Goal: Task Accomplishment & Management: Complete application form

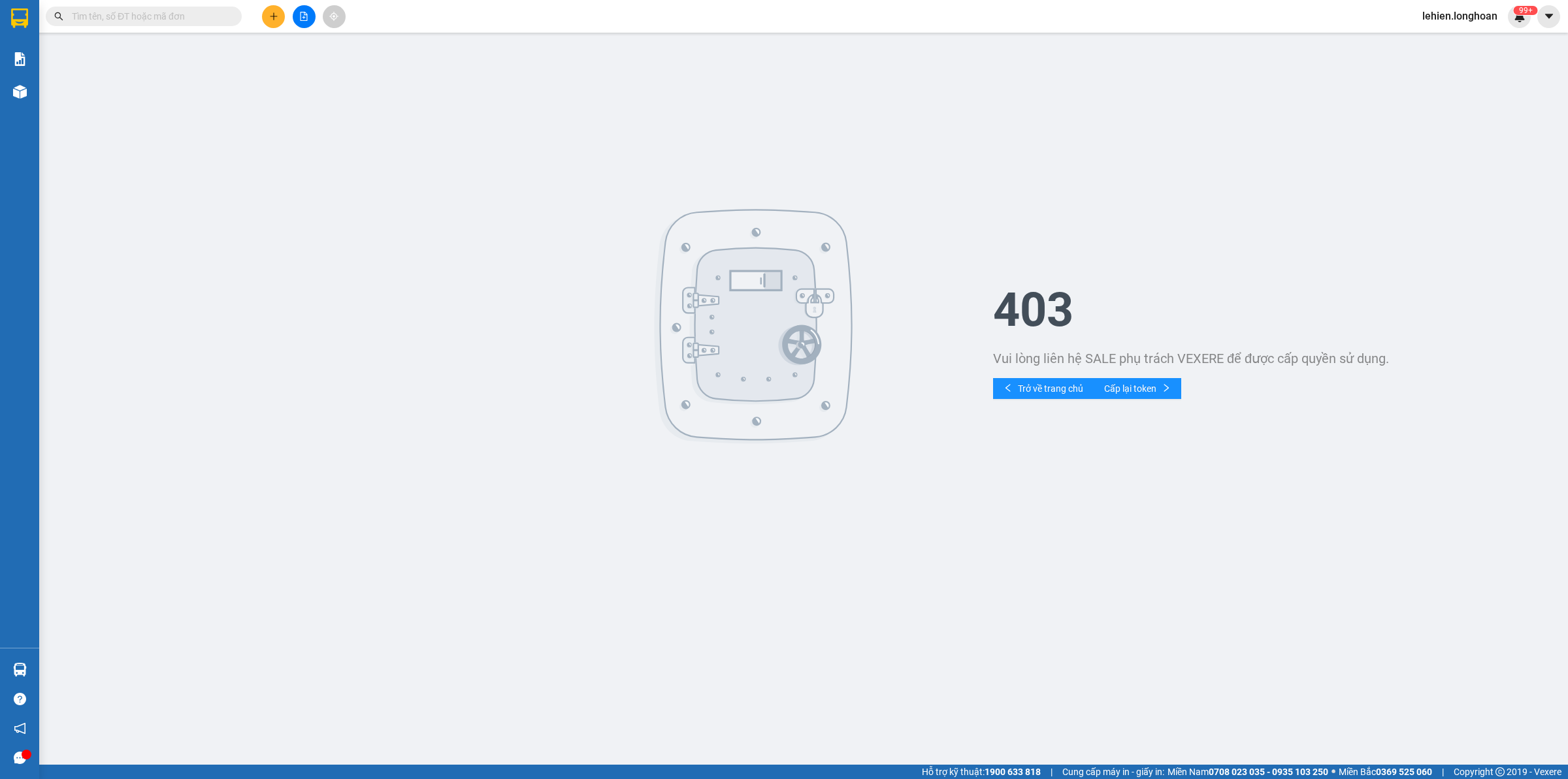
click at [194, 13] on input "text" at bounding box center [149, 16] width 154 height 14
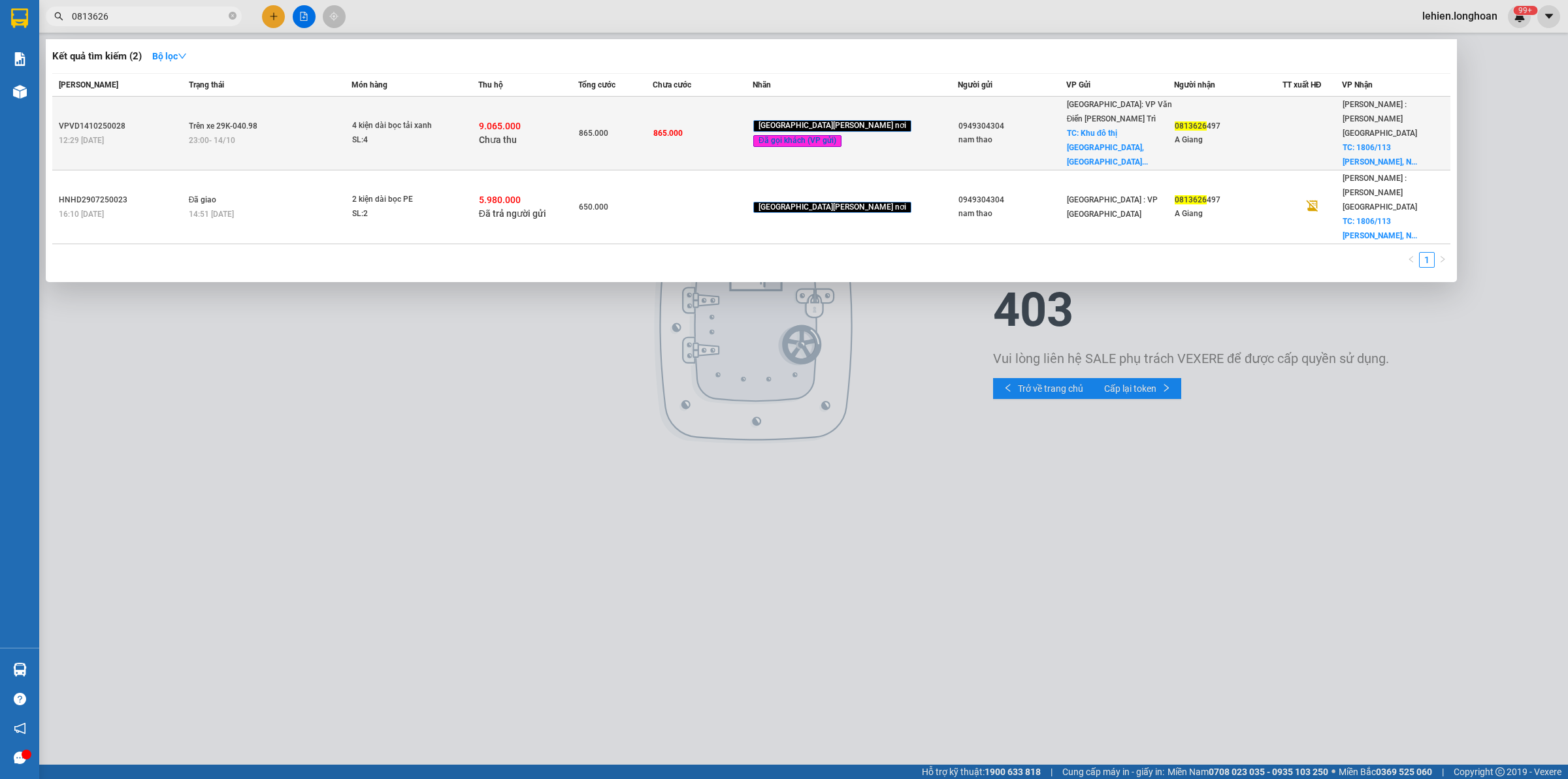
type input "0813626"
click at [294, 116] on td "Trên xe 29K-040.98 23:00 [DATE]" at bounding box center [268, 133] width 166 height 73
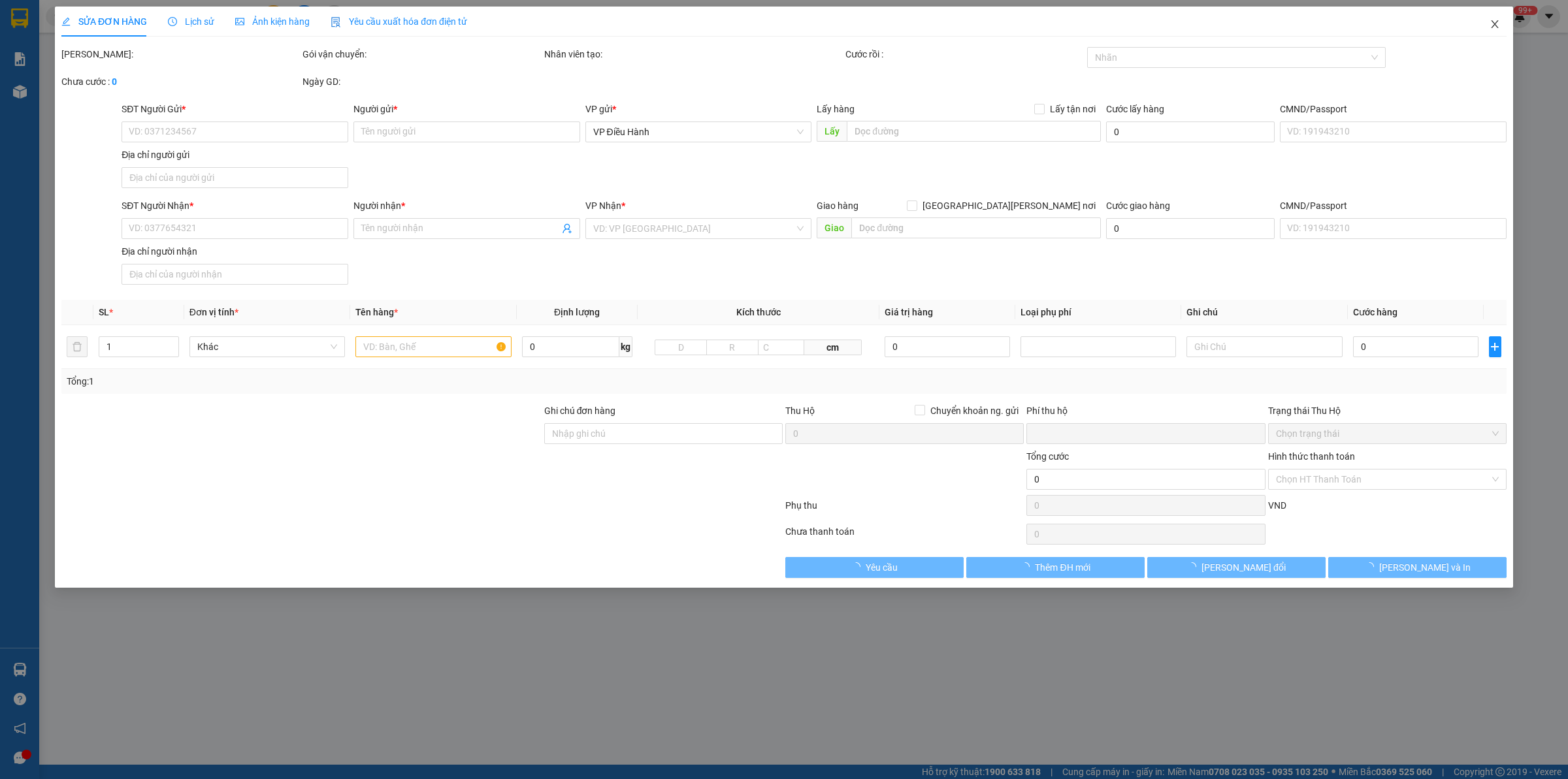
click at [1253, 30] on span "Close" at bounding box center [1494, 24] width 36 height 36
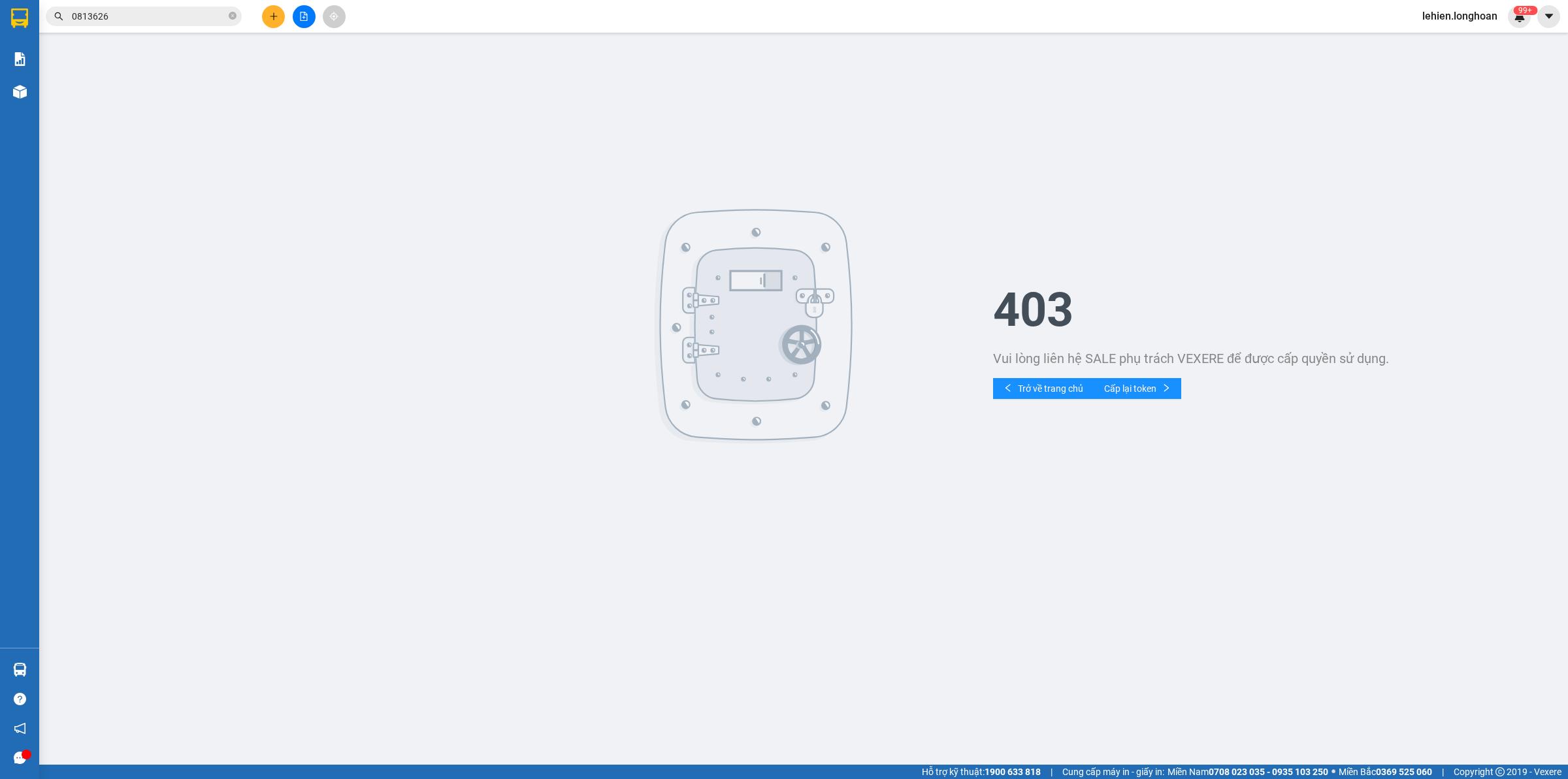
click at [138, 24] on span "0813626" at bounding box center [143, 16] width 196 height 19
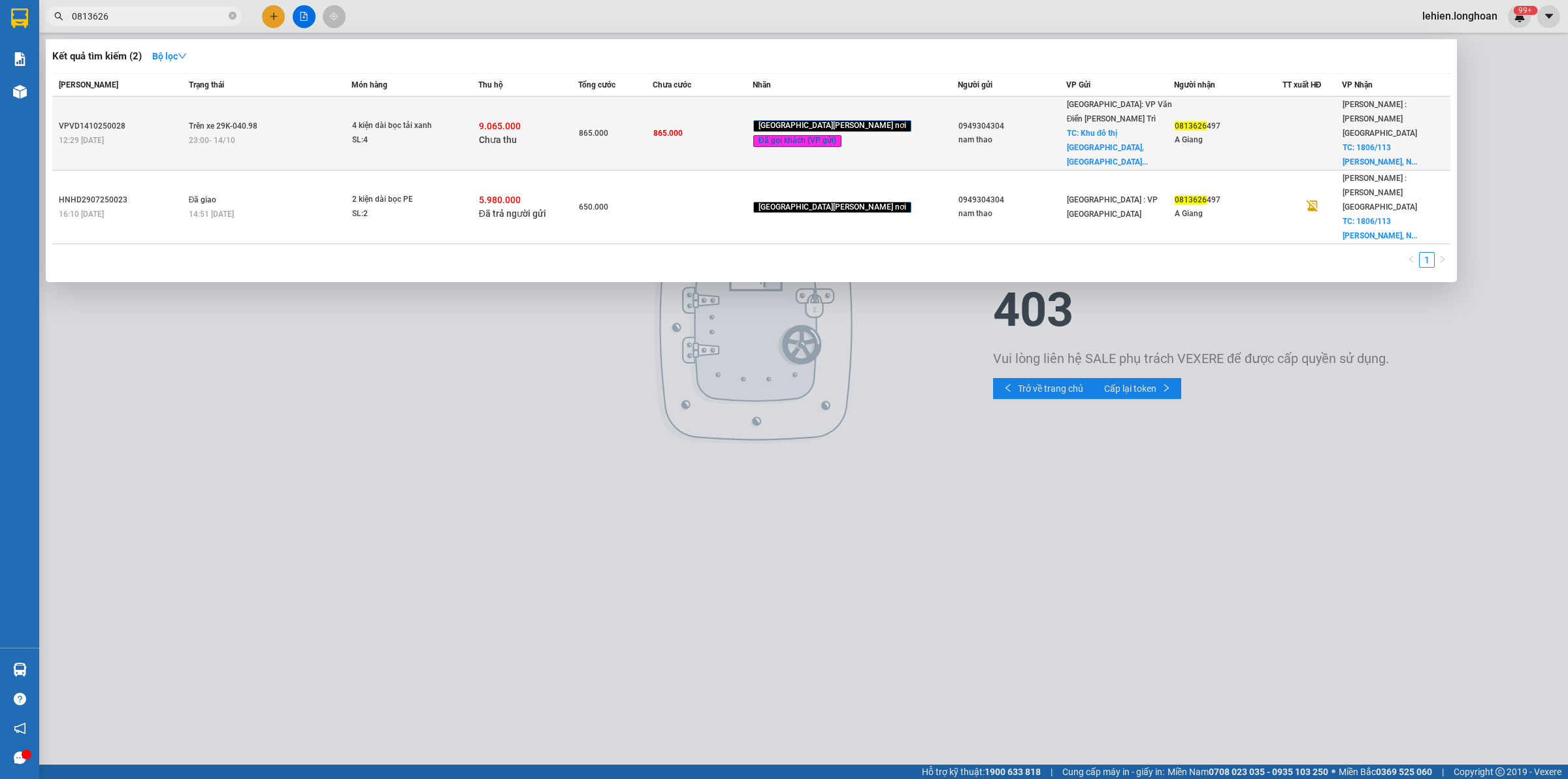
click at [351, 116] on td "Trên xe 29K-040.98 23:00 [DATE]" at bounding box center [268, 133] width 166 height 73
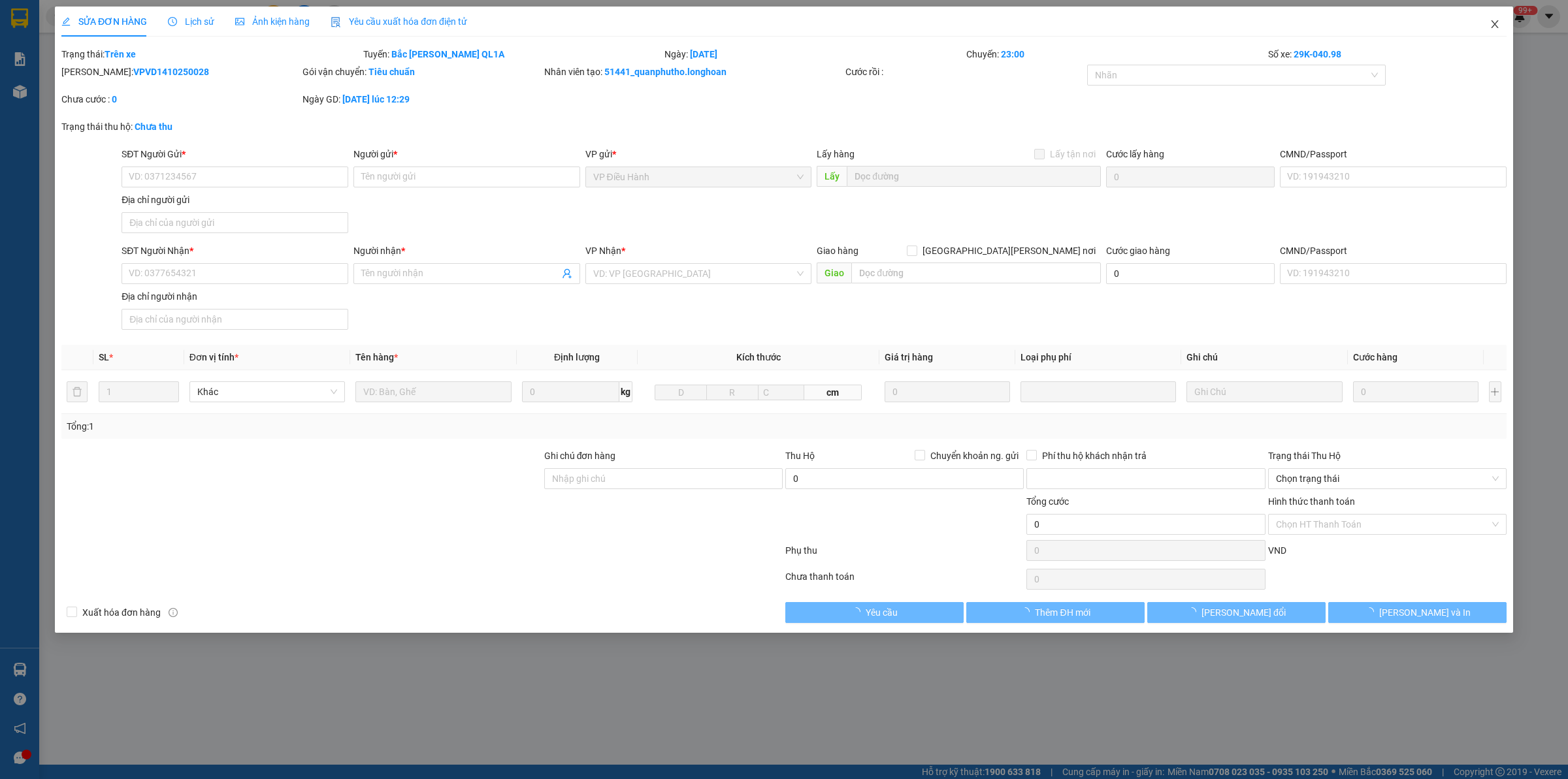
click at [1253, 26] on span "Close" at bounding box center [1494, 24] width 36 height 36
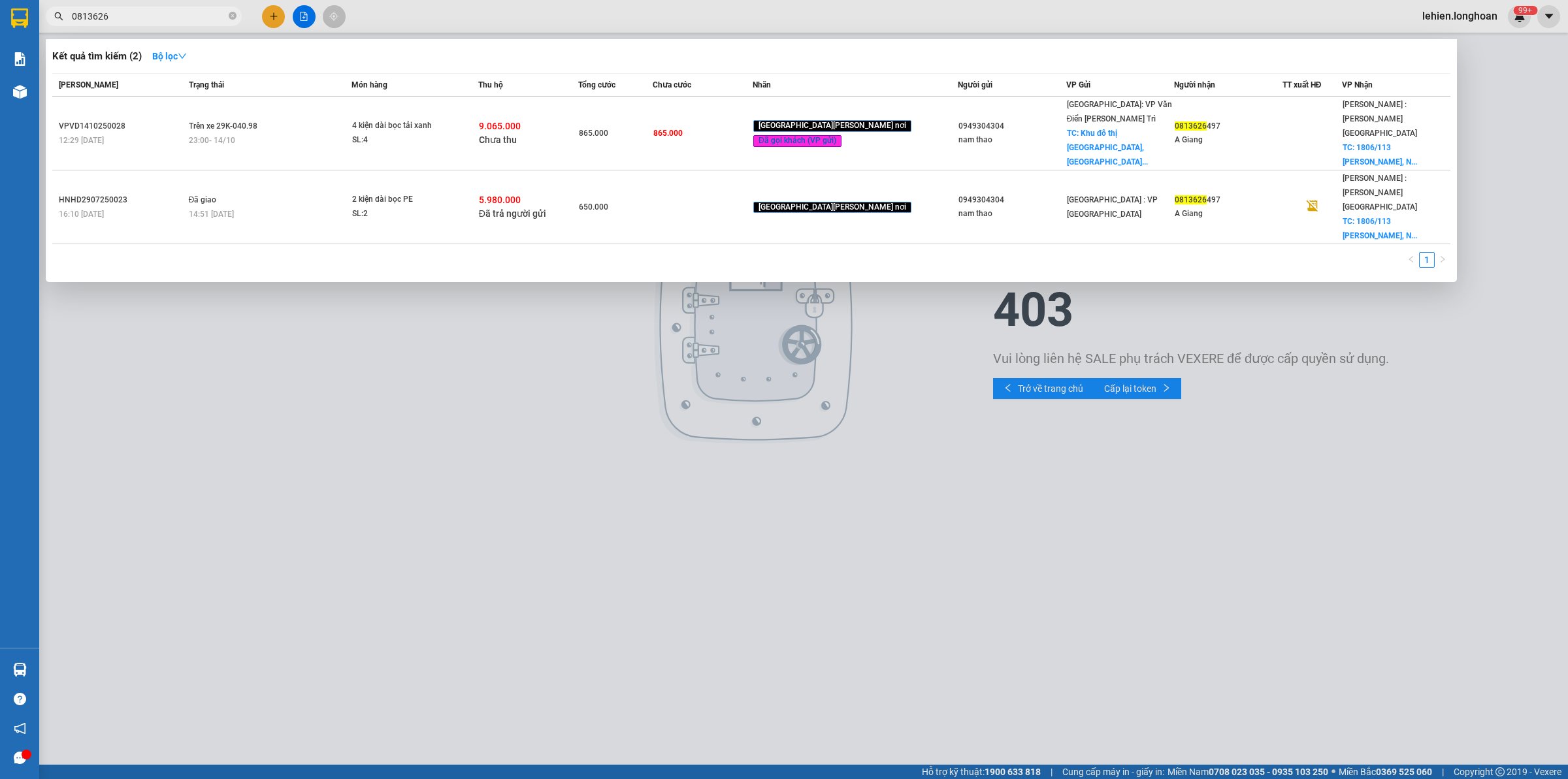
click at [191, 24] on span "0813626" at bounding box center [143, 16] width 196 height 19
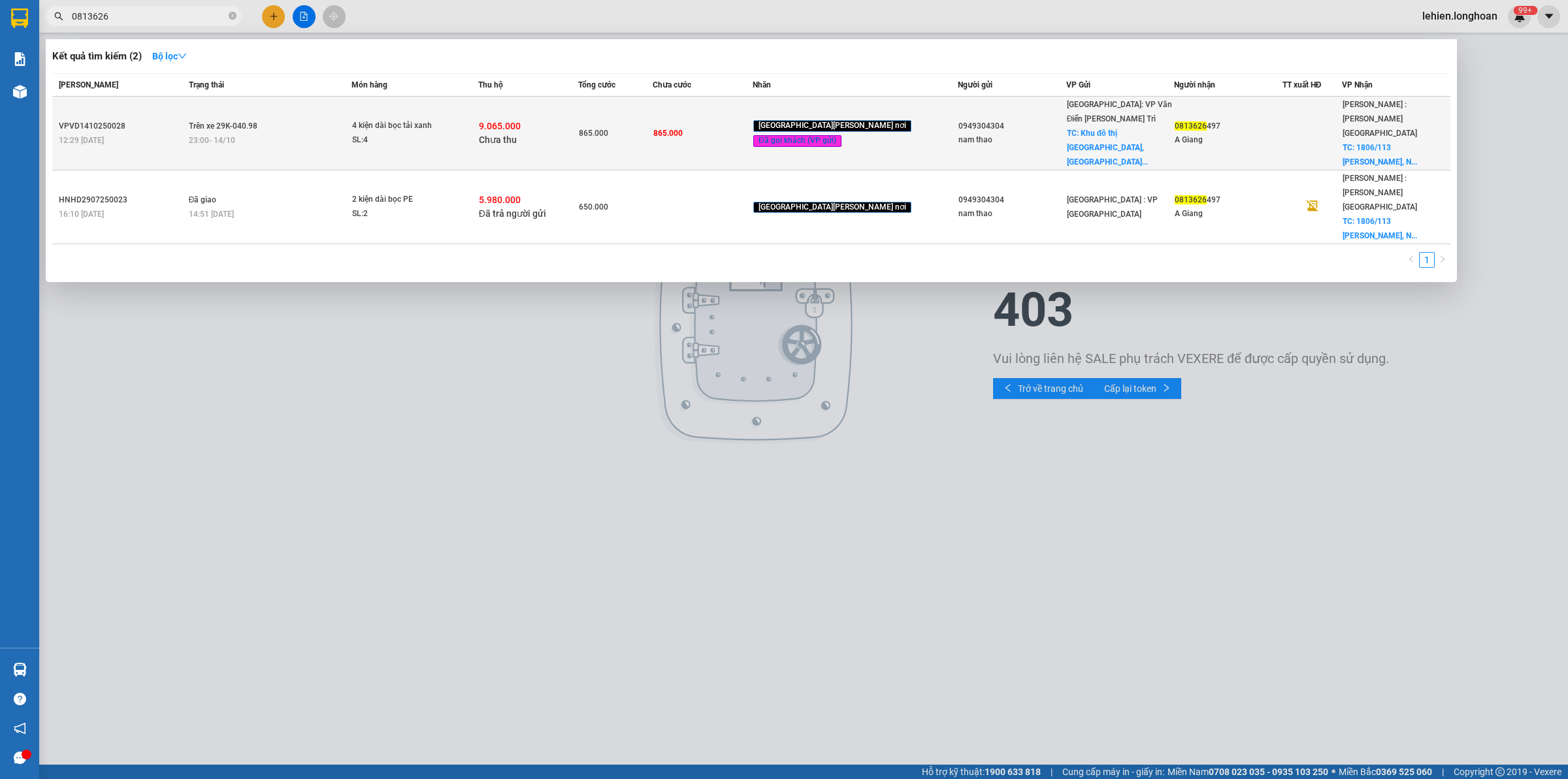
click at [337, 133] on div "23:00 [DATE]" at bounding box center [270, 140] width 163 height 14
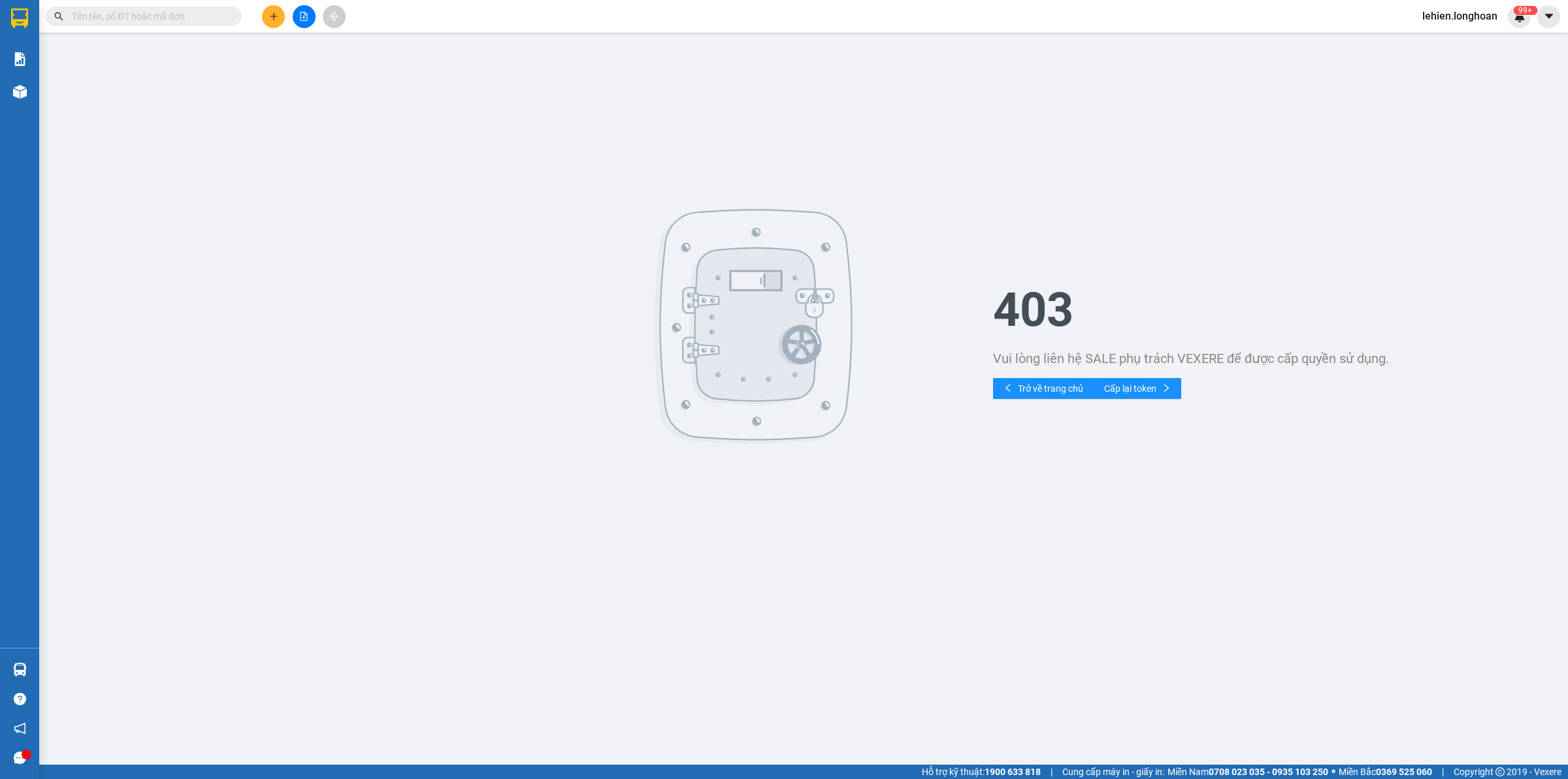
click at [201, 19] on input "text" at bounding box center [149, 16] width 154 height 14
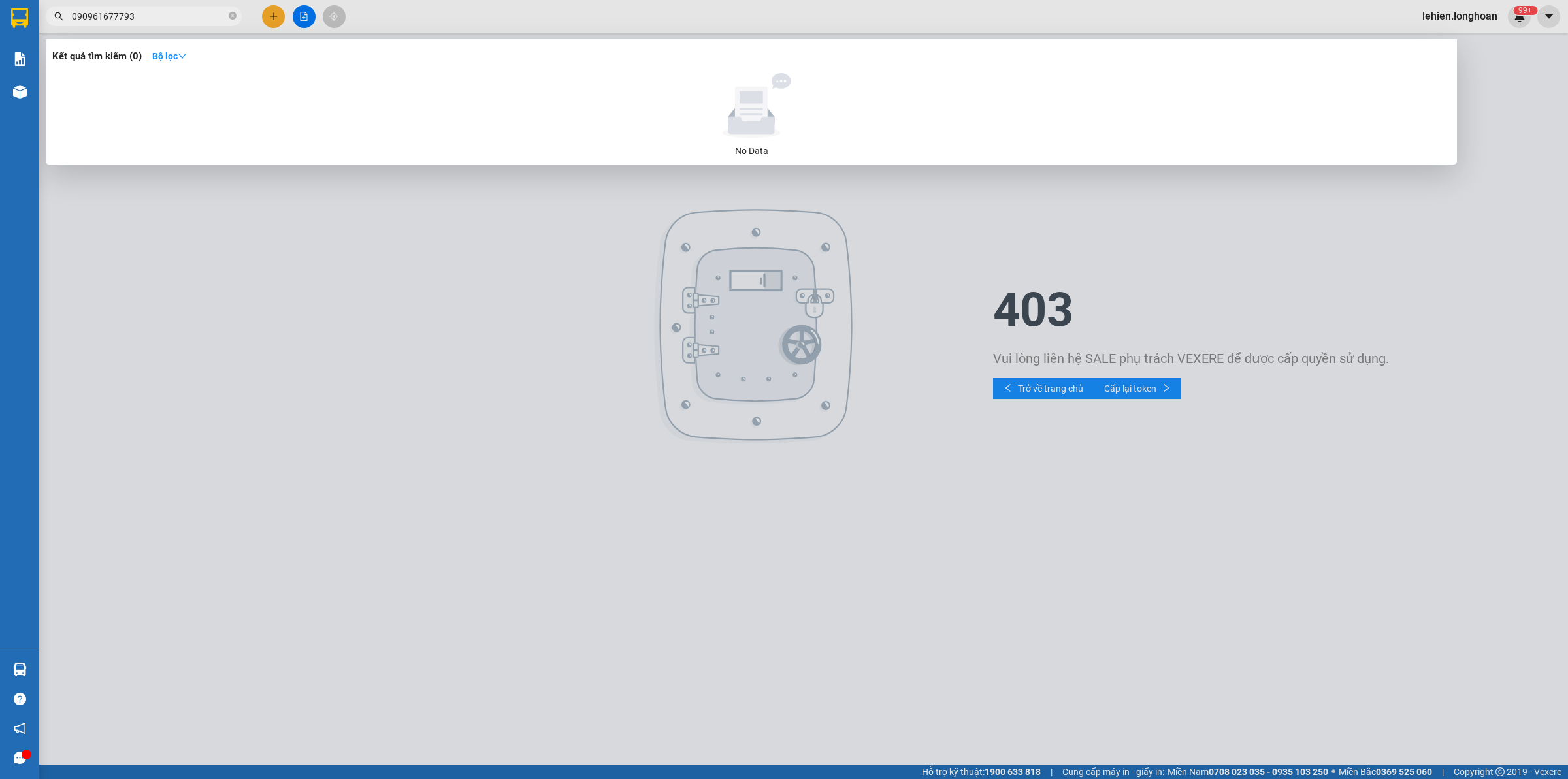
click at [117, 12] on input "090961677793" at bounding box center [149, 16] width 154 height 14
click at [90, 17] on input "090961677793" at bounding box center [149, 16] width 154 height 14
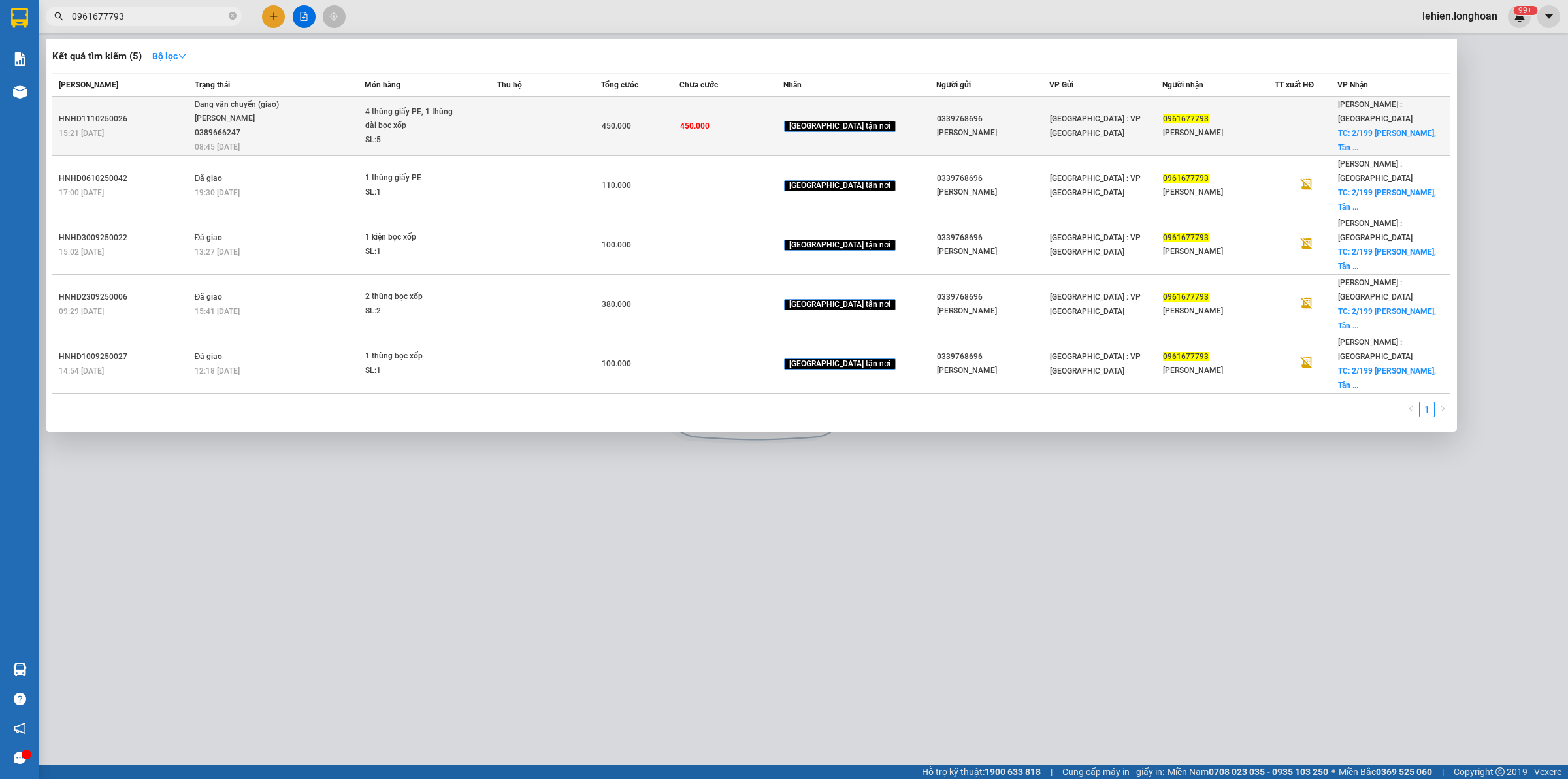
type input "0961677793"
click at [397, 128] on div "4 thùng giấy PE, 1 thùng dài bọc xốp" at bounding box center [414, 119] width 98 height 28
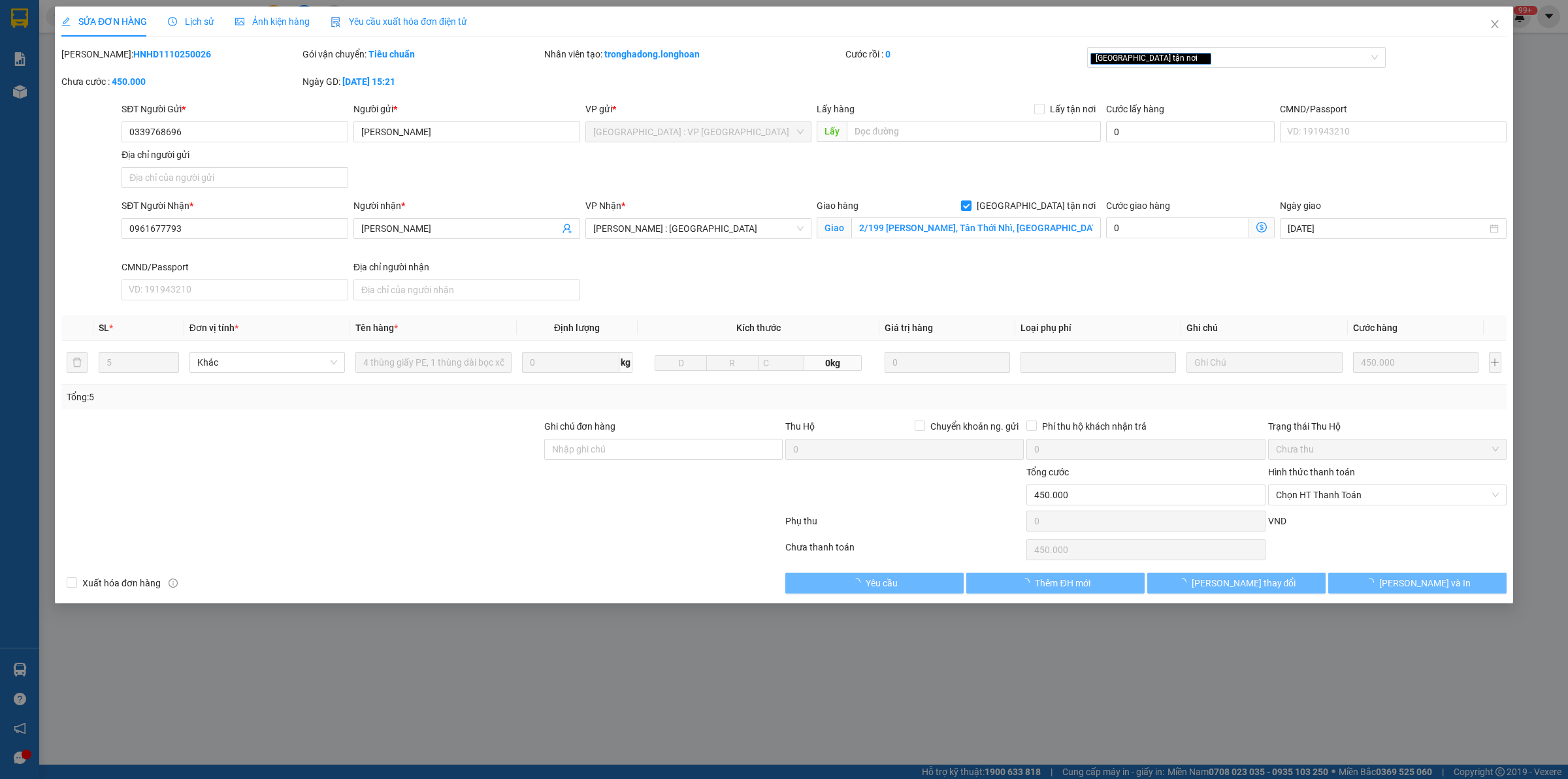
type input "0339768696"
type input "Hoàng Gia"
type input "0961677793"
type input "Anh Hải"
checkbox input "true"
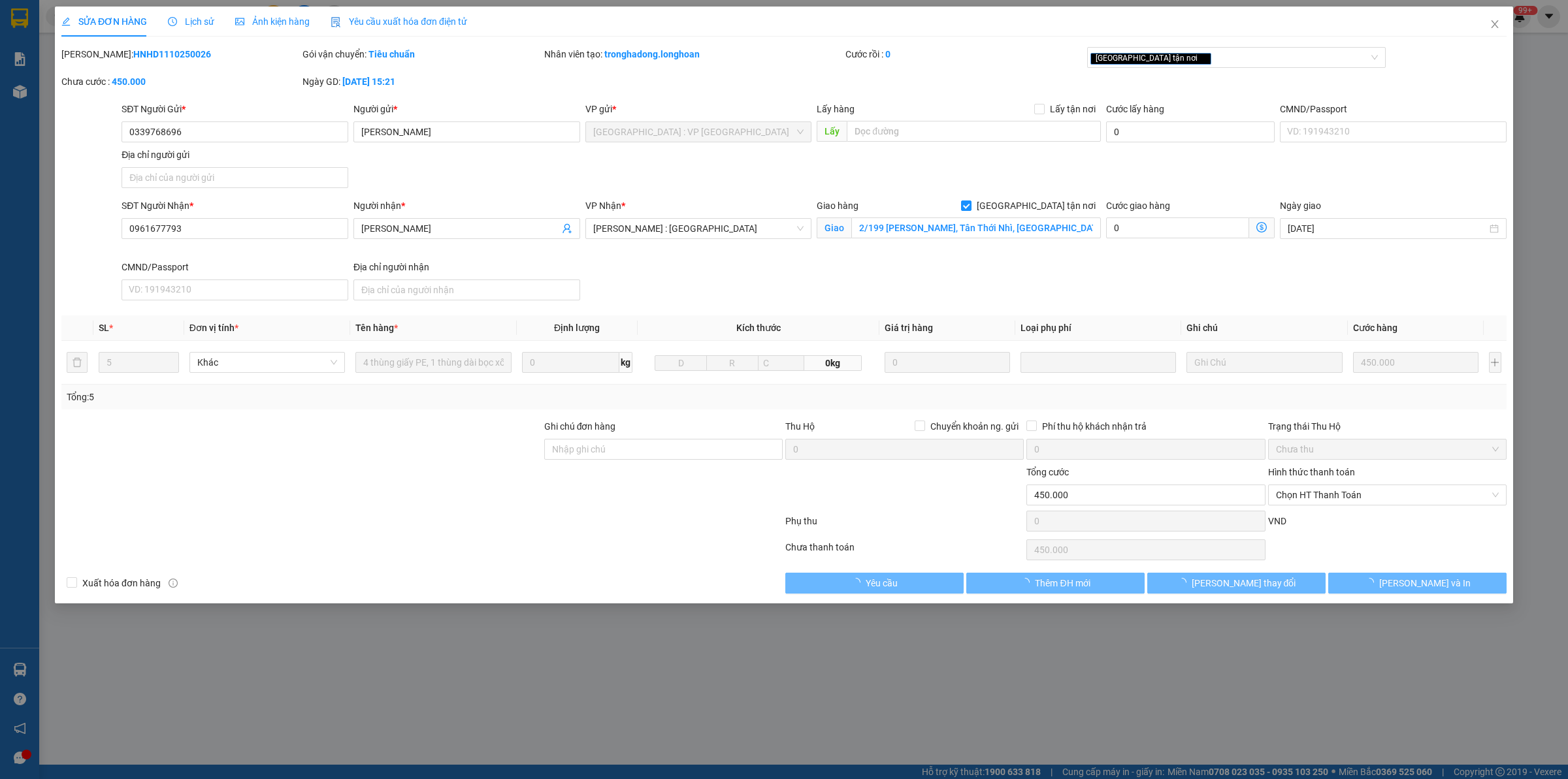
type input "2/199 Dương Công Khi, Tân Thới Nhì, Hóc Môn"
type input "0"
type input "450.000"
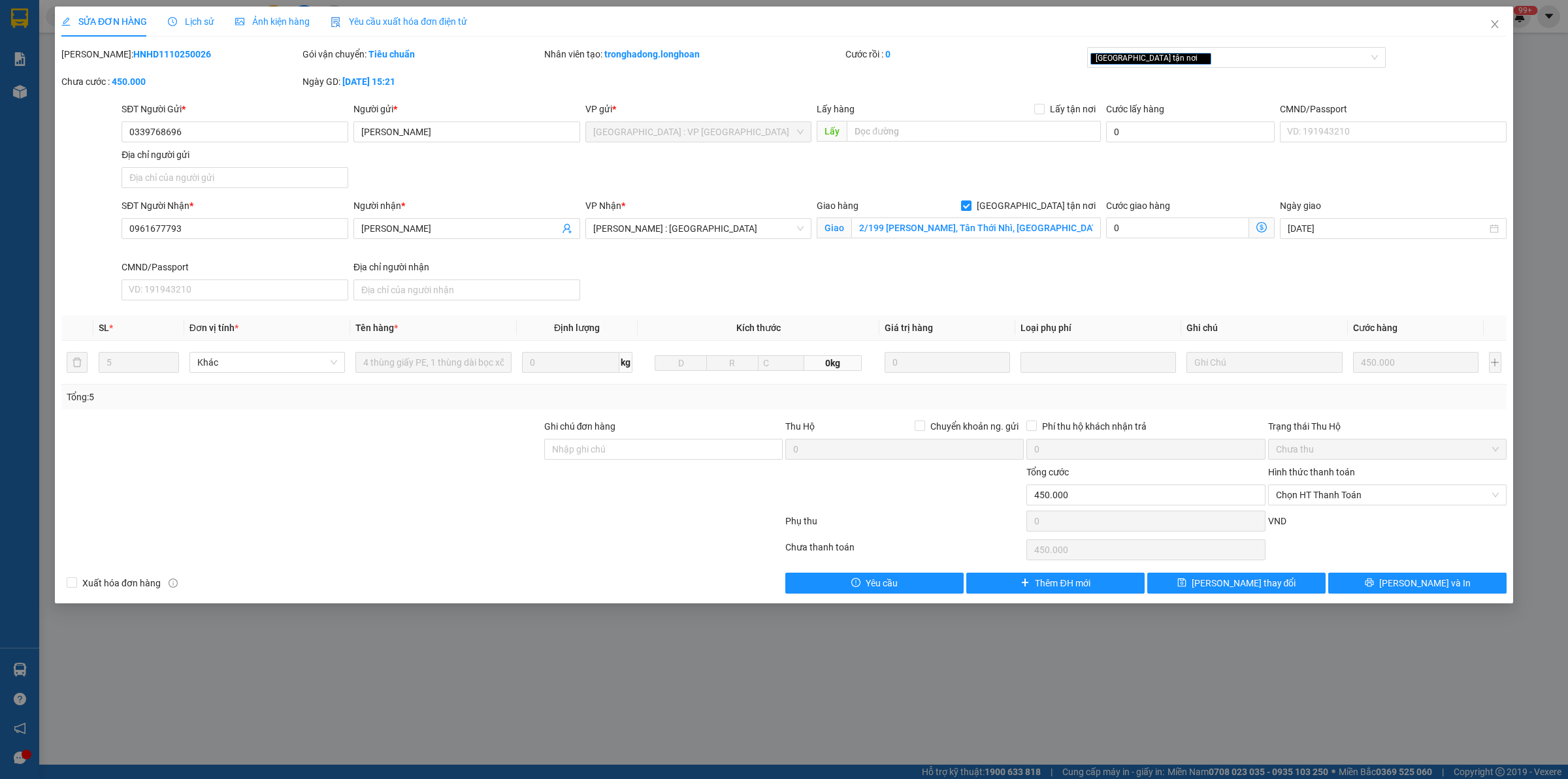
click at [175, 28] on div "Lịch sử" at bounding box center [191, 21] width 46 height 14
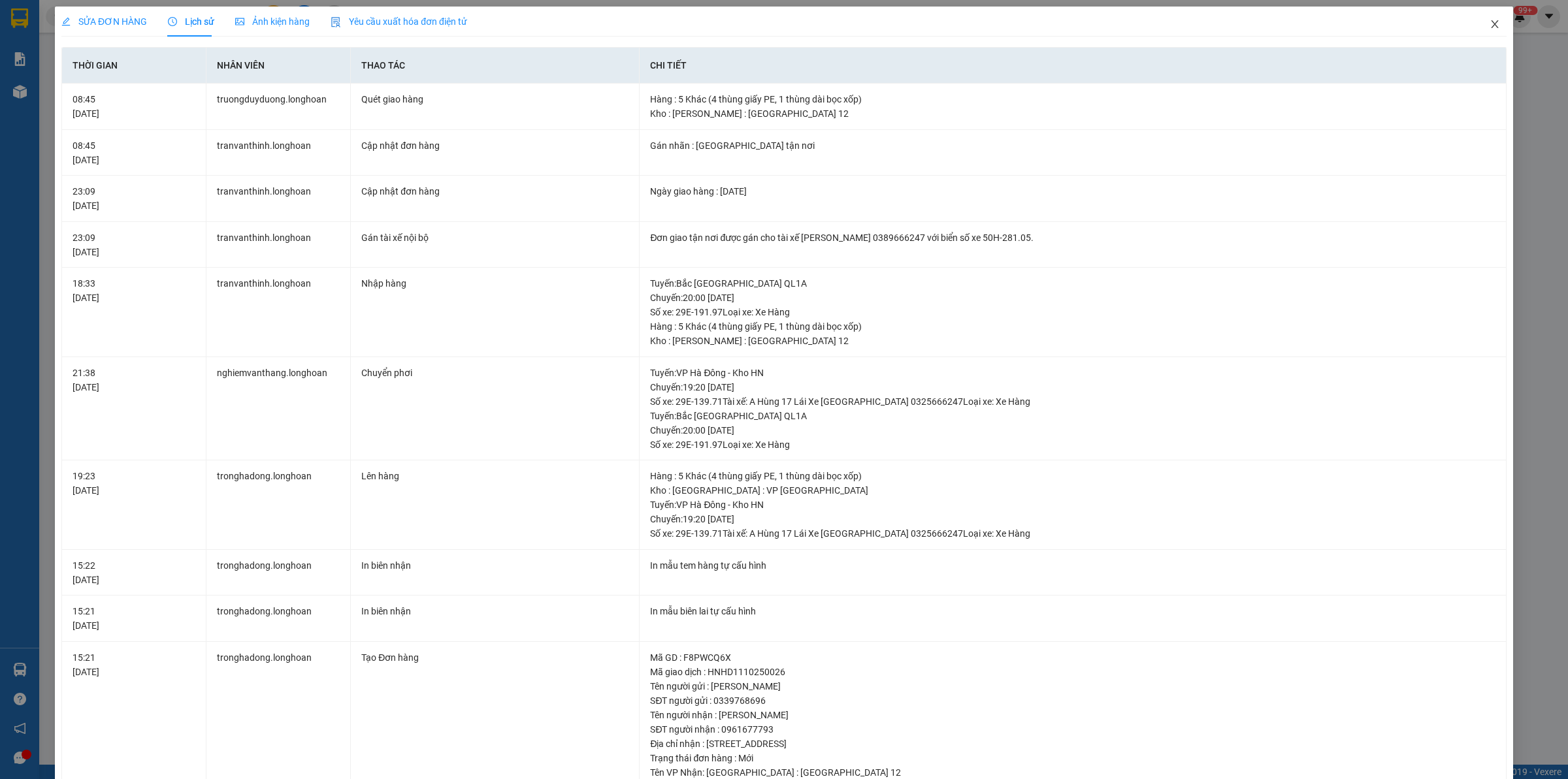
click at [1476, 26] on span "Close" at bounding box center [1494, 24] width 36 height 36
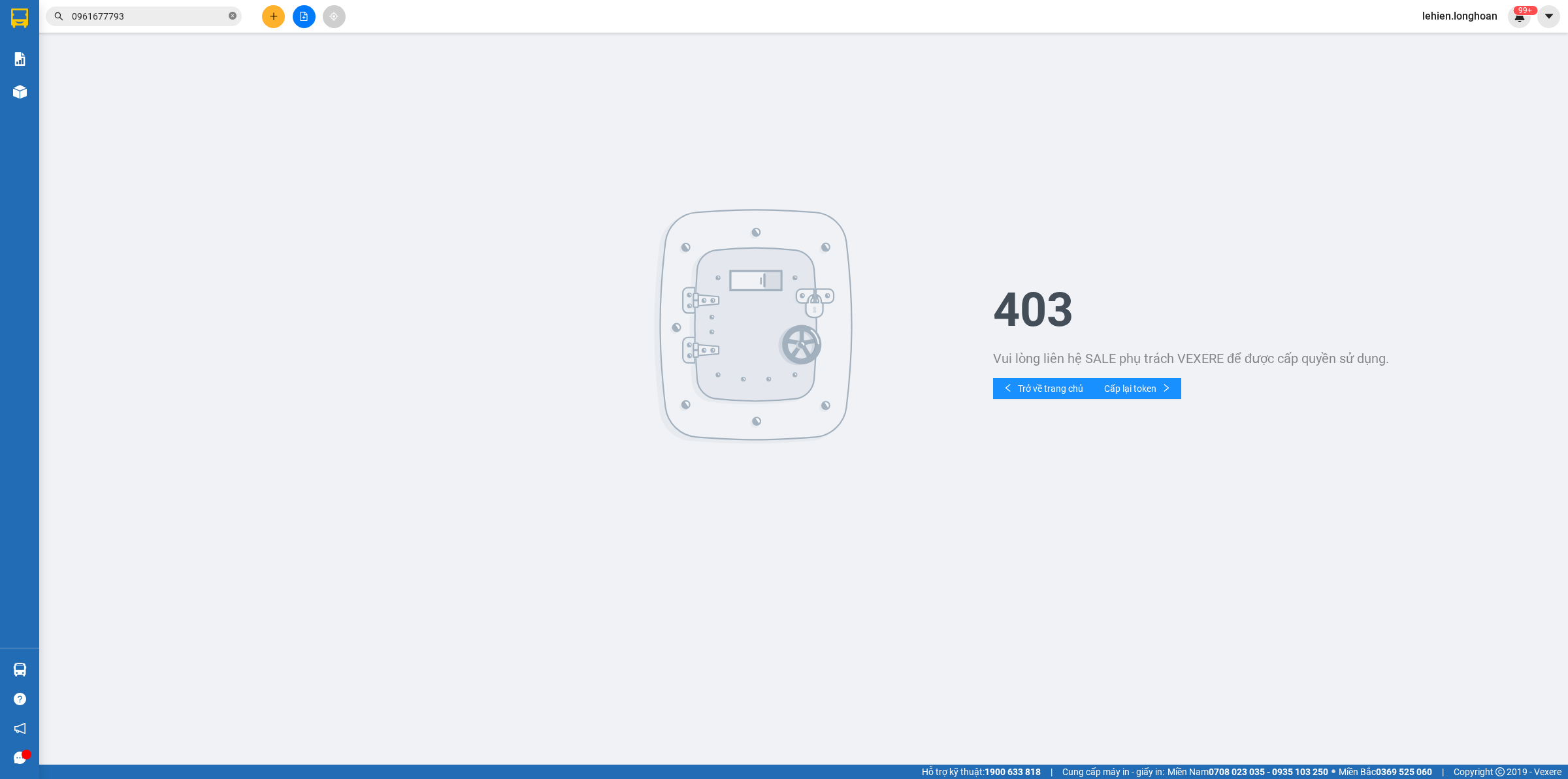
click at [232, 17] on icon "close-circle" at bounding box center [232, 15] width 8 height 8
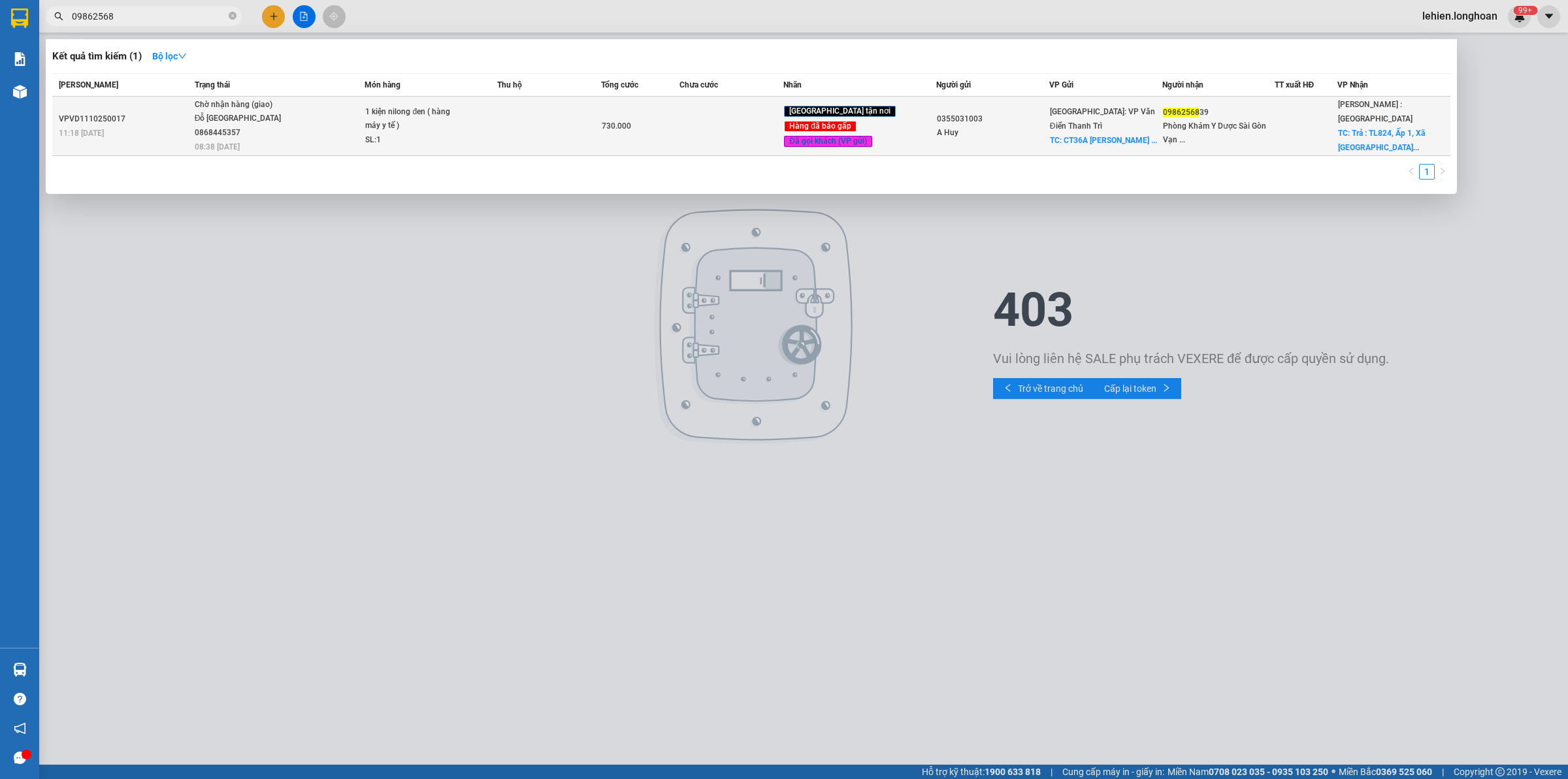
type input "09862568"
click at [223, 143] on span "08:38 - 15/10" at bounding box center [217, 147] width 45 height 9
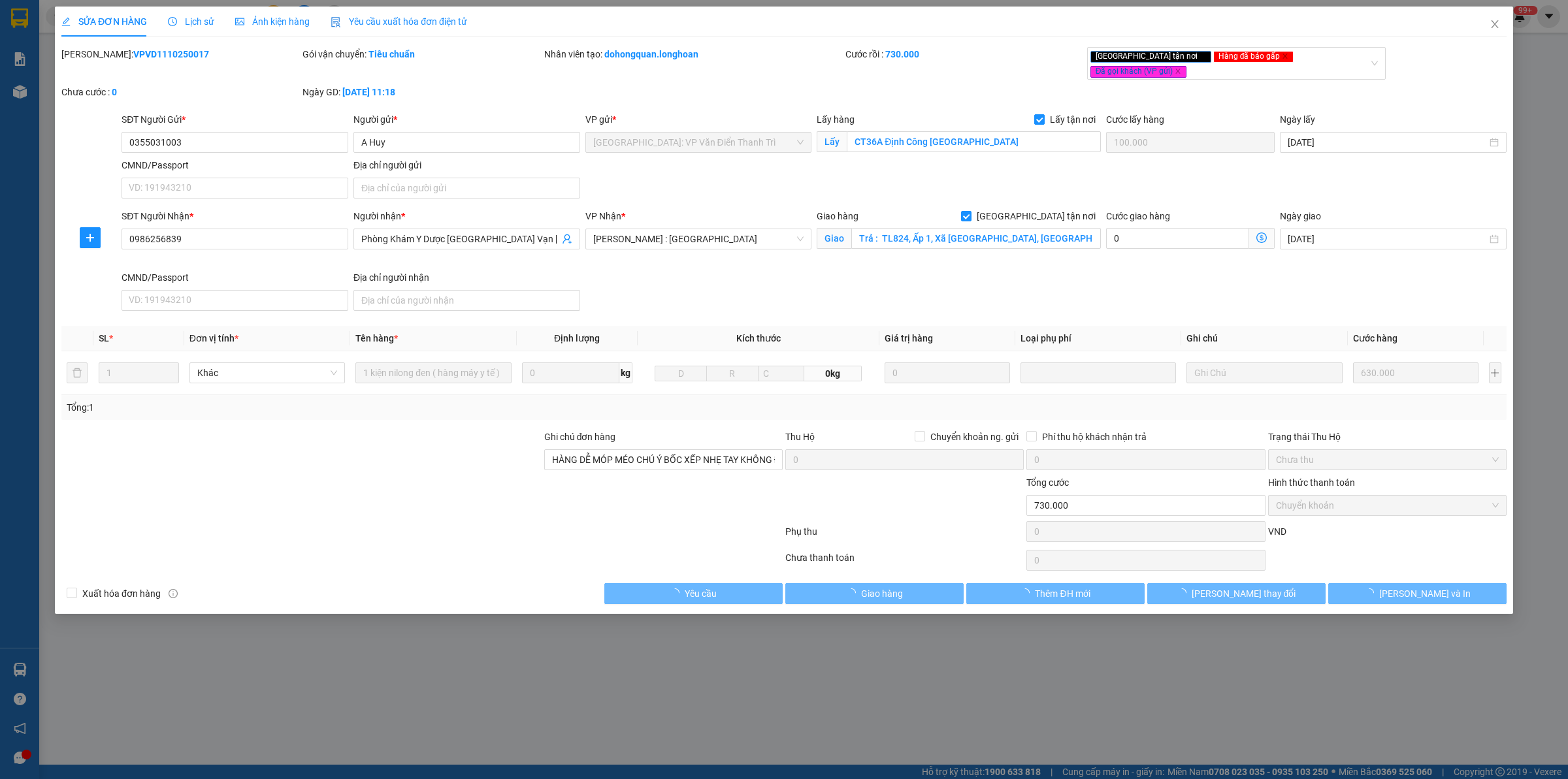
click at [172, 19] on icon "clock-circle" at bounding box center [172, 21] width 9 height 9
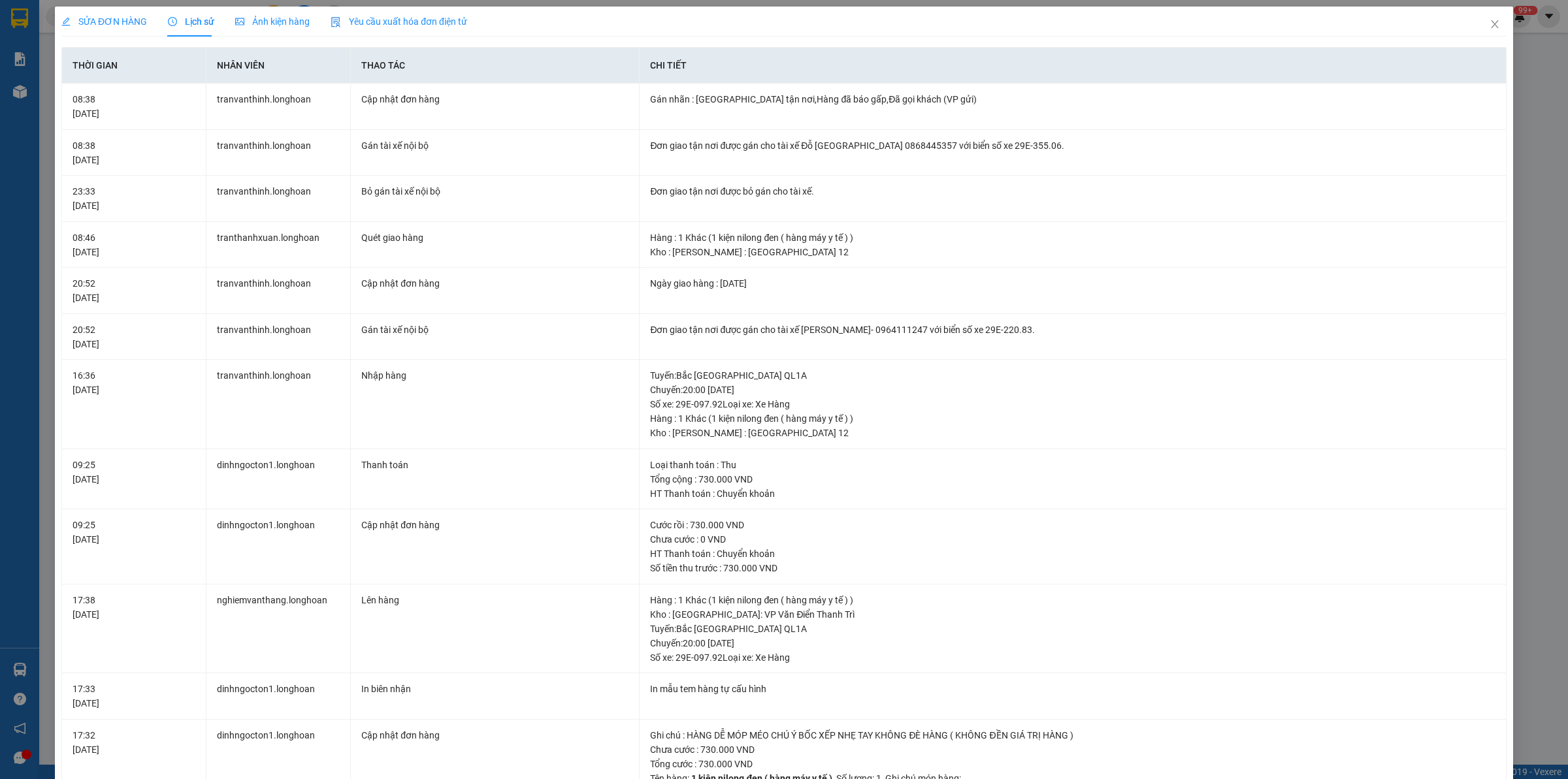
click at [116, 22] on span "SỬA ĐƠN HÀNG" at bounding box center [104, 21] width 85 height 10
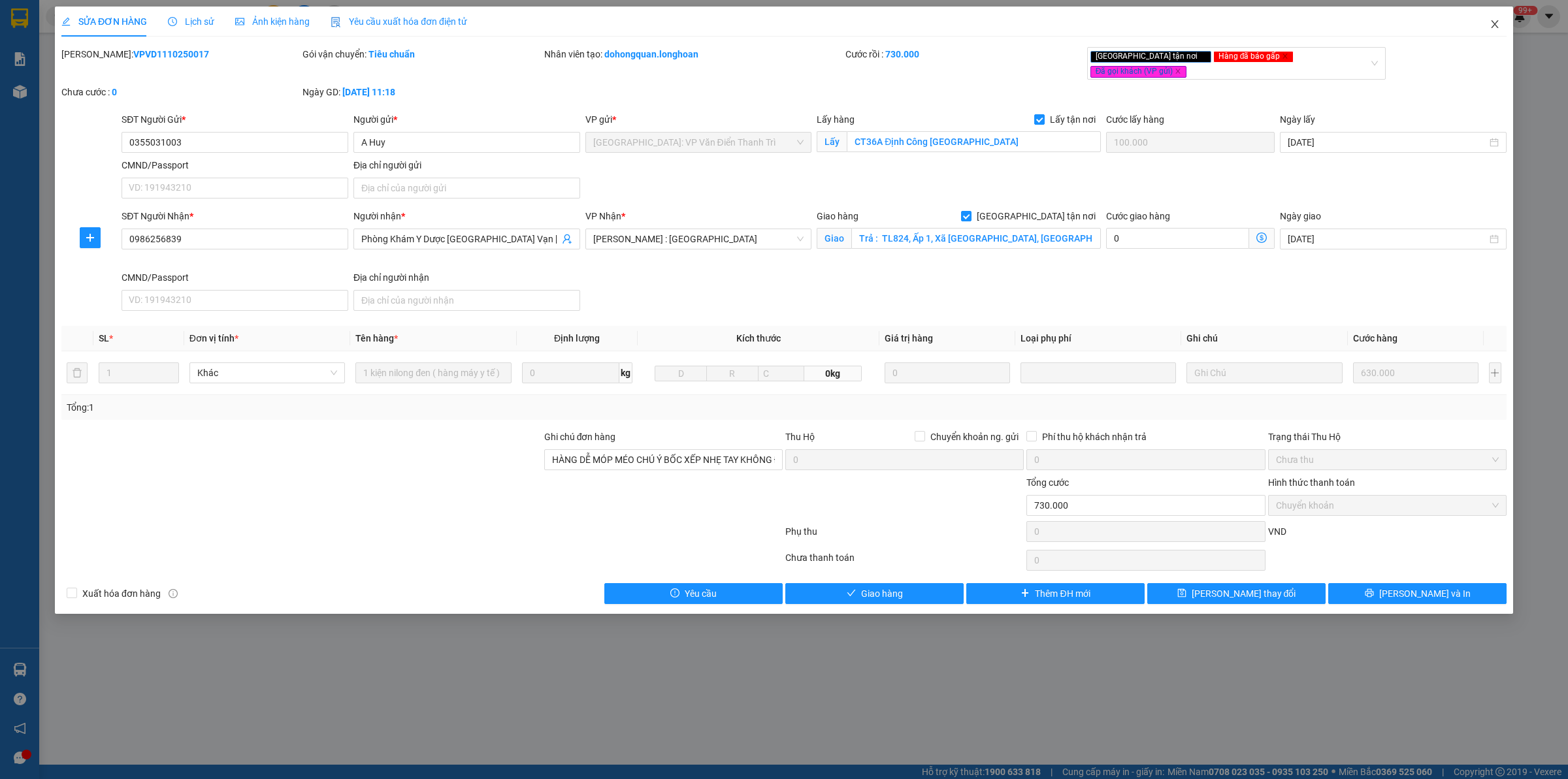
click at [1488, 14] on span "Close" at bounding box center [1494, 24] width 36 height 36
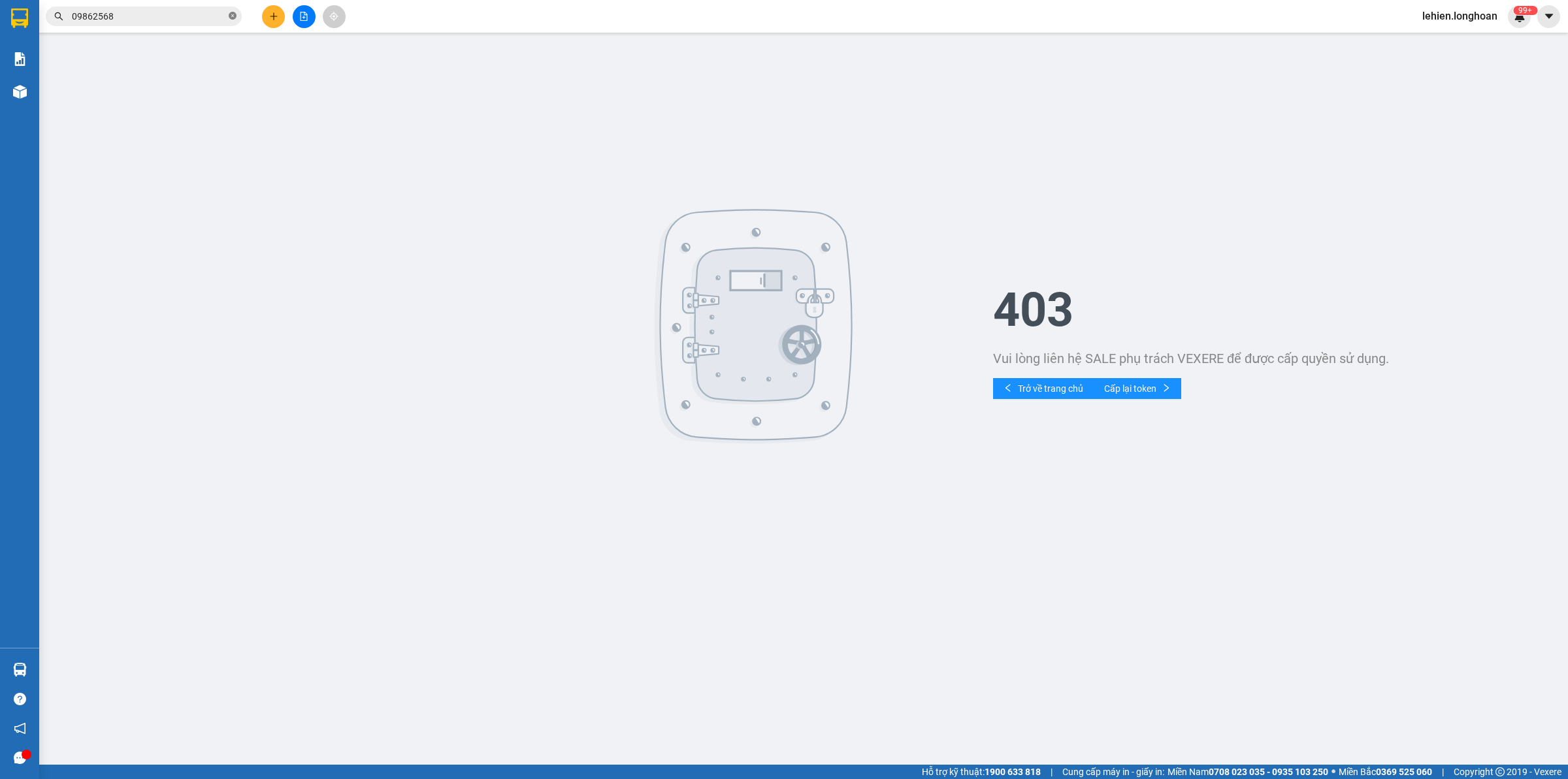
click at [233, 15] on icon "close-circle" at bounding box center [232, 15] width 8 height 8
paste input "0985556493"
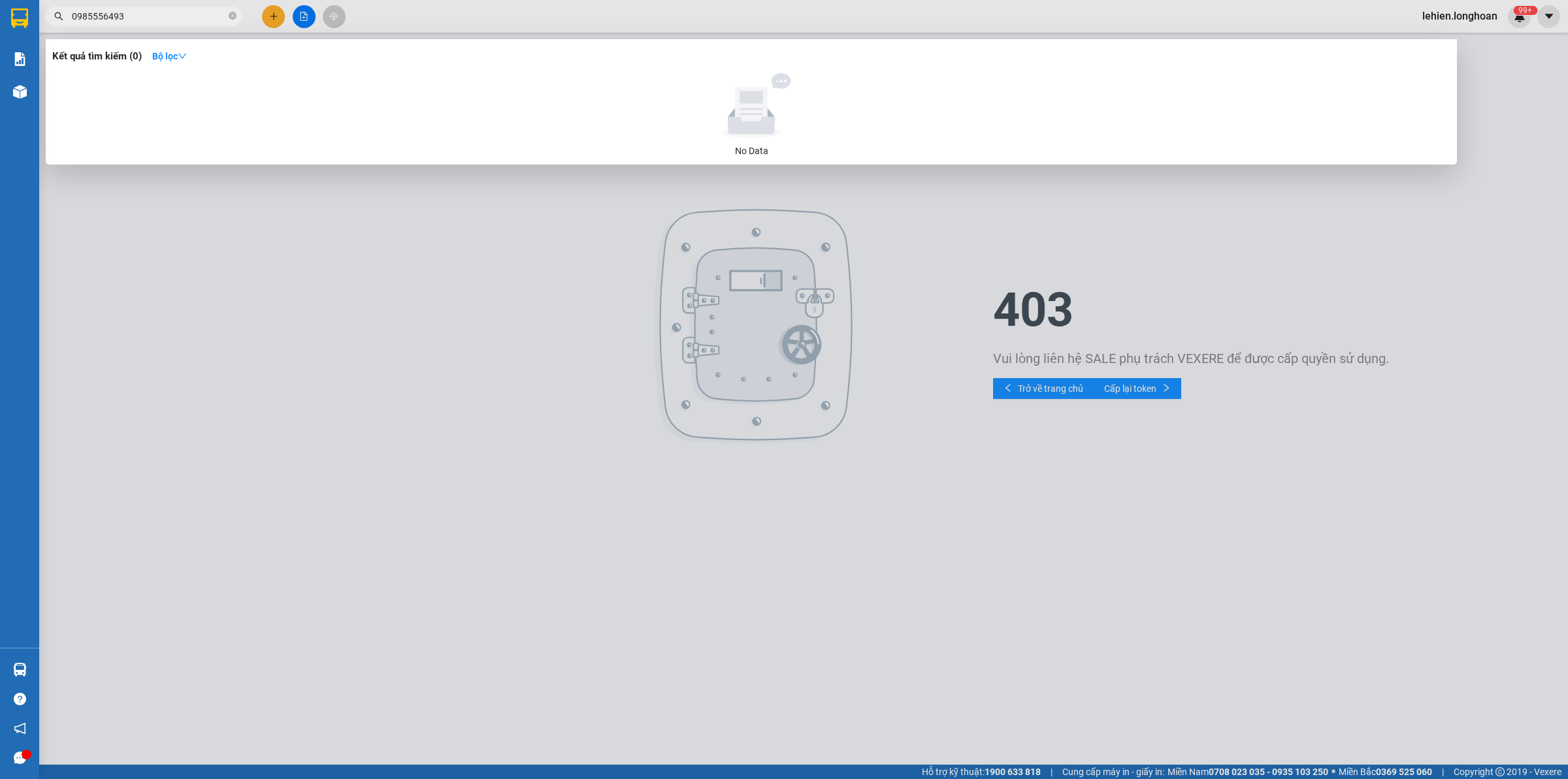
type input "0985556493"
click at [235, 14] on icon "close-circle" at bounding box center [232, 15] width 8 height 8
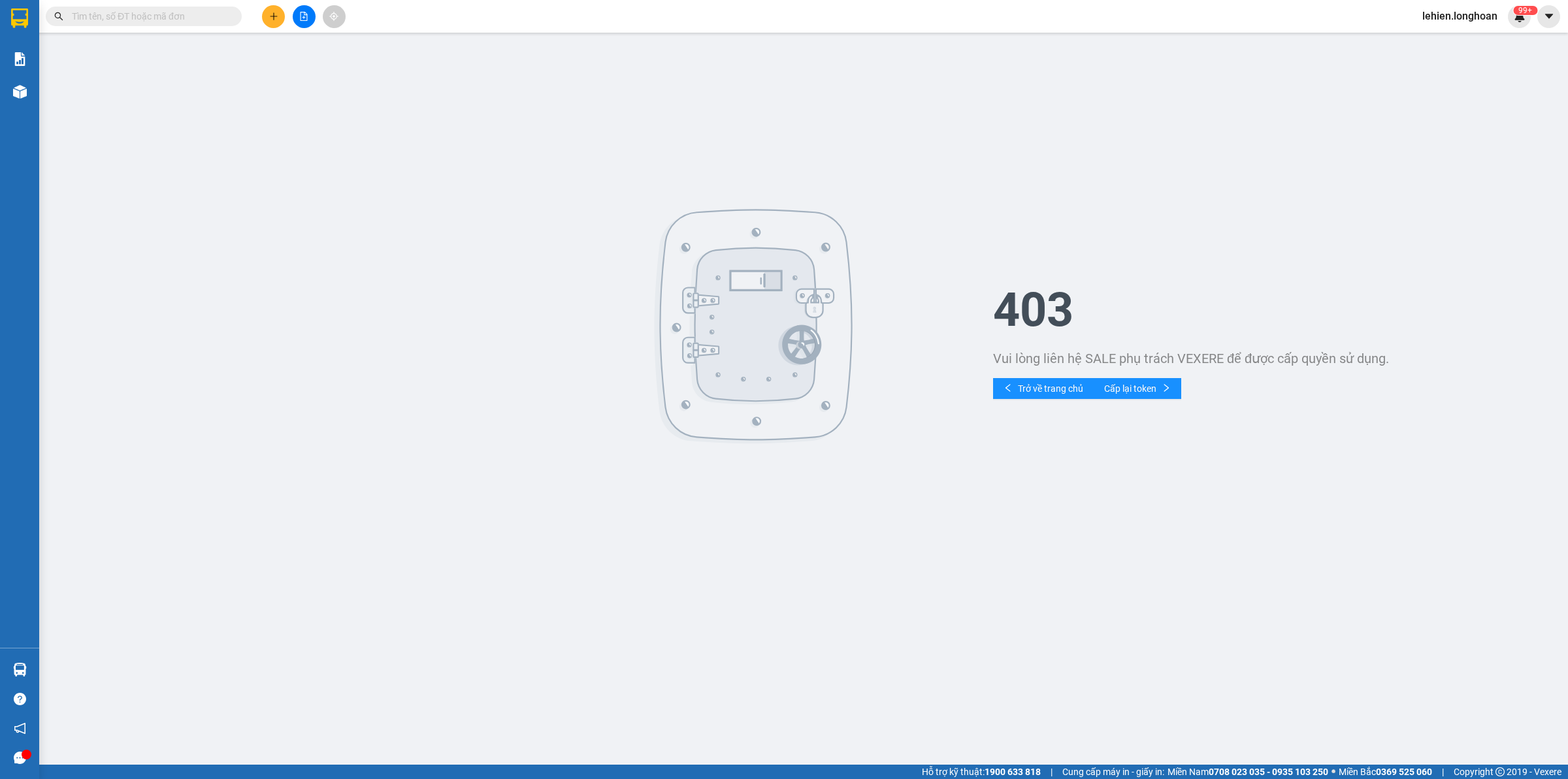
paste input "0918295325"
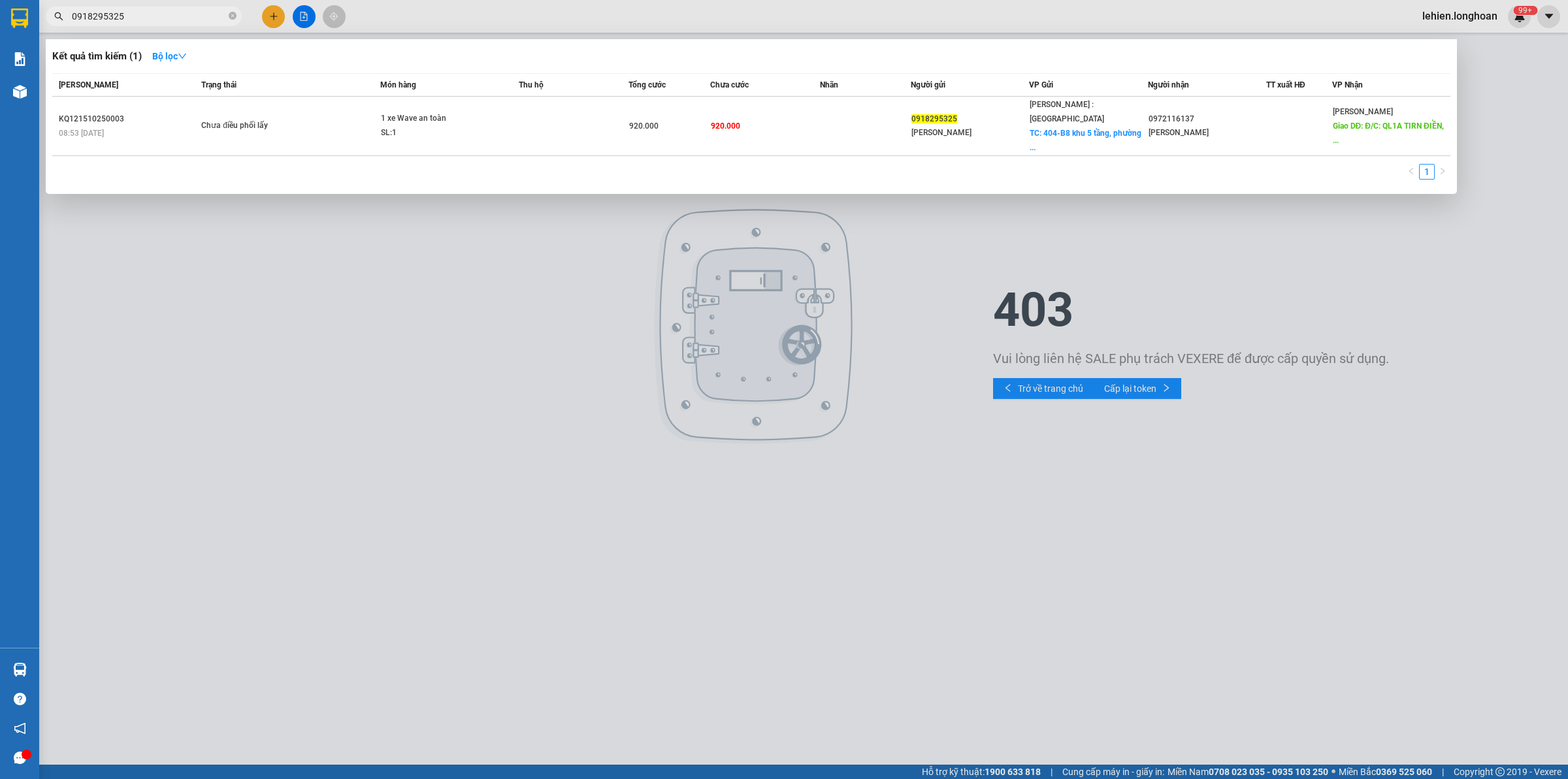
type input "0918295325"
click at [235, 14] on icon "close-circle" at bounding box center [232, 15] width 8 height 8
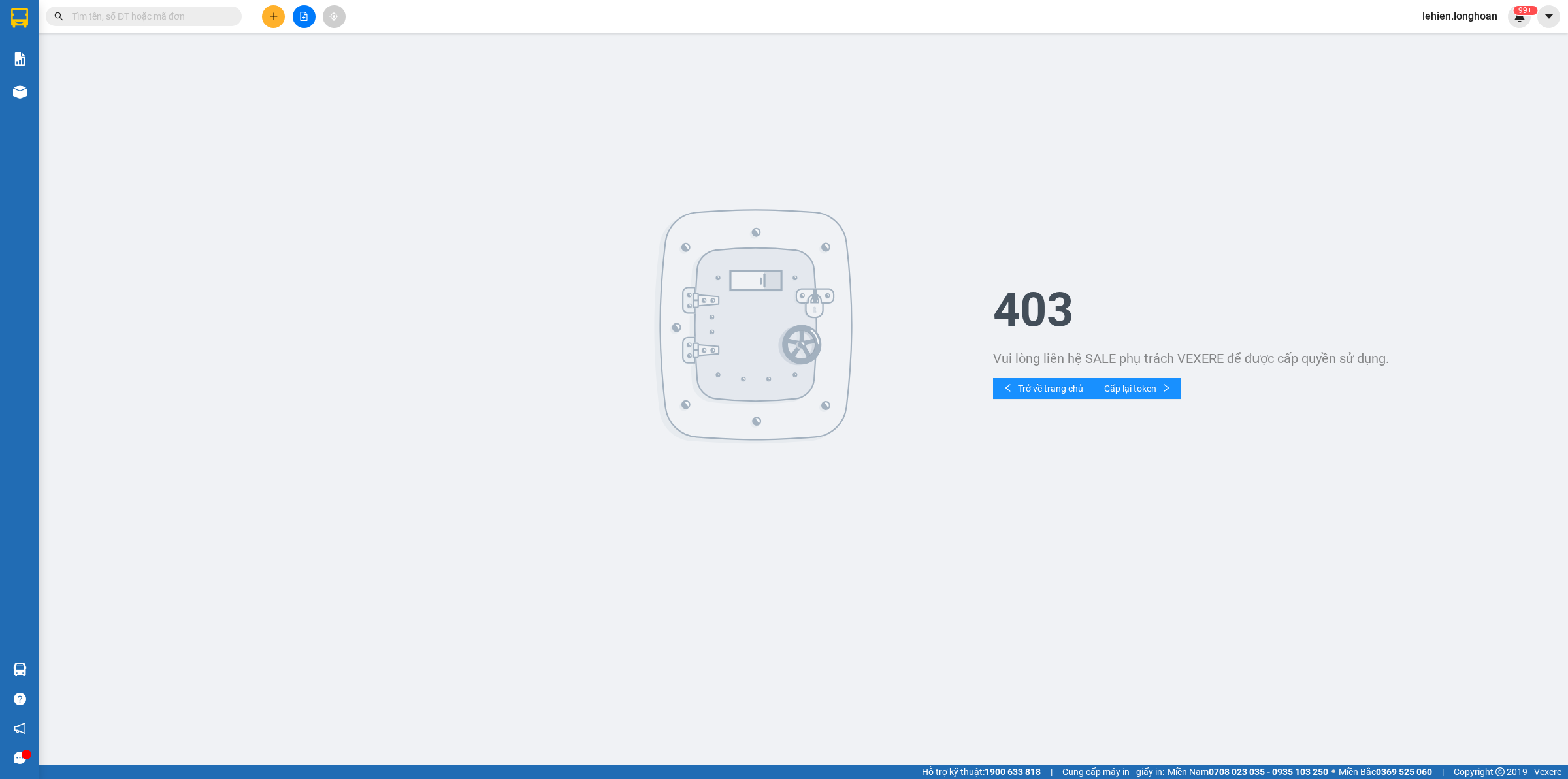
paste input "0982569680"
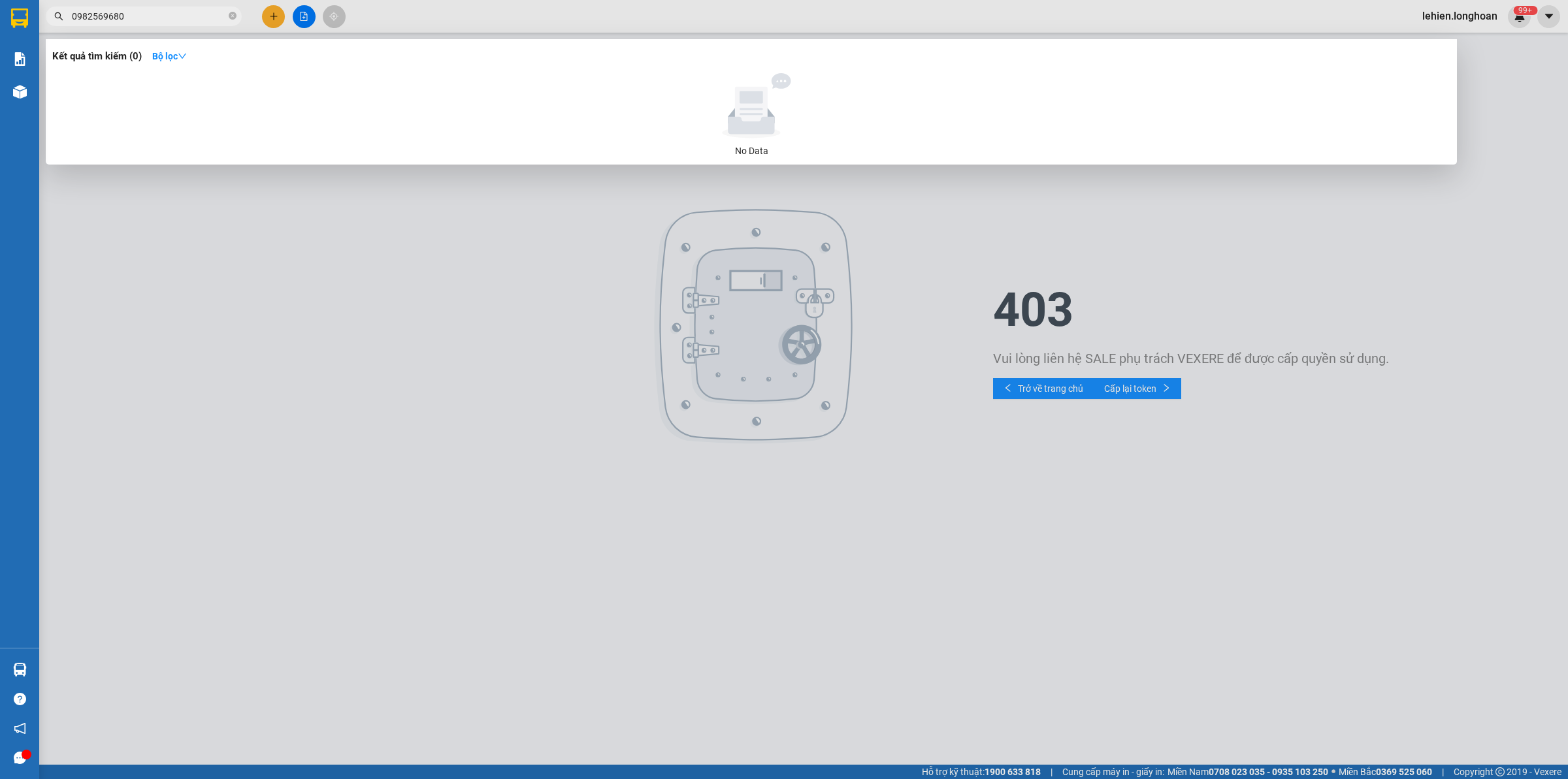
type input "0982569680"
click at [235, 13] on icon "close-circle" at bounding box center [232, 15] width 8 height 8
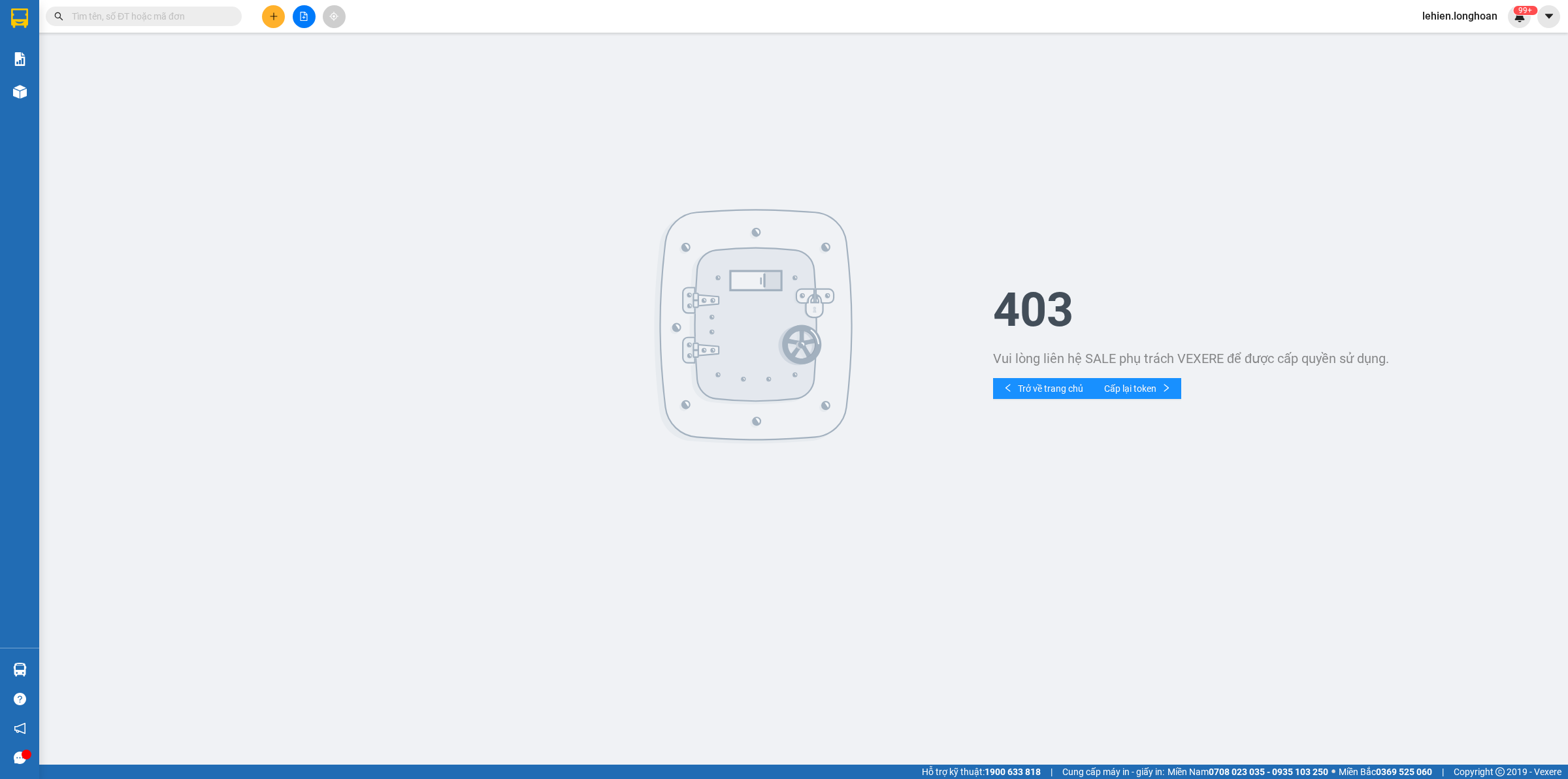
paste input "0969530159"
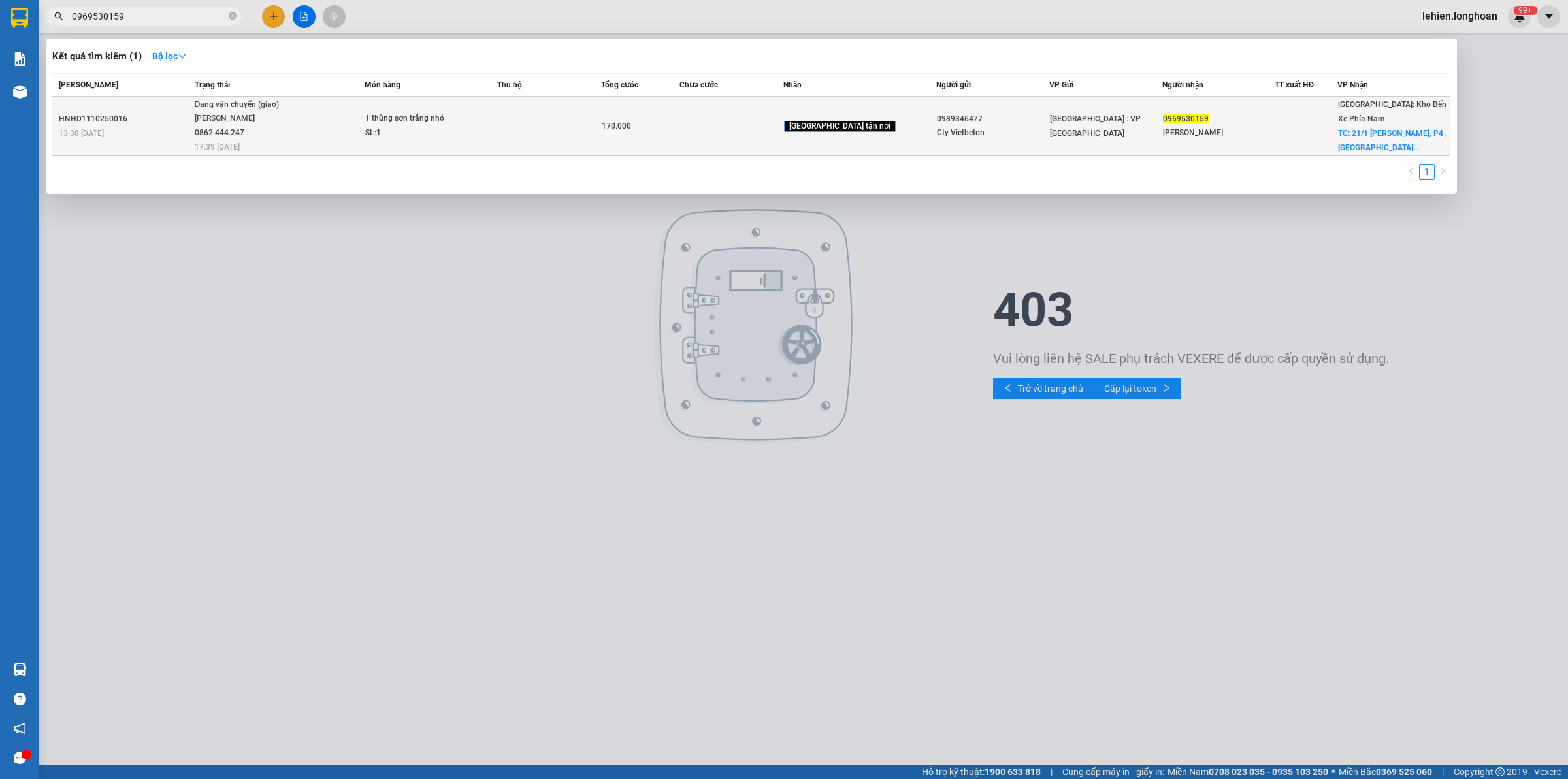
type input "0969530159"
click at [175, 131] on div "13:38 - 11/10" at bounding box center [125, 133] width 132 height 14
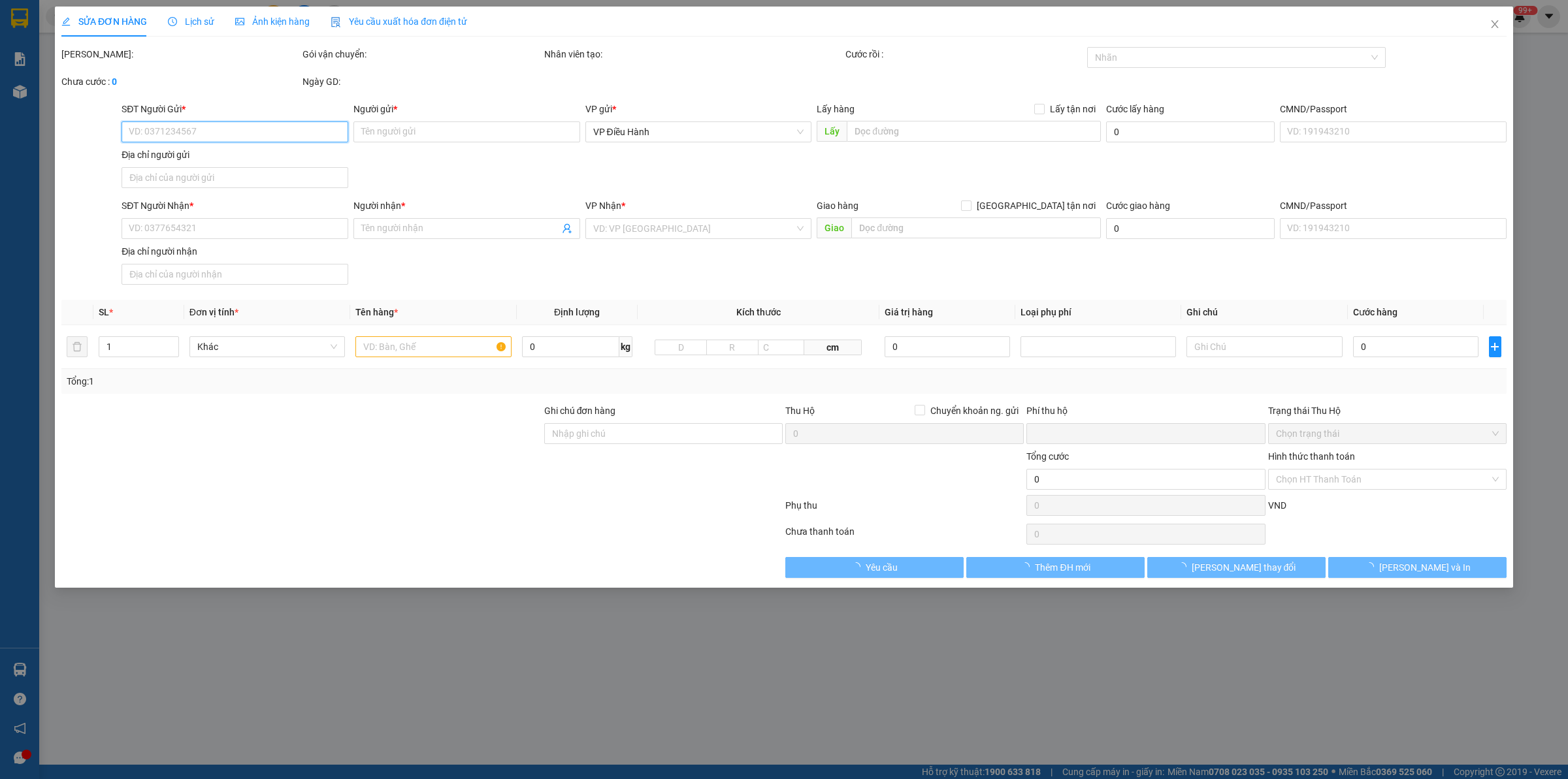
type input "0989346477"
type input "Cty Vietbeton"
type input "0969530159"
type input "Tuấn Kiệt"
checkbox input "true"
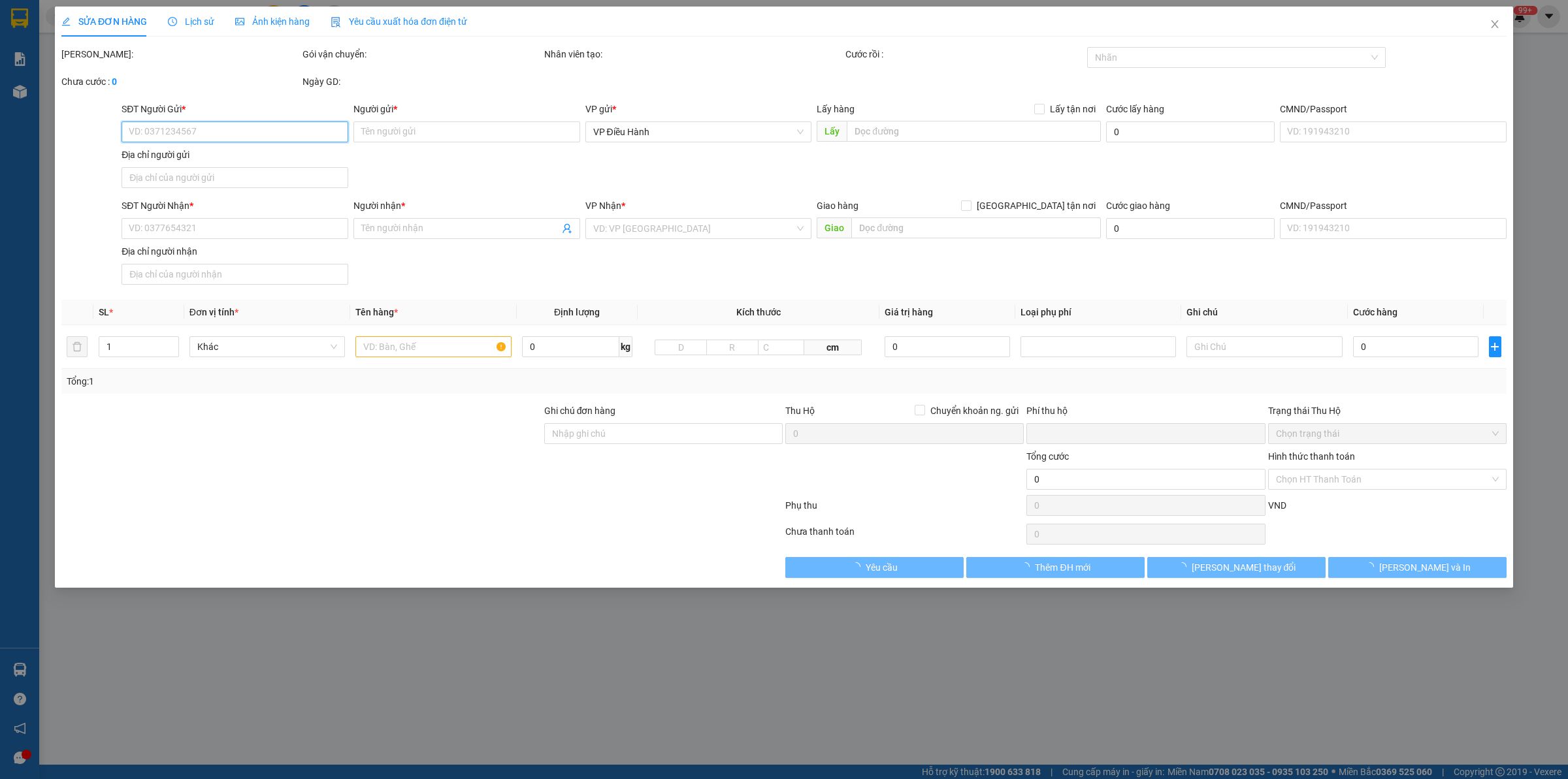
type input "21/1 Trần Phú, P4 , Đà Lạt , LÂm Đồng"
type input "0"
type input "170.000"
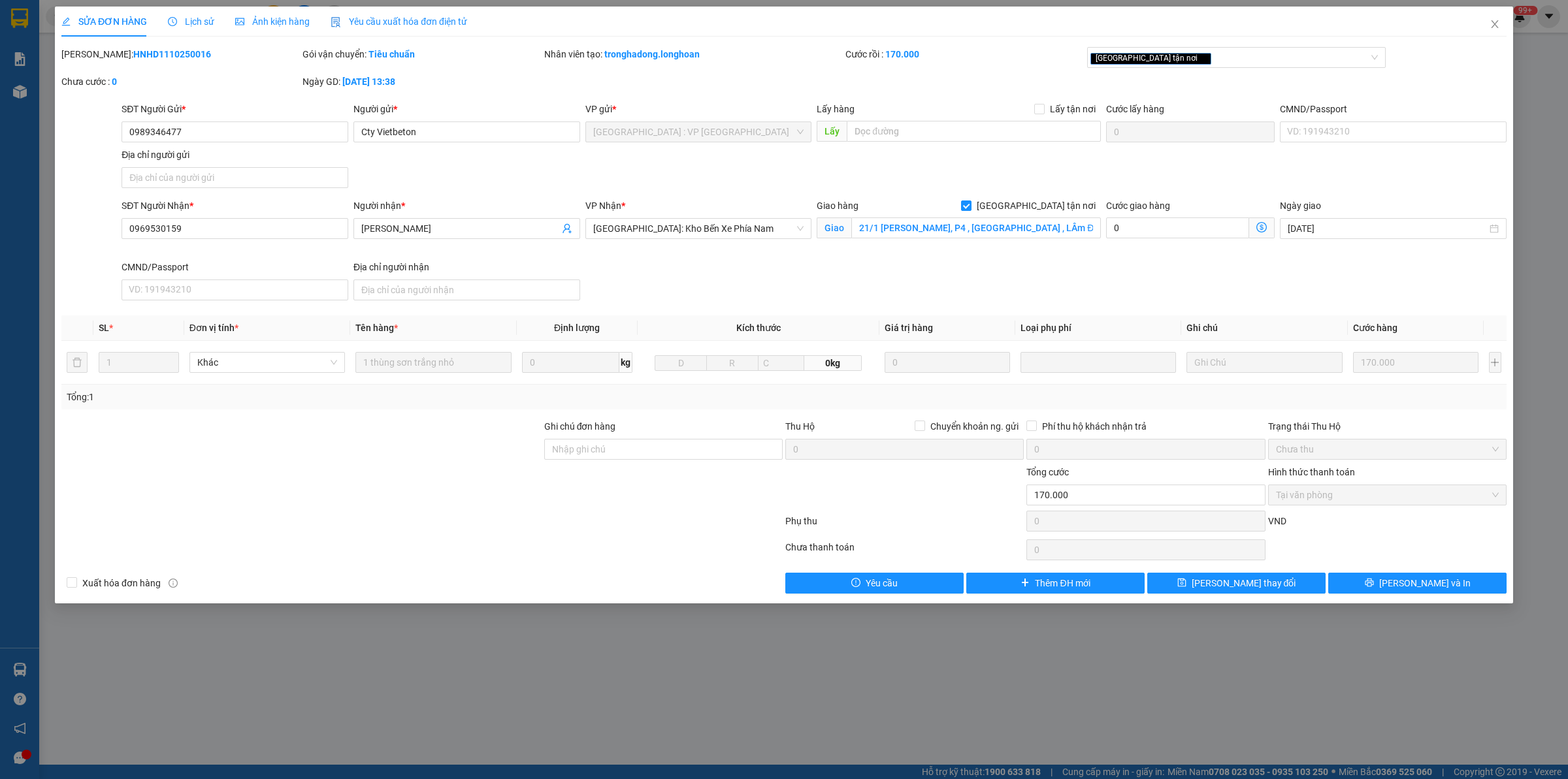
click at [194, 17] on span "Lịch sử" at bounding box center [191, 21] width 46 height 10
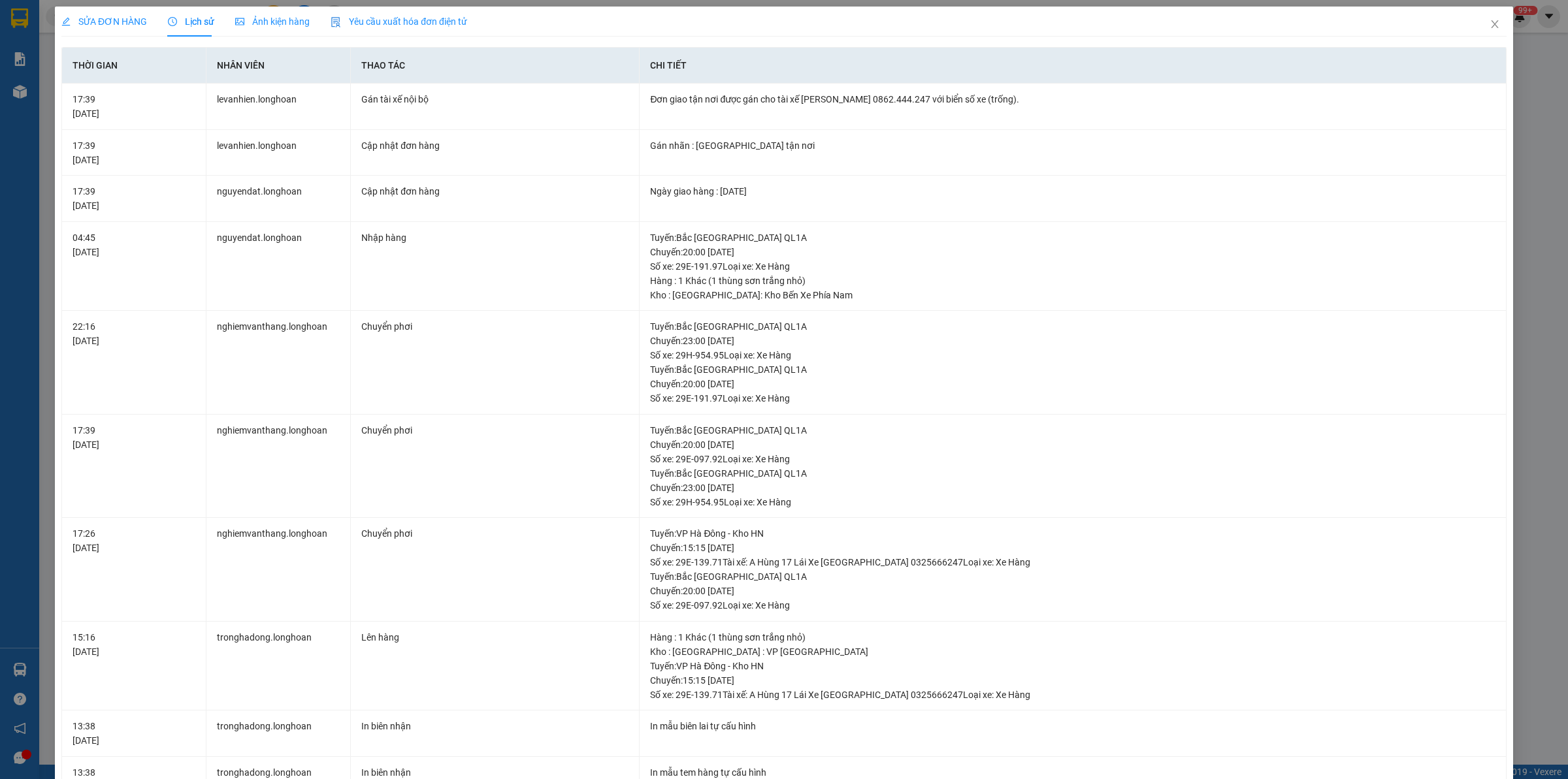
click at [134, 30] on div "SỬA ĐƠN HÀNG" at bounding box center [104, 22] width 85 height 30
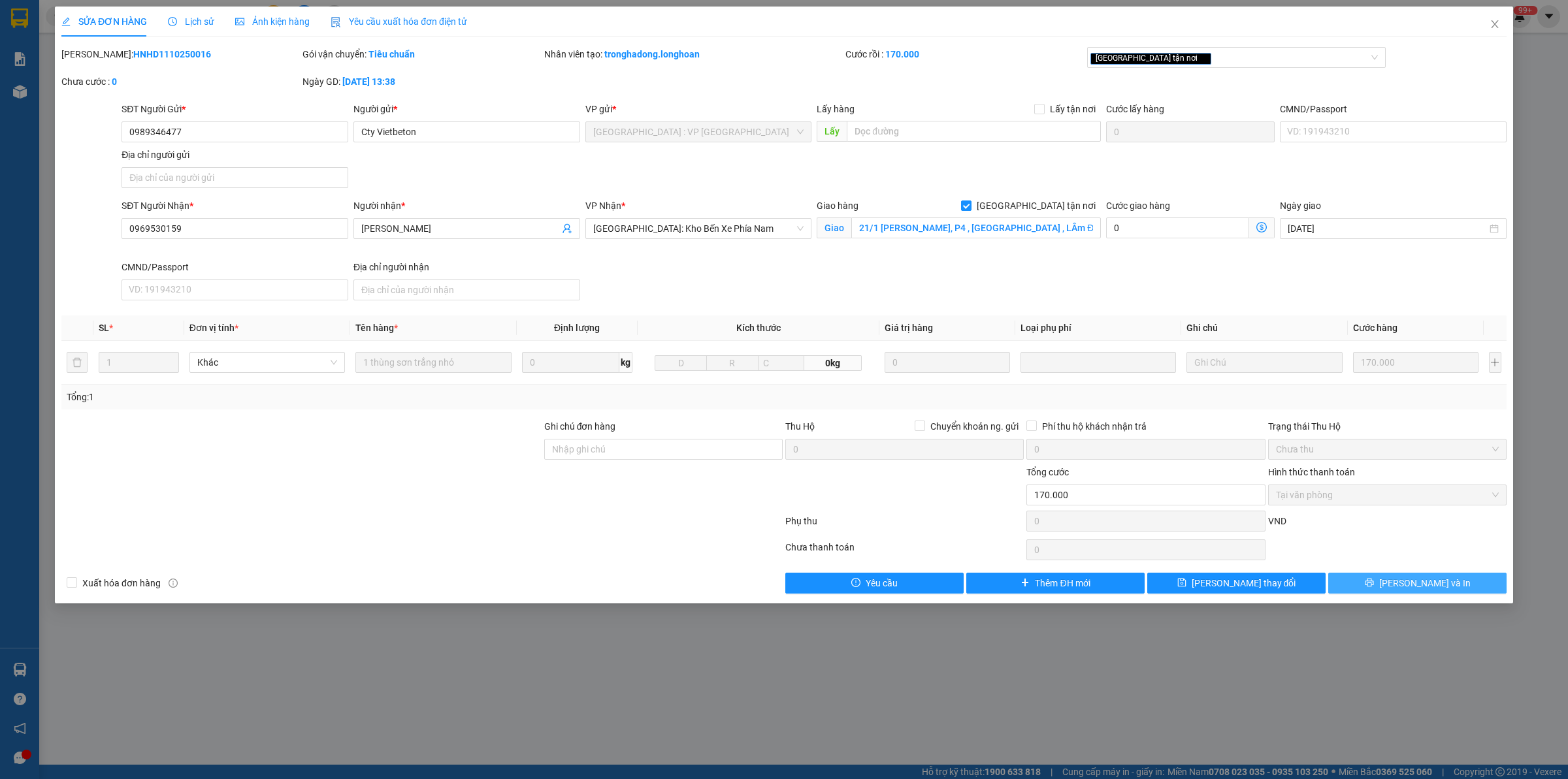
click at [1412, 586] on span "[PERSON_NAME] và In" at bounding box center [1425, 583] width 91 height 14
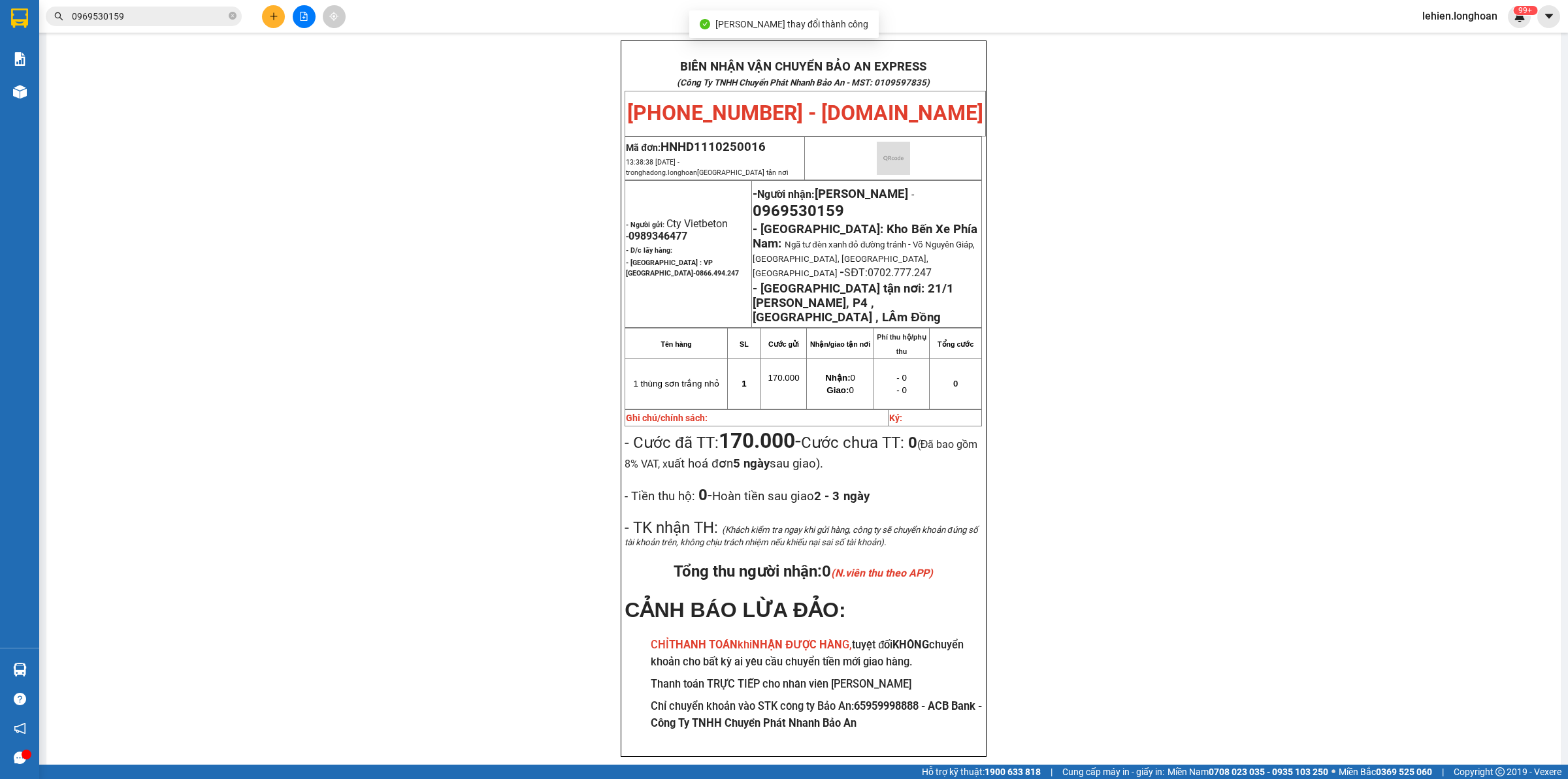
scroll to position [76, 0]
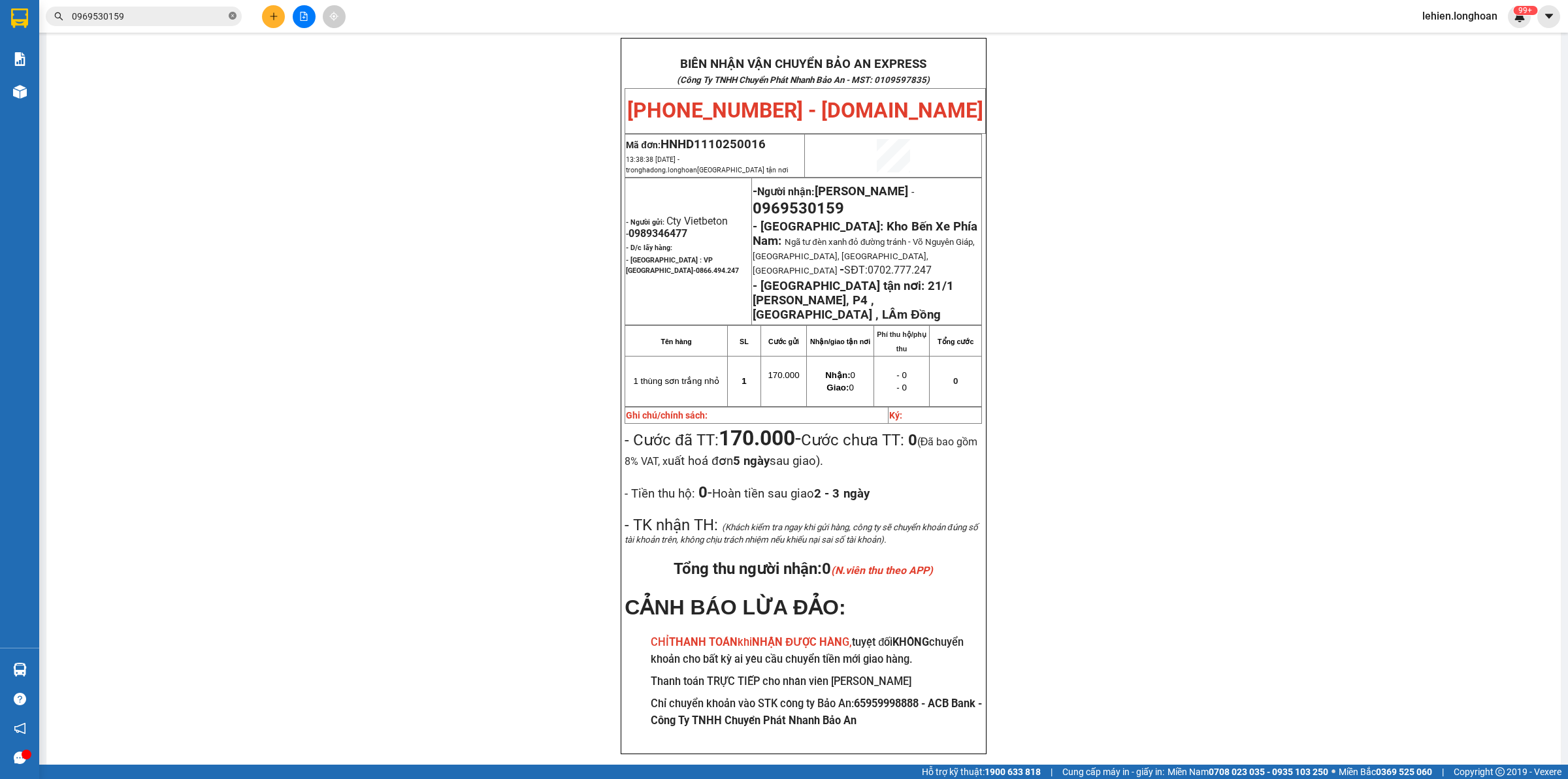
click at [229, 18] on icon "close-circle" at bounding box center [232, 15] width 8 height 8
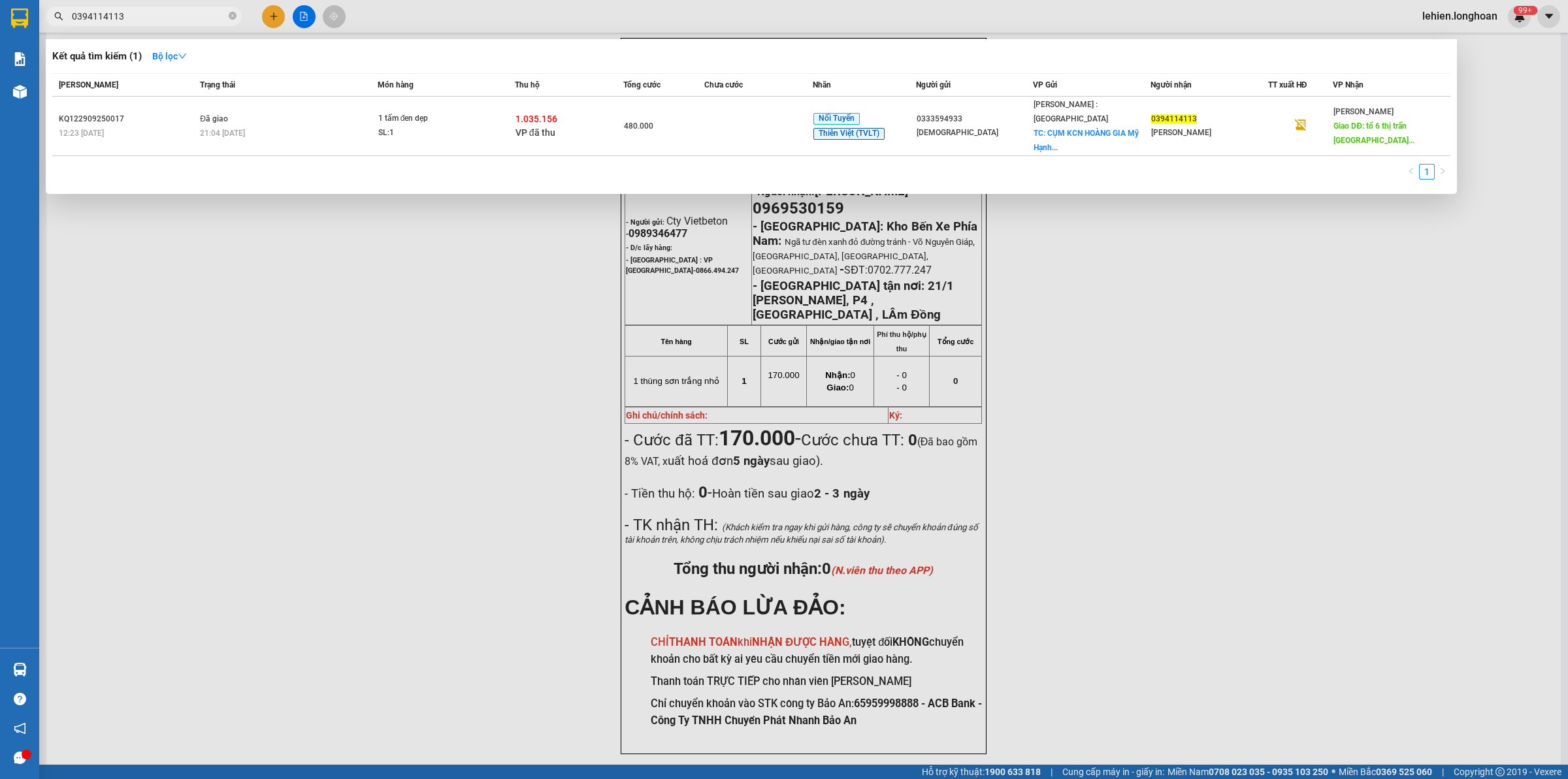
type input "0394114113"
click at [328, 143] on div "Mã ĐH Trạng thái Món hàng Thu hộ Tổng cước Chưa cước Nhãn Người gửi VP Gửi Ngườ…" at bounding box center [751, 130] width 1398 height 114
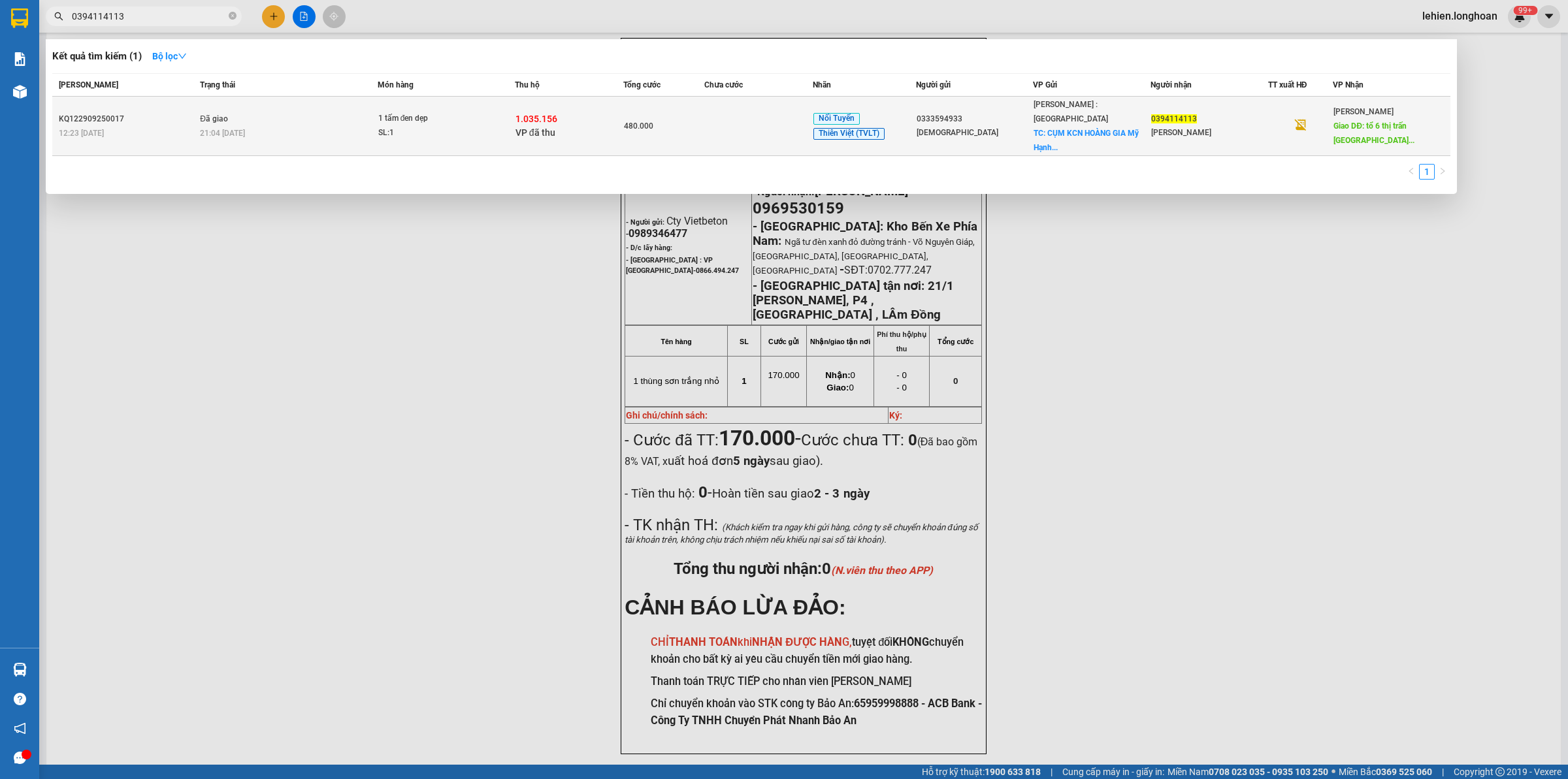
click at [340, 108] on td "Đã giao 21:04 - 14/10" at bounding box center [287, 127] width 181 height 59
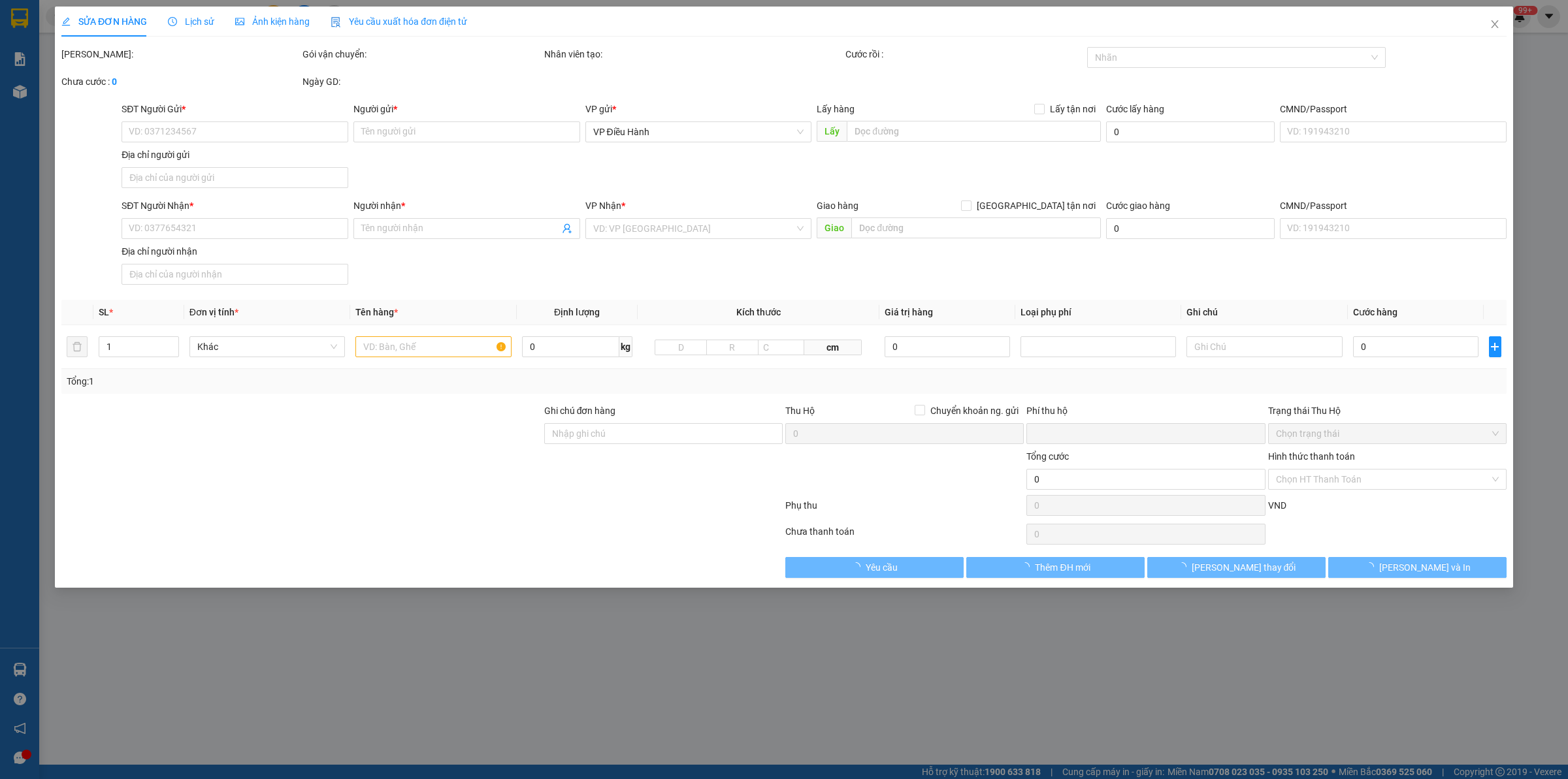
type input "0333594933"
type input "Hồng Hòa"
checkbox input "true"
type input "CỤM KCN HOÀNG GIA Mỹ Hạnh Nam, Đức Hòa, Long An, Việt Nam"
type input "0394114113"
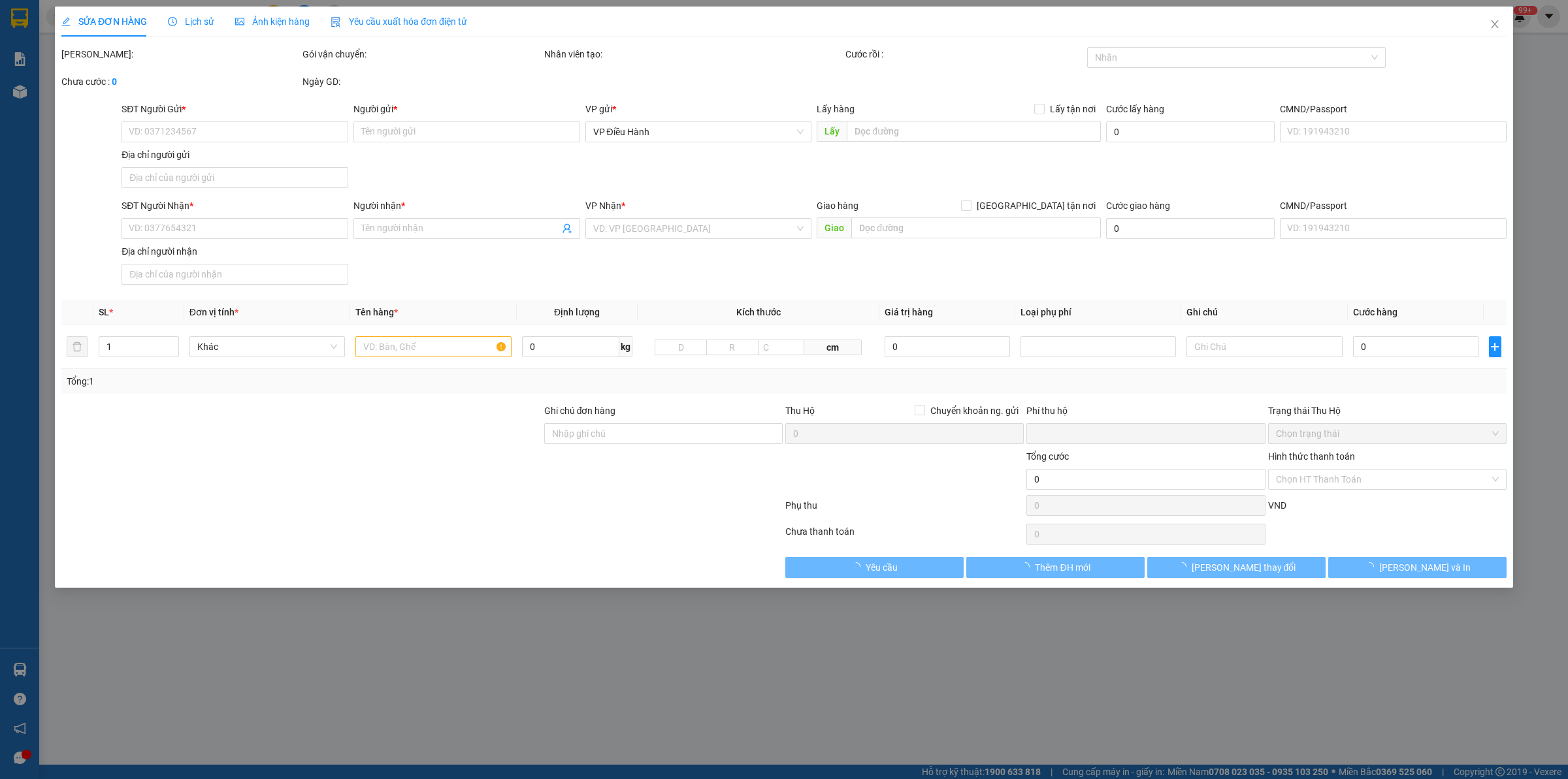
type input "Trần Văn Hải"
type input "tổ 6 thị trấn hoà Thuận, huyện quảng hoà , tỉnh Cao Bằng"
type input "200.000"
checkbox input "true"
type input "1.035.156"
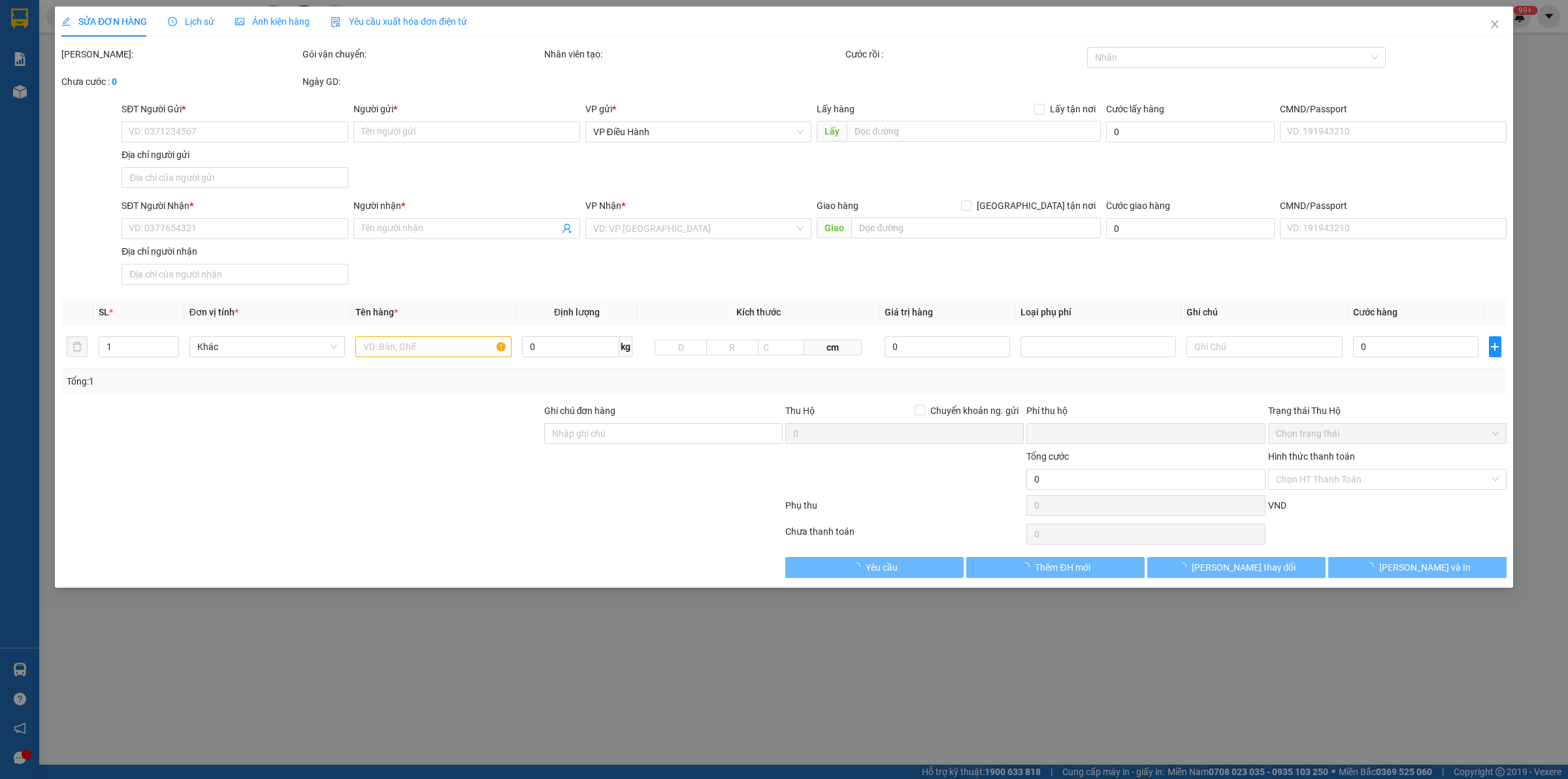
type input "10.000"
type input "480.000"
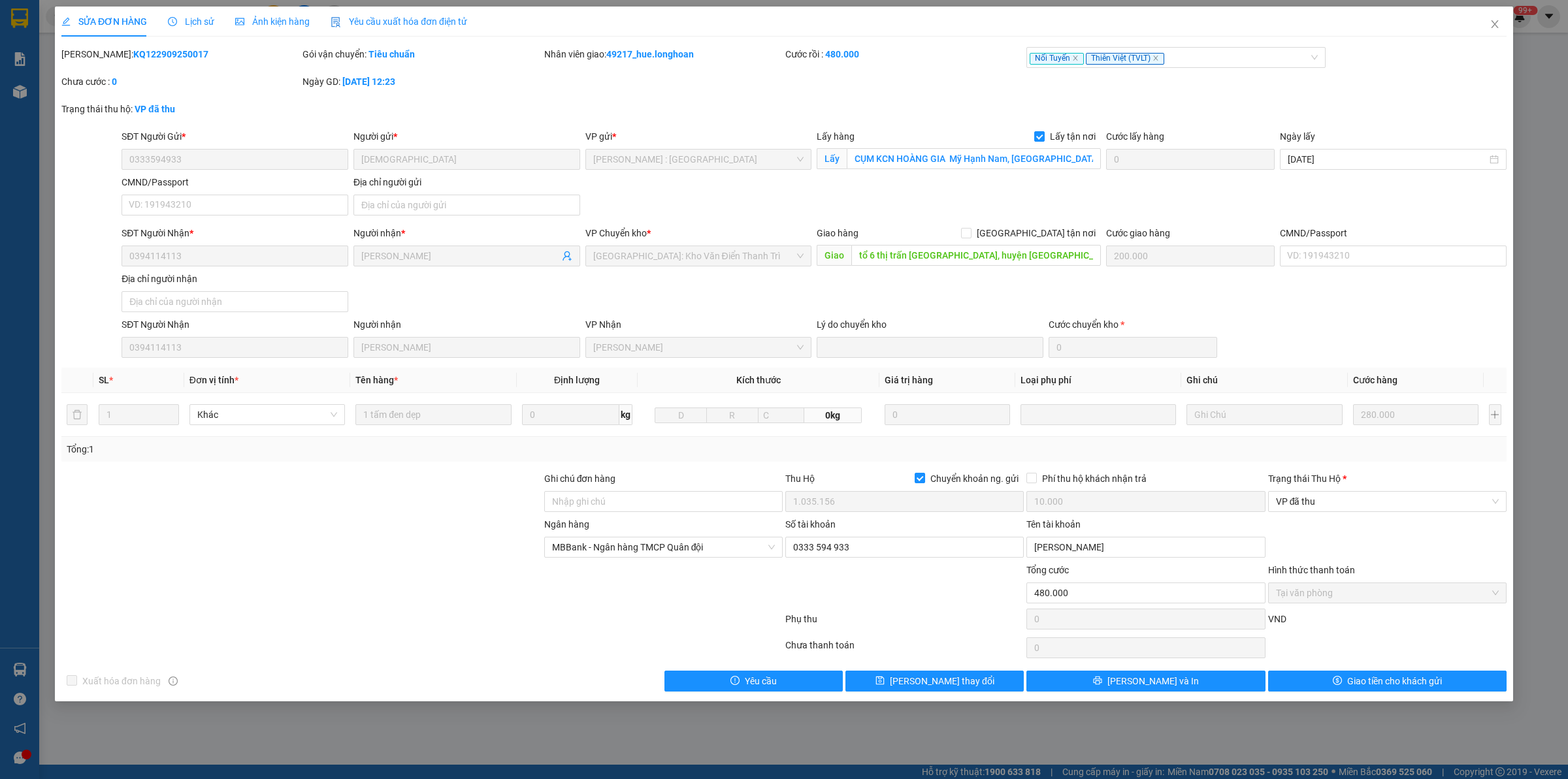
click at [197, 14] on div "Lịch sử" at bounding box center [191, 21] width 46 height 14
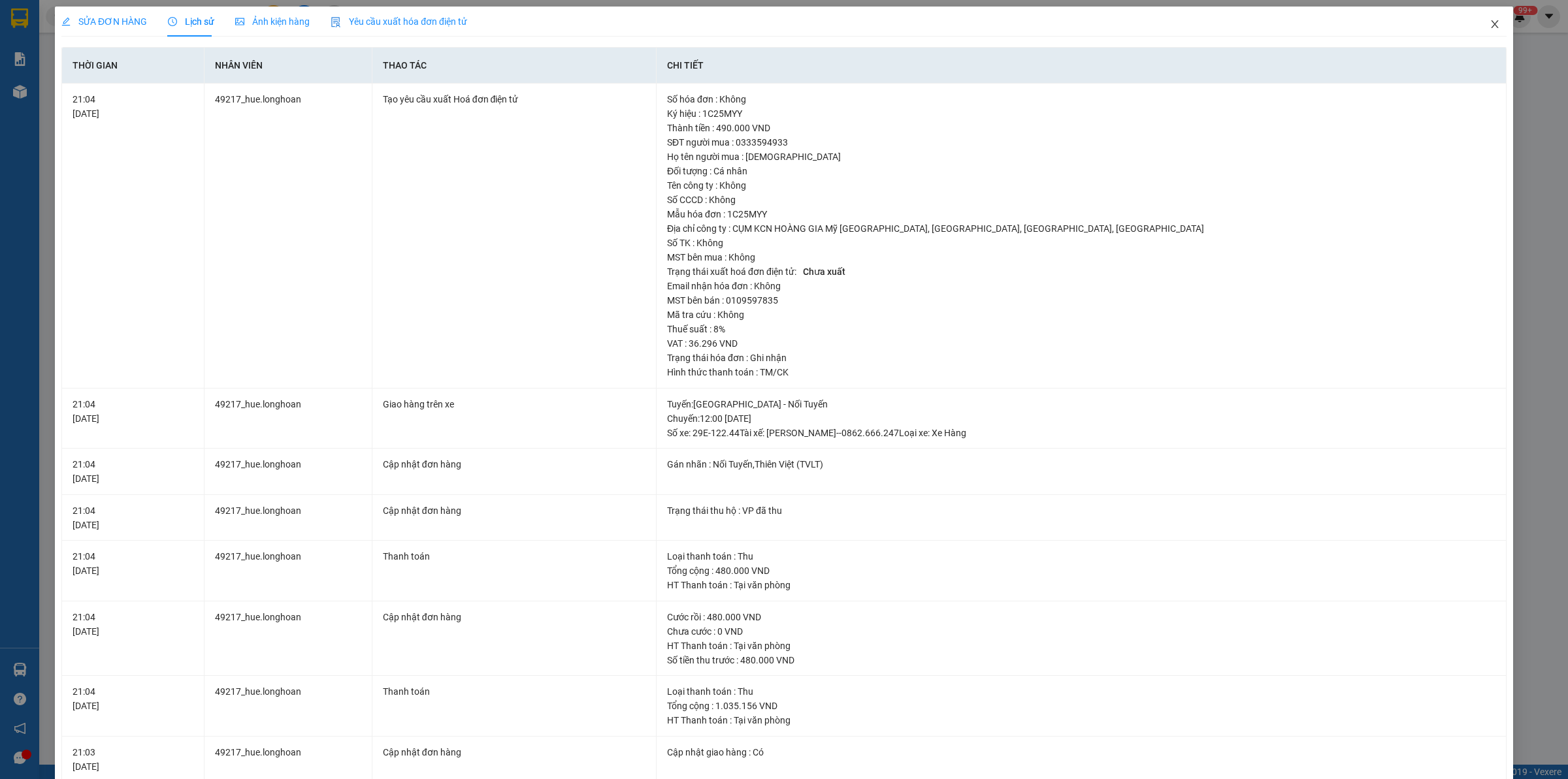
click at [1490, 24] on icon "close" at bounding box center [1495, 24] width 10 height 10
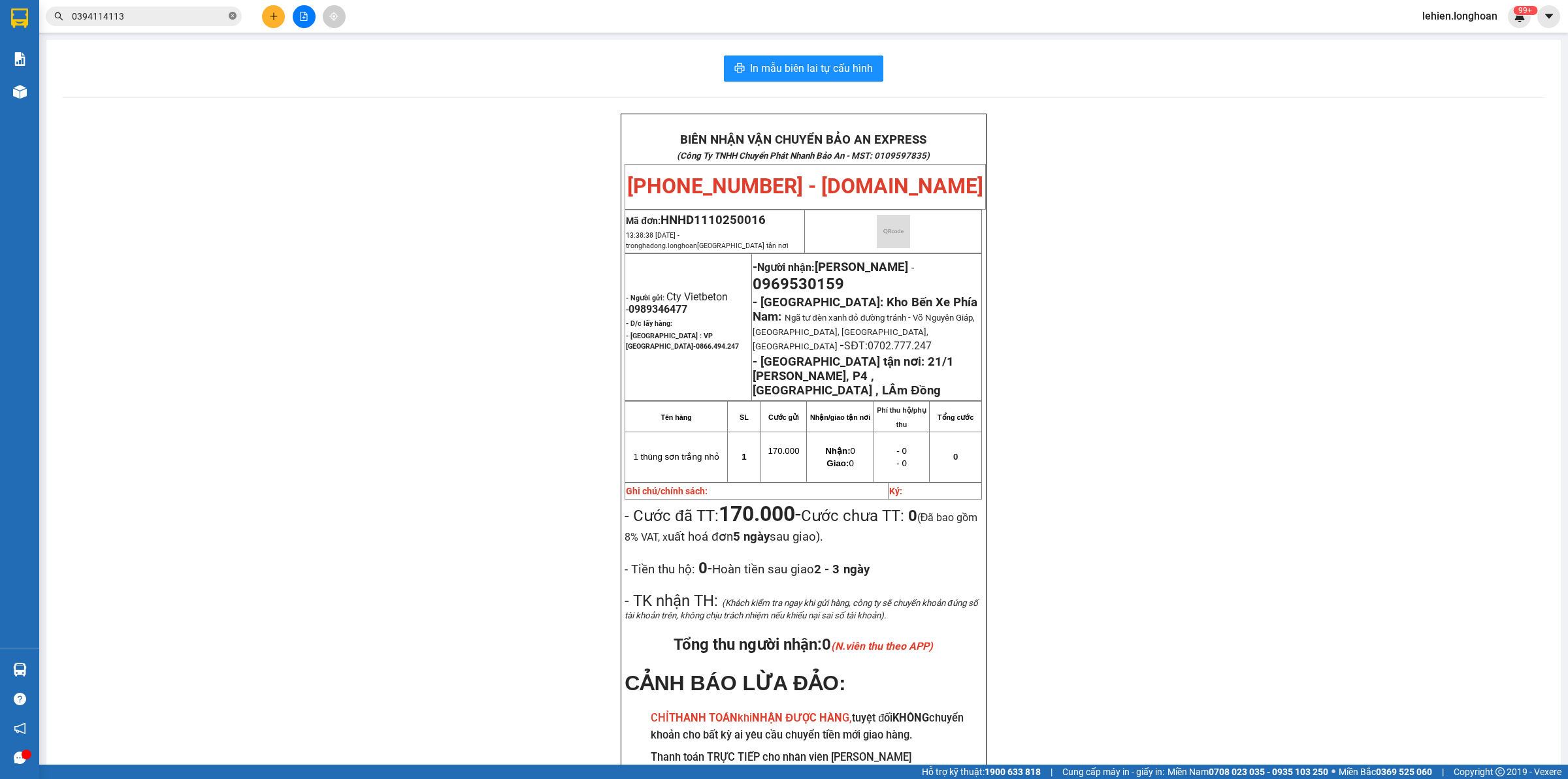
click at [232, 19] on icon "close-circle" at bounding box center [232, 15] width 8 height 8
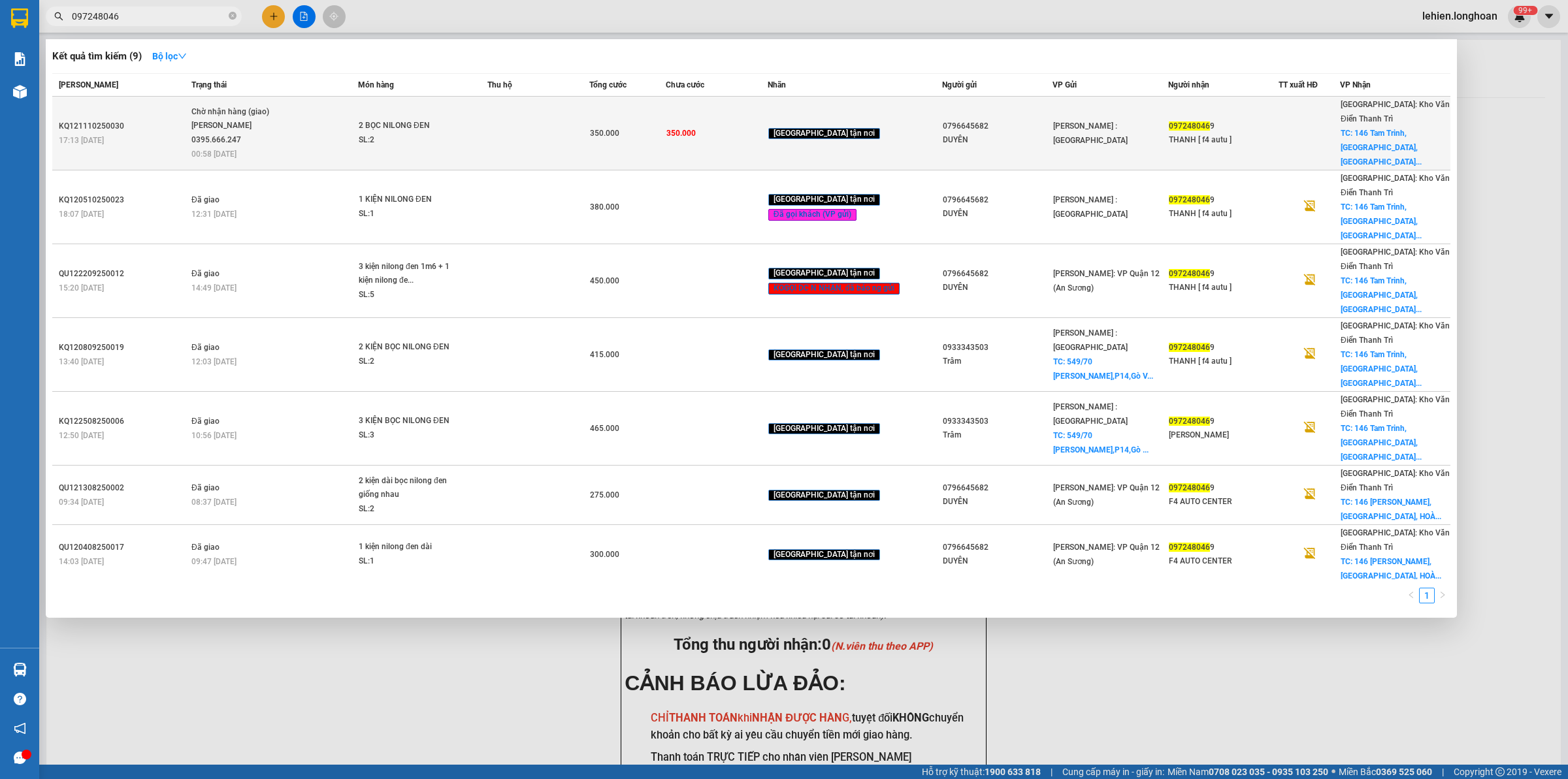
type input "097248046"
click at [276, 128] on div "Phạm Thế Luân 0395.666.247" at bounding box center [241, 133] width 98 height 28
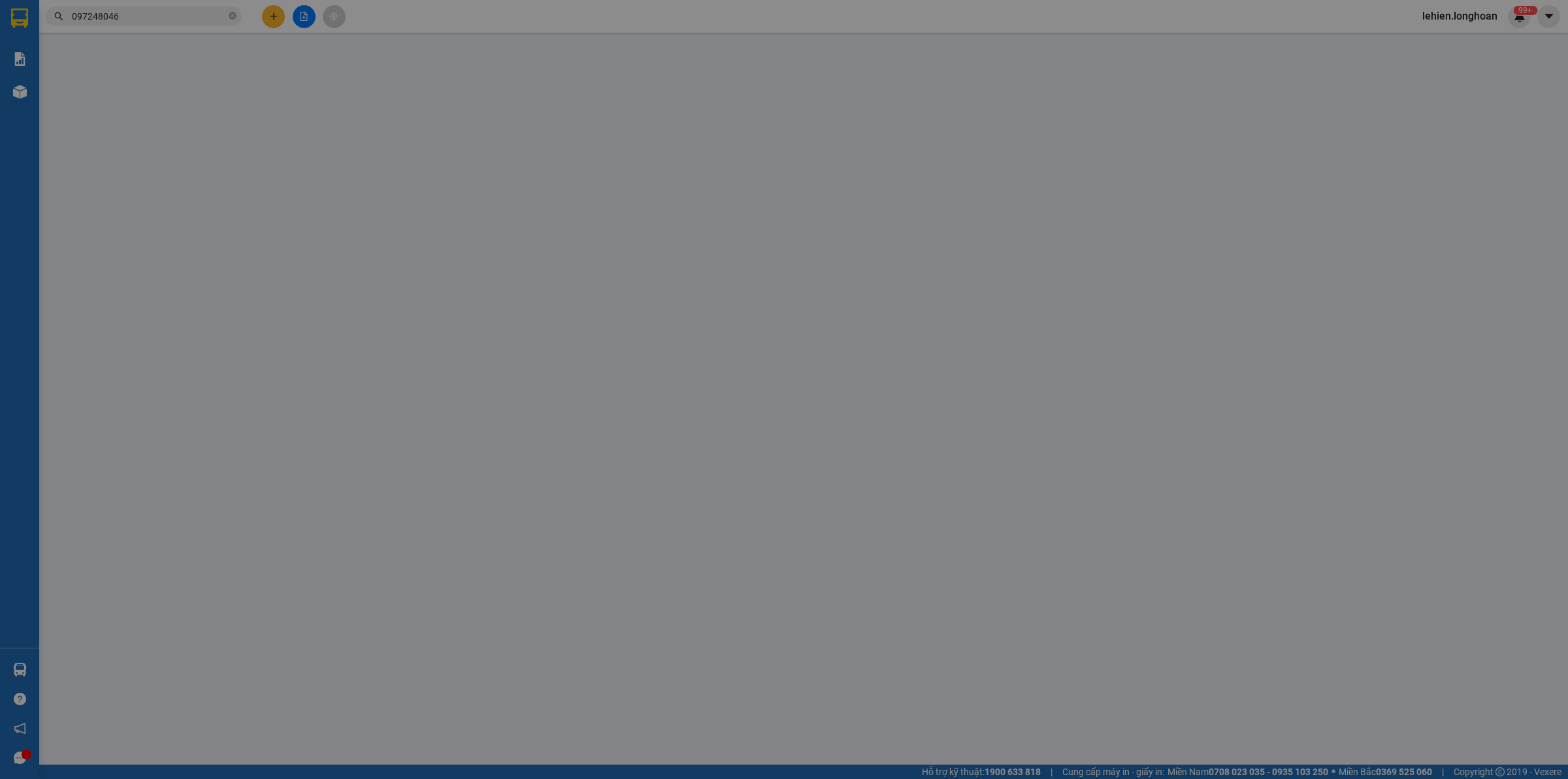
type input "0796645682"
type input "DUYÊN"
type input "0972480469"
type input "THANH [ f4 autu ]"
checkbox input "true"
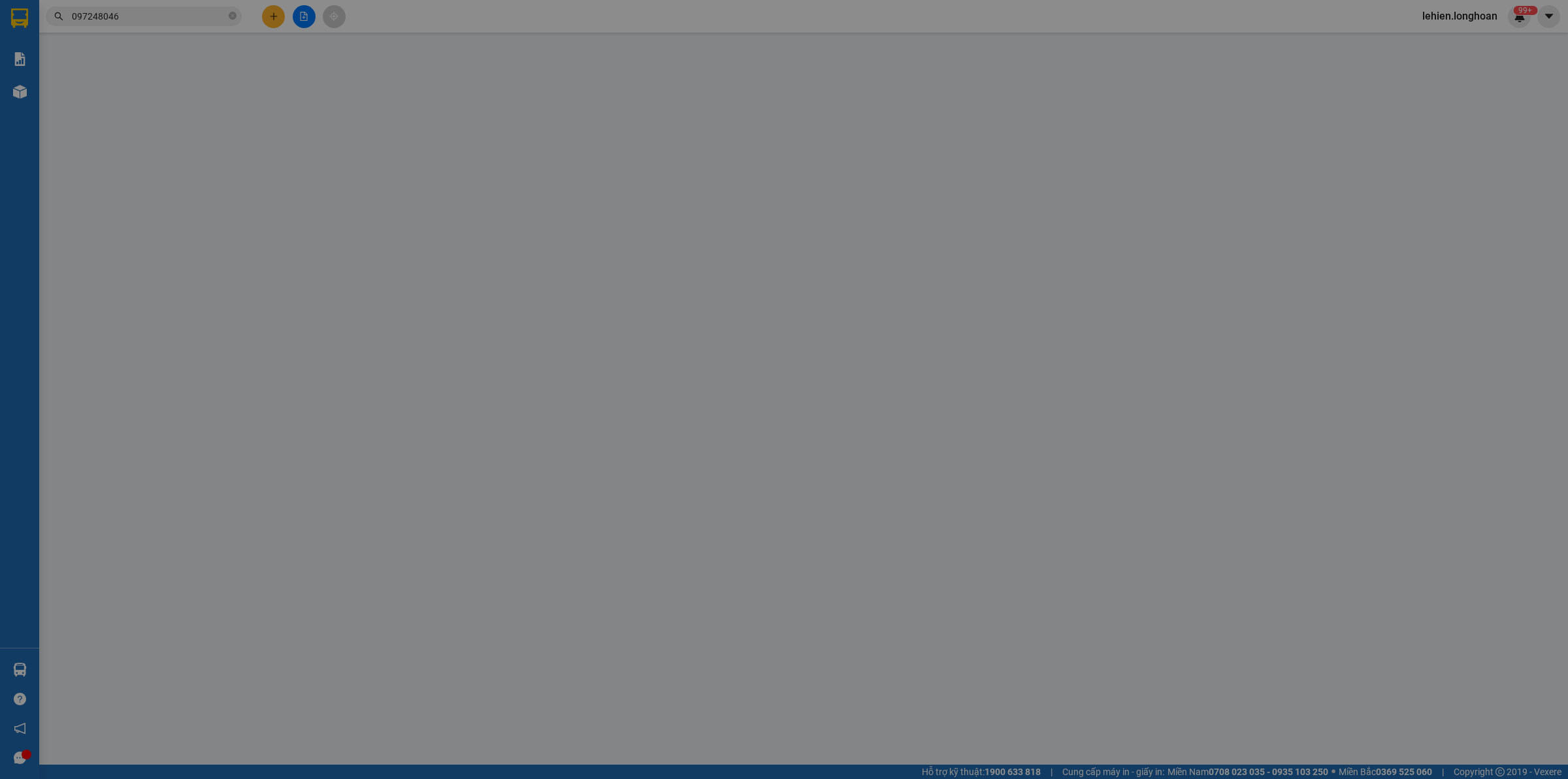
type input "146 Tam Trinh,Yên Sở,Hoàng Mai,Hà Nội"
type input "0"
type input "350.000"
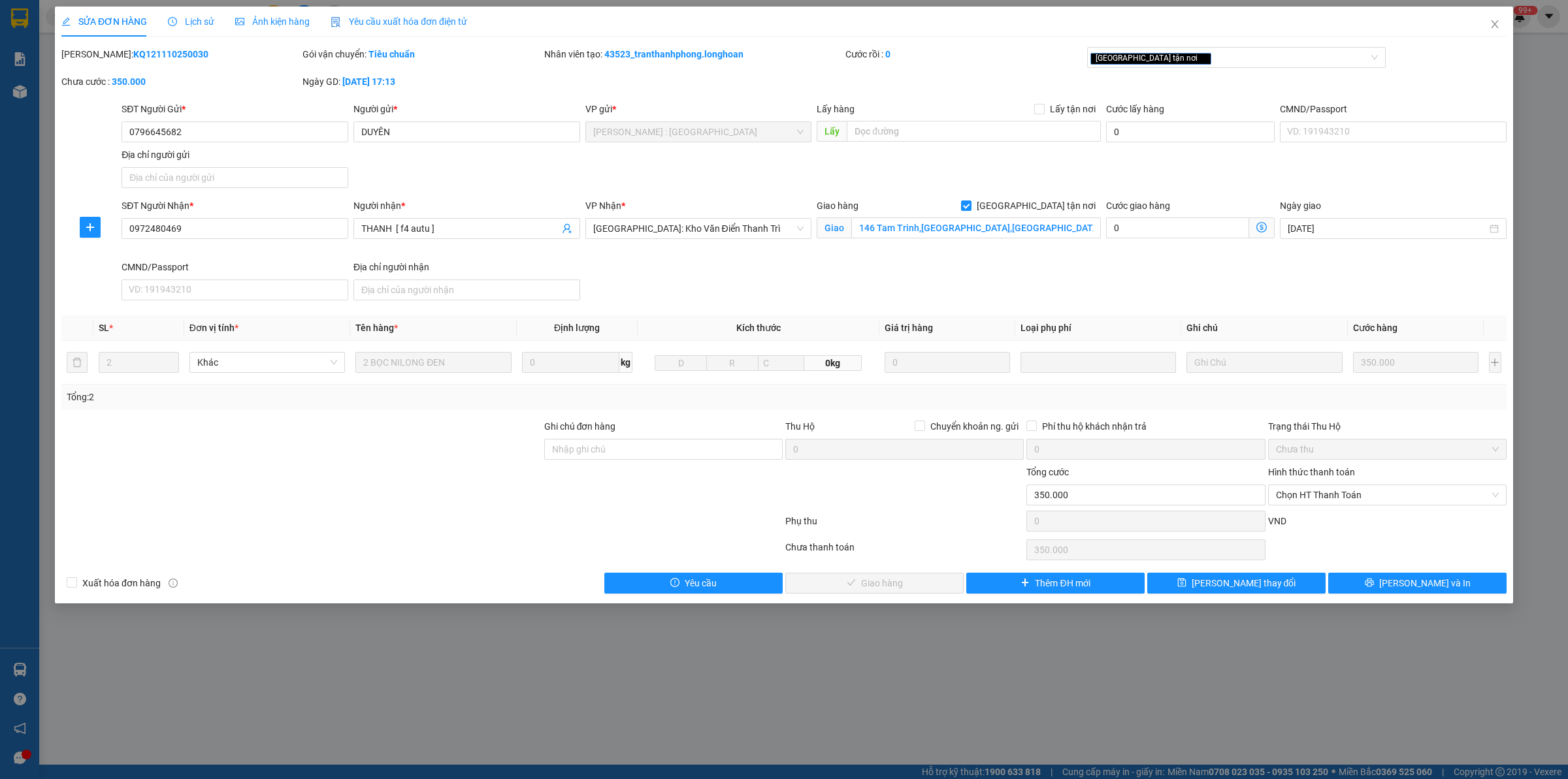
click at [197, 27] on span "Lịch sử" at bounding box center [191, 21] width 46 height 10
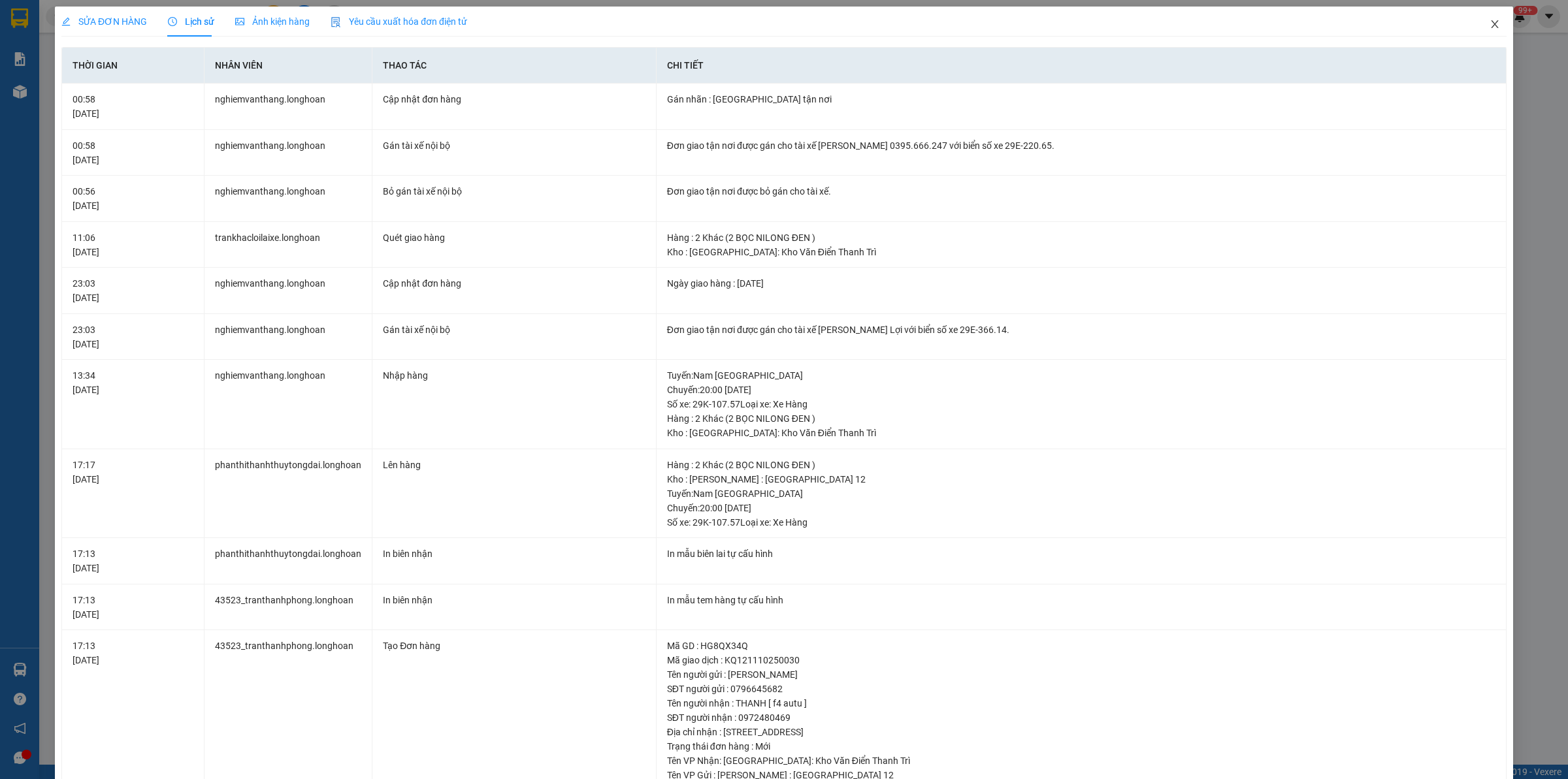
click at [1493, 24] on span "Close" at bounding box center [1494, 24] width 36 height 36
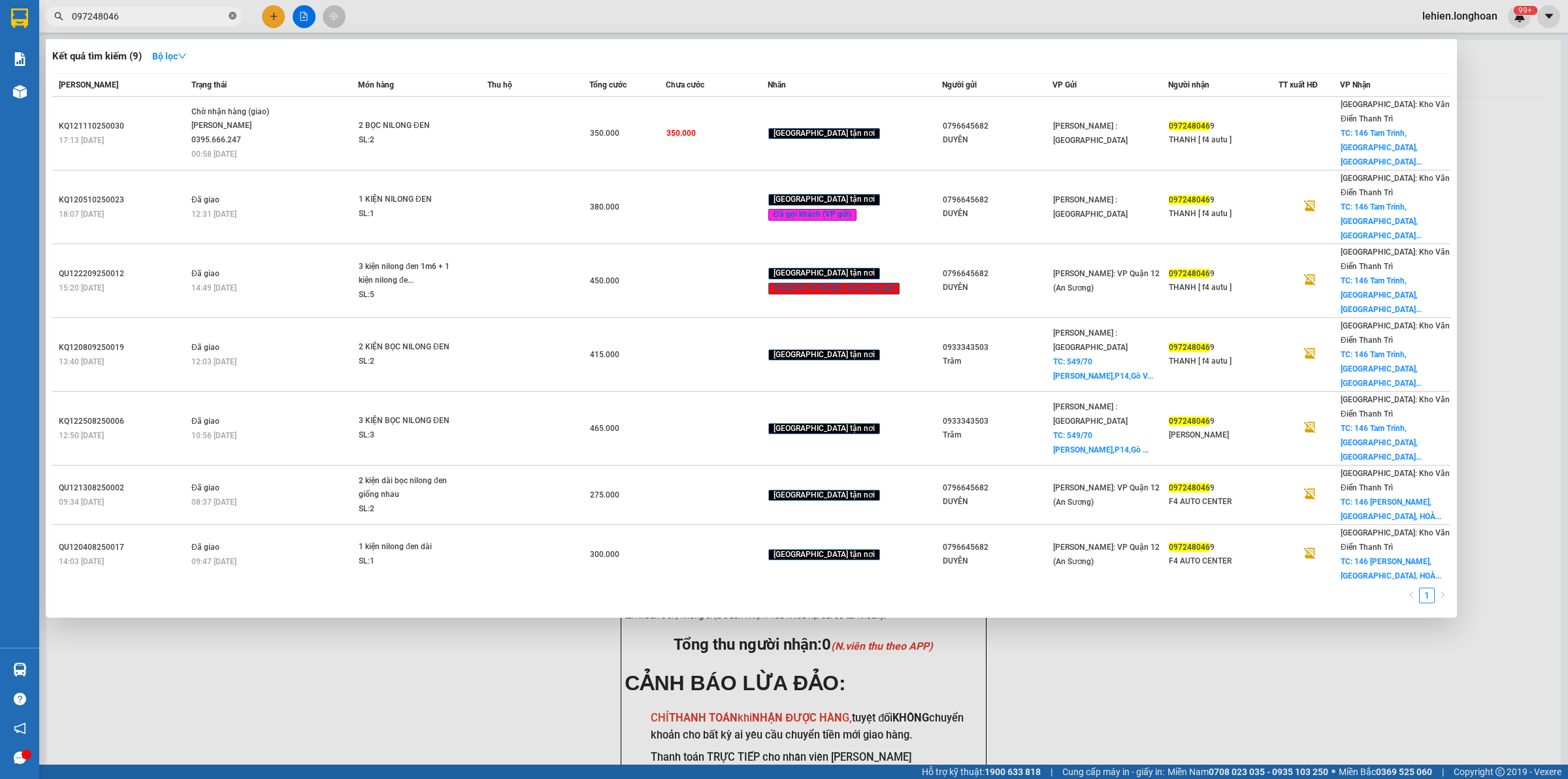
drag, startPoint x: 239, startPoint y: 19, endPoint x: 234, endPoint y: 12, distance: 8.6
click at [239, 18] on span "097248046" at bounding box center [143, 16] width 196 height 19
click at [234, 12] on icon "close-circle" at bounding box center [232, 15] width 8 height 8
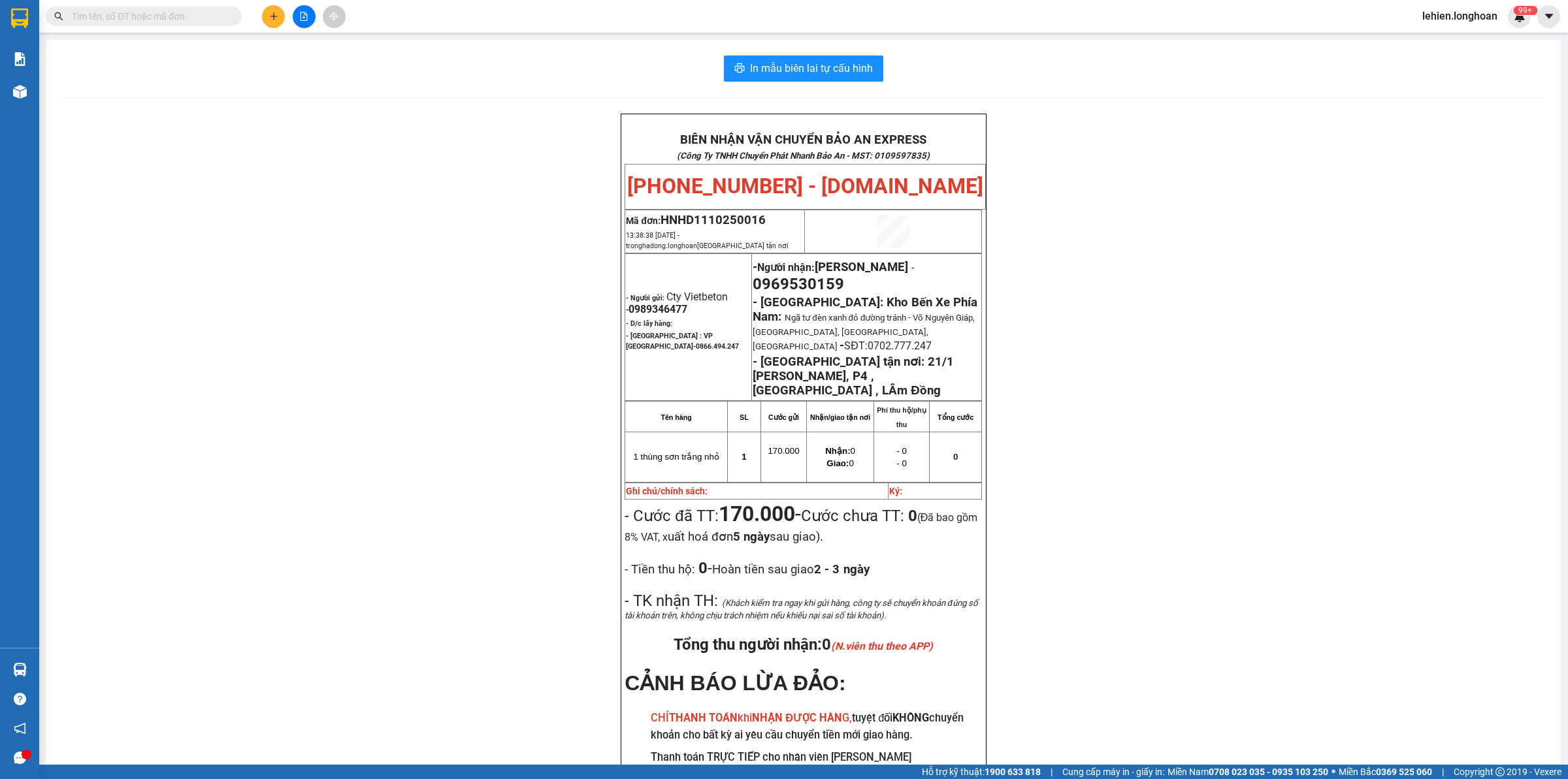
paste input "0388864700"
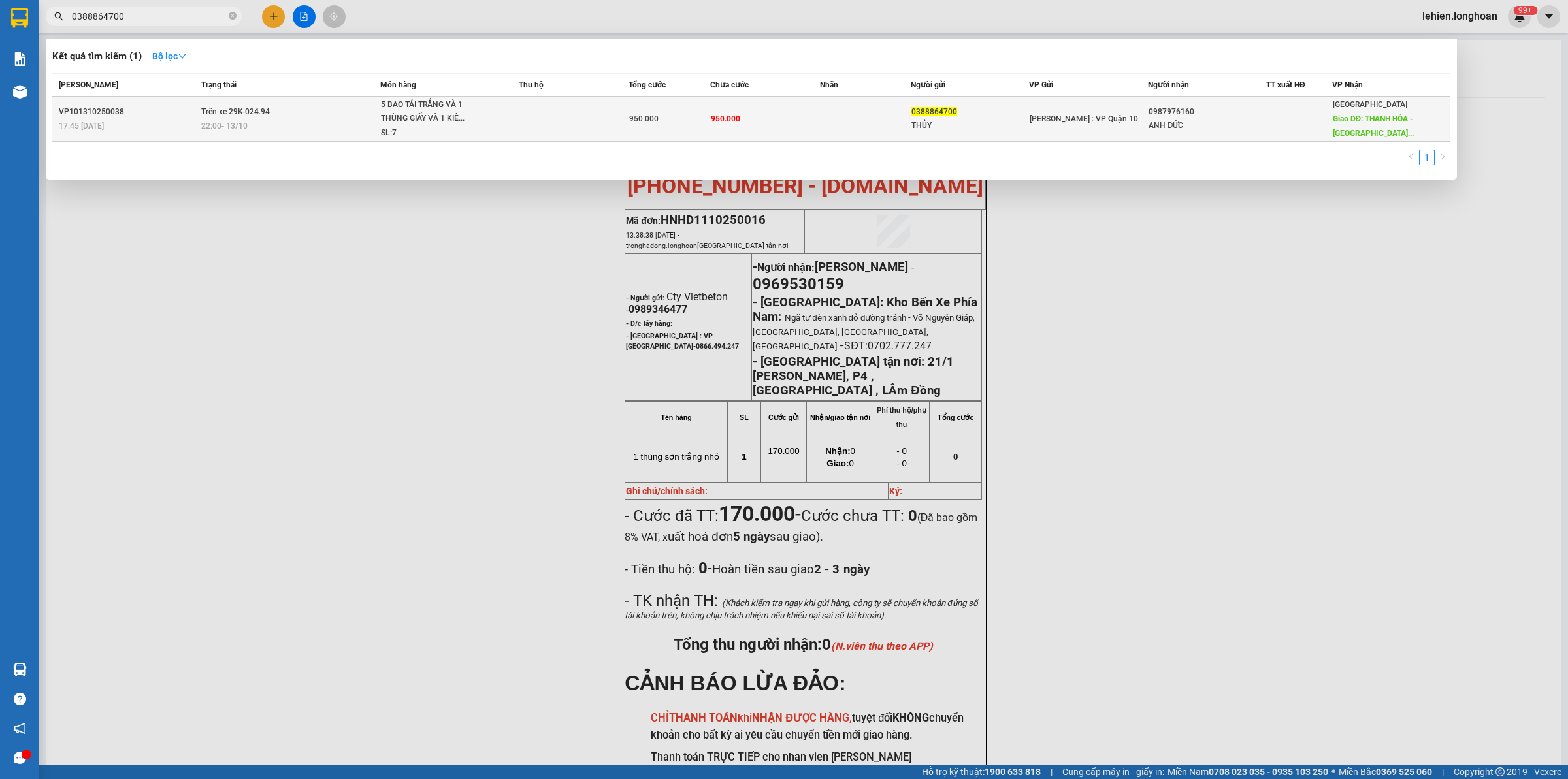
type input "0388864700"
click at [334, 124] on div "22:00 - 13/10" at bounding box center [289, 126] width 178 height 14
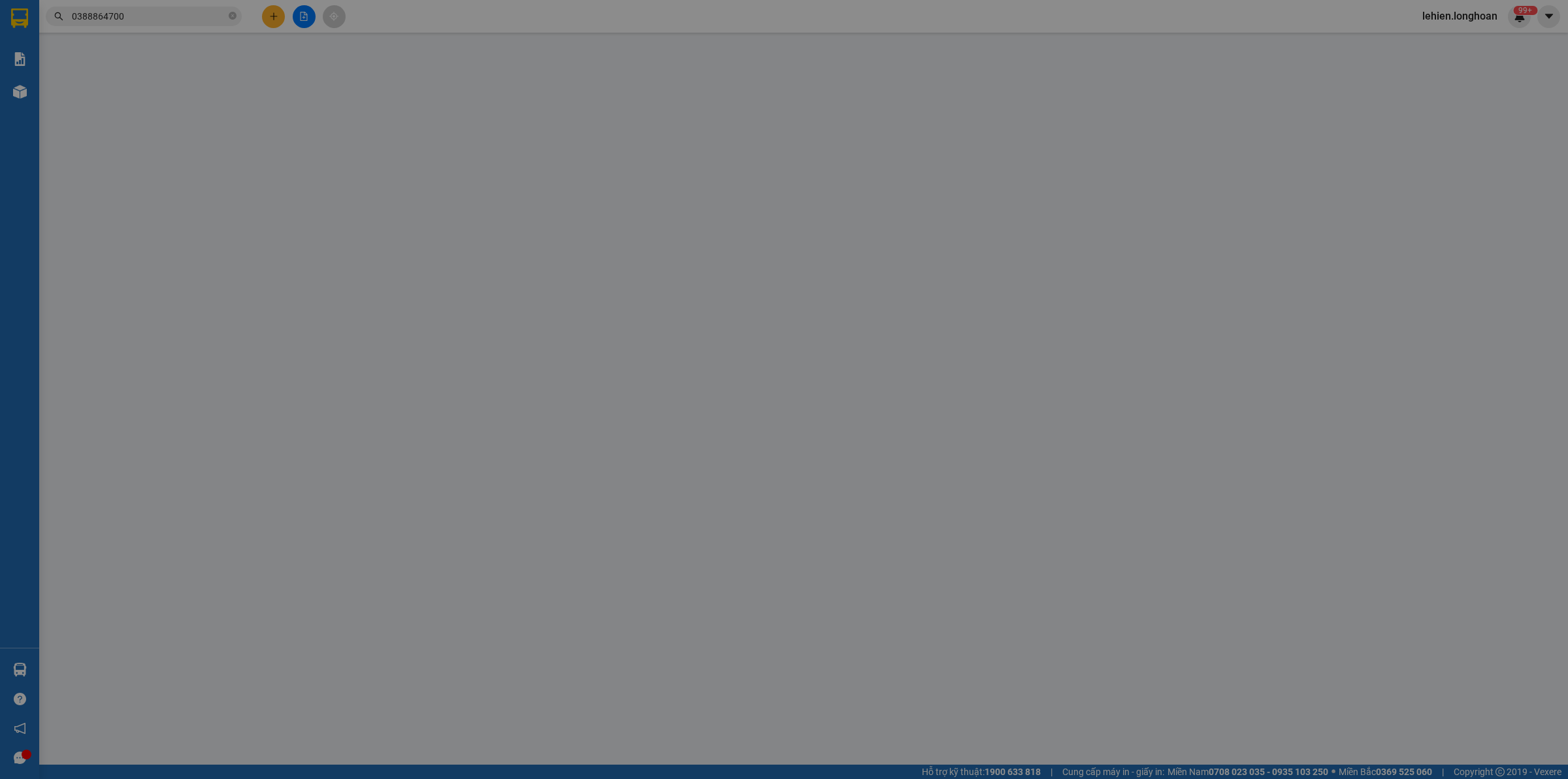
type input "0388864700"
type input "THỦY"
type input "0987976160"
type input "ANH ĐỨC"
type input "THANH HÓA - Quảng Xương giao trên QL 1A"
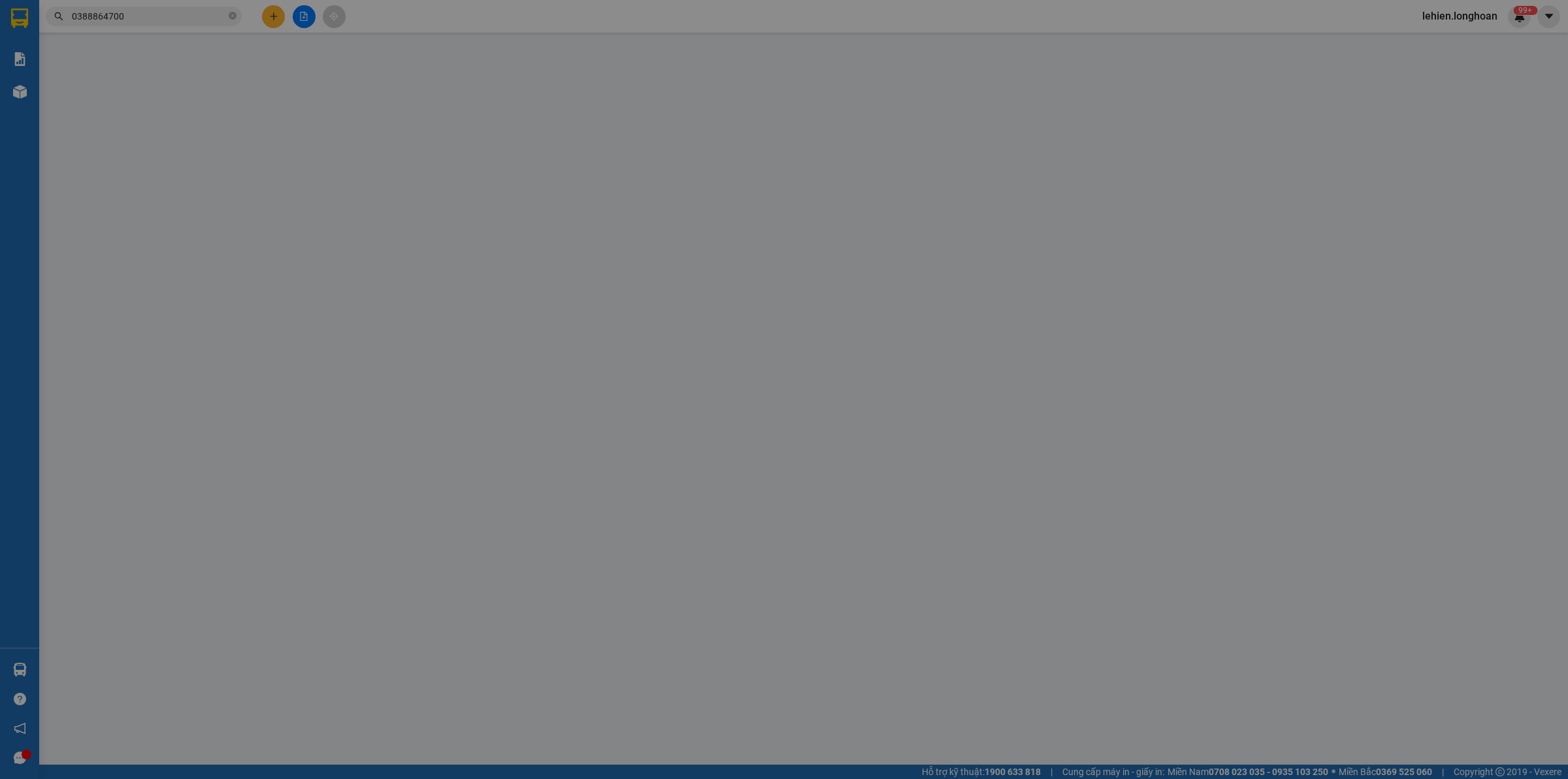
type input "hàng k bao bể vỡ hư hỏng"
type input "0"
type input "950.000"
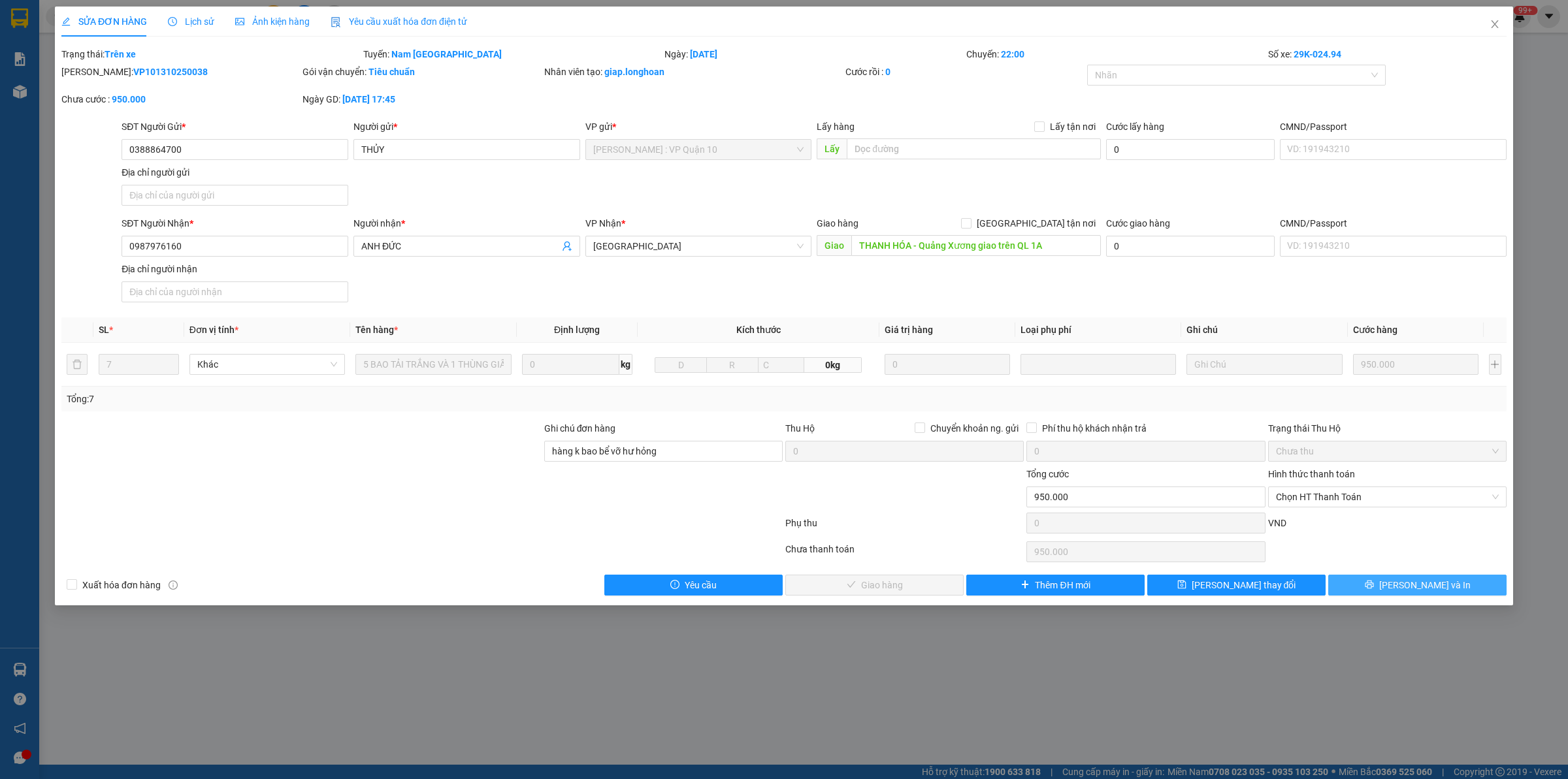
click at [1412, 585] on span "[PERSON_NAME] và In" at bounding box center [1425, 585] width 91 height 14
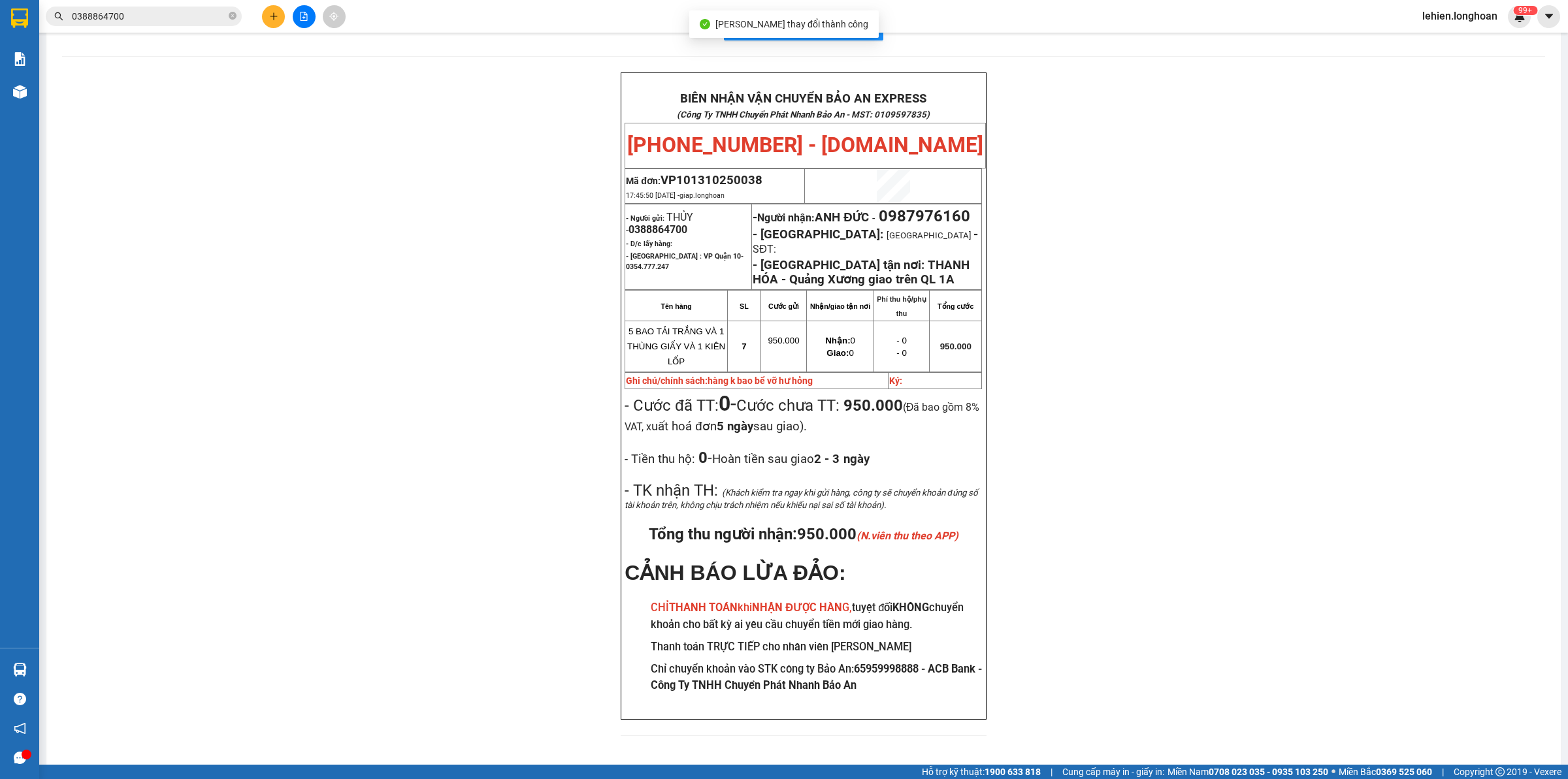
scroll to position [57, 0]
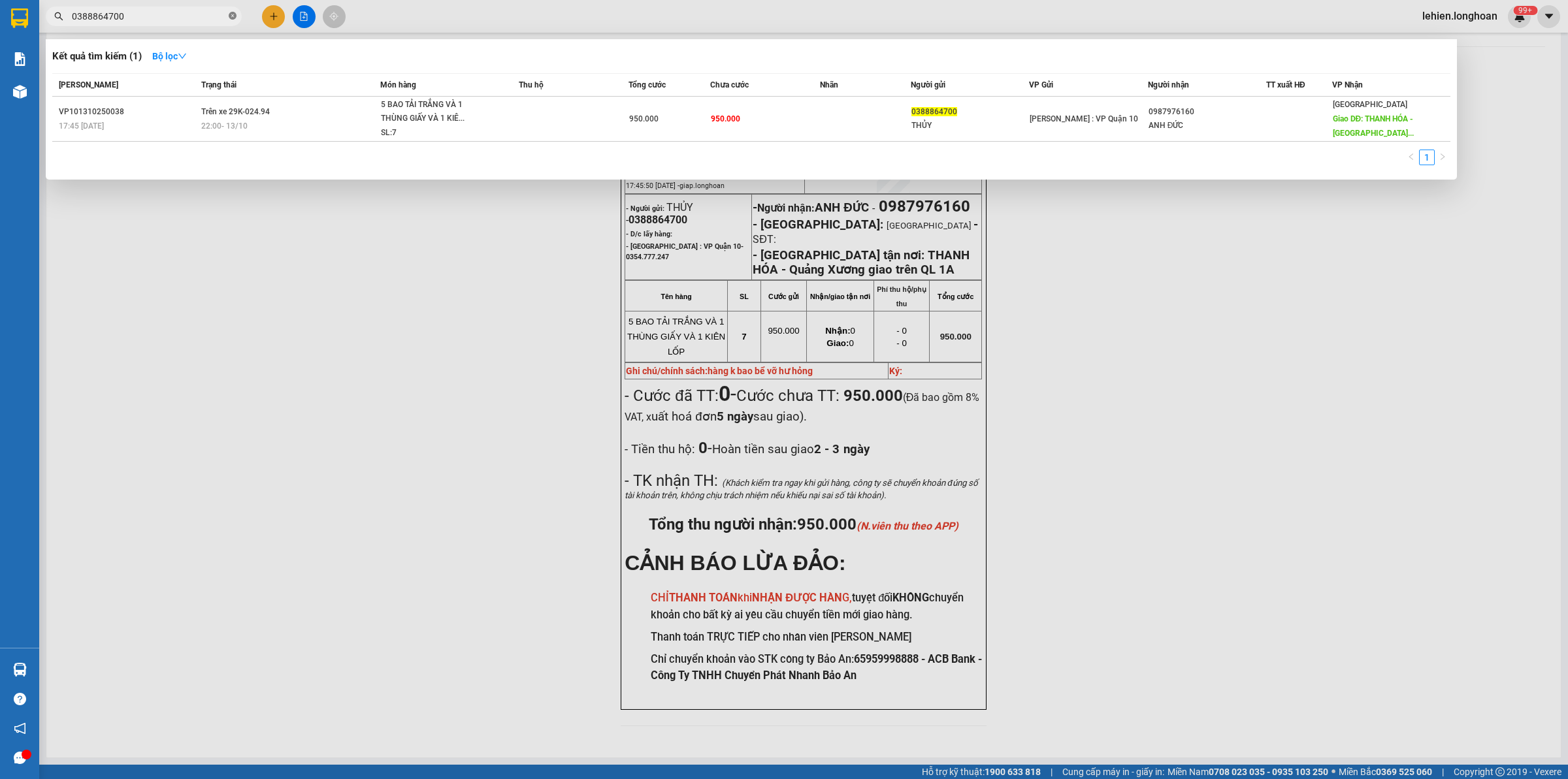
click at [230, 19] on icon "close-circle" at bounding box center [232, 15] width 8 height 8
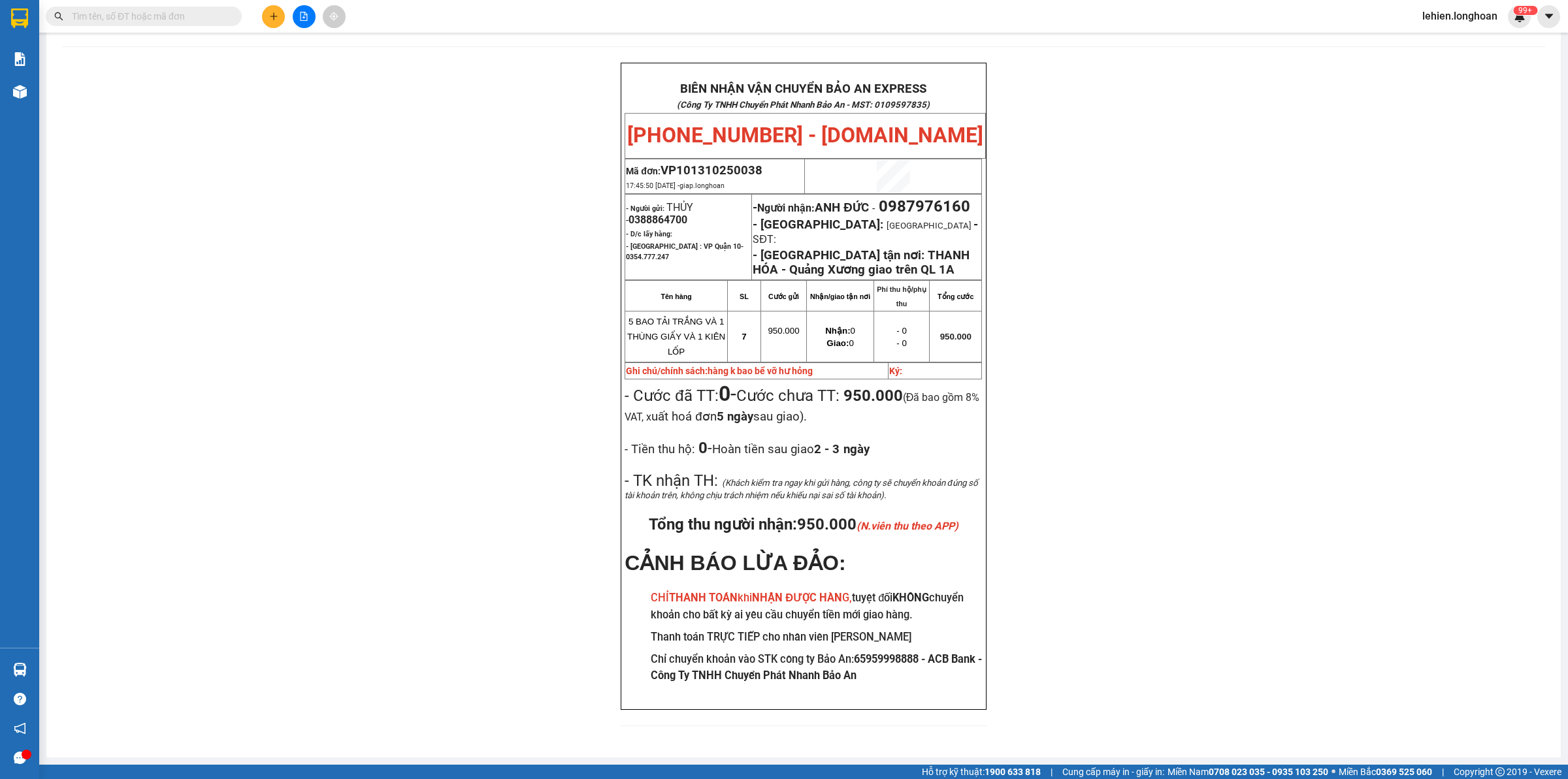
paste input "0869282433"
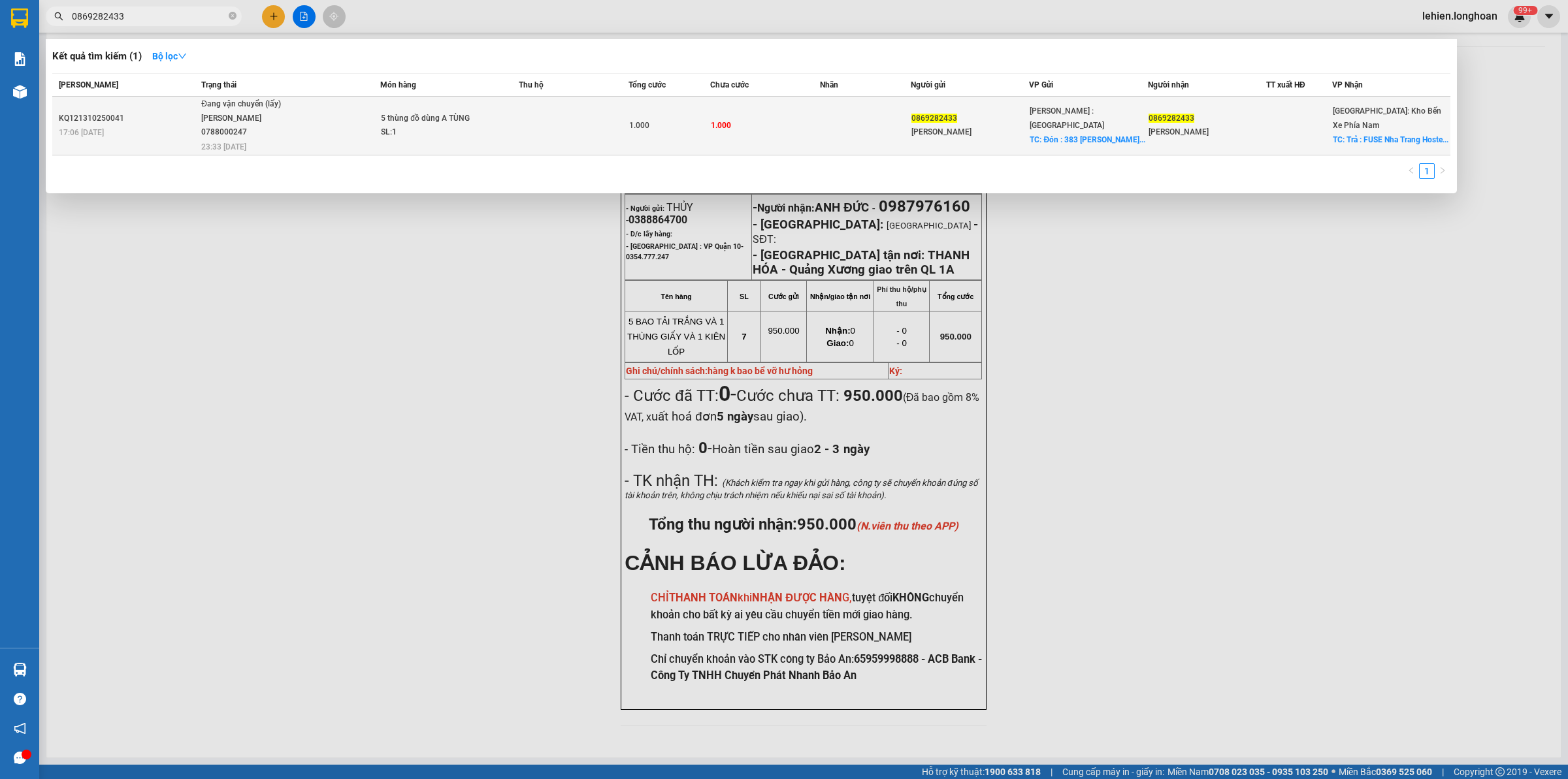
type input "0869282433"
click at [389, 116] on div "5 thùng đồ dùng A TÙNG" at bounding box center [430, 118] width 98 height 14
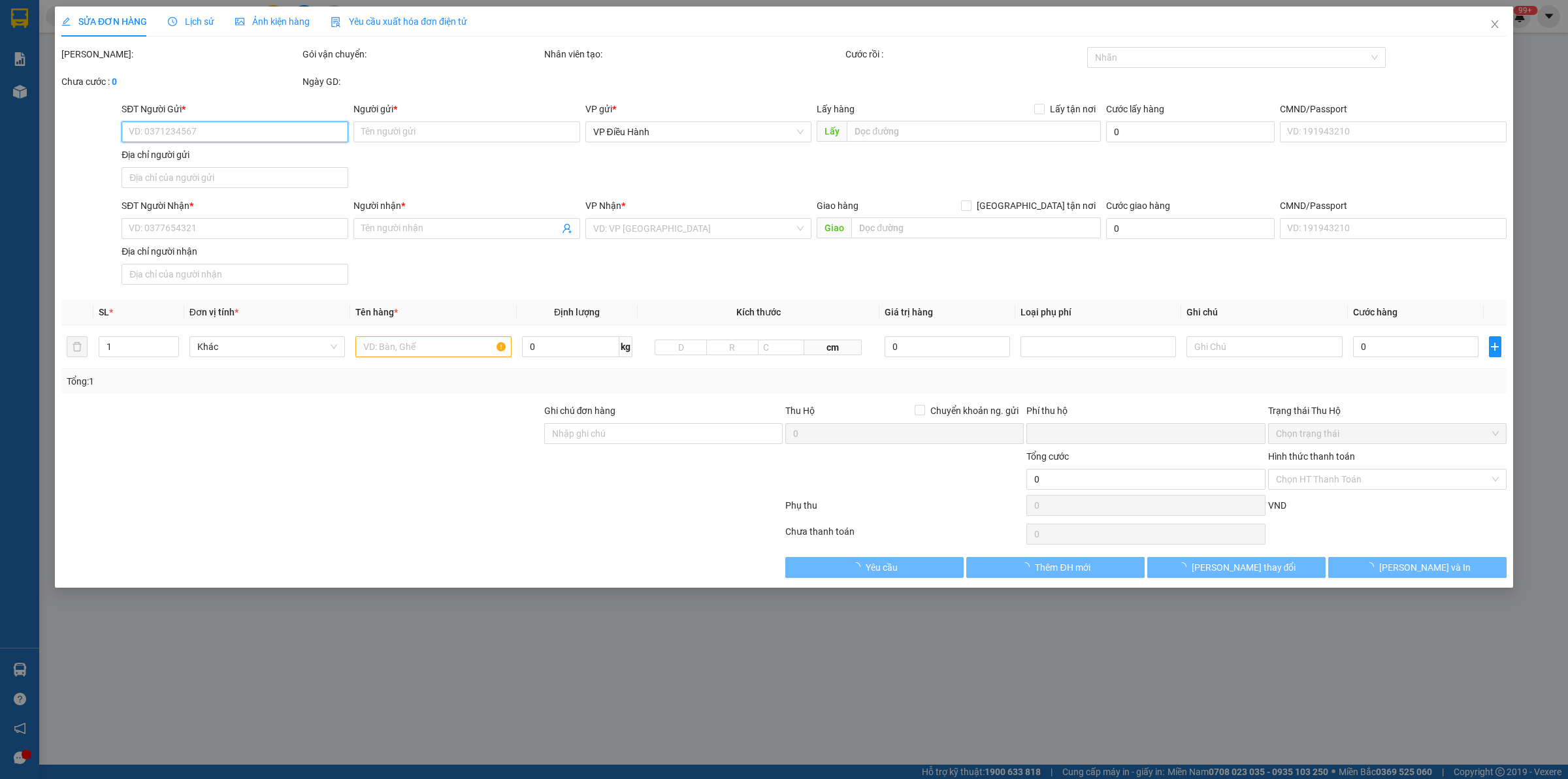
type input "0869282433"
type input "Kim Tiền"
checkbox input "true"
type input "Đón : 383 Nguyễn Duy Trinh, Bình Trưng Tây, Thủ Đức Hồ Chí Minh"
type input "0869282433"
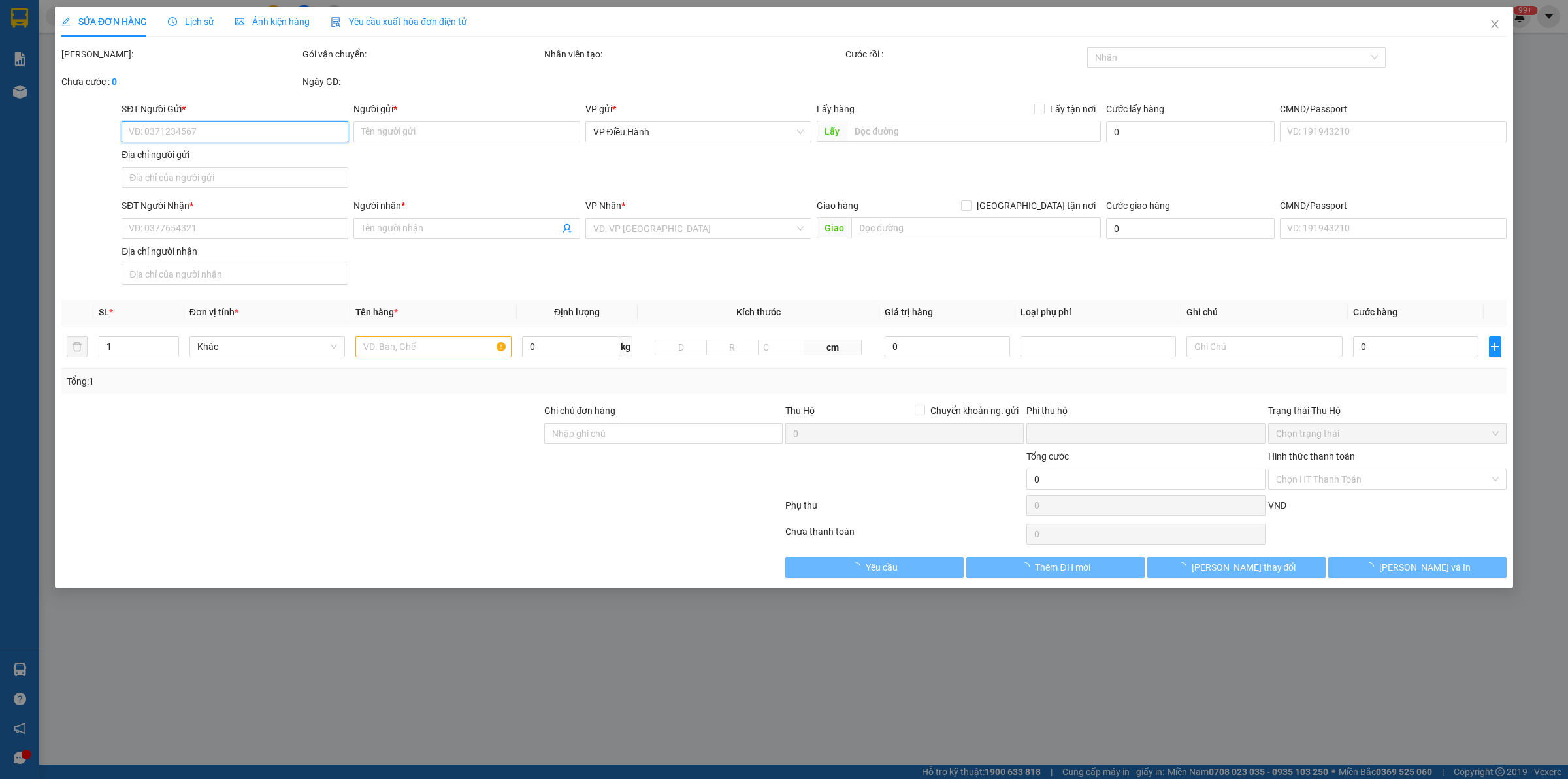
type input "Kim Tiền"
checkbox input "true"
type input "Trả : FUSE Nha Trang Hostel, 18 Biệt Thự, Lộc Thọ, Nha Trang, Khánh Hòa"
type input "0"
type input "1.000"
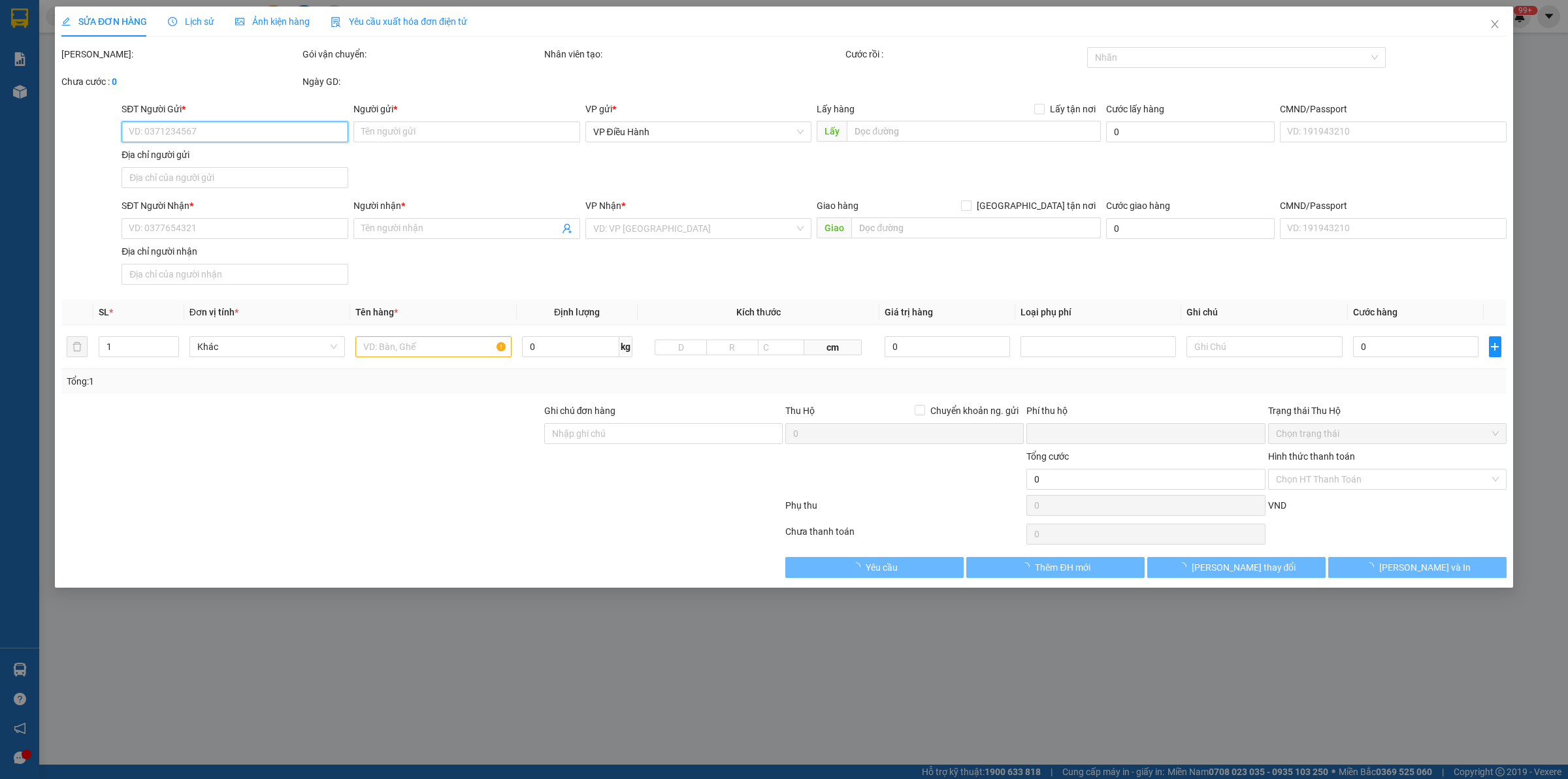
type input "1.000"
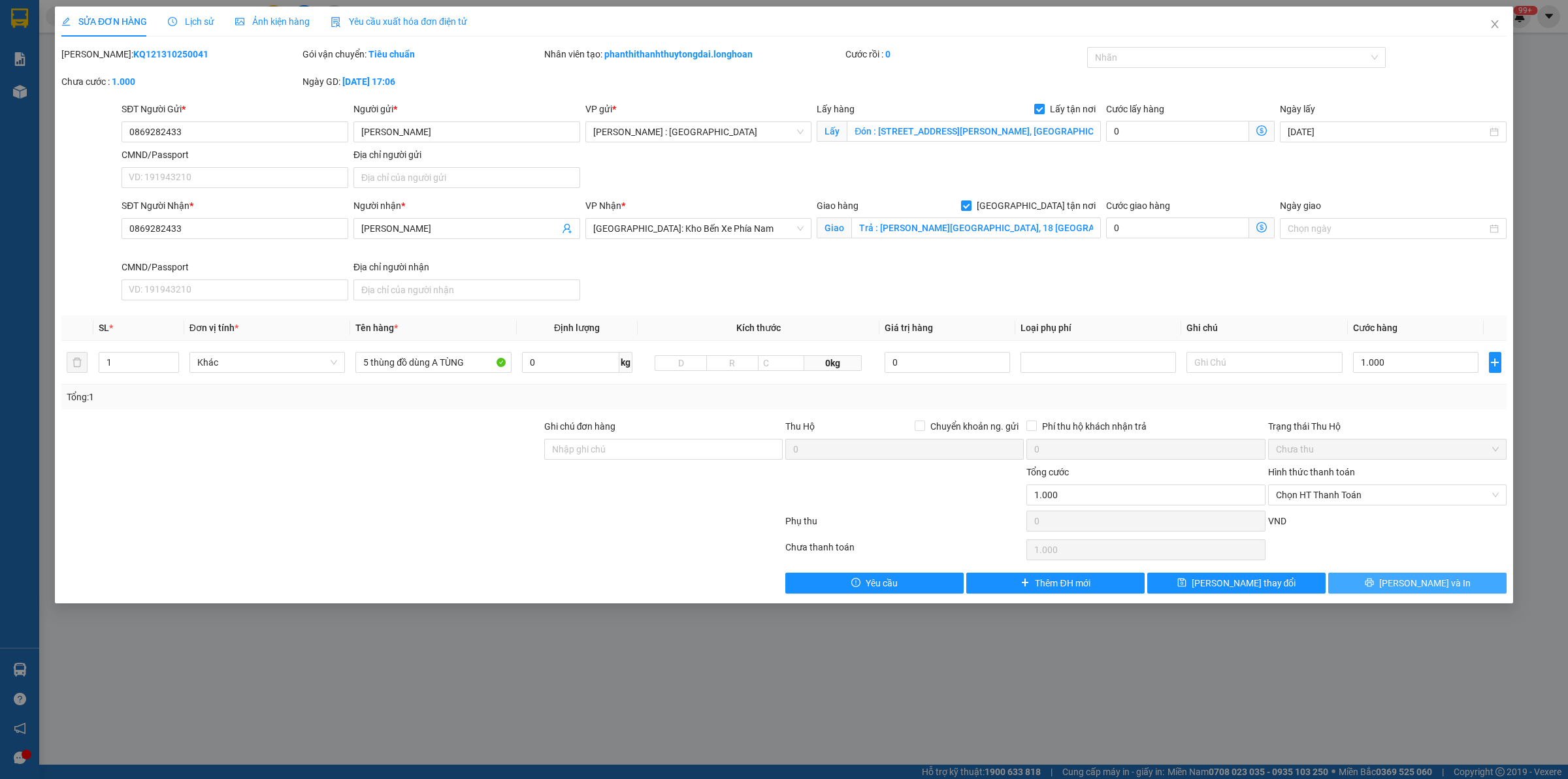
click at [1369, 588] on button "[PERSON_NAME] và In" at bounding box center [1416, 583] width 178 height 21
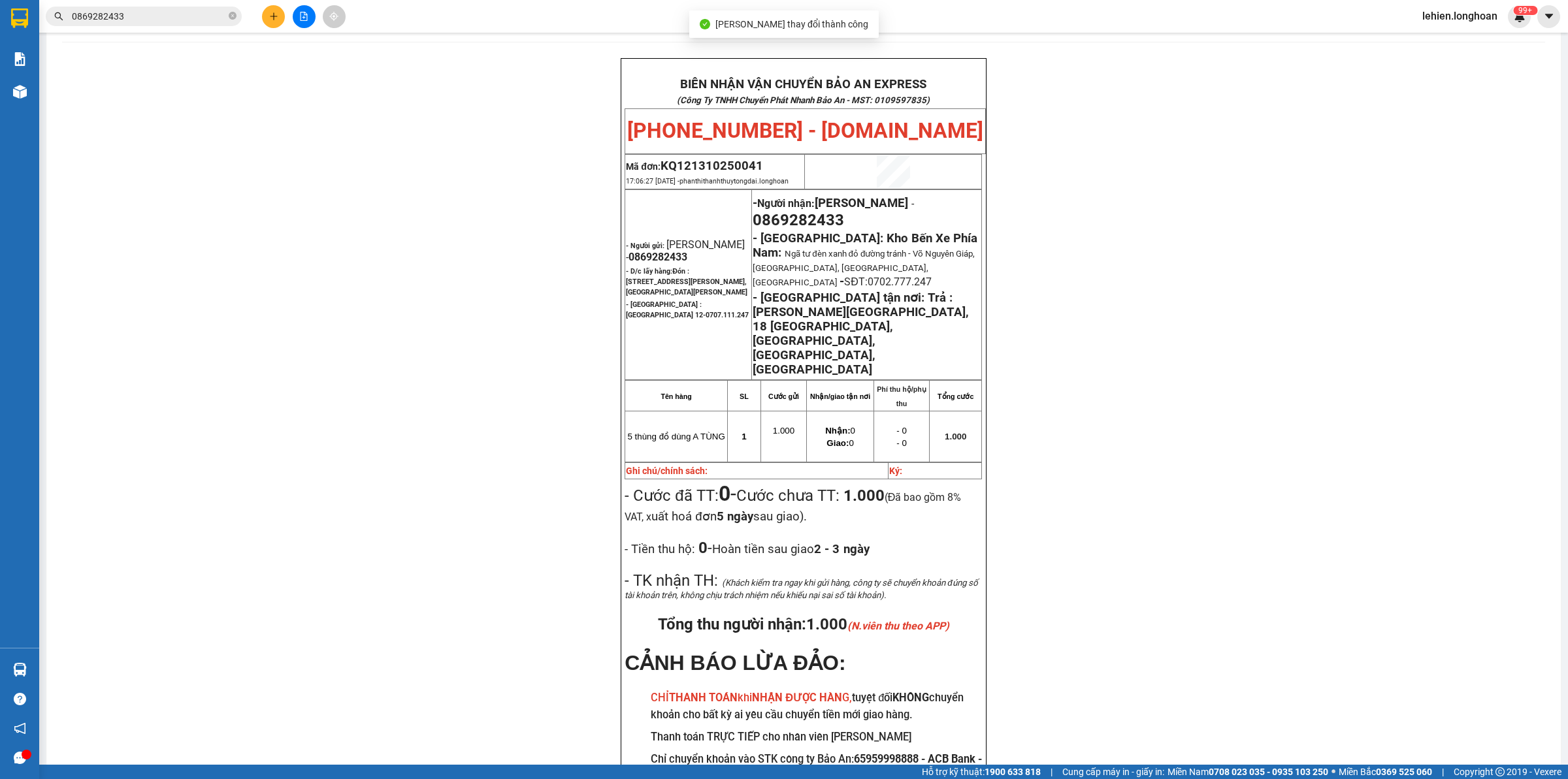
scroll to position [68, 0]
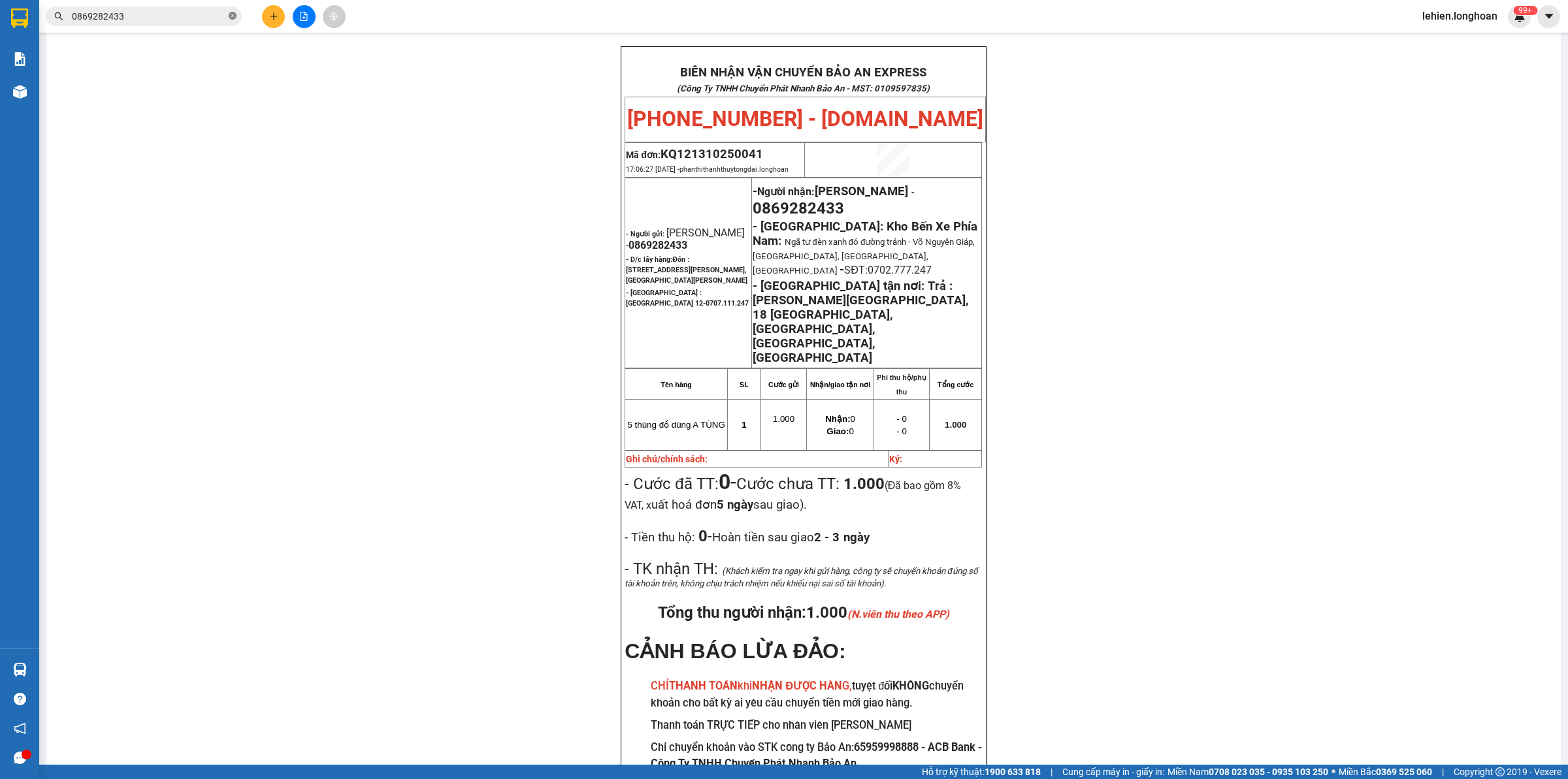
click at [230, 18] on icon "close-circle" at bounding box center [232, 15] width 8 height 8
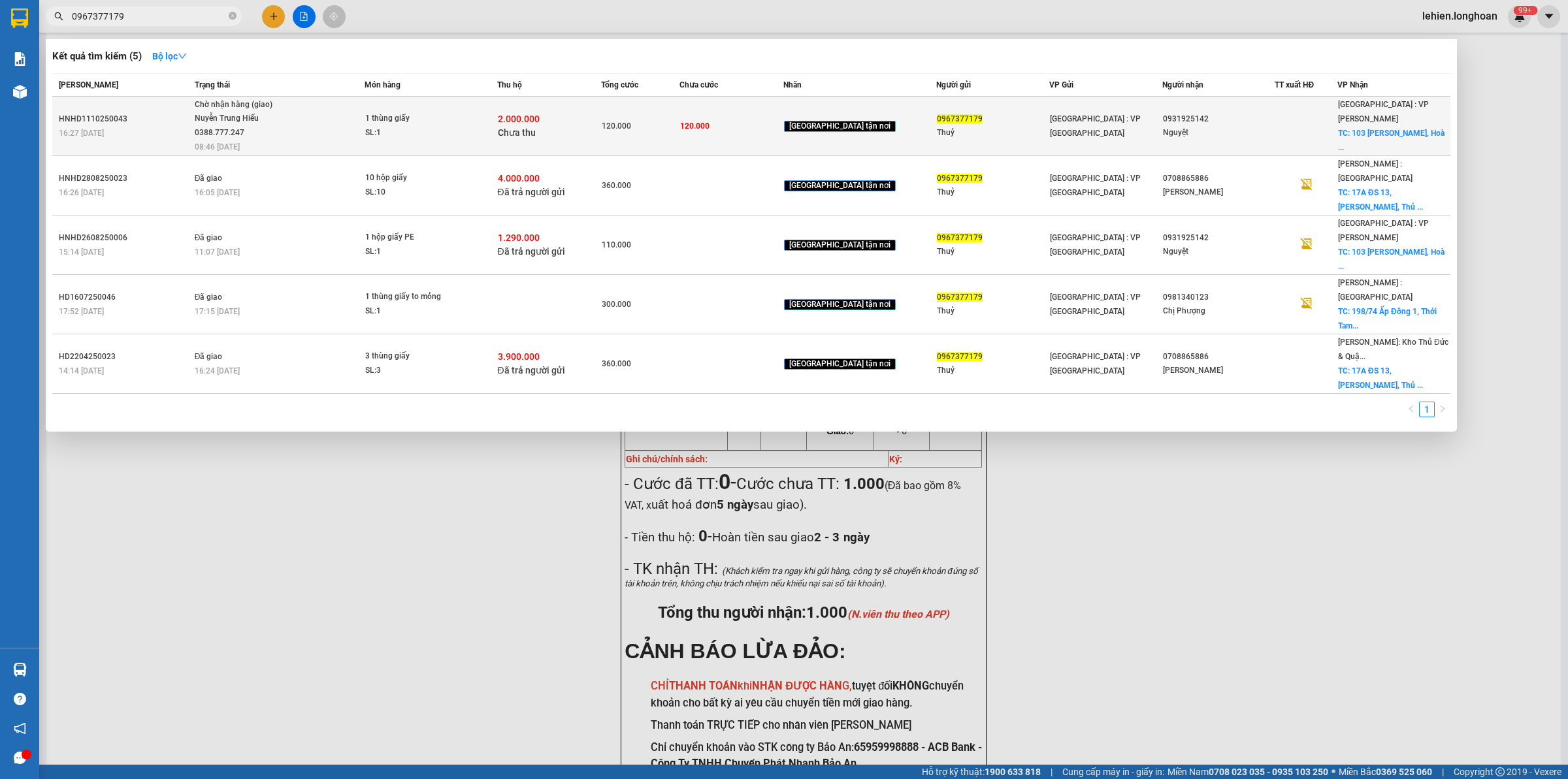
type input "0967377179"
click at [262, 132] on div "Nuyễn Trung Hiếu 0388.777.247" at bounding box center [244, 125] width 98 height 28
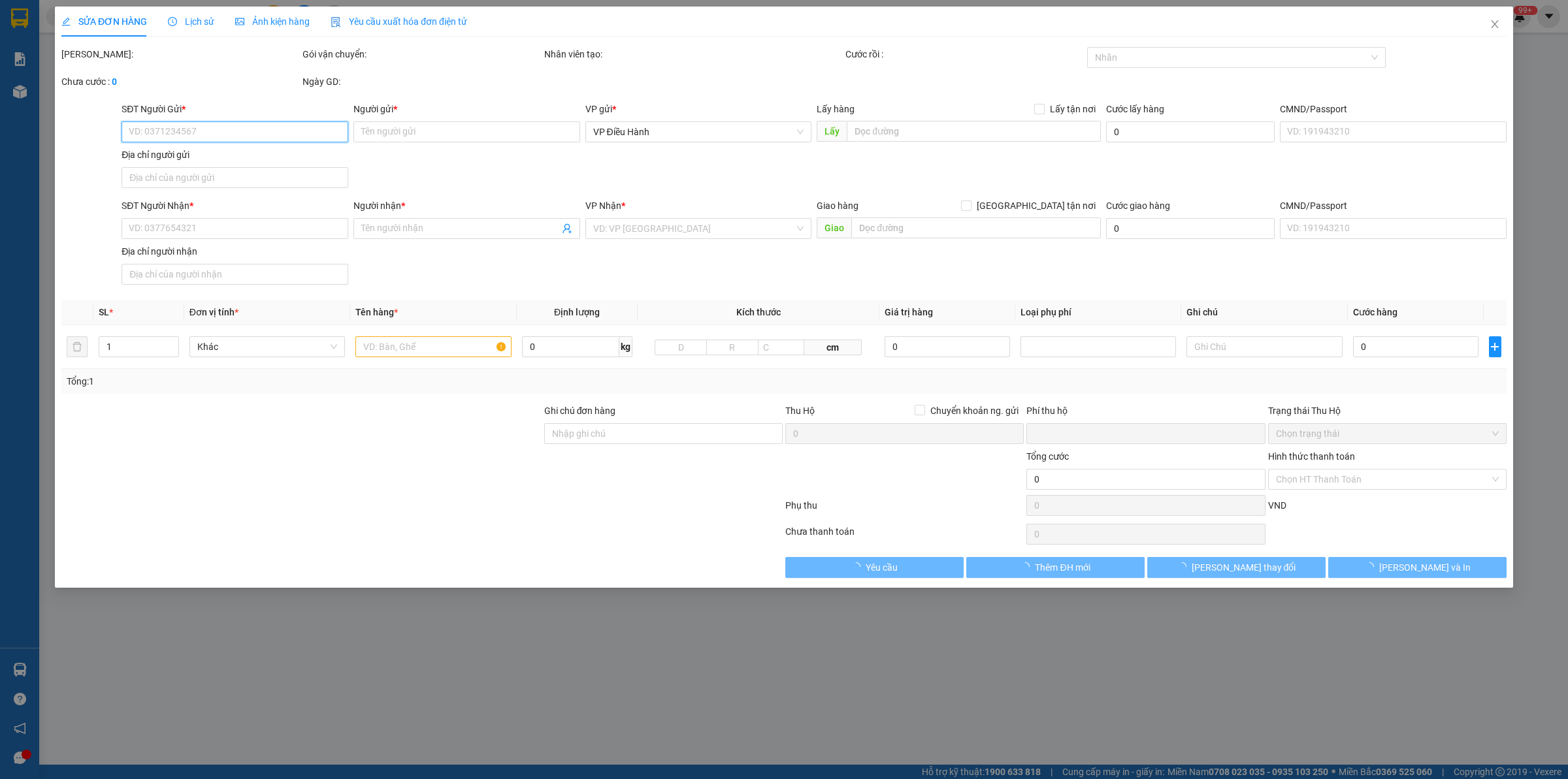
type input "0967377179"
type input "Thuỷ"
type input "0931925142"
type input "Nguyệt"
checkbox input "true"
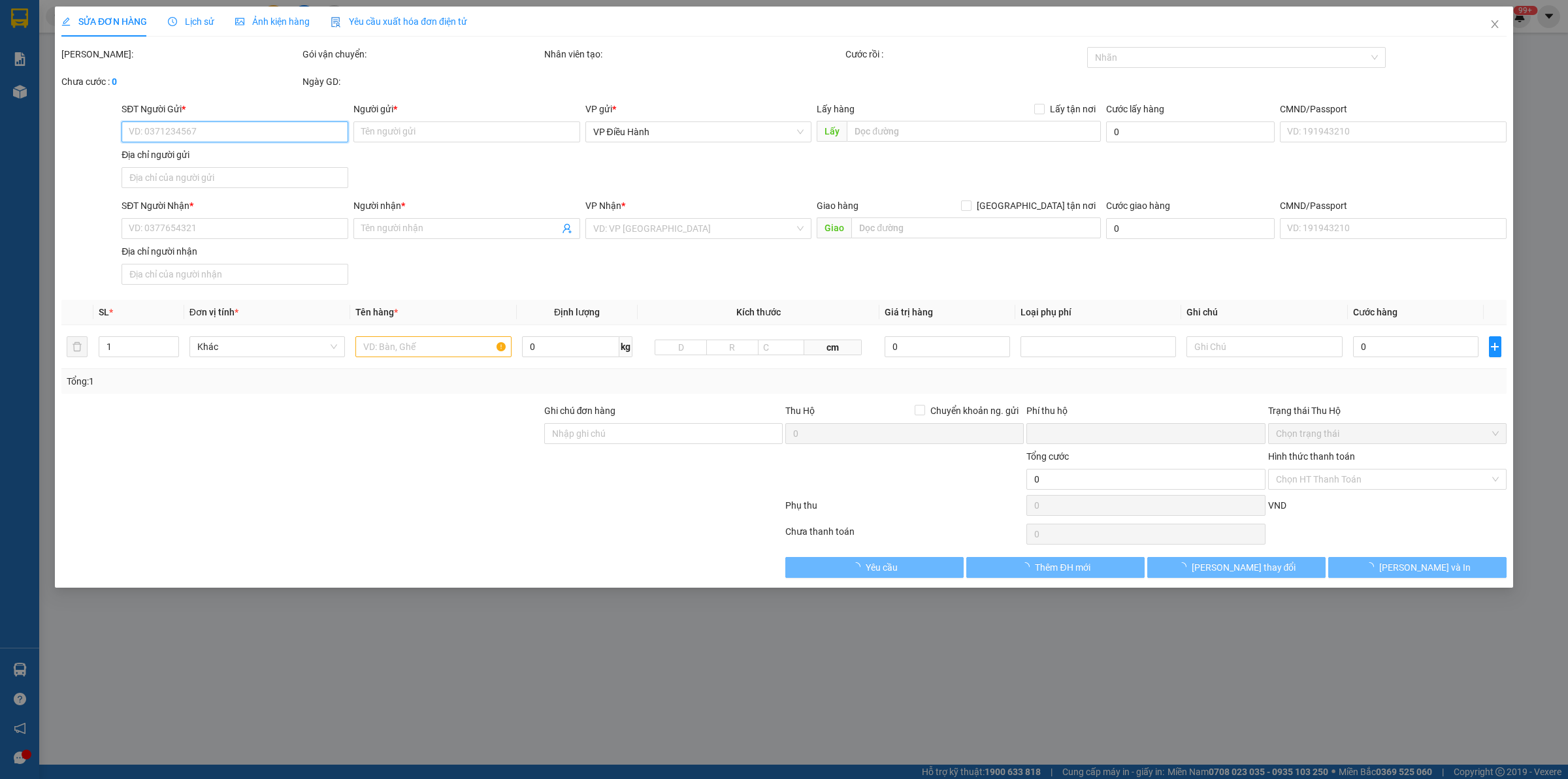
type input "103 Nguyễn Viết Xuân, Hoà Minh, Liên Chiểu, Đà Nẵng"
type input "120.000"
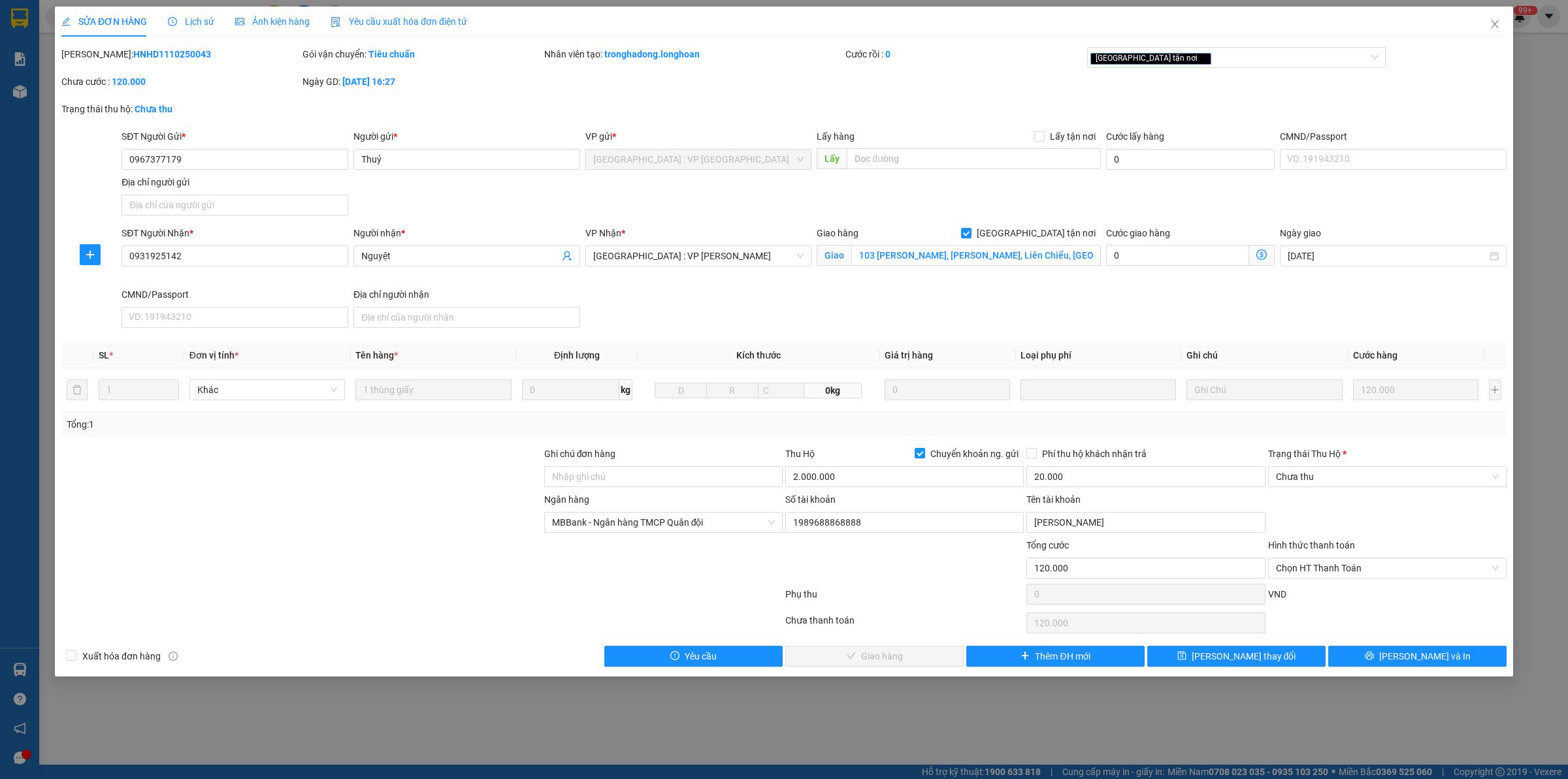
click at [194, 24] on span "Lịch sử" at bounding box center [191, 21] width 46 height 10
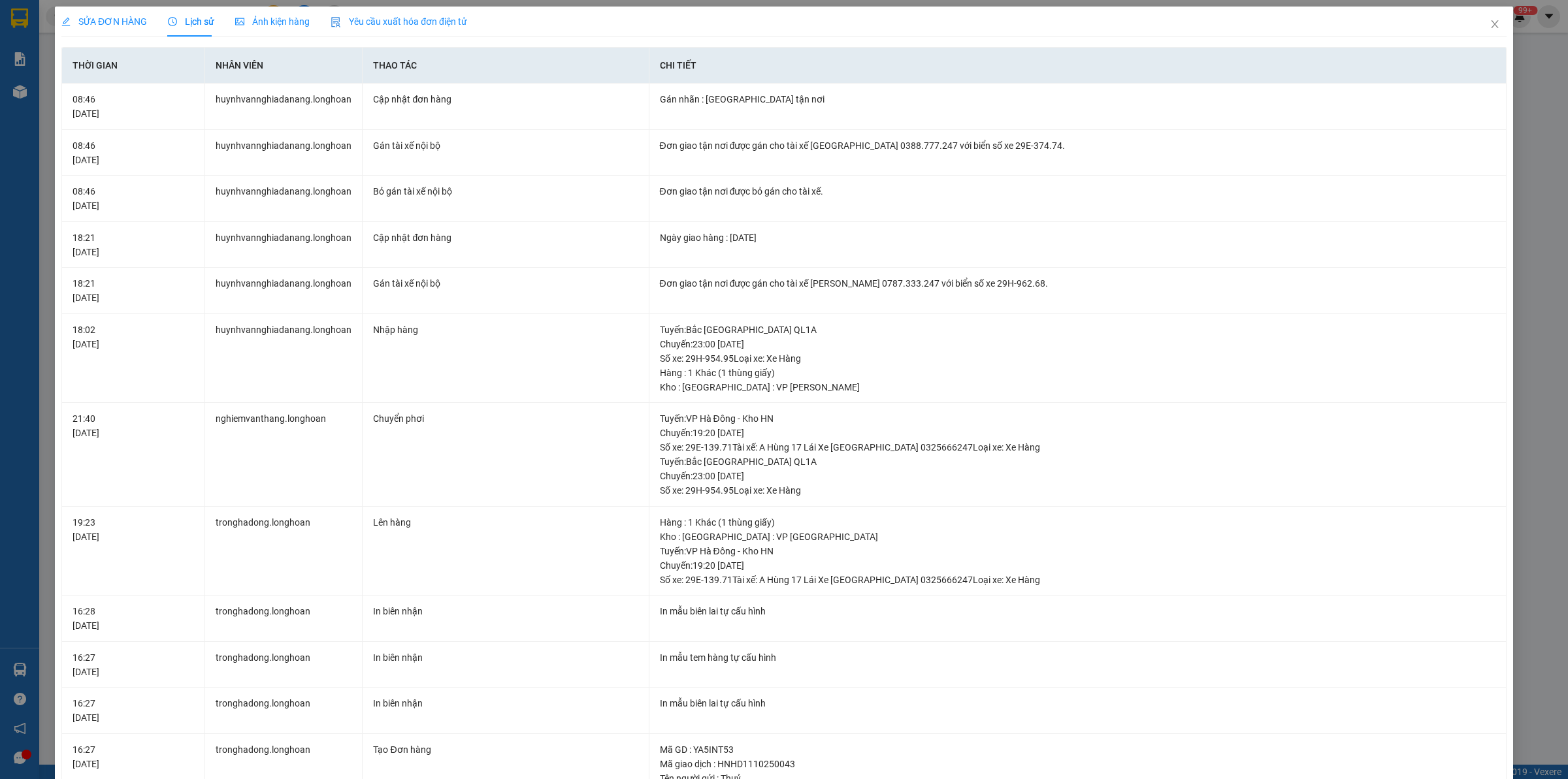
click at [111, 21] on span "SỬA ĐƠN HÀNG" at bounding box center [104, 21] width 85 height 10
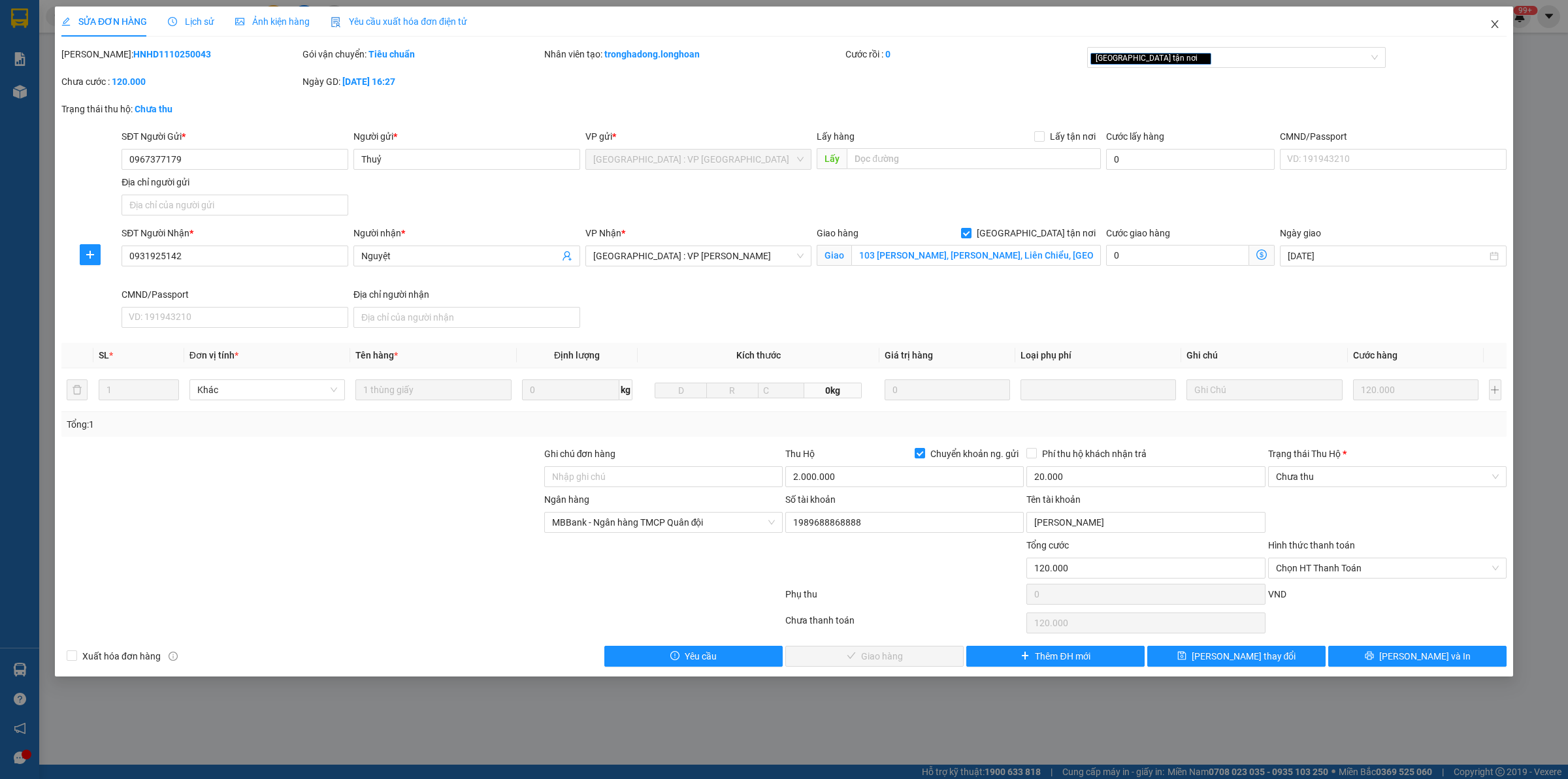
click at [1500, 30] on span "Close" at bounding box center [1494, 24] width 36 height 36
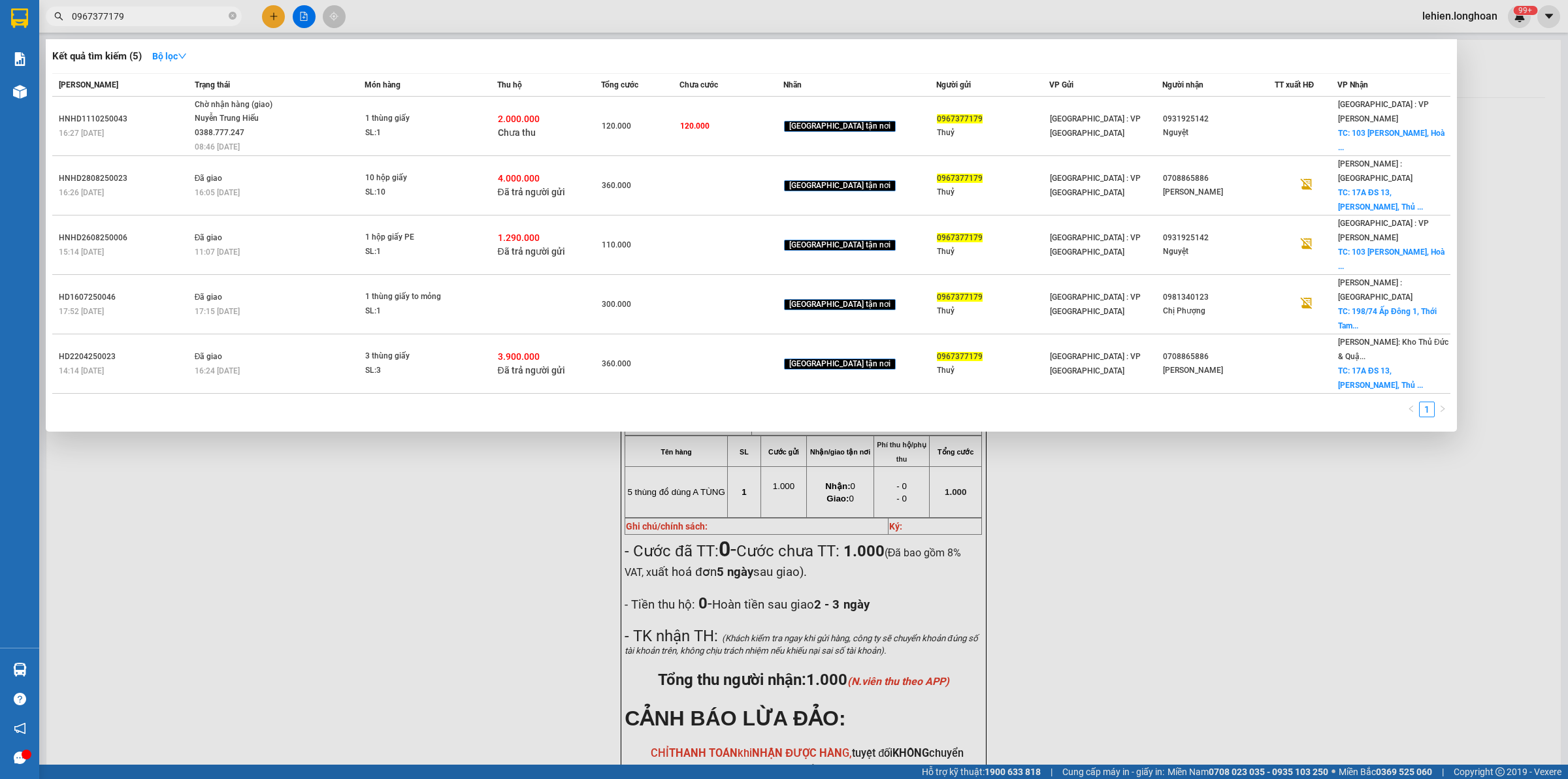
click at [226, 13] on span "0967377179" at bounding box center [143, 16] width 196 height 19
click at [233, 14] on icon "close-circle" at bounding box center [232, 15] width 8 height 8
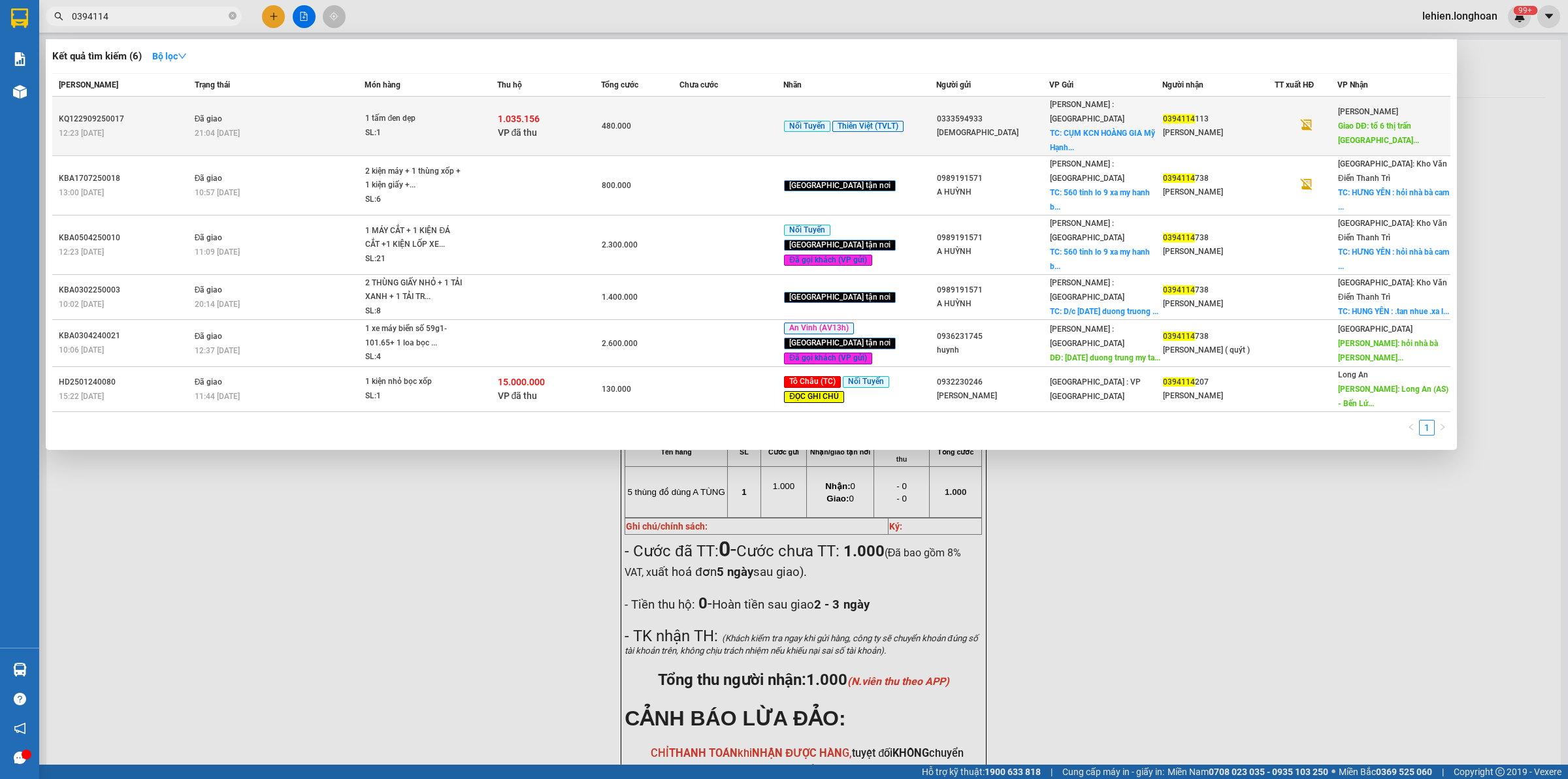
type input "0394114"
click at [358, 108] on td "Đã giao 21:04 - 14/10" at bounding box center [278, 127] width 174 height 59
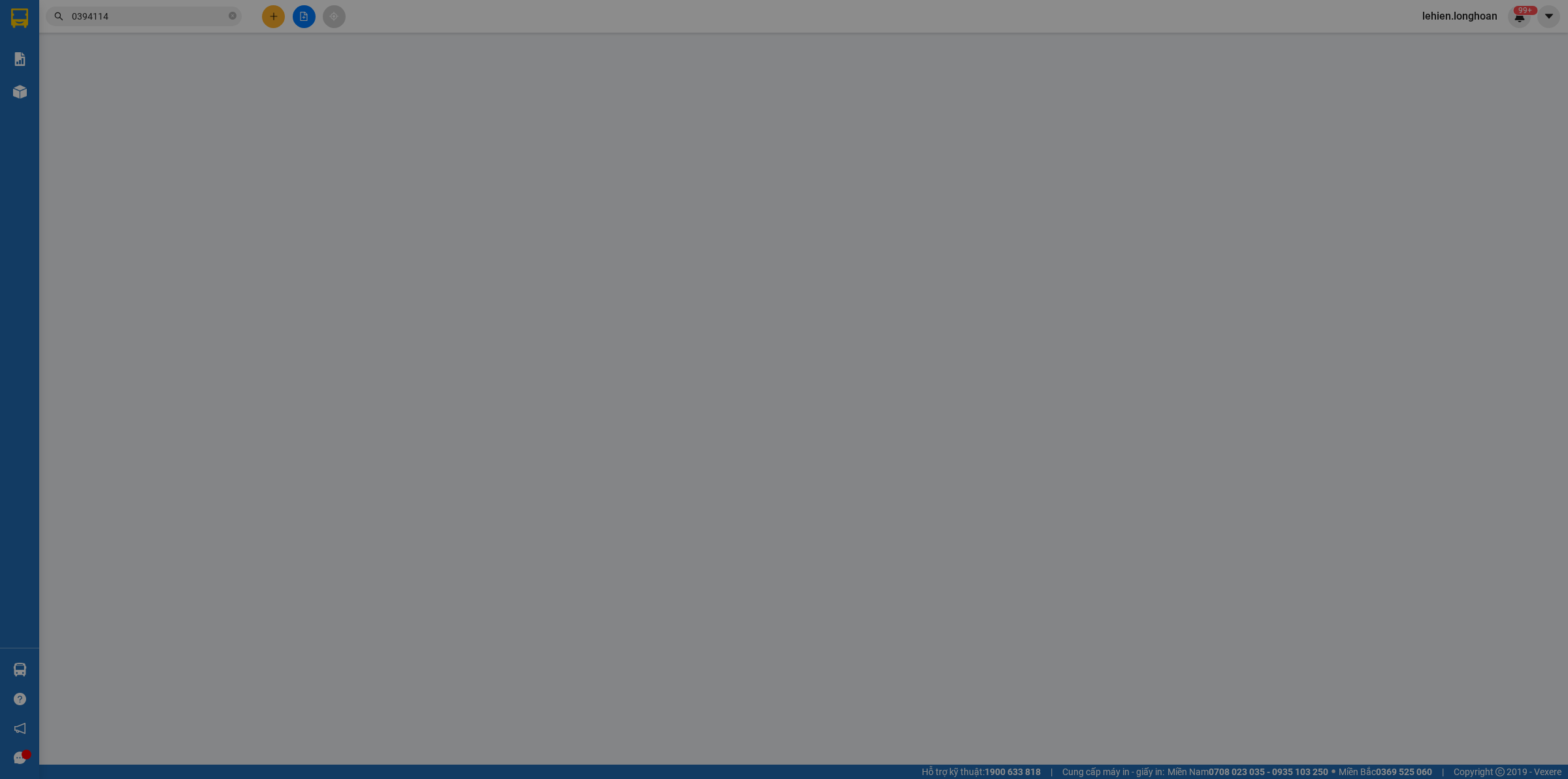
type input "0333594933"
type input "Hồng Hòa"
checkbox input "true"
type input "CỤM KCN HOÀNG GIA Mỹ Hạnh Nam, Đức Hòa, Long An, Việt Nam"
type input "0394114113"
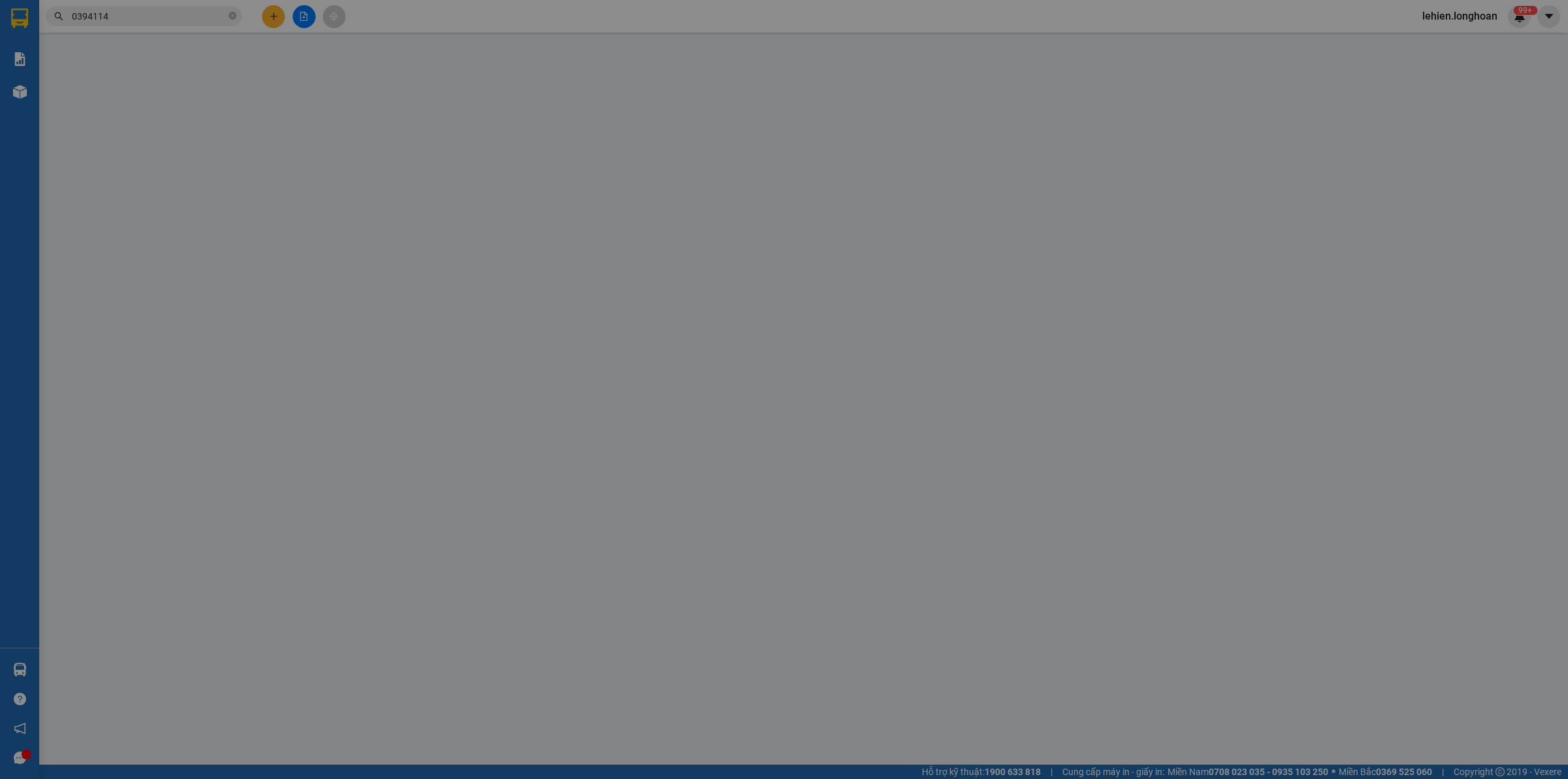
type input "Trần Văn Hải"
type input "tổ 6 thị trấn hoà Thuận, huyện quảng hoà , tỉnh Cao Bằng"
type input "200.000"
checkbox input "true"
type input "1.035.156"
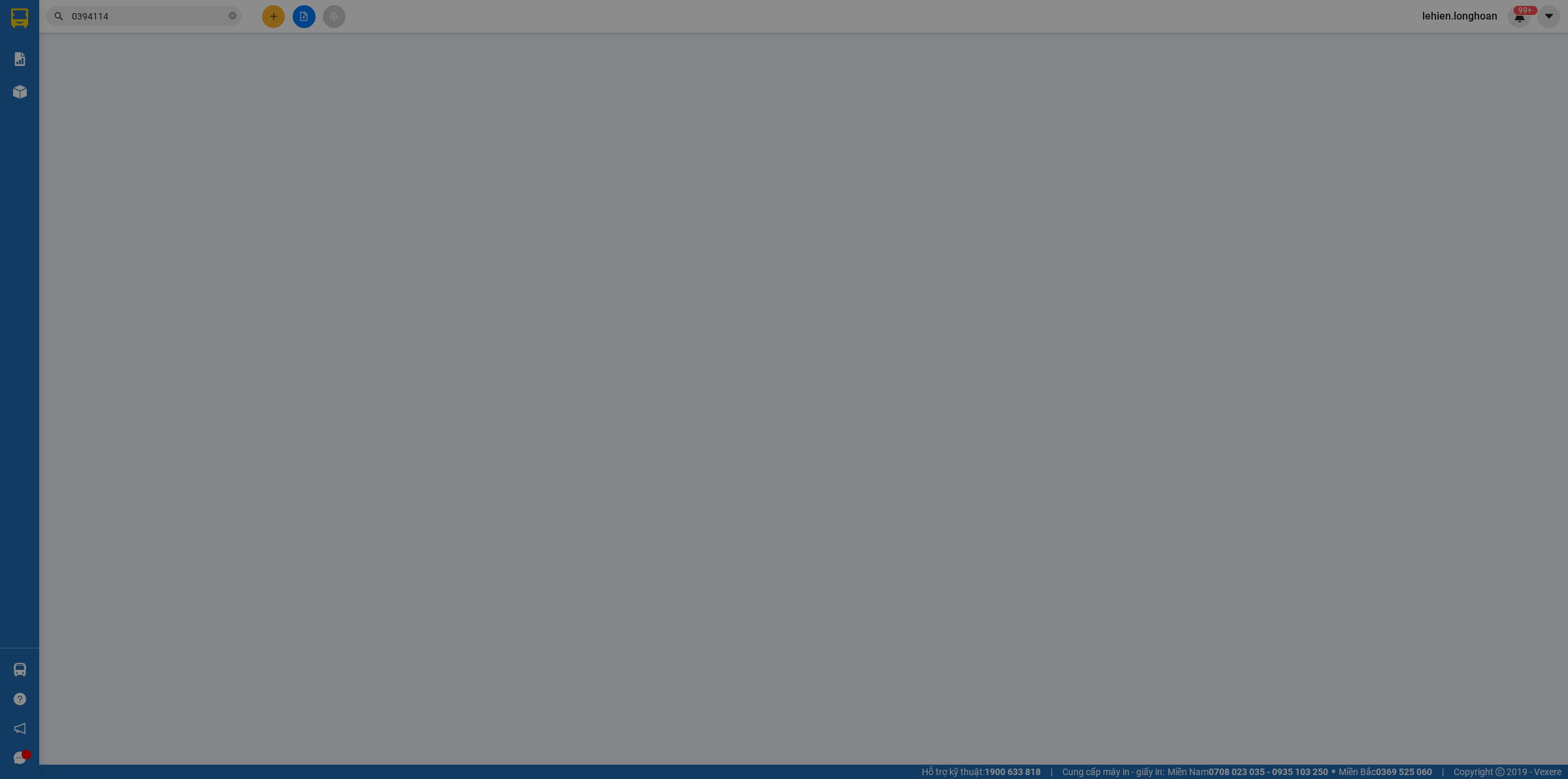
type input "10.000"
type input "480.000"
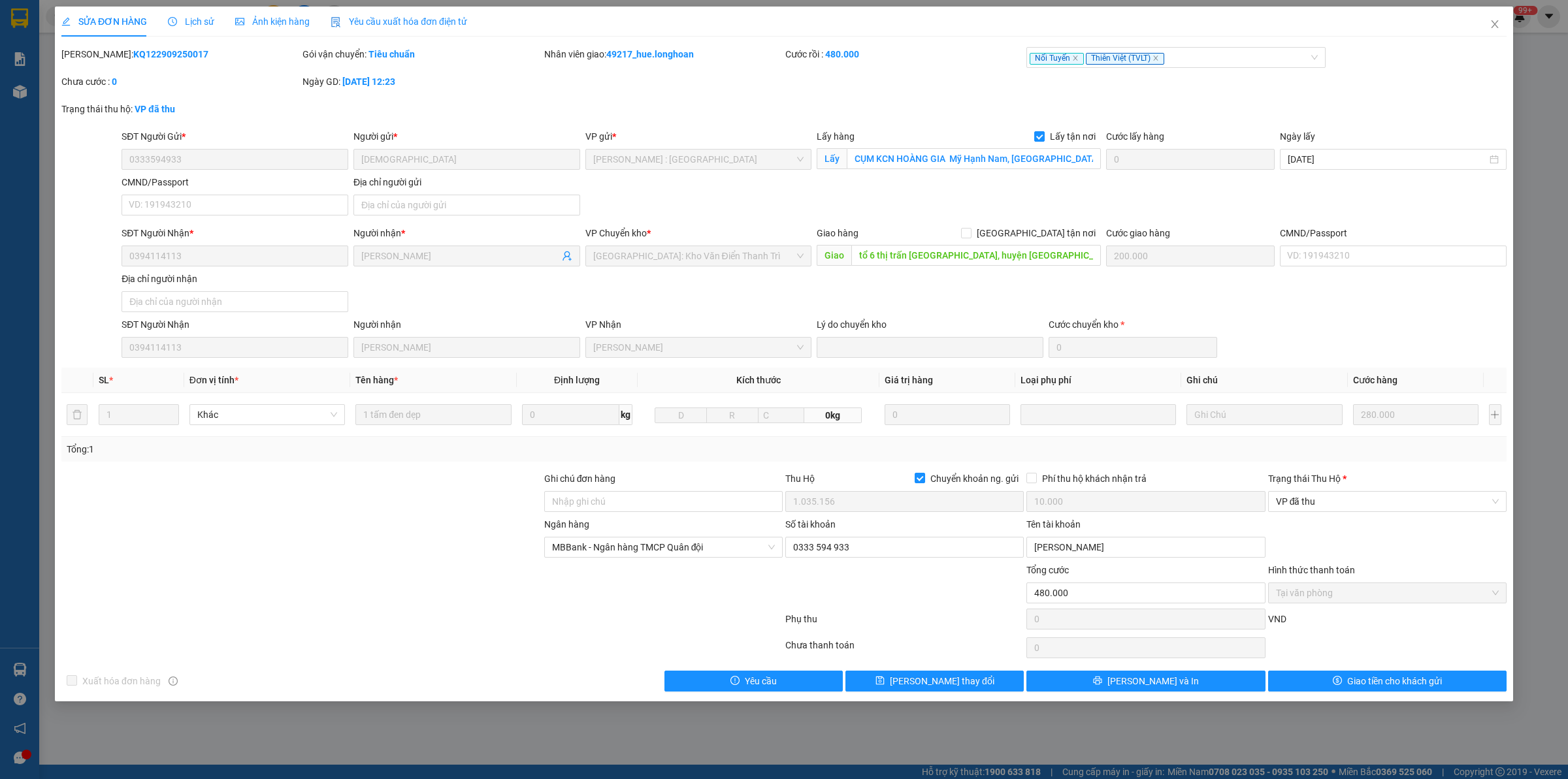
click at [198, 24] on span "Lịch sử" at bounding box center [191, 21] width 46 height 10
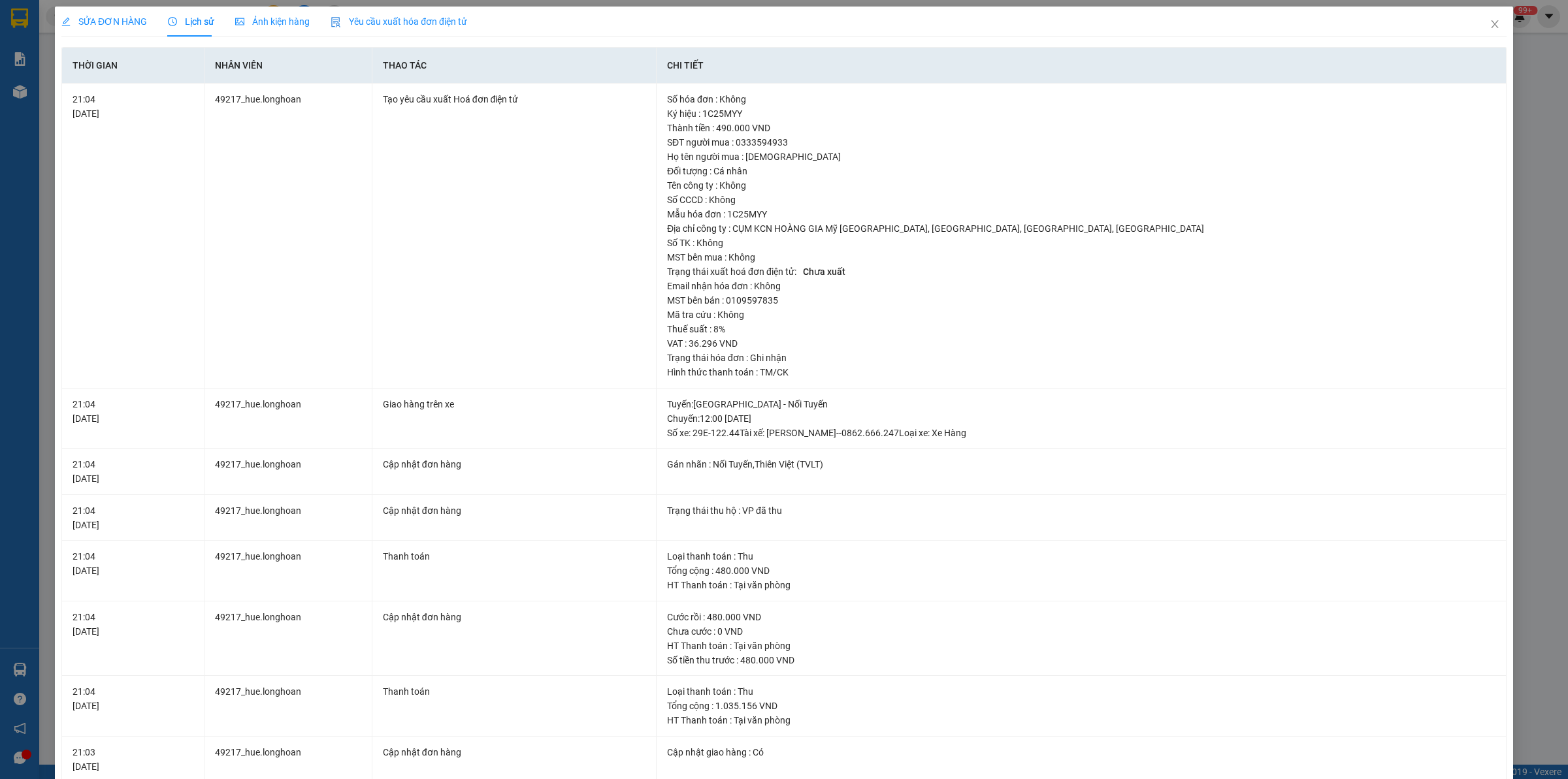
click at [1501, 22] on div "SỬA ĐƠN HÀNG Lịch sử Ảnh kiện hàng Yêu cầu xuất hóa đơn điện tử Total Paid Fee …" at bounding box center [784, 389] width 1568 height 779
click at [1487, 27] on span "Close" at bounding box center [1494, 24] width 36 height 36
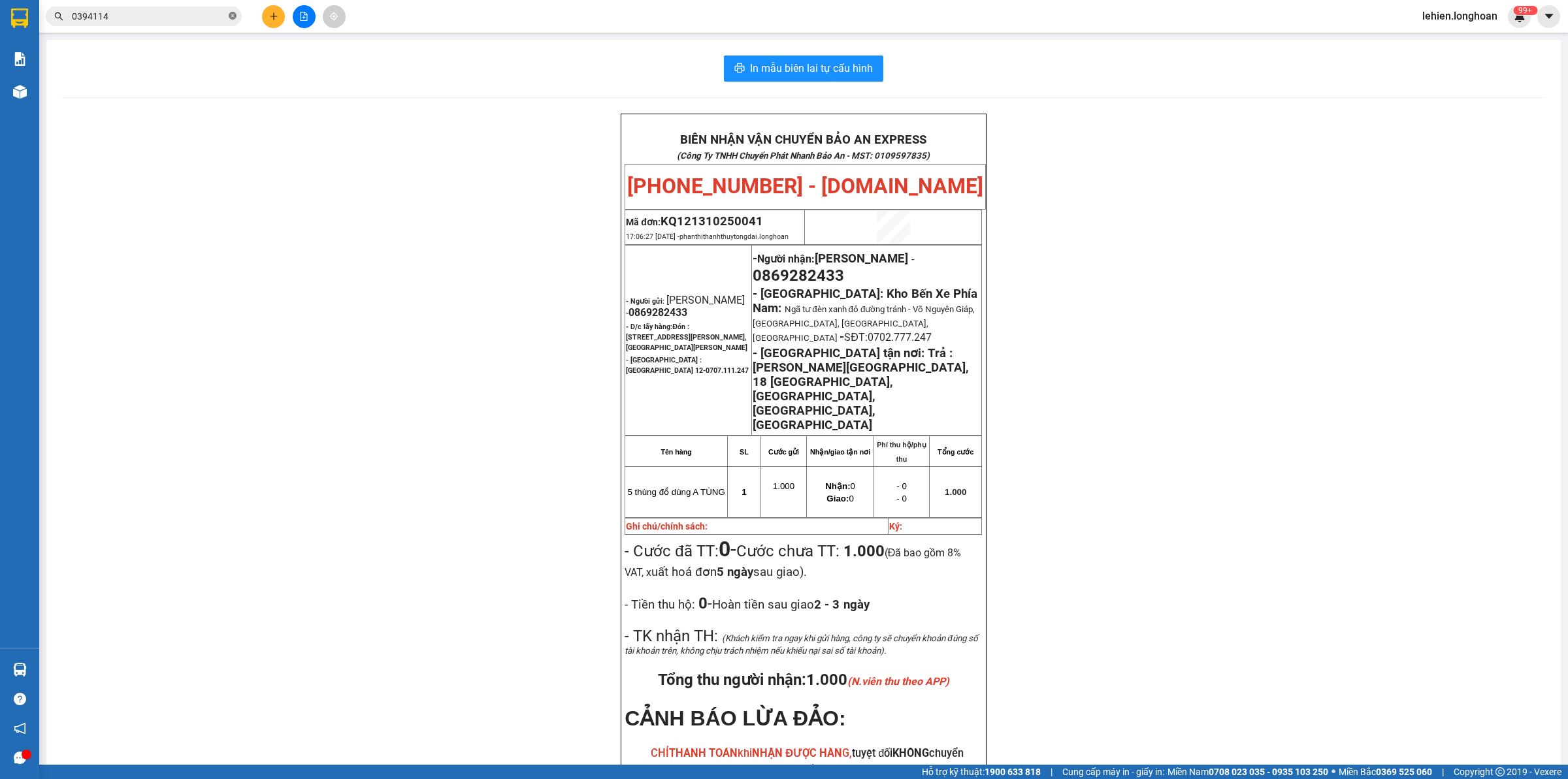
click at [230, 21] on span at bounding box center [232, 16] width 8 height 13
paste input "0912292979"
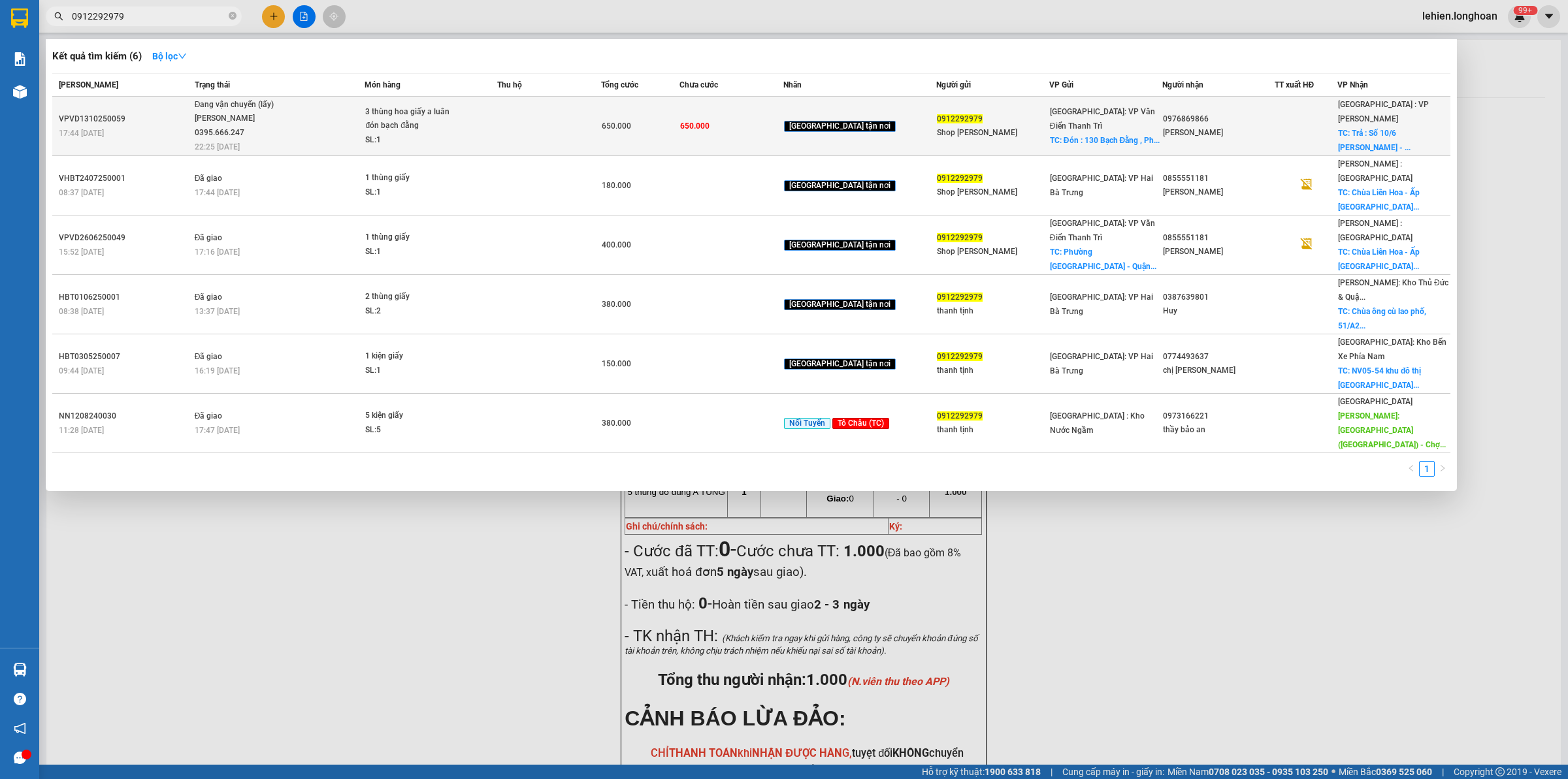
type input "0912292979"
click at [301, 105] on span "Đang vận chuyển (lấy) Phạm Thế Luân 0395.666.247 22:25 - 13/10" at bounding box center [279, 125] width 170 height 54
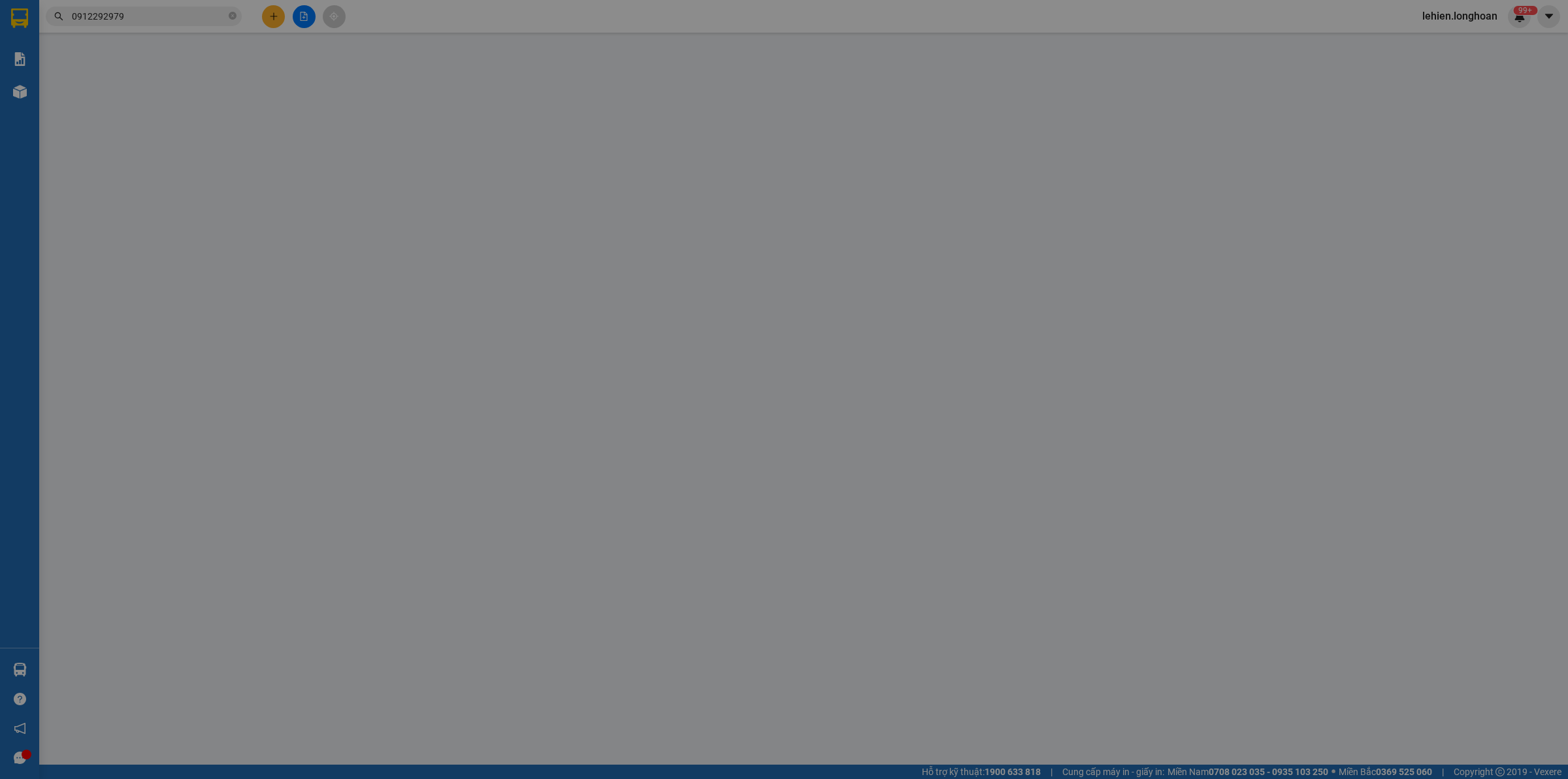
type input "0912292979"
type input "Shop Tâm Thanh Tịnh"
checkbox input "true"
type input "Đón : 130 Bạch Đằng , Phường Chương Dương - Quận Hoàn Kiếm - Tp Hà Nội"
type input "0976869866"
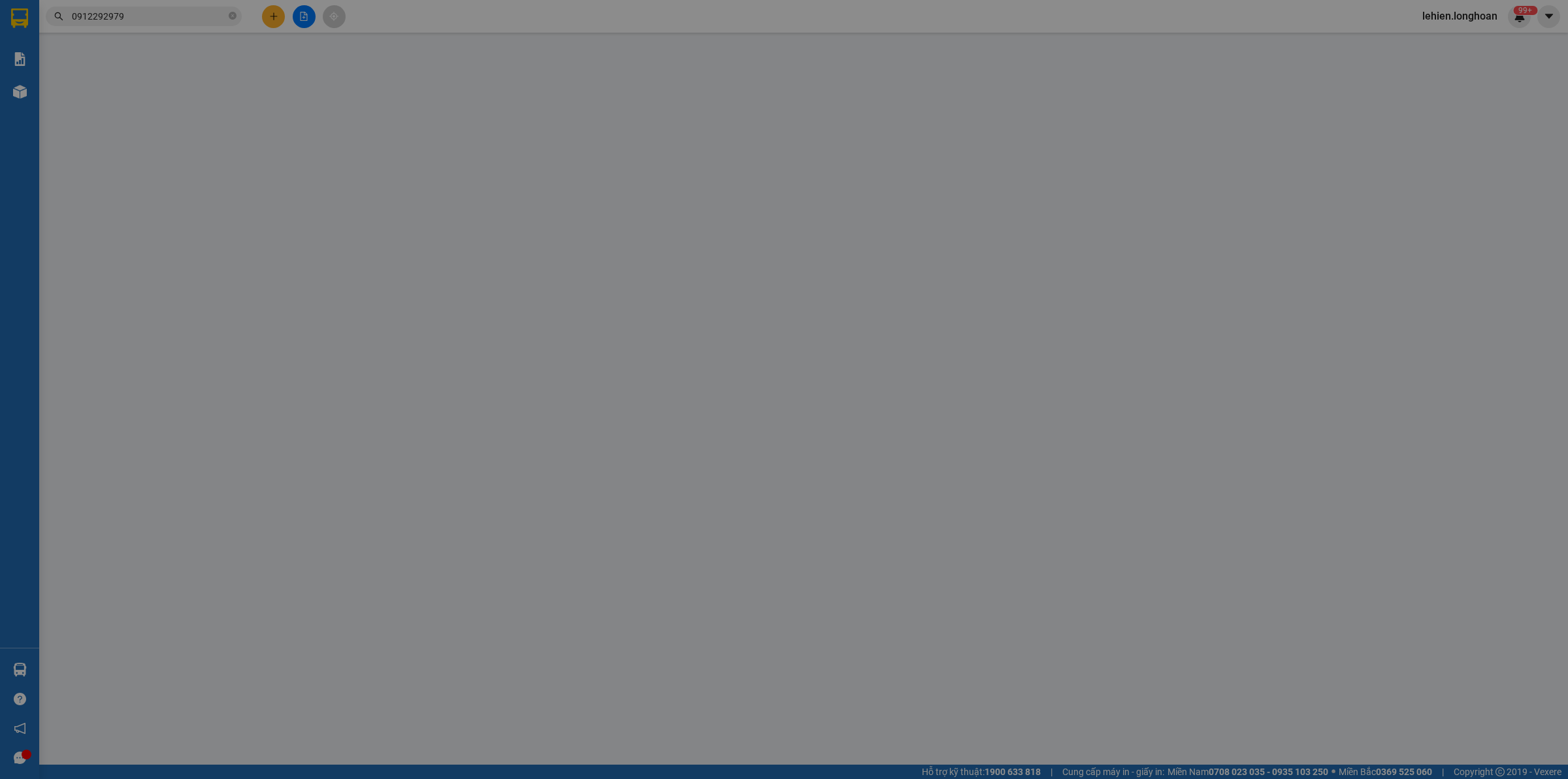
type input "Nguyễn Bá Cẩm Lai"
checkbox input "true"
type input "Trả : Số 10/6 Lý Nam Đế - Phường An Hòa - Quận Phú Xuân - Tp Huế"
type input "0"
type input "650.000"
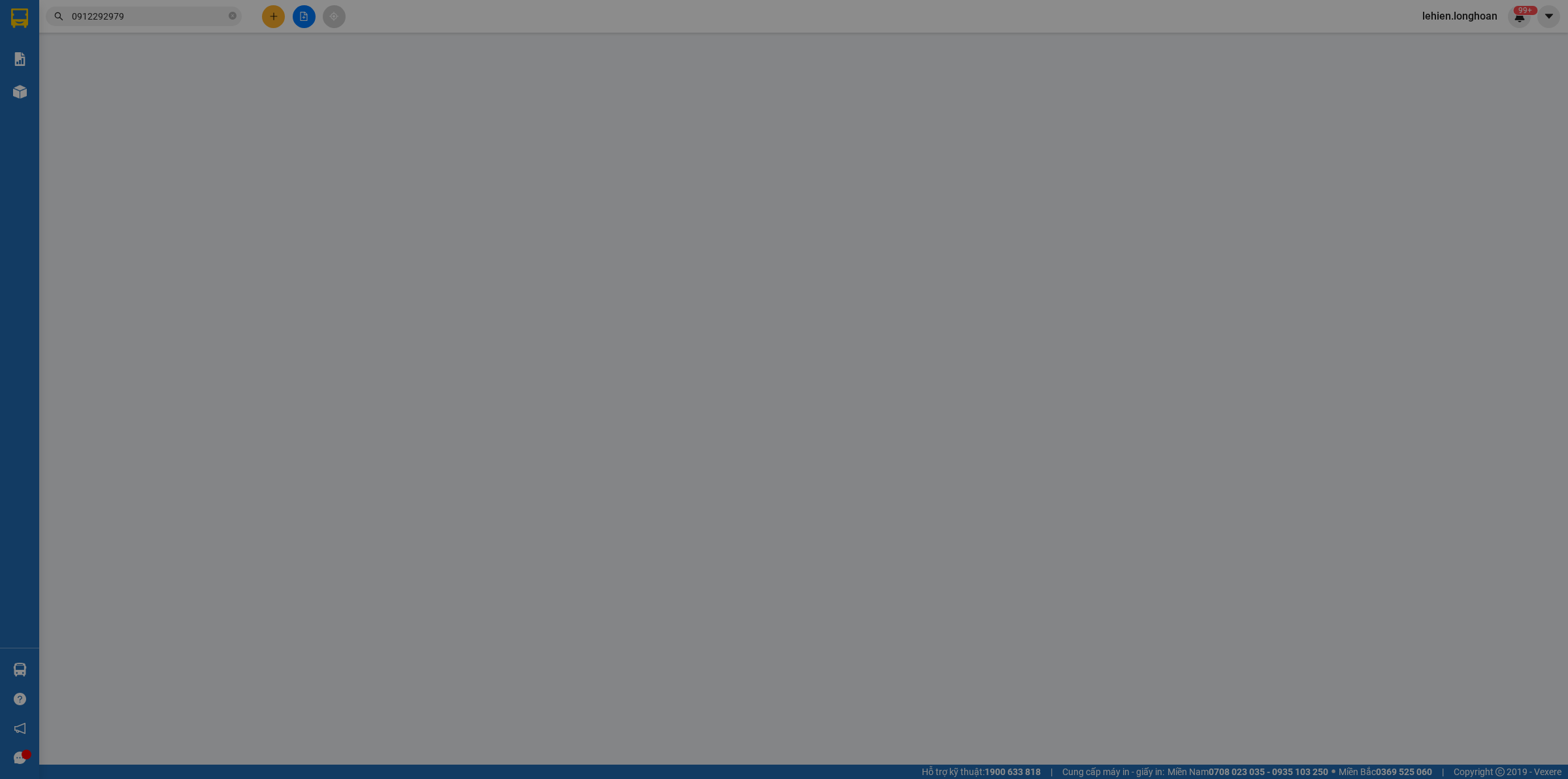
type input "650.000"
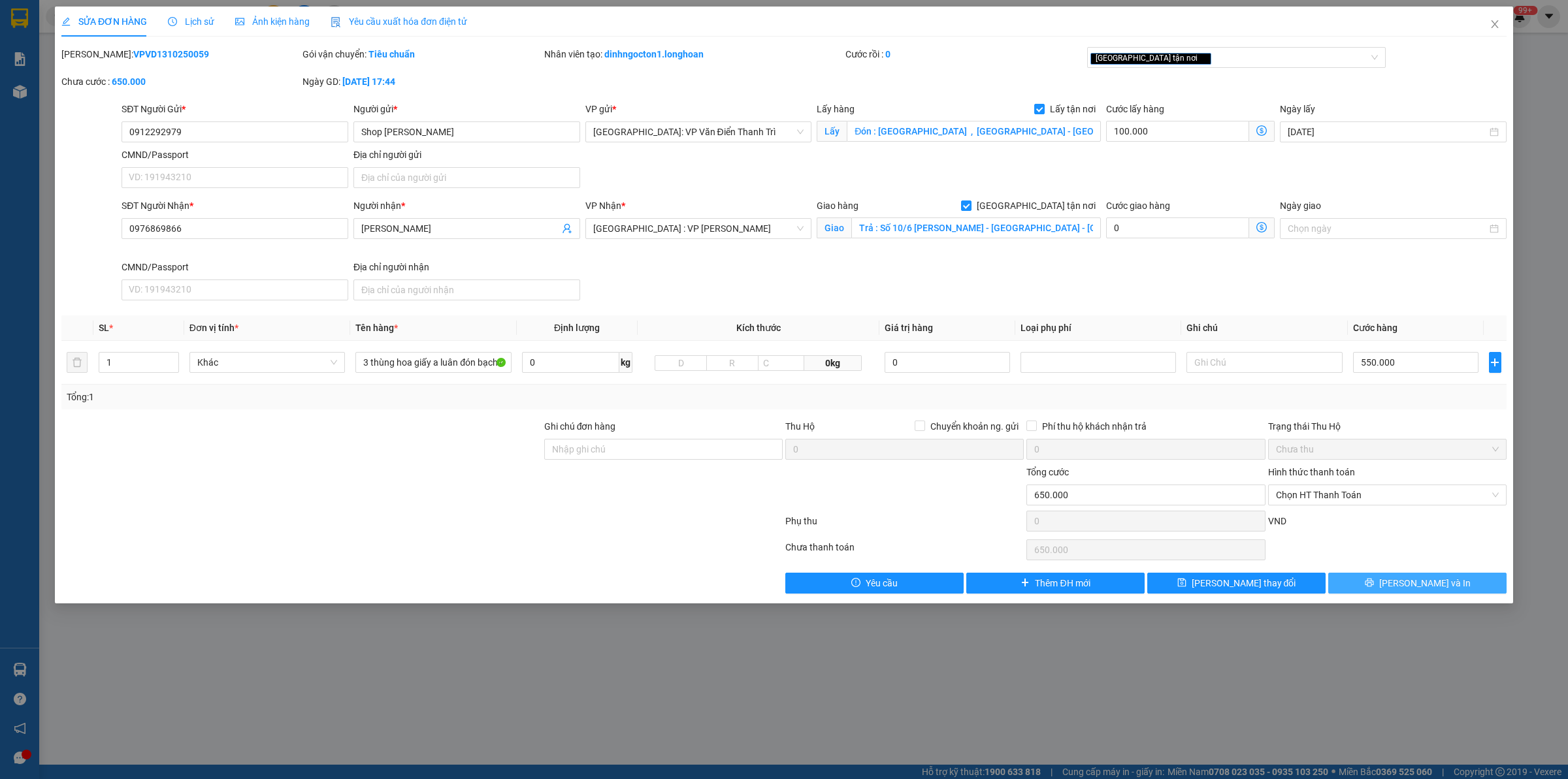
click at [1441, 589] on span "[PERSON_NAME] và In" at bounding box center [1425, 583] width 91 height 14
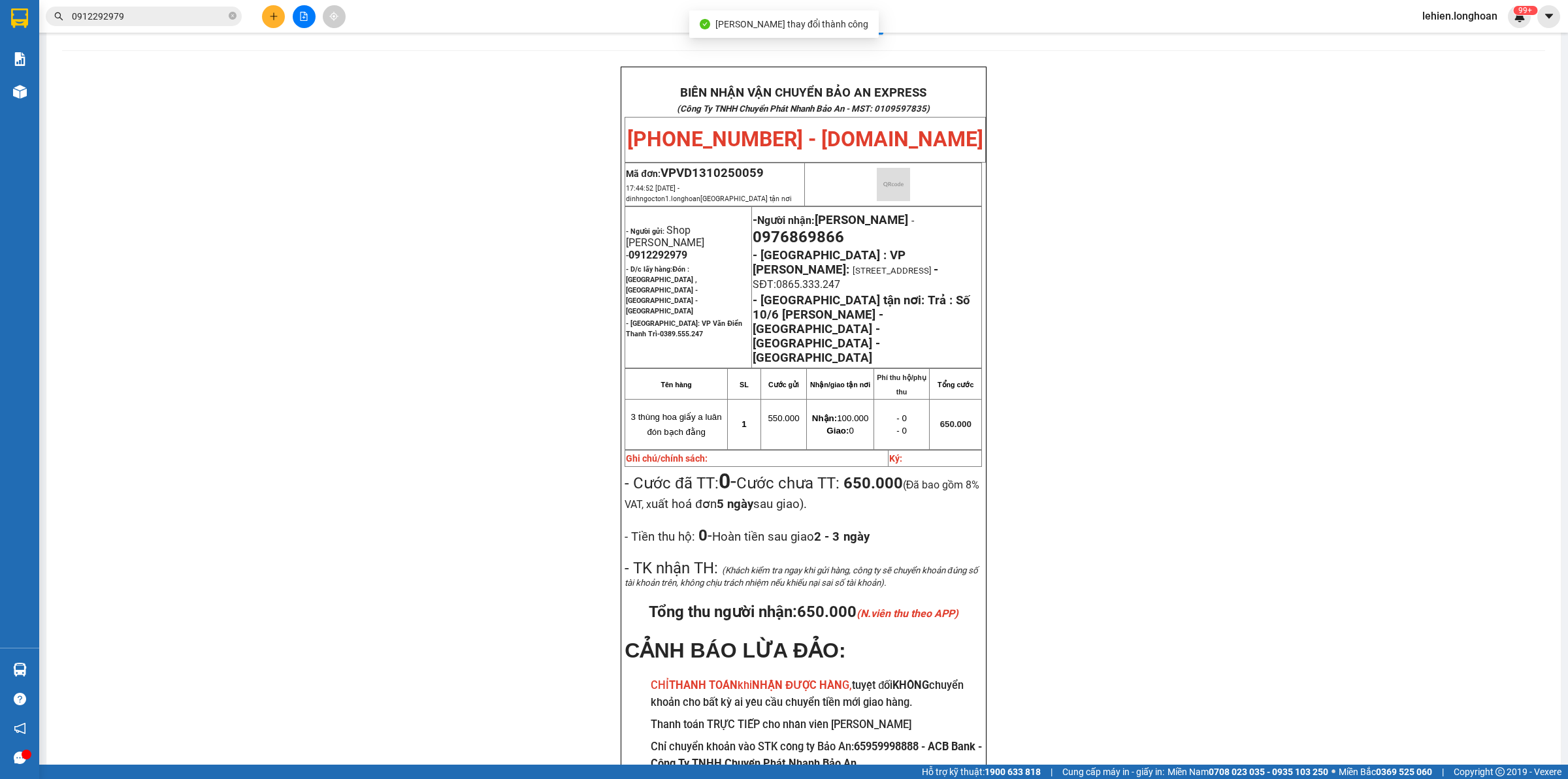
scroll to position [78, 0]
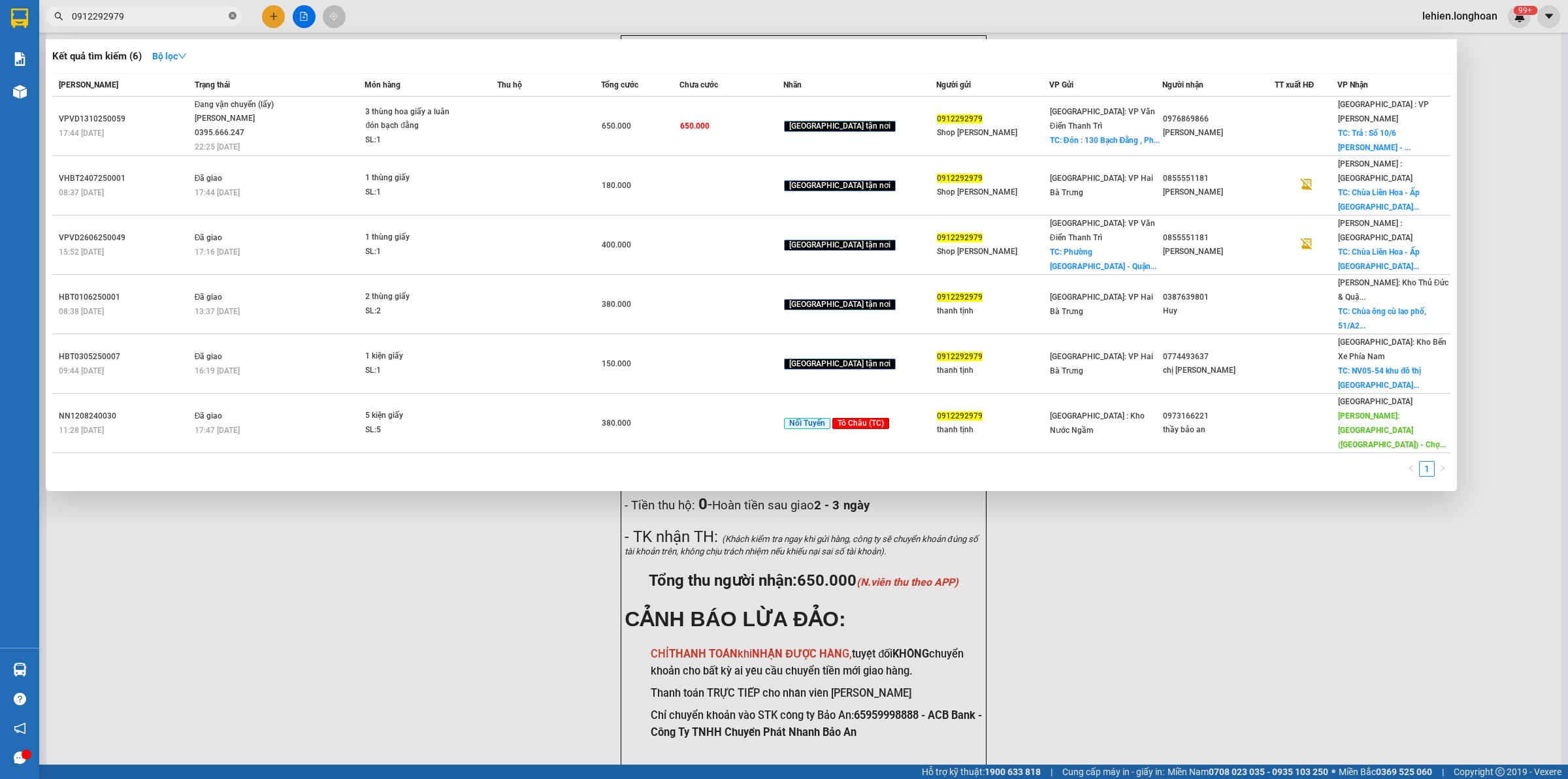
click at [230, 18] on icon "close-circle" at bounding box center [232, 15] width 8 height 8
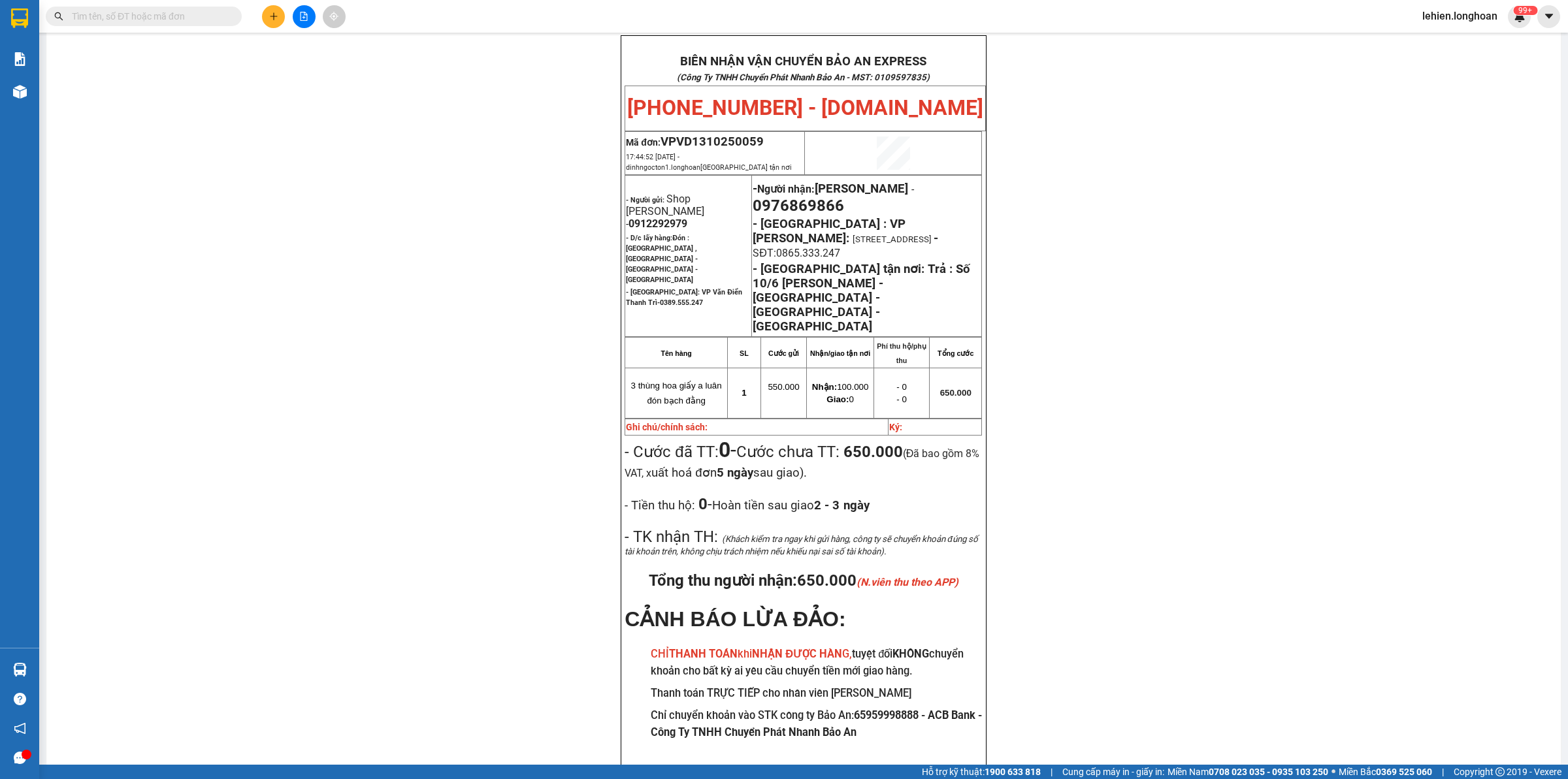
paste input "0944653816"
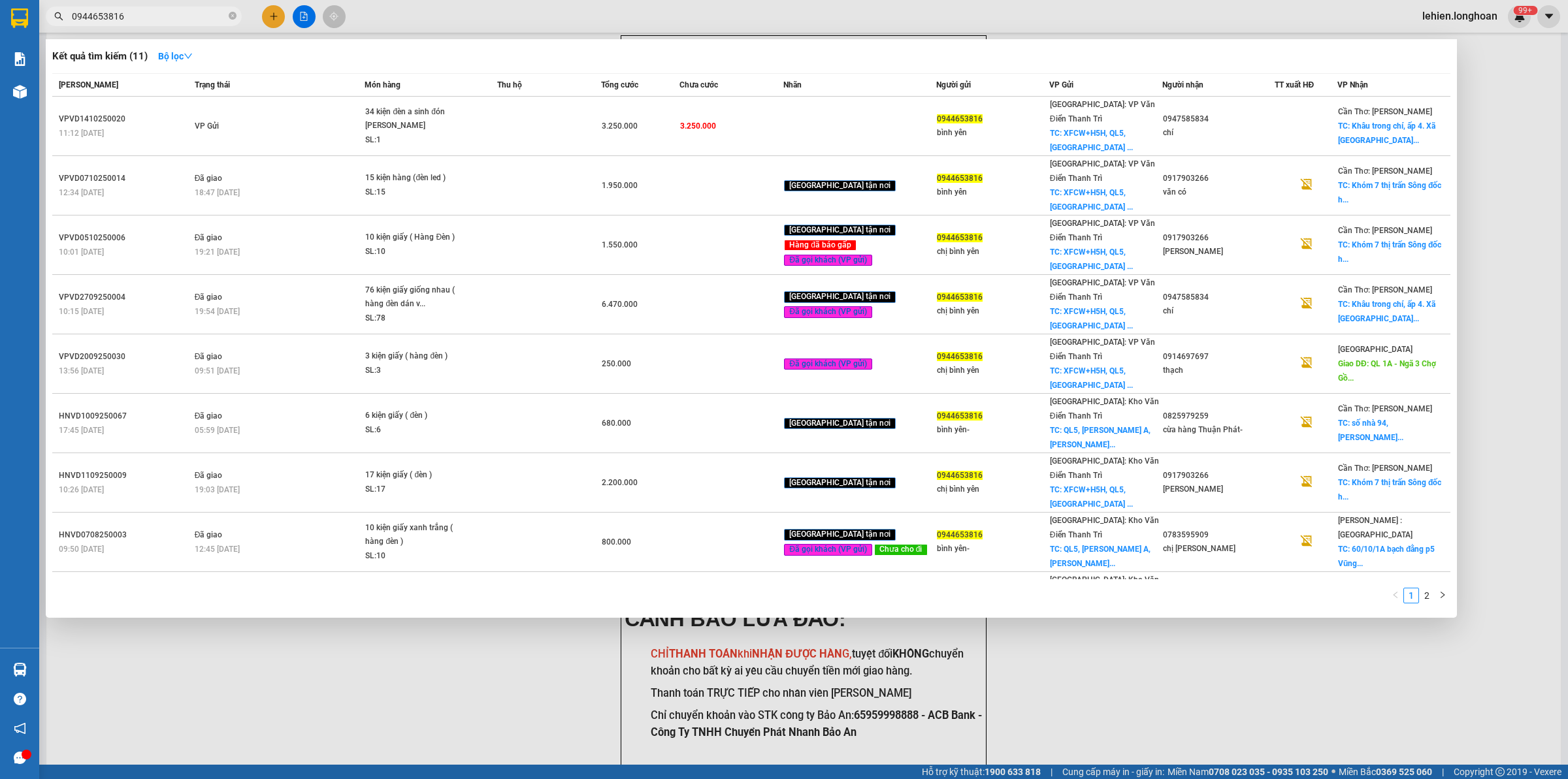
type input "0944653816"
click at [237, 19] on span "0944653816" at bounding box center [143, 16] width 196 height 19
click at [232, 12] on icon "close-circle" at bounding box center [232, 15] width 8 height 8
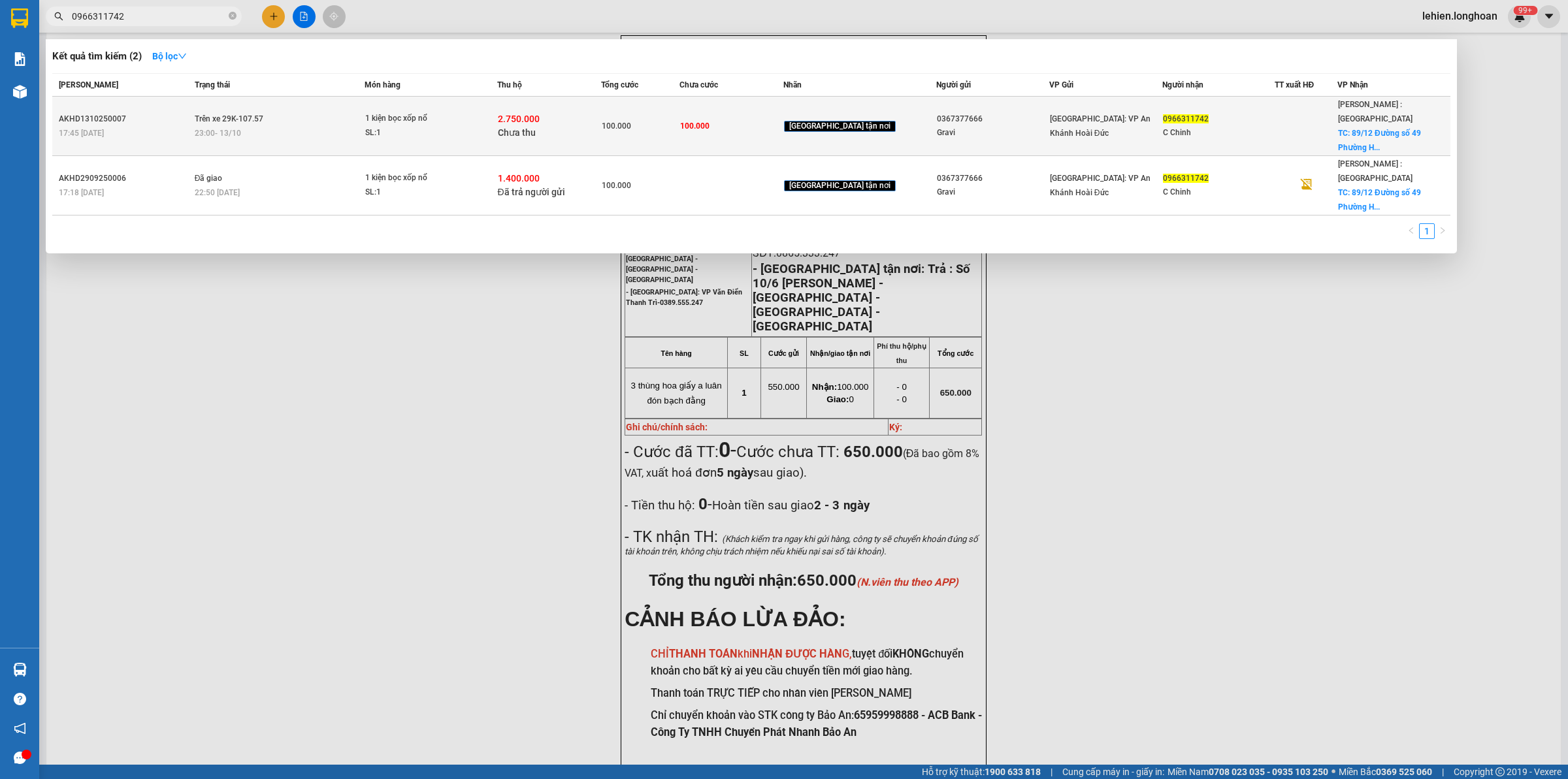
type input "0966311742"
click at [365, 127] on div "23:00 - 13/10" at bounding box center [279, 133] width 170 height 14
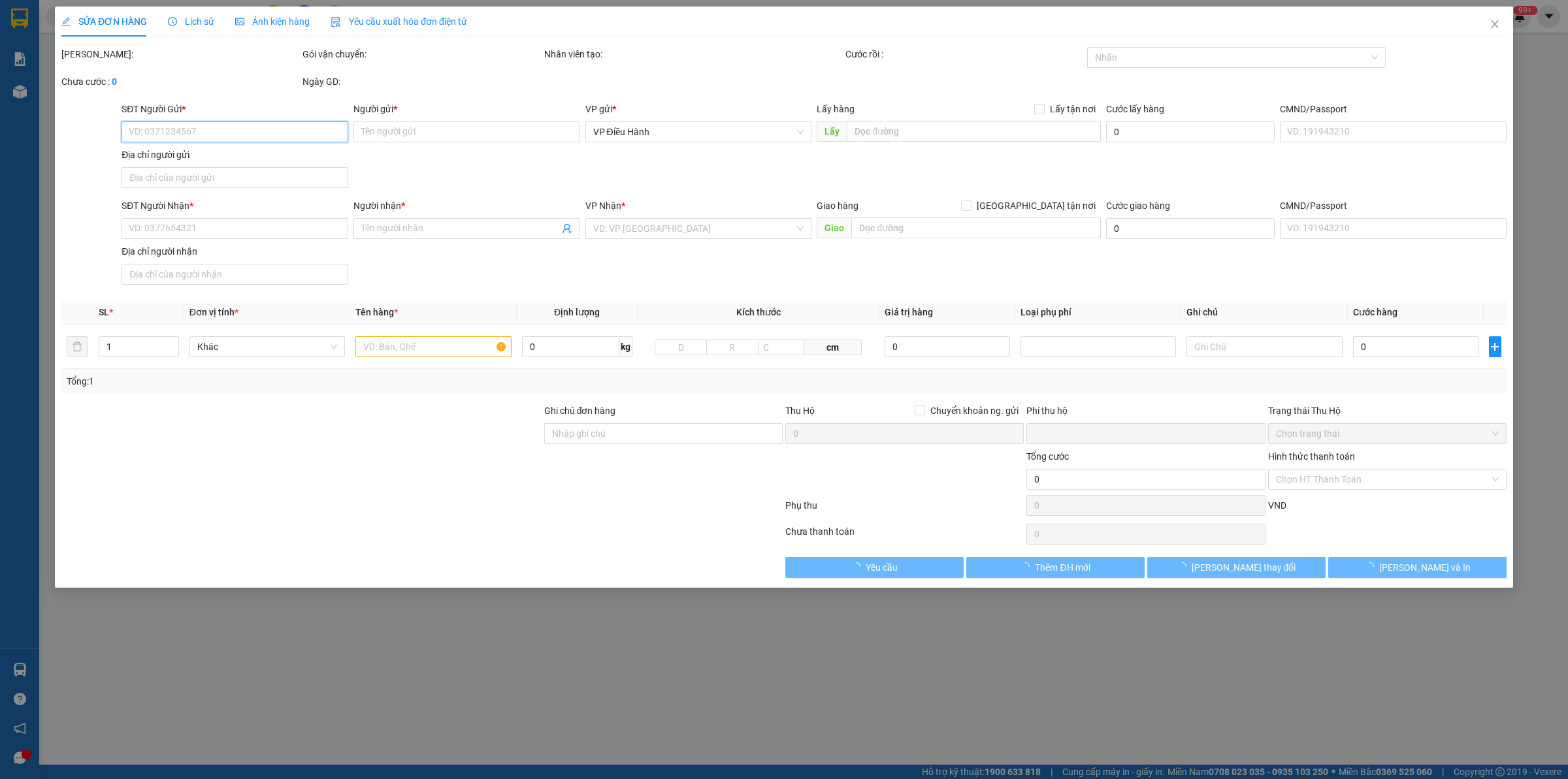
type input "0367377666"
type input "Gravi"
type input "0966311742"
type input "C Chinh"
checkbox input "true"
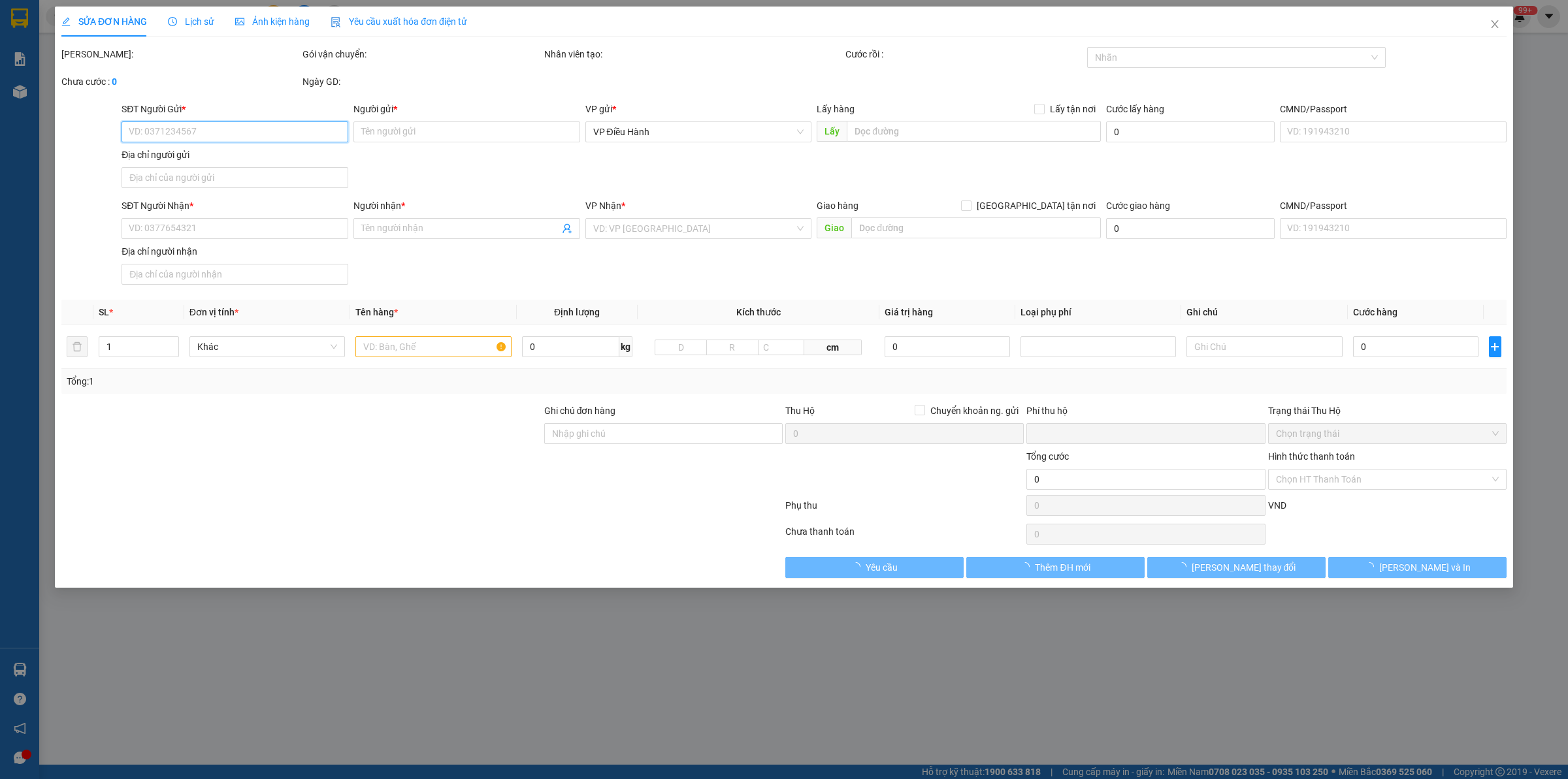
type input "89/12 Đường số 49 Phường Hiệp Bình Chánh, Thủ Đức HCM"
type input "100.000"
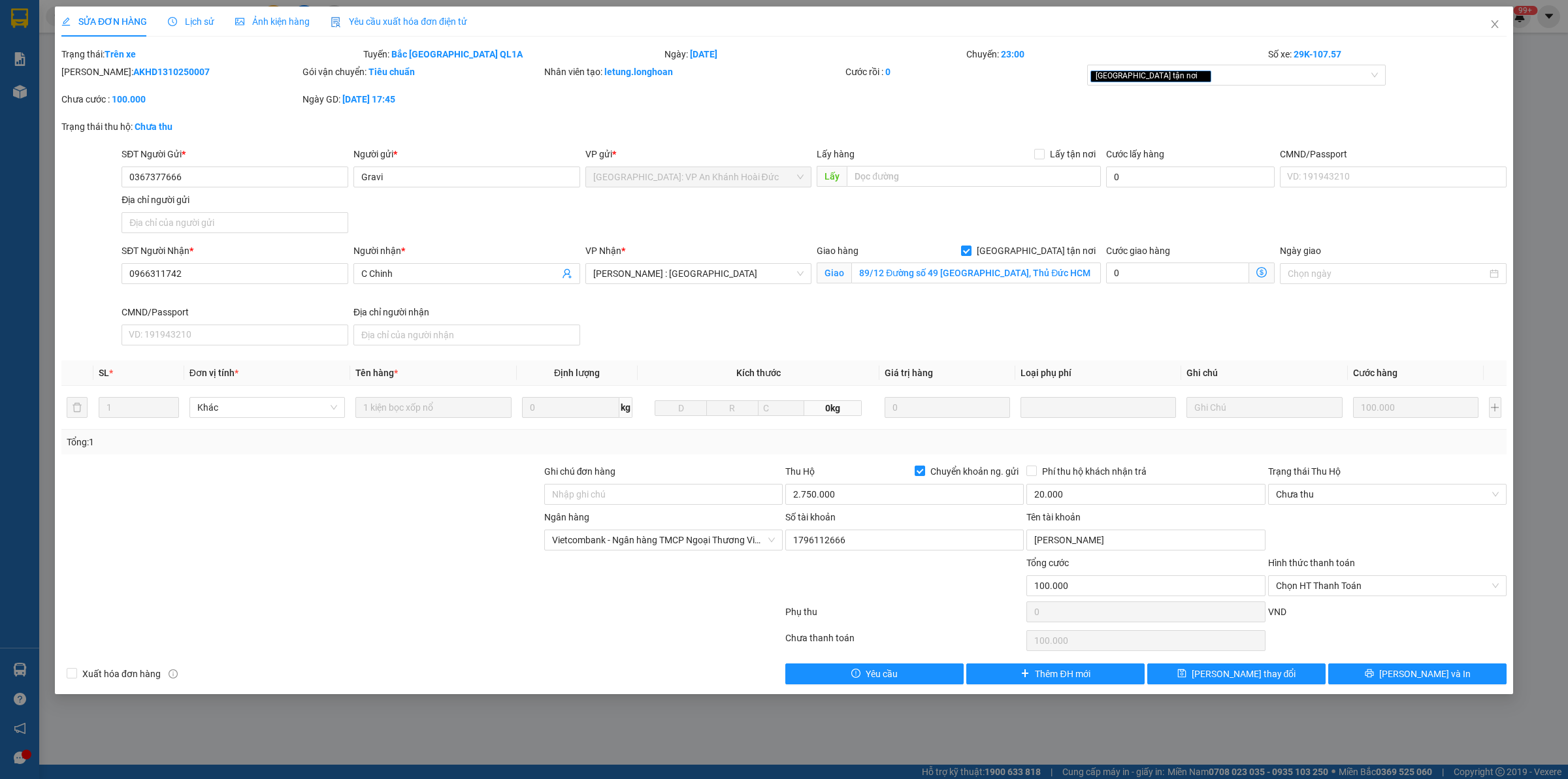
click at [259, 507] on div at bounding box center [301, 487] width 483 height 46
click at [1502, 13] on span "Close" at bounding box center [1494, 24] width 36 height 36
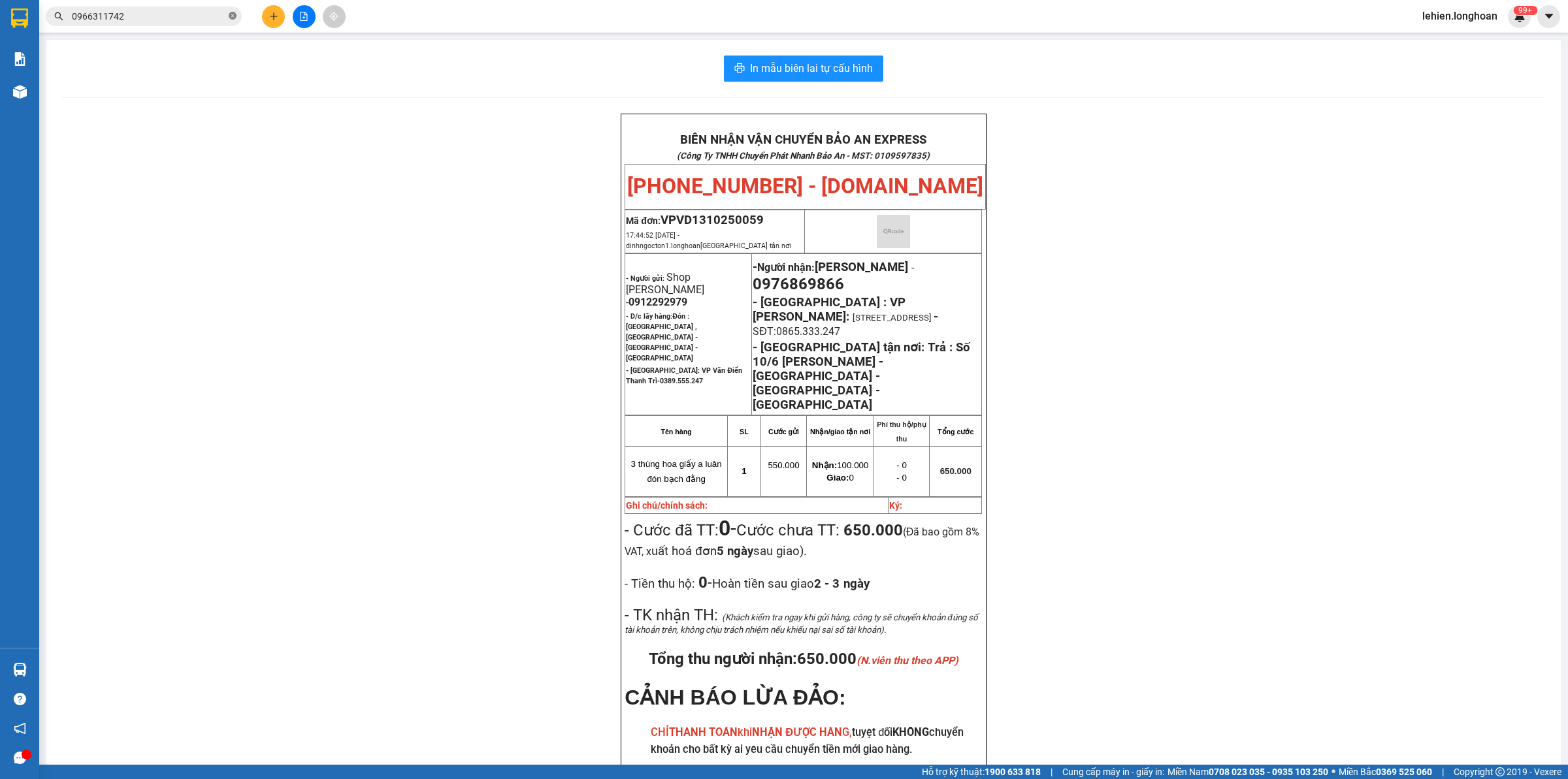
click at [235, 15] on icon "close-circle" at bounding box center [232, 15] width 8 height 8
paste input "0337720986"
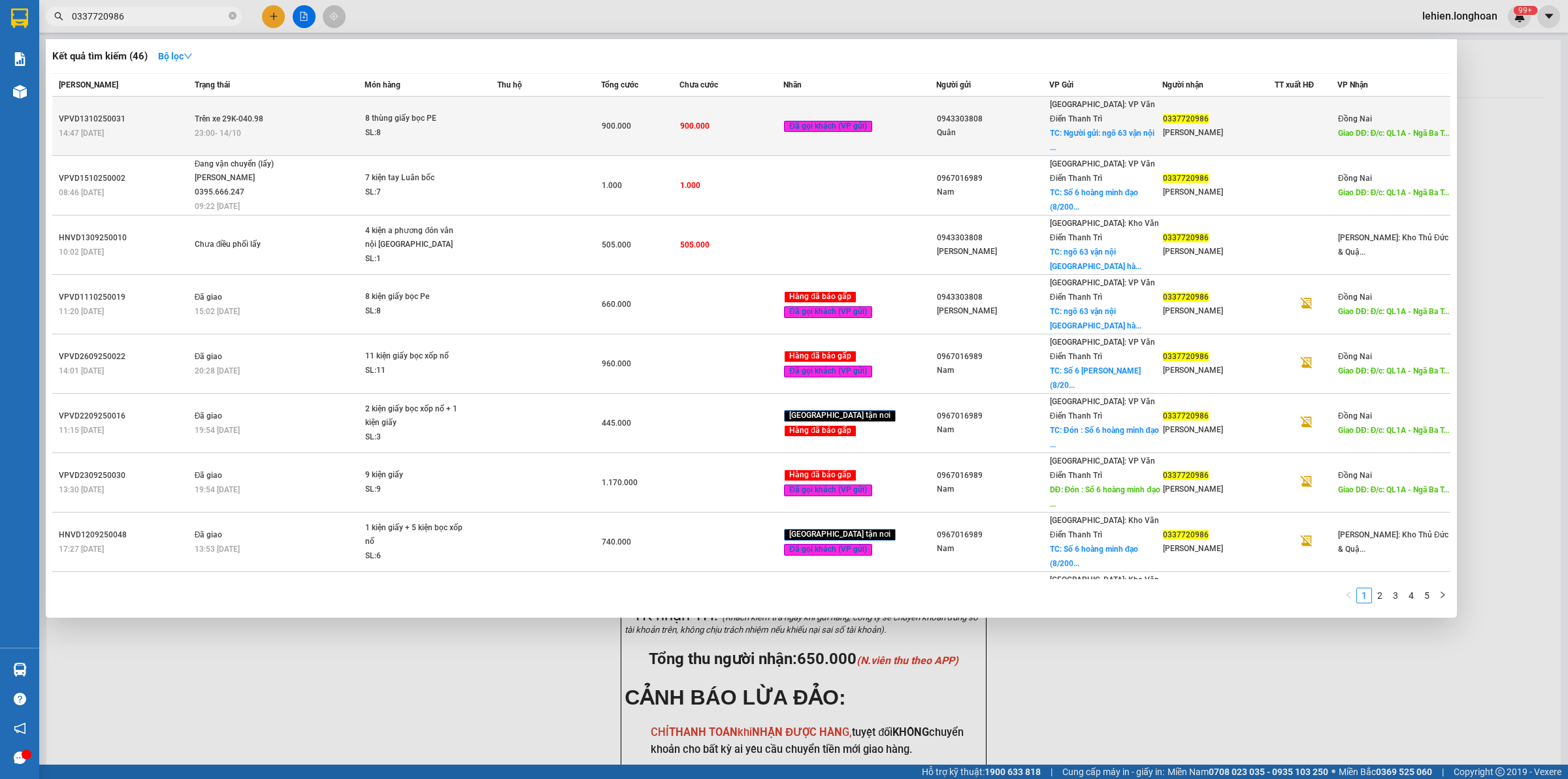
type input "0337720986"
click at [207, 128] on span "23:00 [DATE]" at bounding box center [218, 133] width 46 height 9
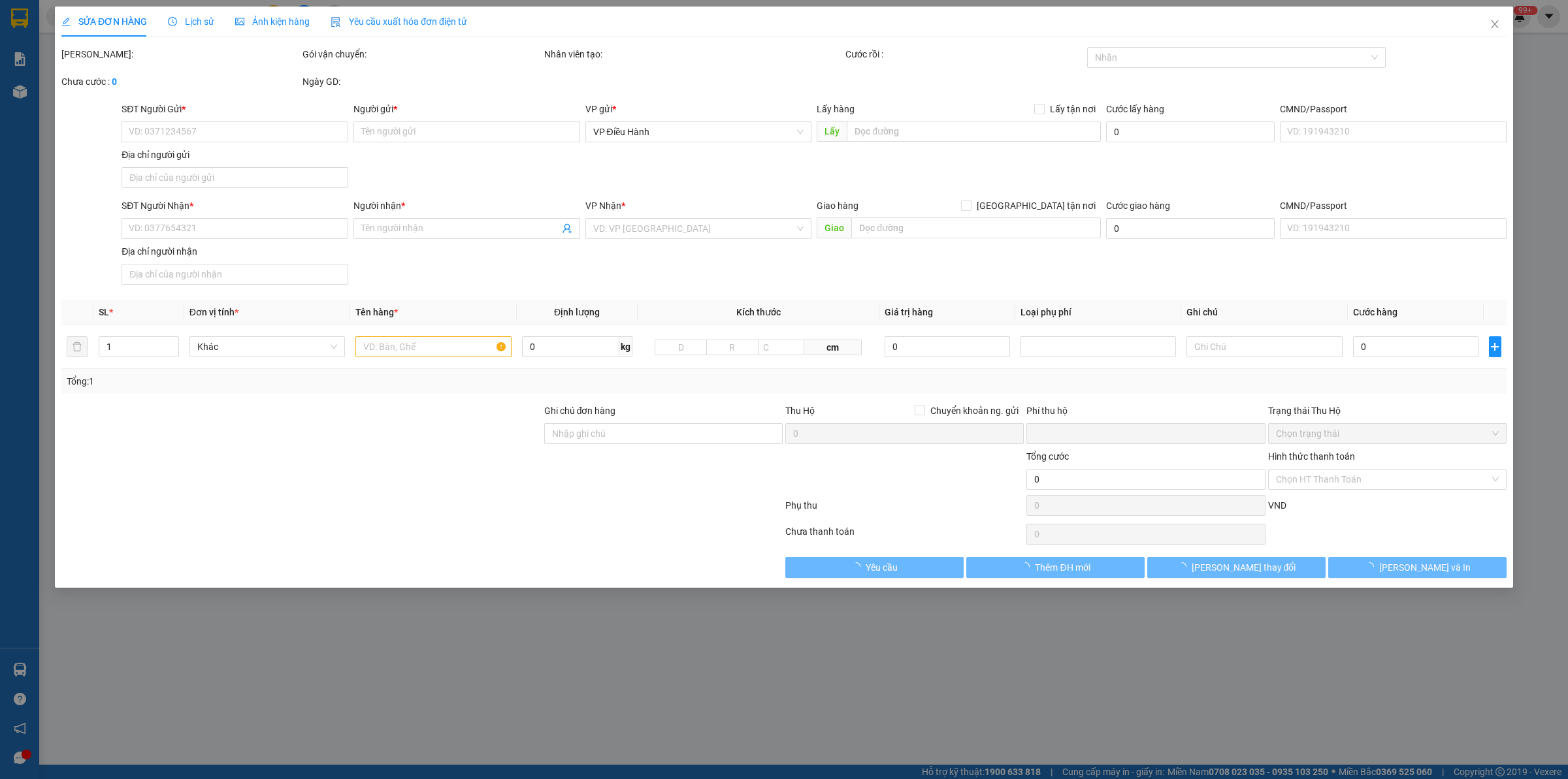
type input "0943303808"
type input "Quân"
checkbox input "true"
type input "Người gửi: ngõ 63 vận nội đông anh hà nội"
type input "0337720986"
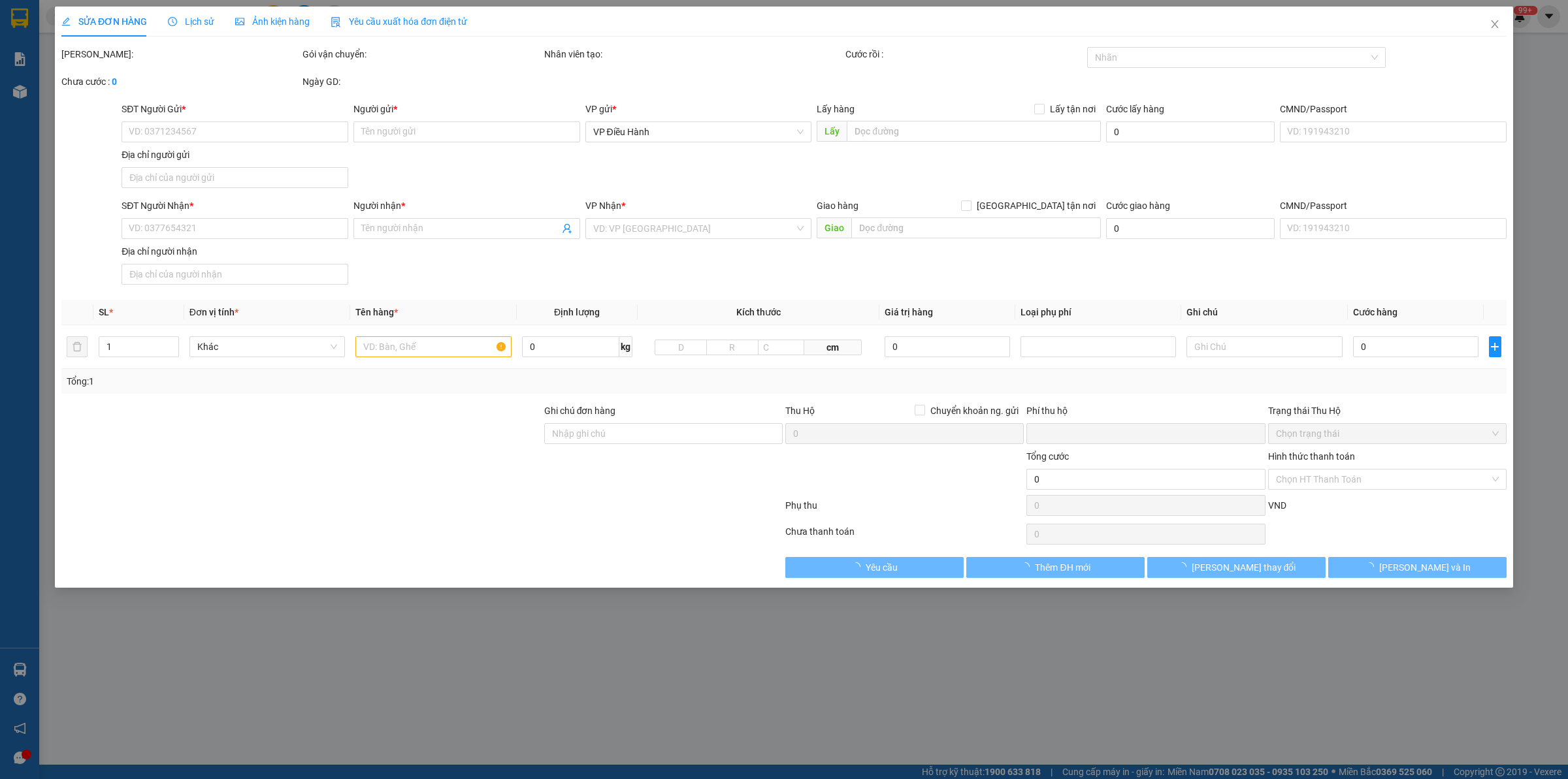
type input "Đinh Văn Duy"
type input "Đ/c: QL1A - Ngã Ba Trị An, Trảng Bom , Đồng Nai"
type input "HÀNG DỄ MÓP MÉO CHÚ Ý BỐC XẾP NHẸ TAY KHÔNG ĐÈ HÀNG ( KHÔNG ĐỀN GIÁ TRỊ HÀNG )"
type input "0"
type input "900.000"
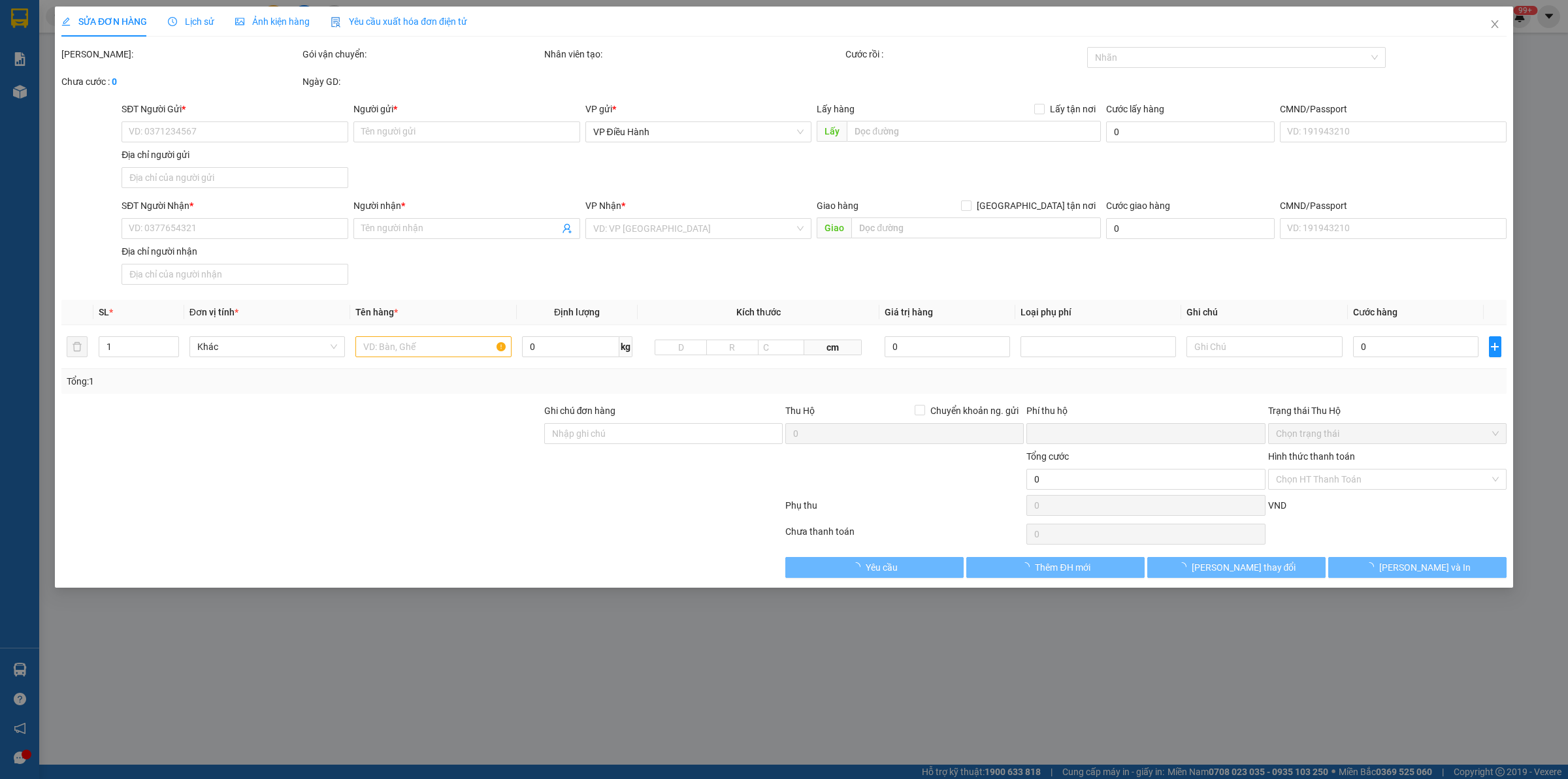
type input "900.000"
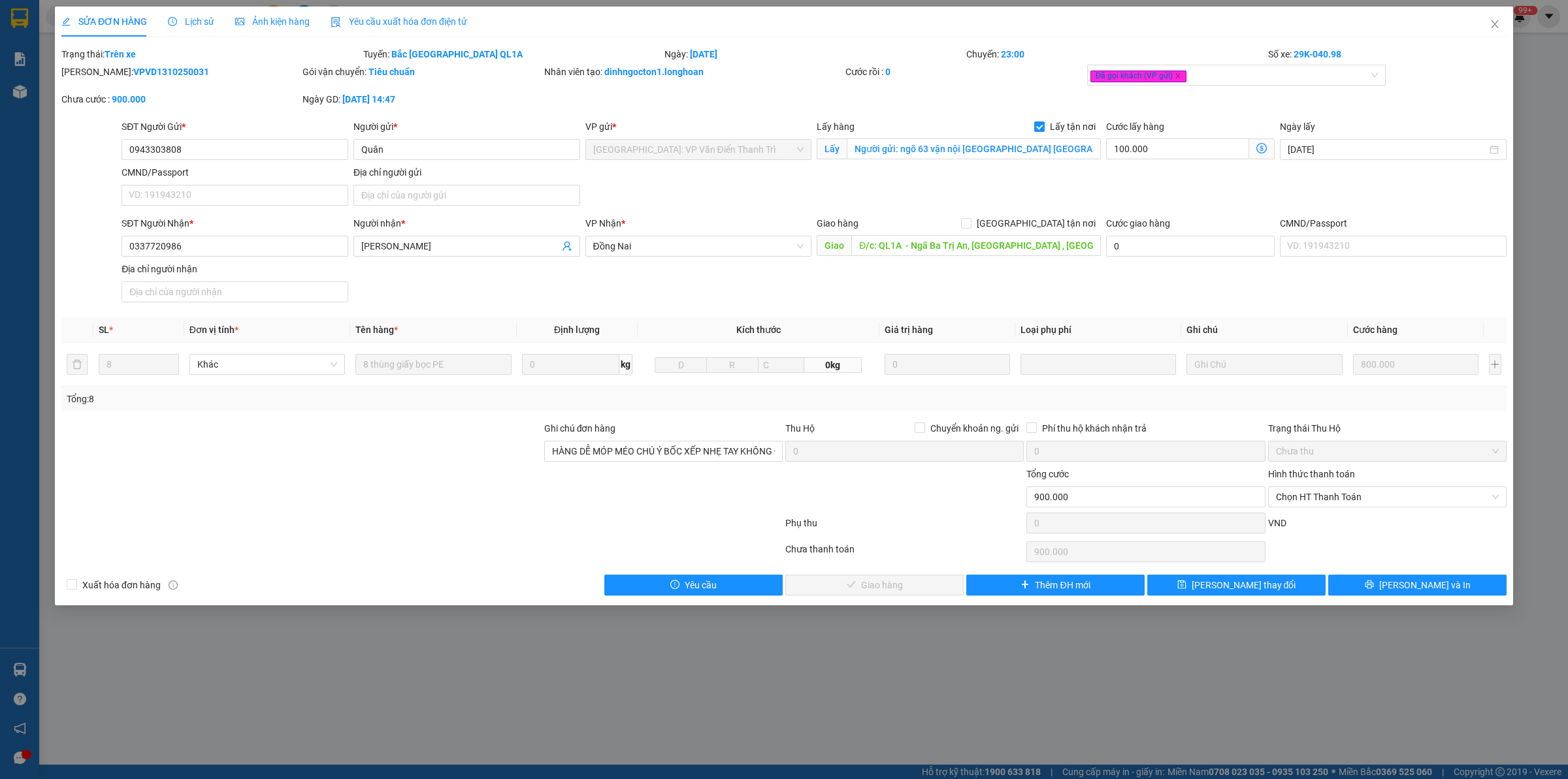
click at [177, 10] on div "Lịch sử" at bounding box center [191, 22] width 46 height 30
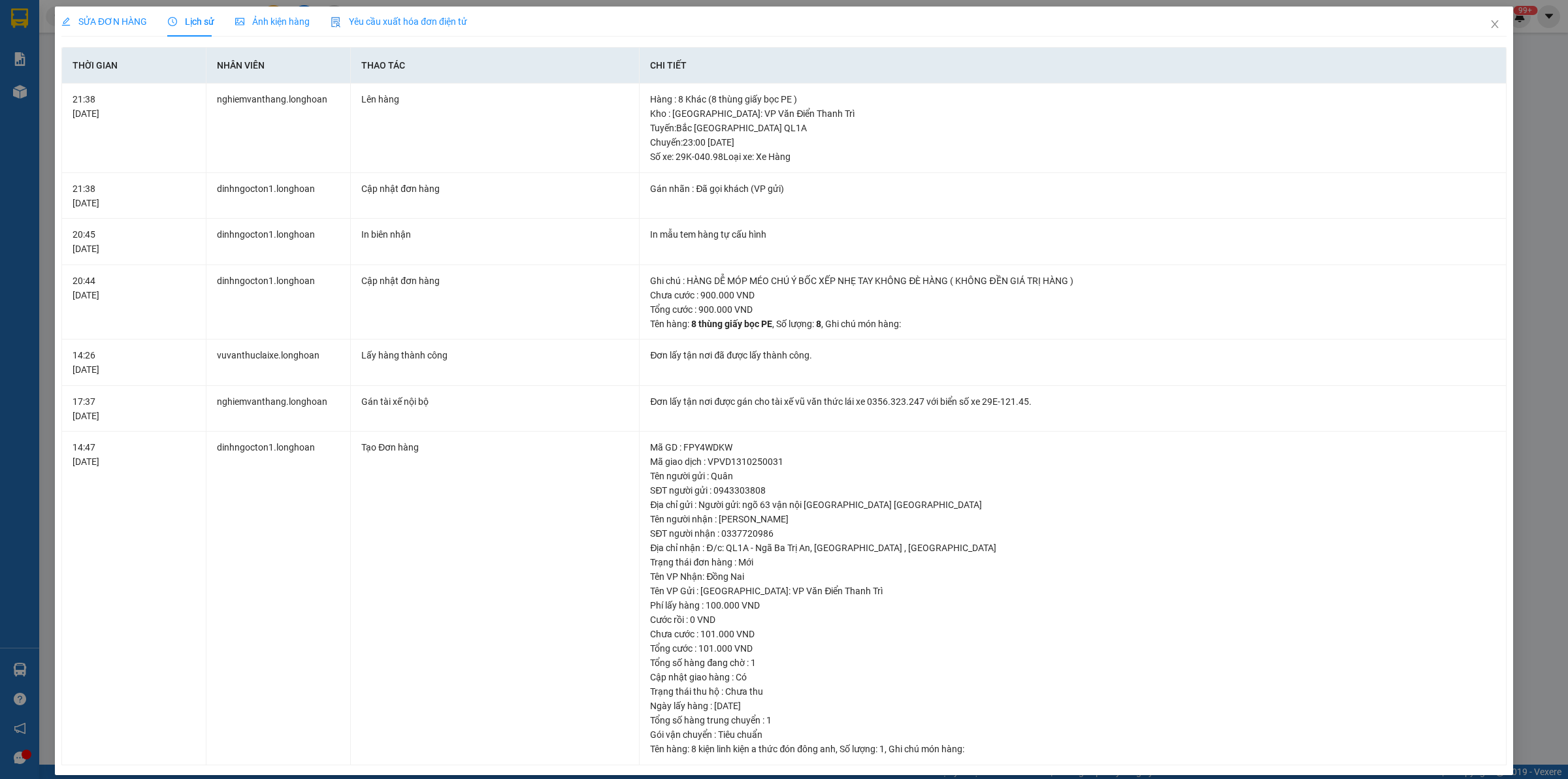
click at [1486, 48] on th "Chi tiết" at bounding box center [1073, 66] width 867 height 36
click at [1476, 21] on span "Close" at bounding box center [1494, 24] width 36 height 36
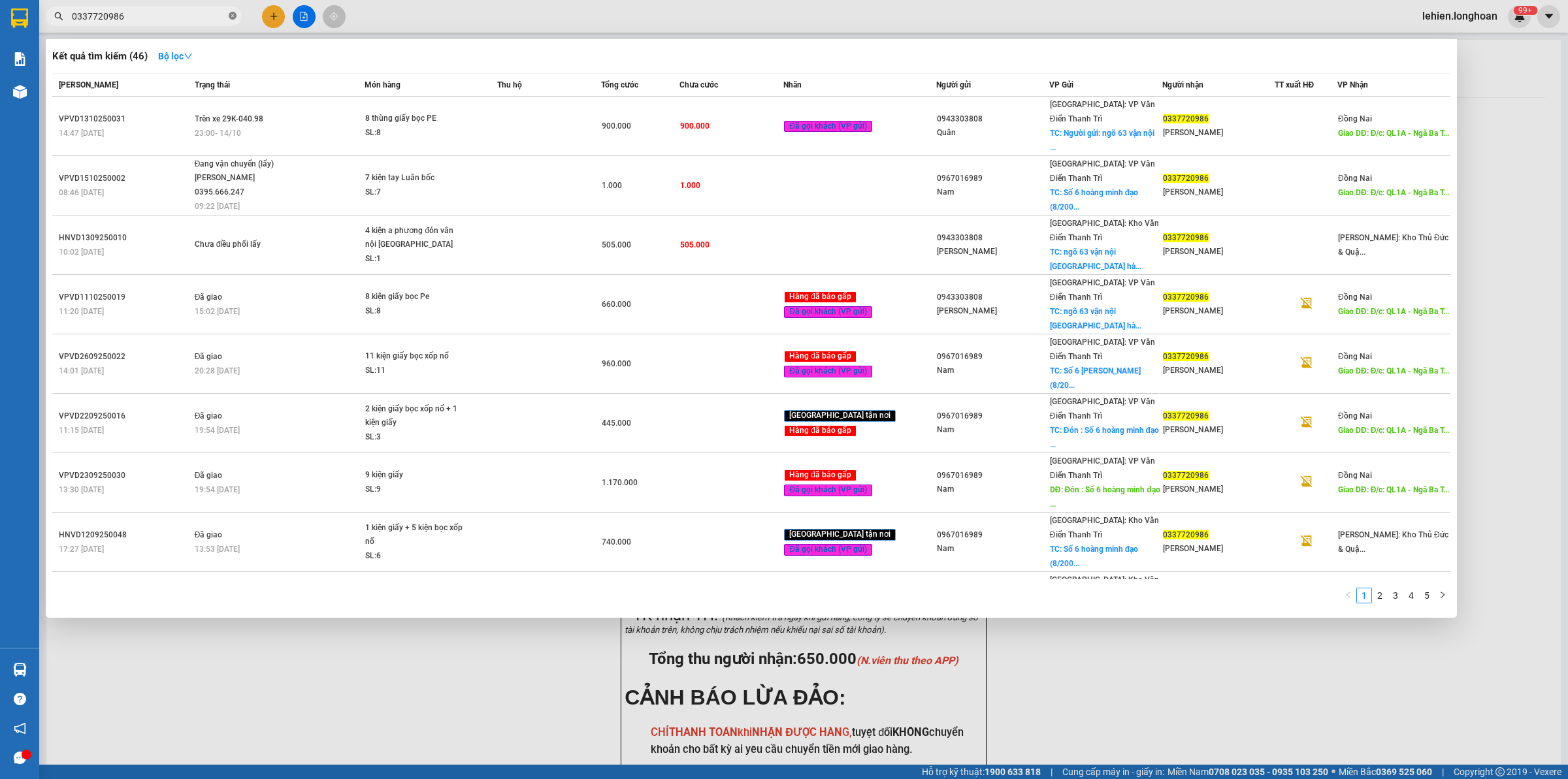
click at [230, 17] on icon "close-circle" at bounding box center [232, 15] width 8 height 8
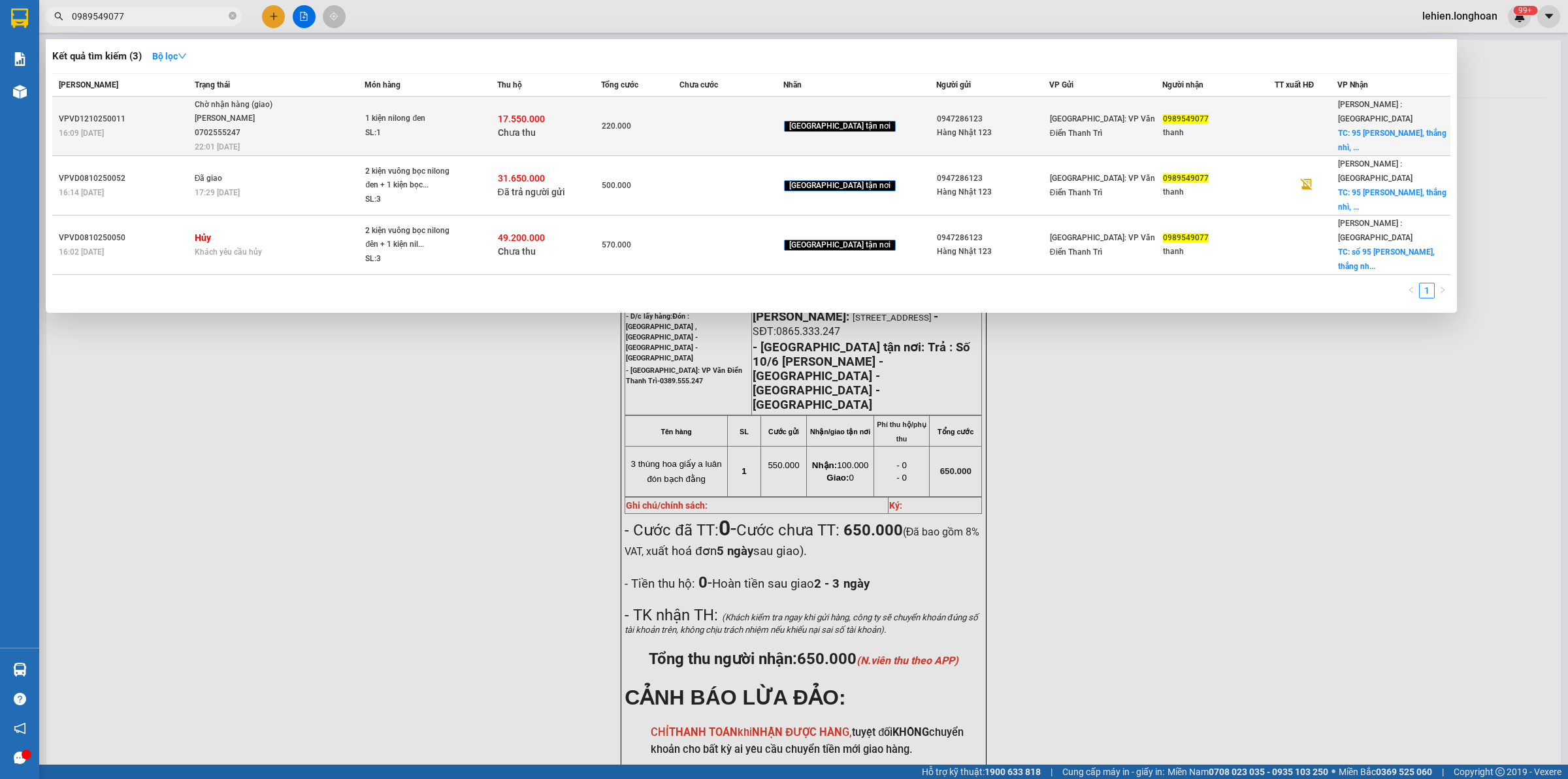
type input "0989549077"
click at [319, 127] on span "Chờ nhận hàng (giao) TRẦN XUÂN TOÀN 0702555247 22:01 - 14/10" at bounding box center [279, 125] width 170 height 54
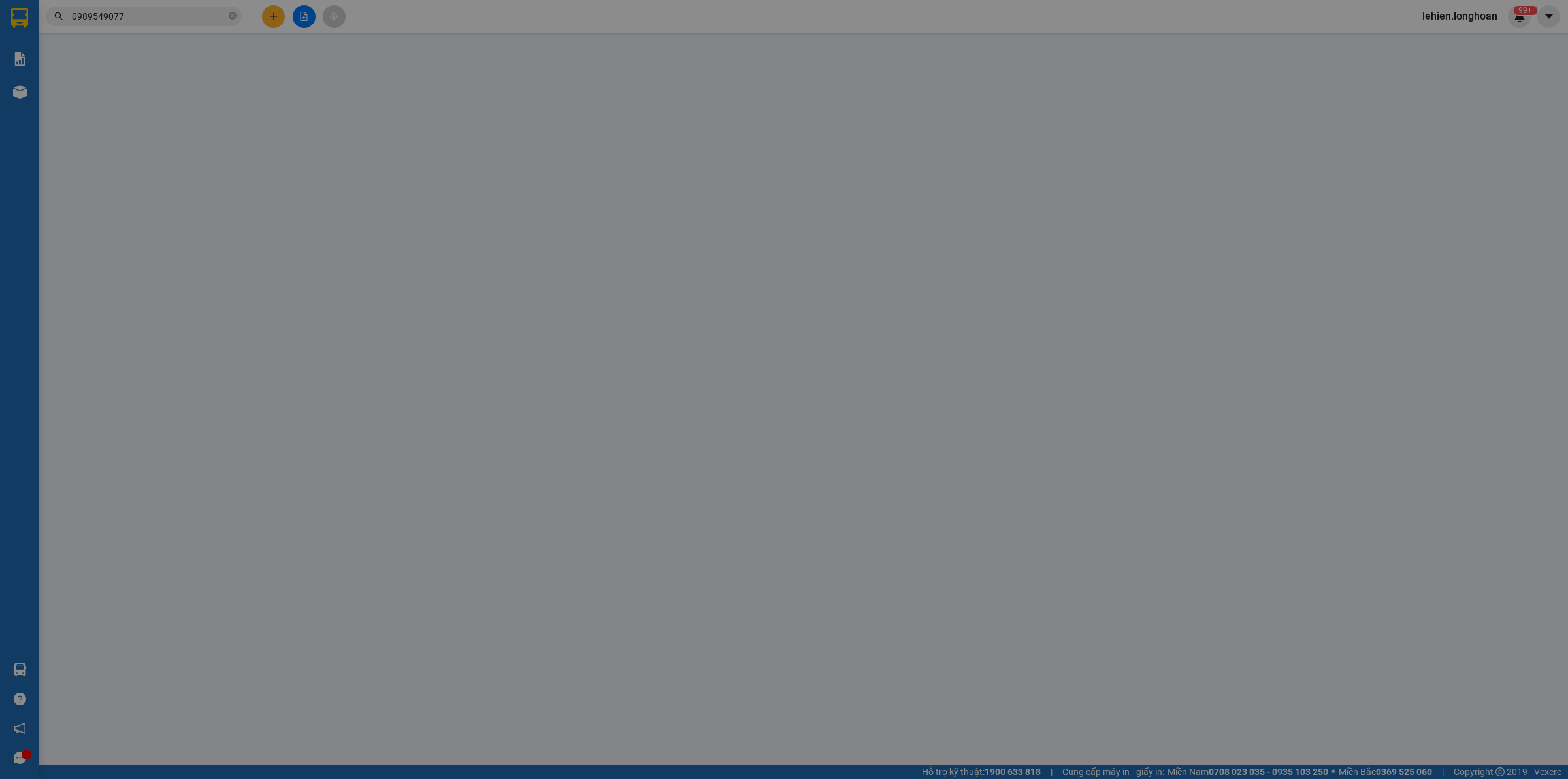
type input "0947286123"
type input "Hàng Nhật 123"
type input "0989549077"
type input "thanh"
checkbox input "true"
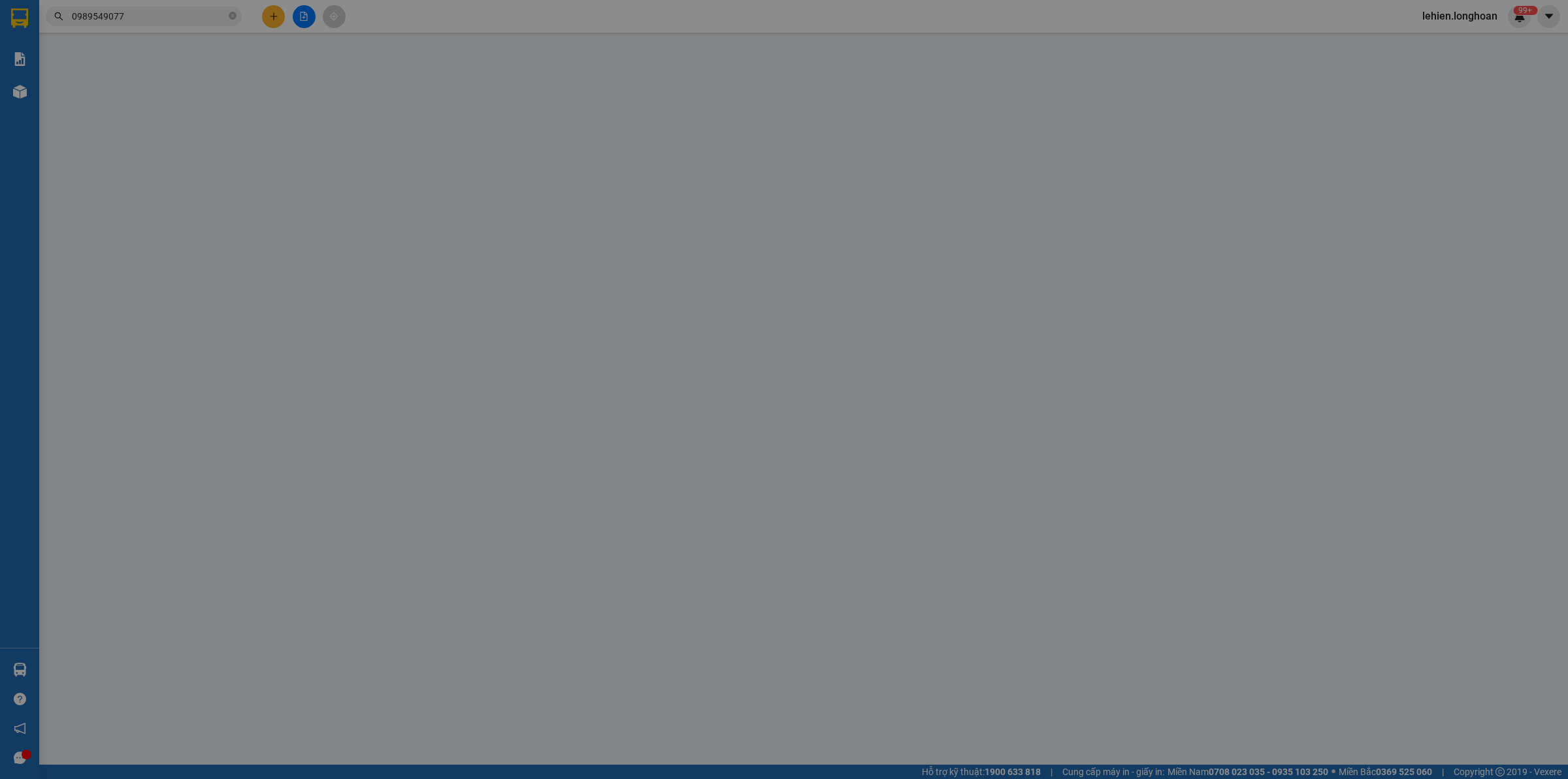
type input "95 nguyễn bảo, thắng nhì, vũng tàu"
type input "220.000"
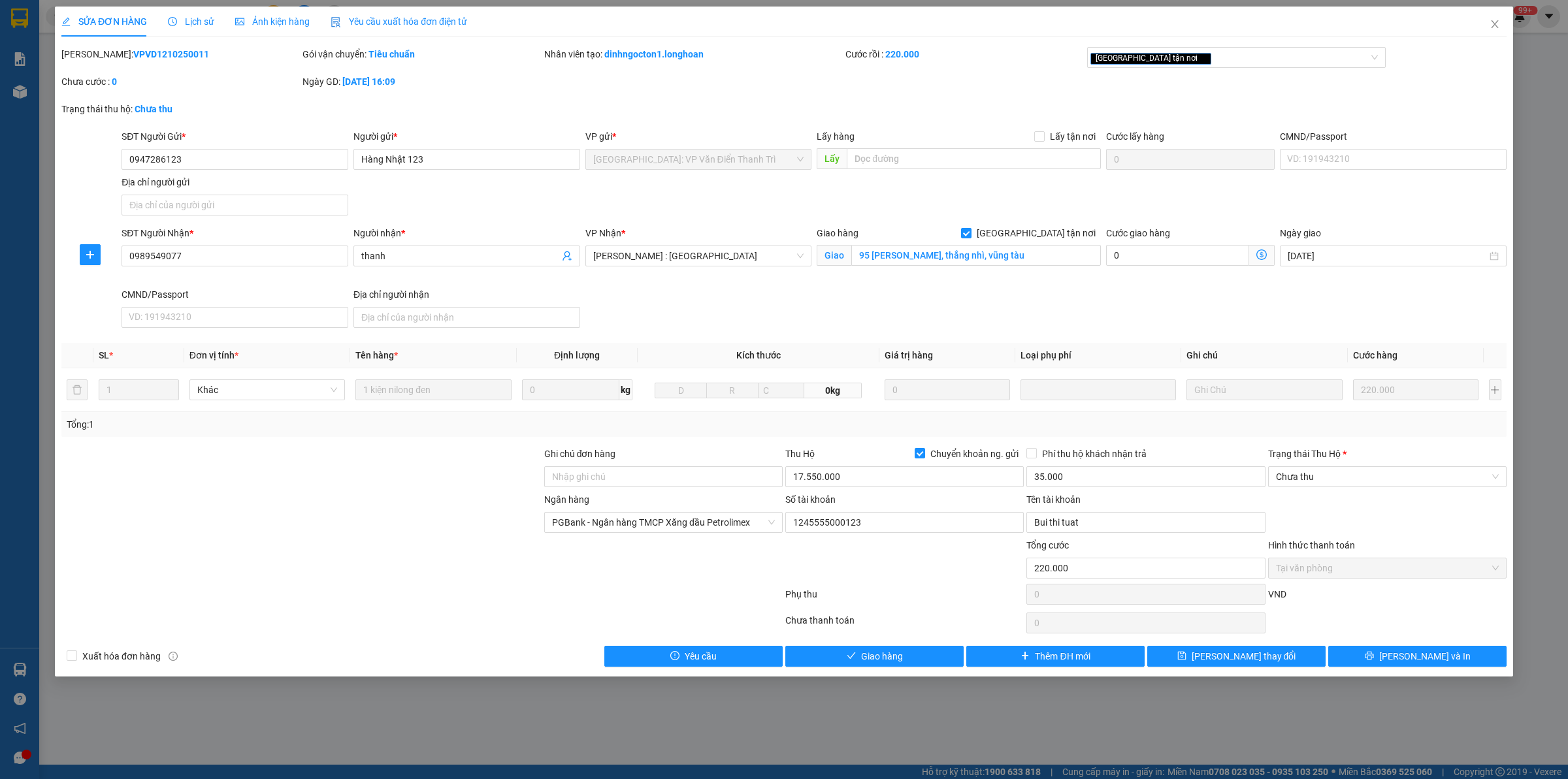
click at [181, 14] on div "Lịch sử" at bounding box center [191, 21] width 46 height 14
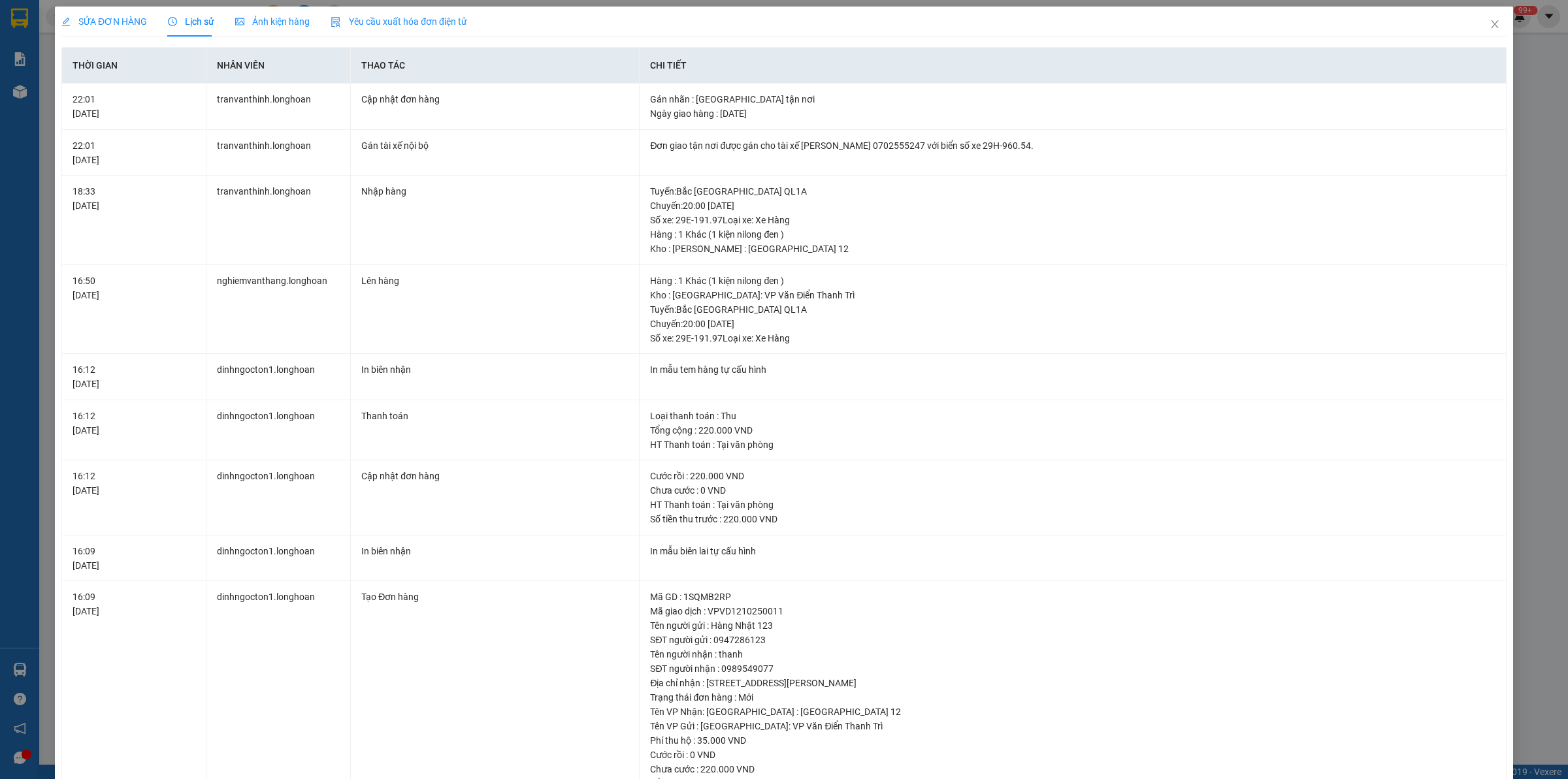
click at [111, 24] on span "SỬA ĐƠN HÀNG" at bounding box center [104, 21] width 85 height 10
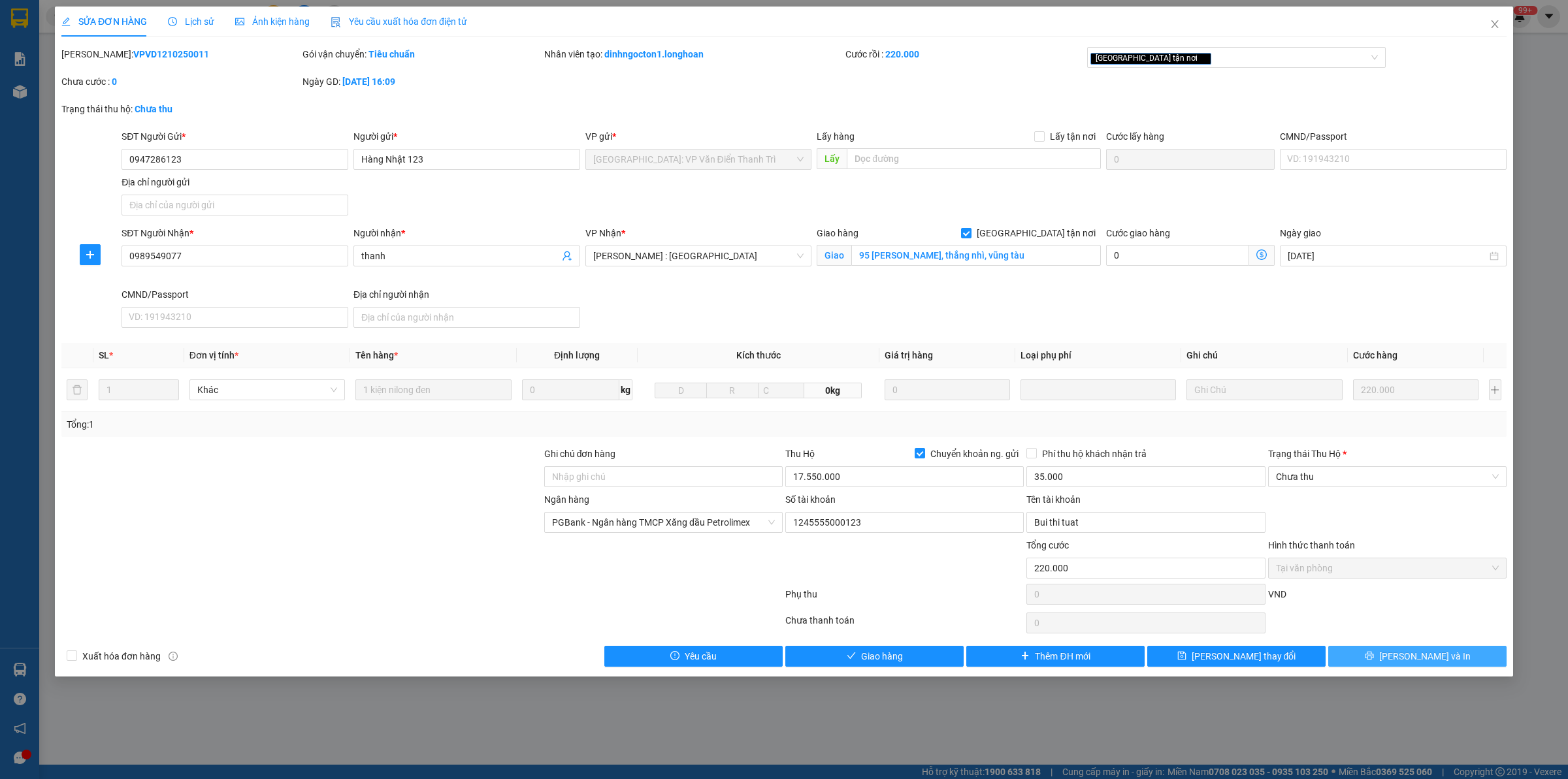
click at [1378, 653] on button "[PERSON_NAME] và In" at bounding box center [1416, 656] width 178 height 21
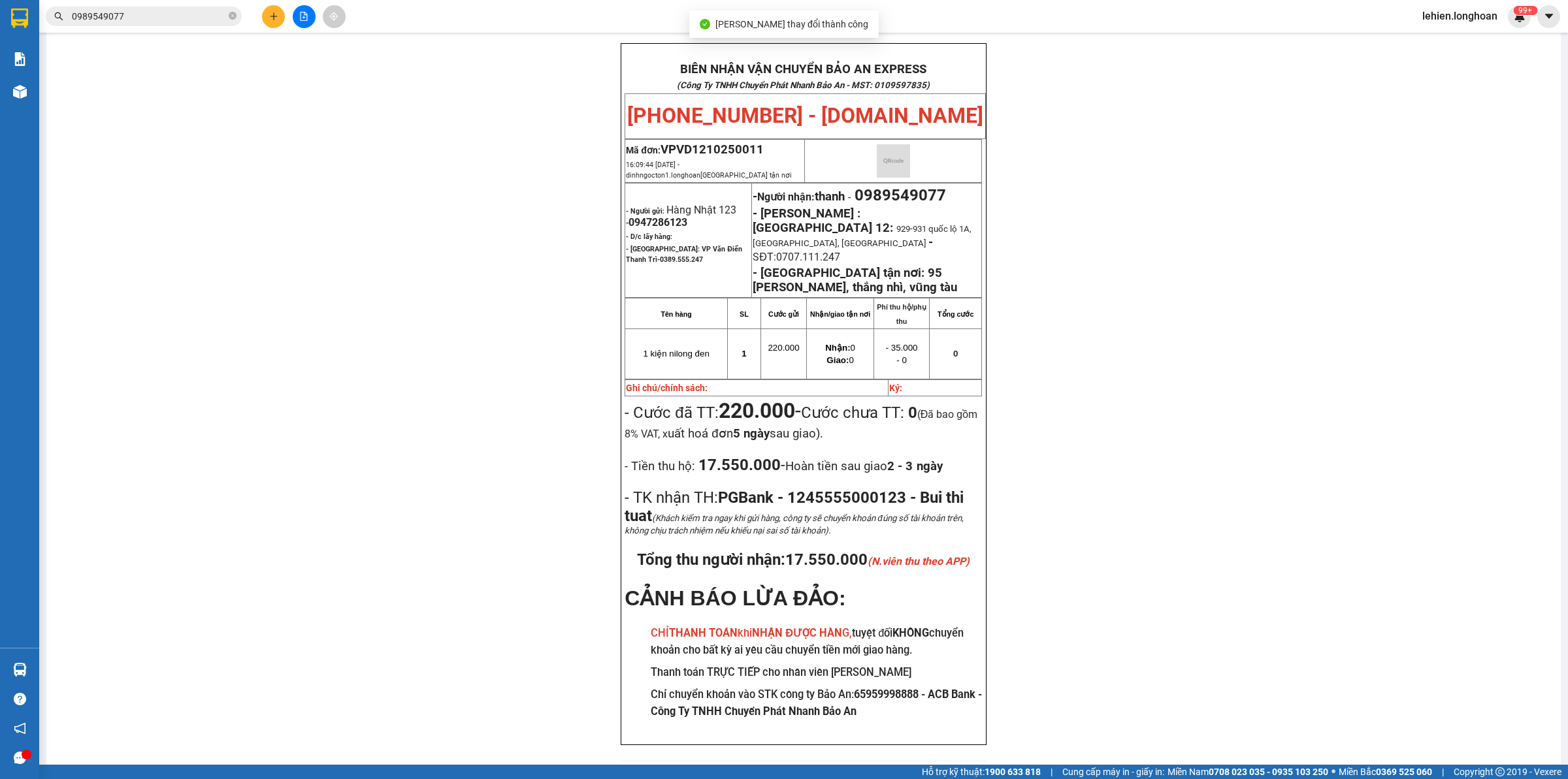
scroll to position [73, 0]
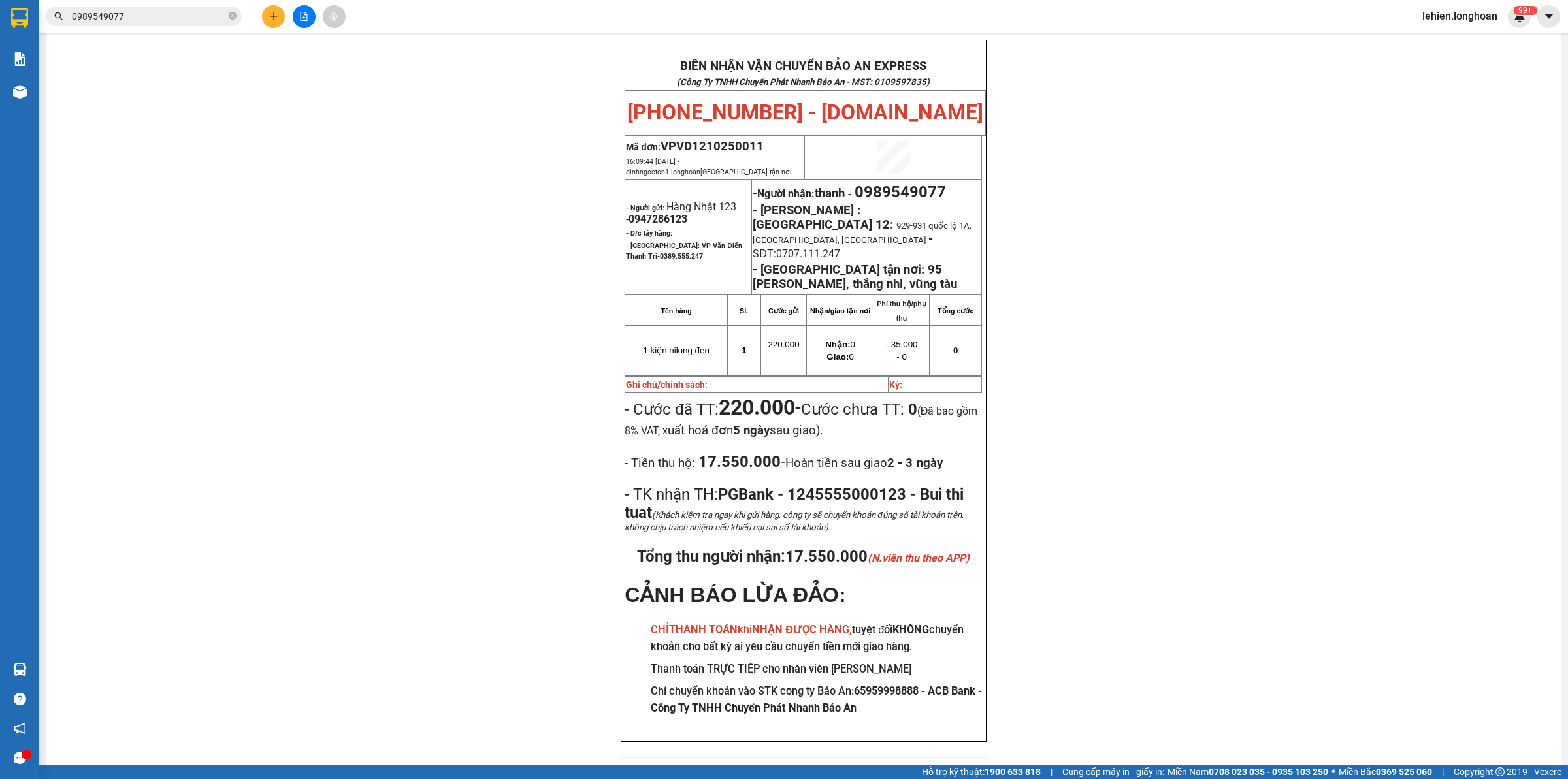
click at [227, 16] on span "0989549077" at bounding box center [143, 16] width 196 height 19
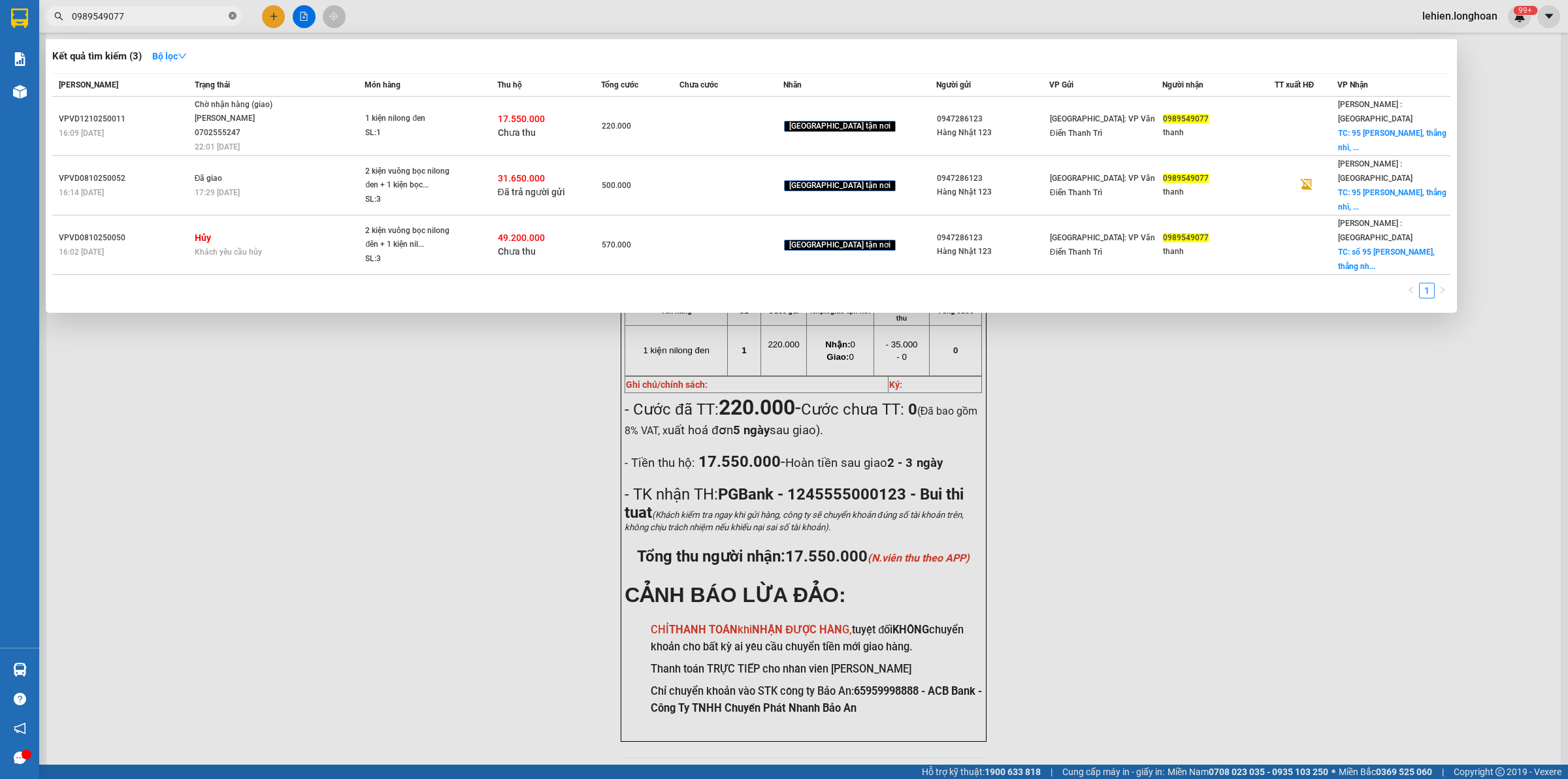
click at [229, 16] on icon "close-circle" at bounding box center [232, 15] width 8 height 8
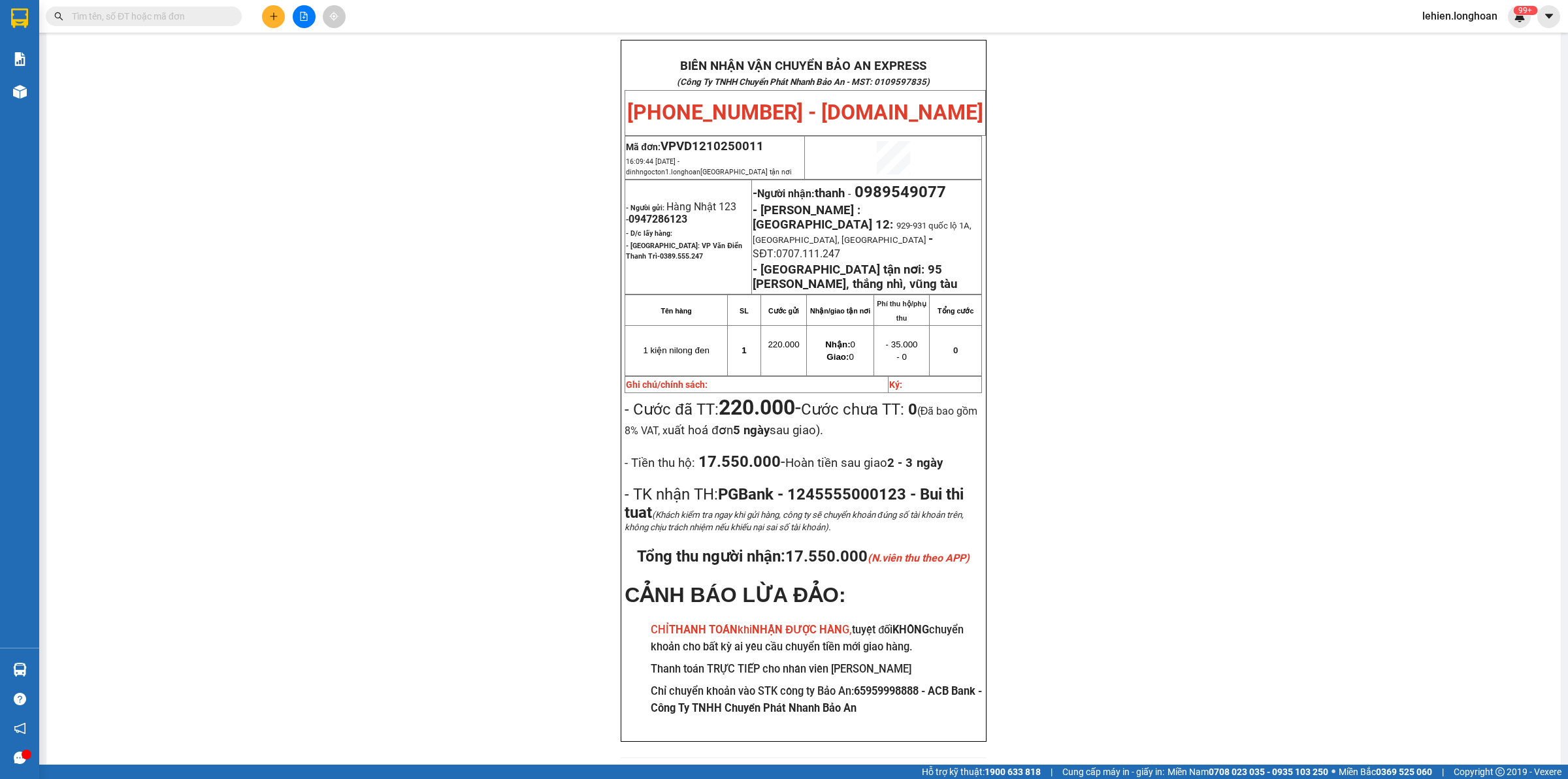
paste input "0983724554"
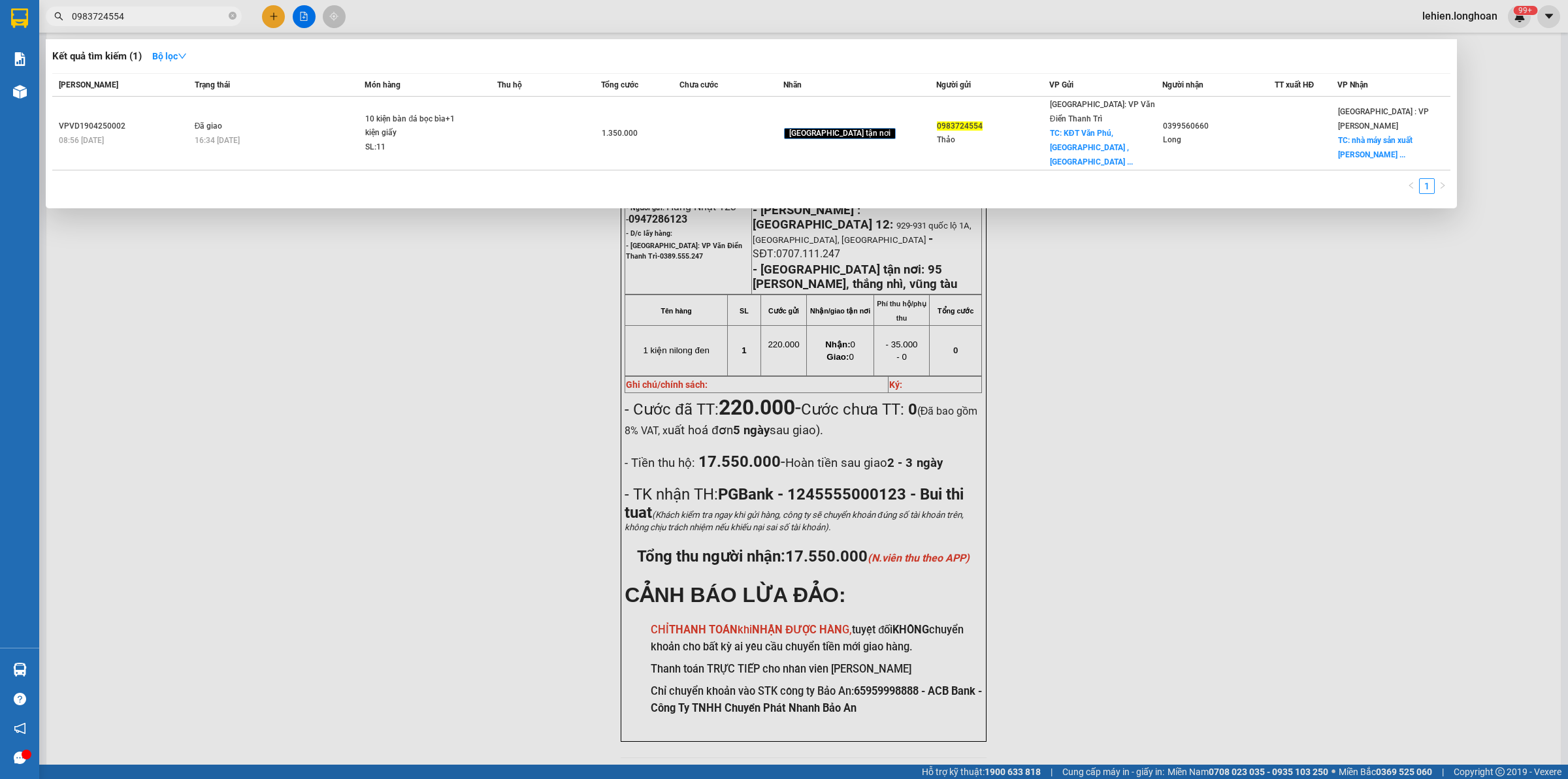
type input "0983724554"
click at [230, 16] on icon "close-circle" at bounding box center [232, 15] width 8 height 8
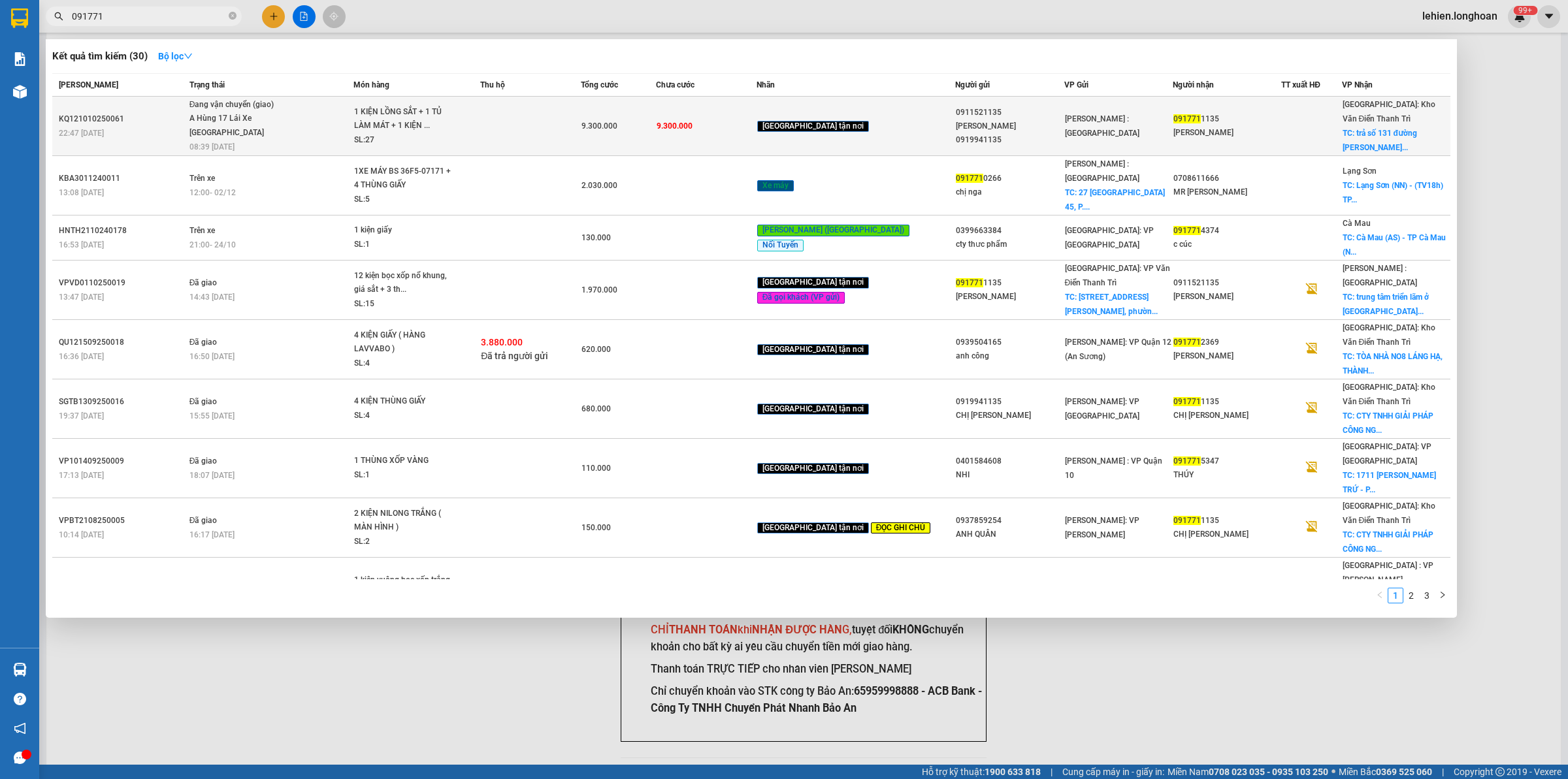
type input "091771"
click at [353, 118] on span "Đang vận chuyển (giao) A Hùng 17 Lái Xe Hà Nội 0325666247 08:39 - 15/10" at bounding box center [270, 125] width 163 height 54
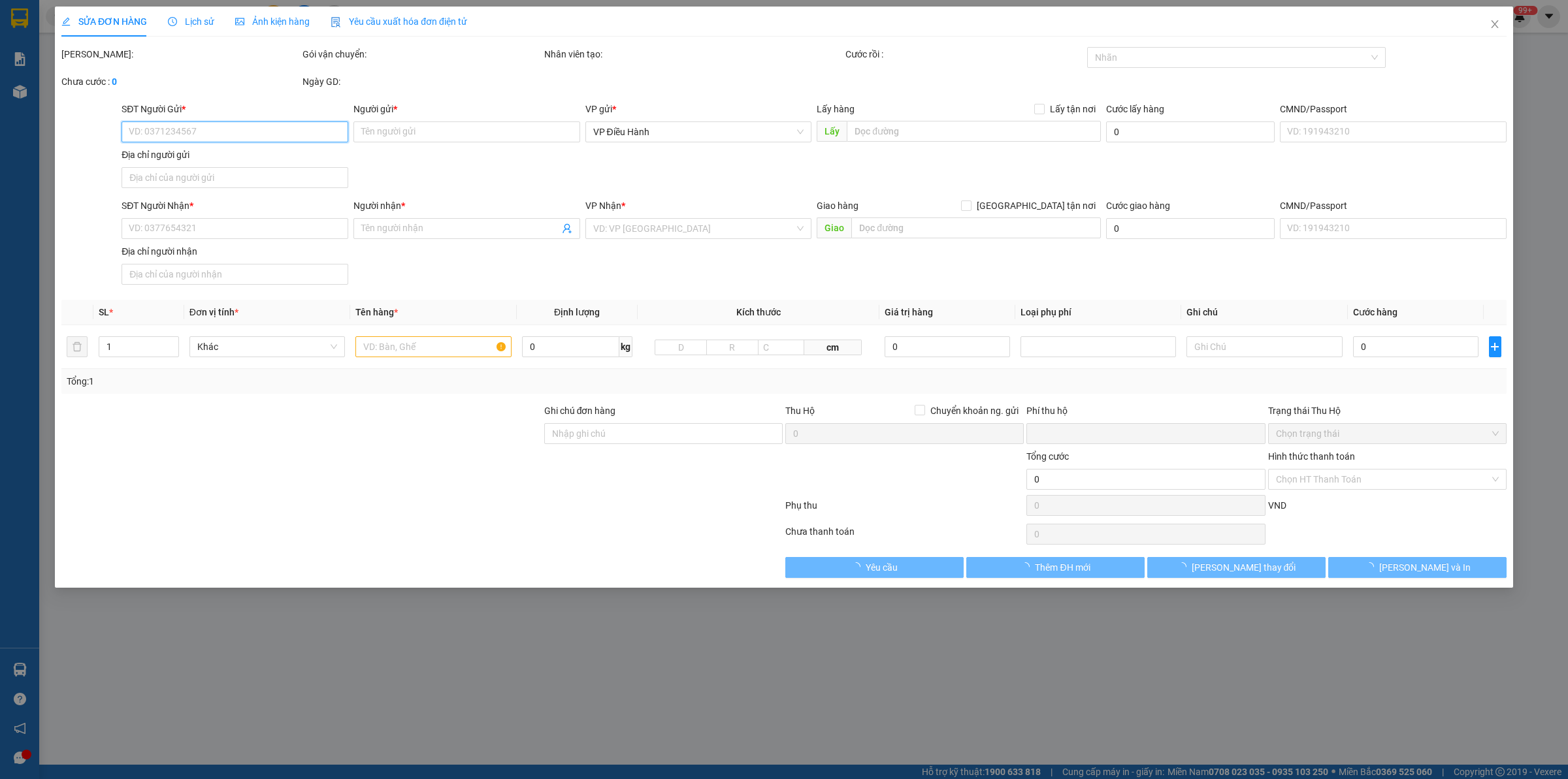
type input "0911521135"
type input "Minh Anh 0919941135"
type input "0917711135"
type input "c Kim"
checkbox input "true"
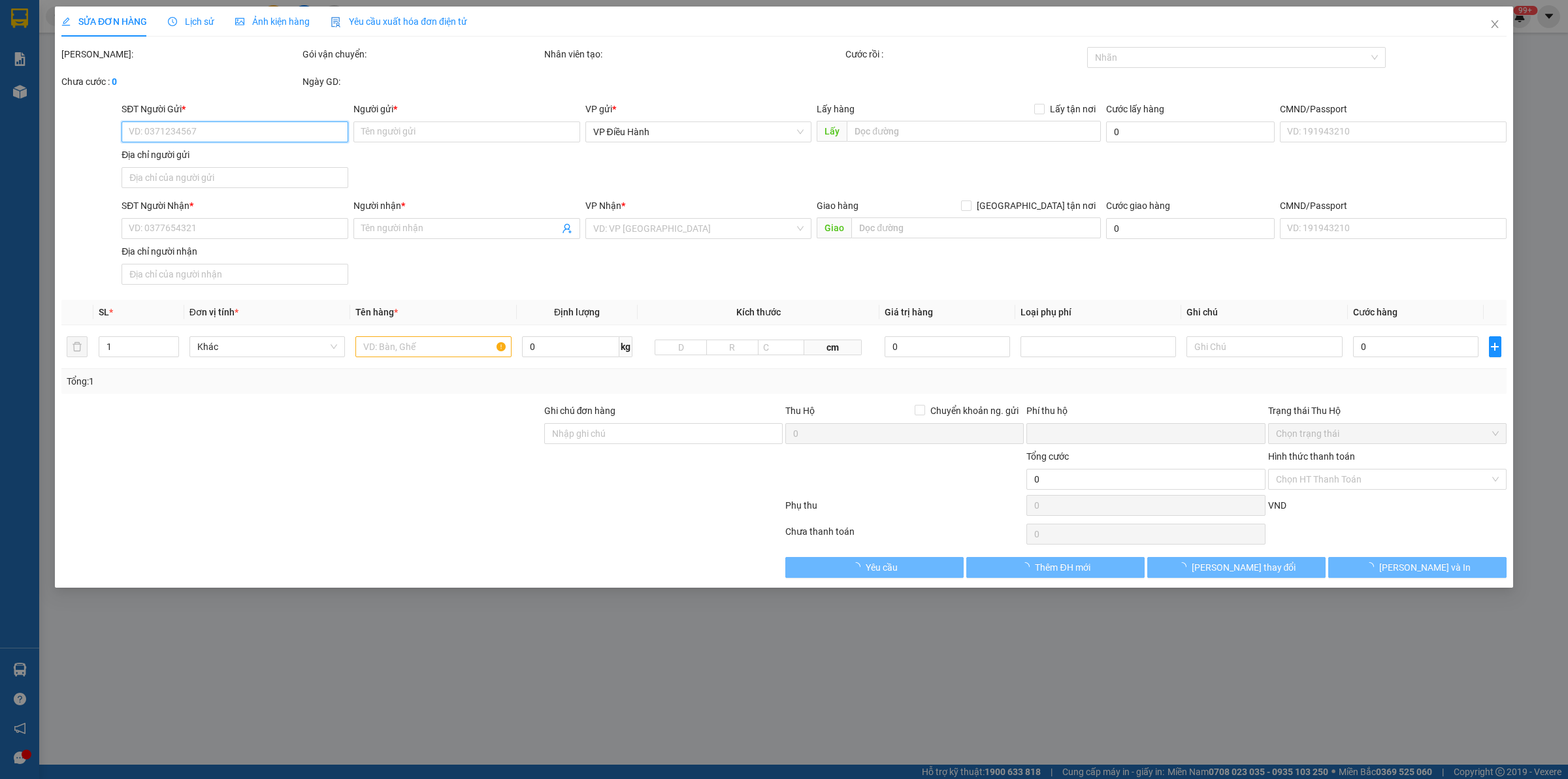
type input "trả số 131 đường Trần Phú, phường Hà Đông, thành phố Hà Nội"
type input "0"
type input "9.300.000"
type input "300.000"
type input "9.300.000"
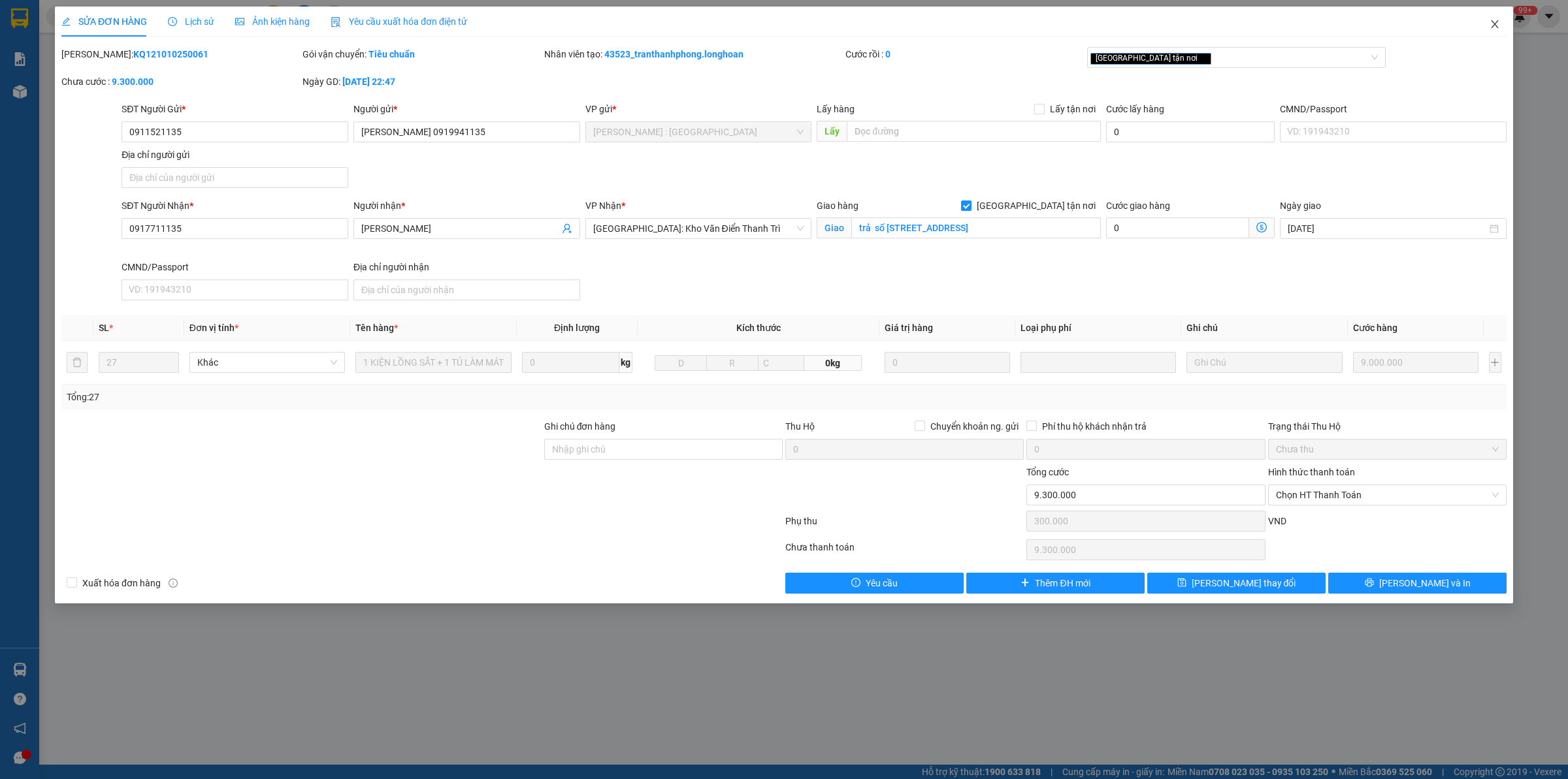
click at [1484, 17] on span "Close" at bounding box center [1494, 24] width 36 height 36
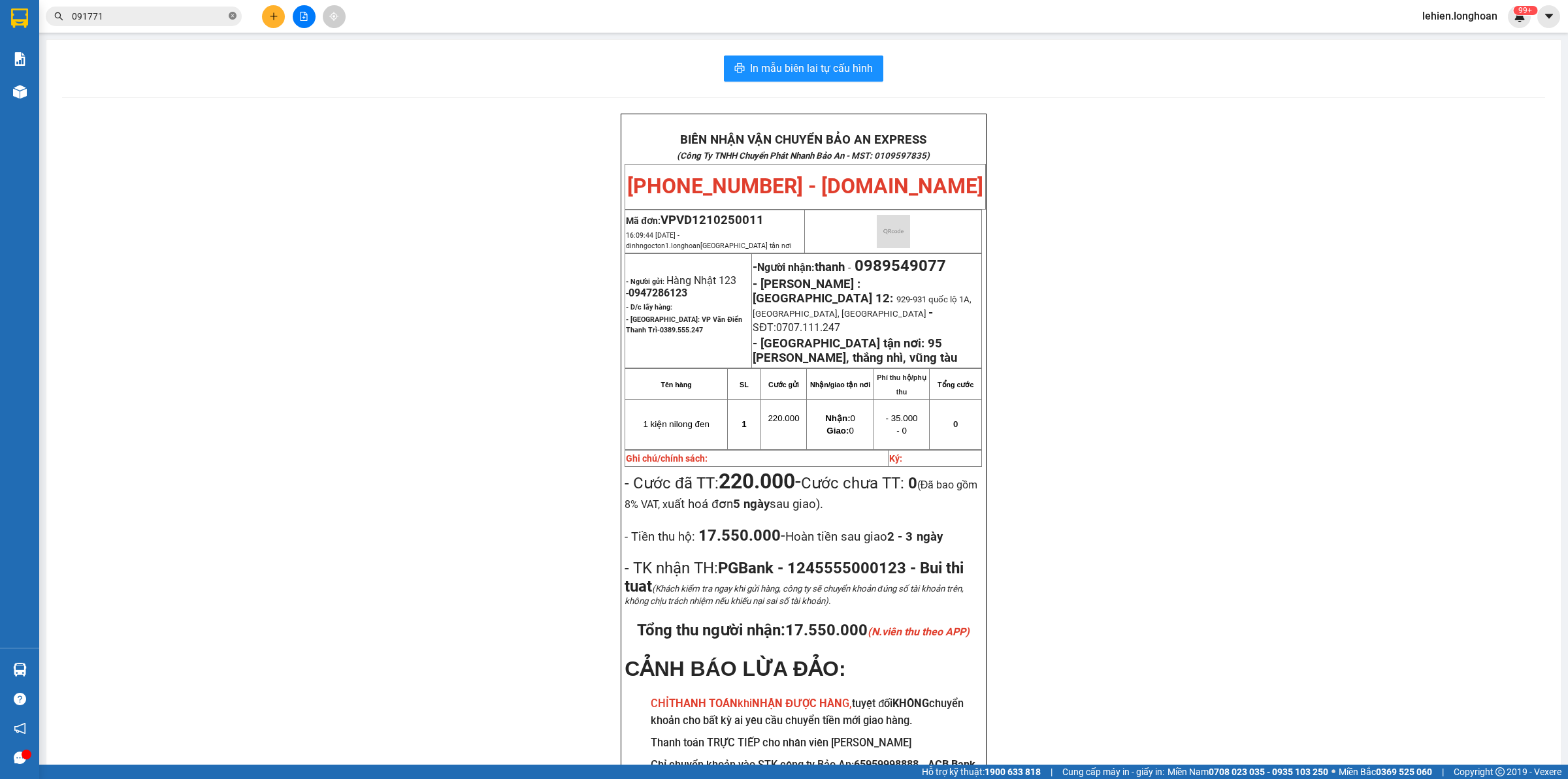
click at [234, 19] on icon "close-circle" at bounding box center [232, 15] width 8 height 8
paste input "0868141866"
type input "0868141866"
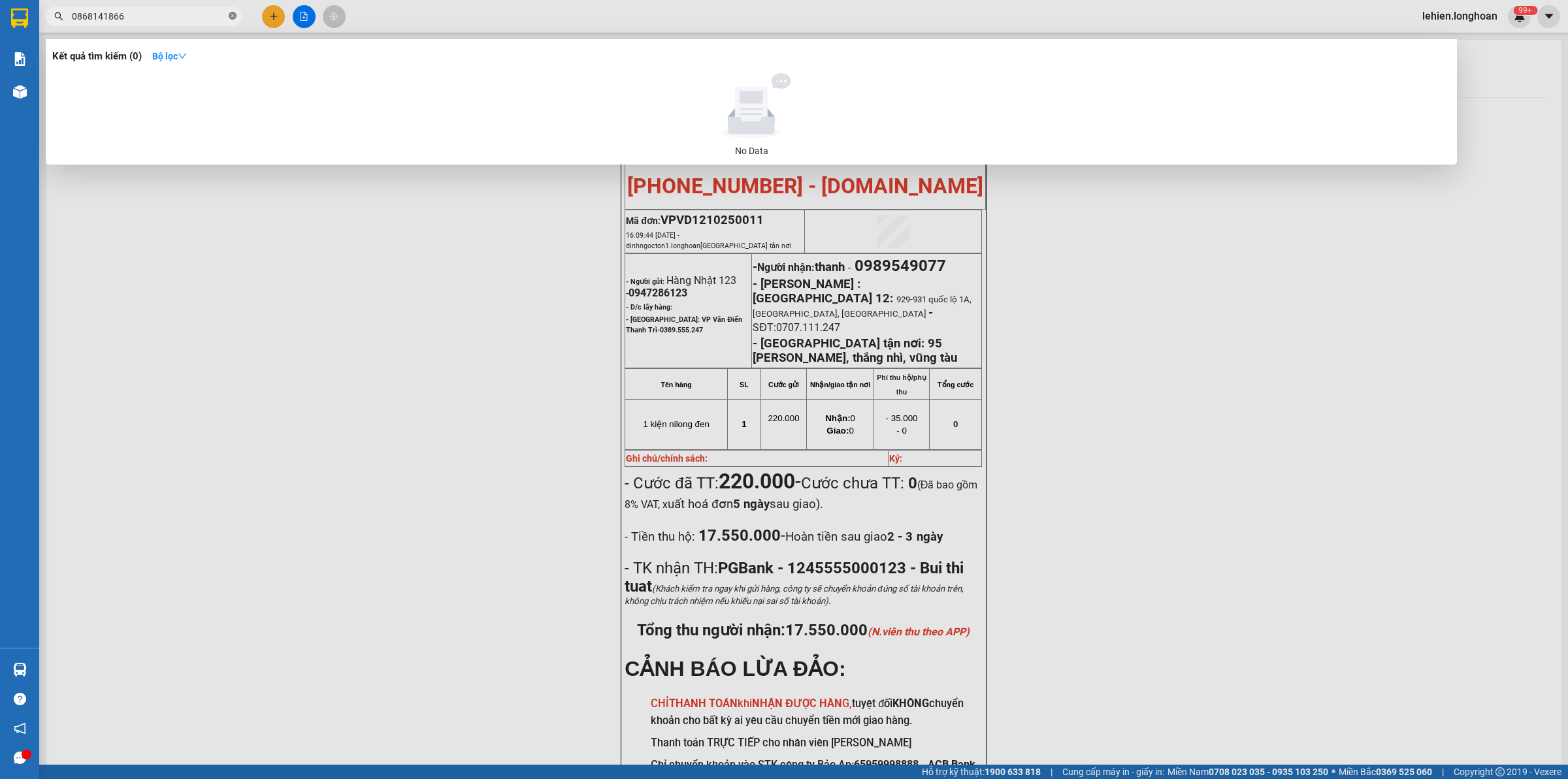
click at [234, 19] on icon "close-circle" at bounding box center [232, 15] width 8 height 8
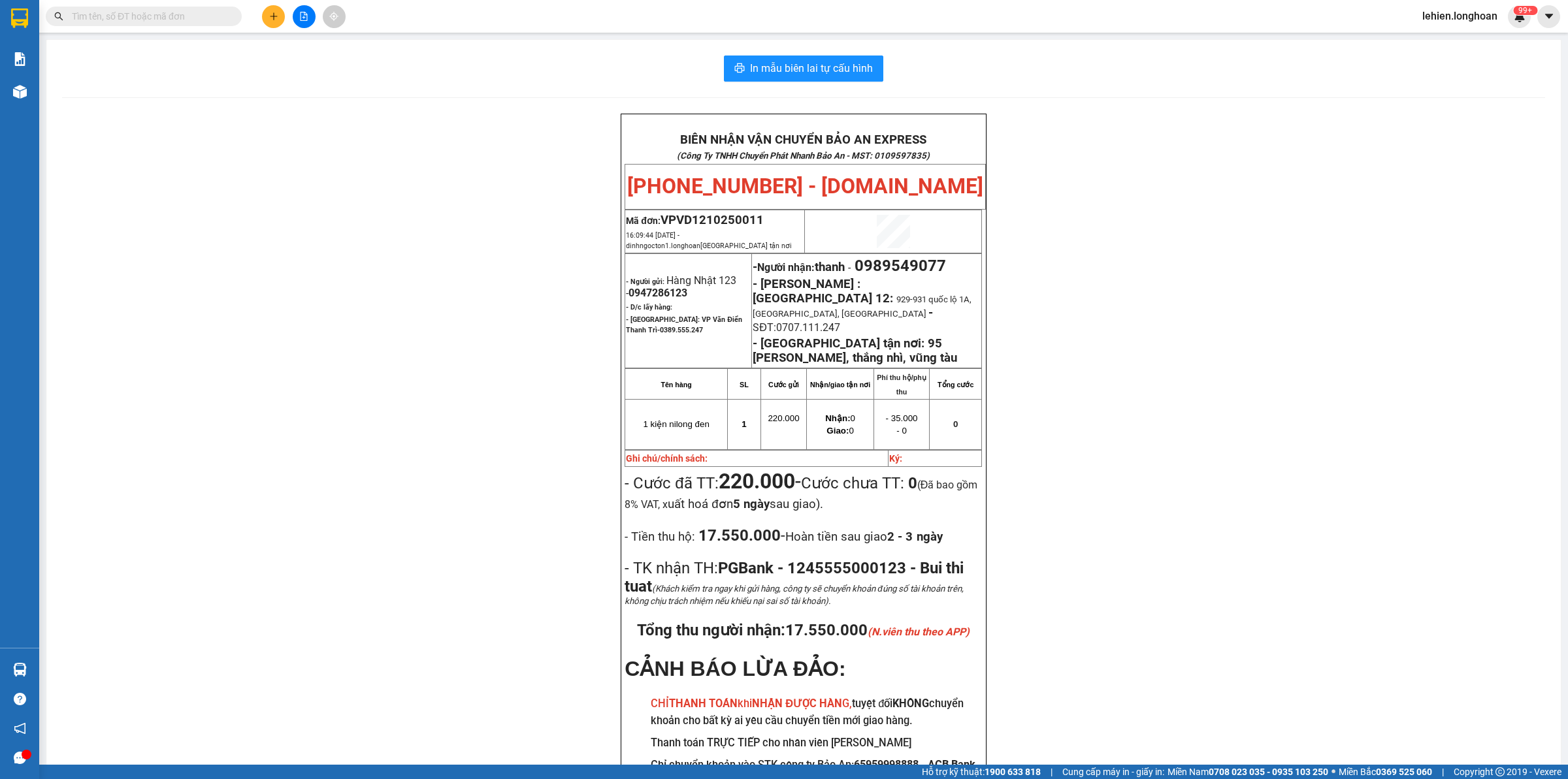
type input "0"
click at [209, 19] on input "text" at bounding box center [149, 16] width 154 height 14
paste input "VPVD0710250019"
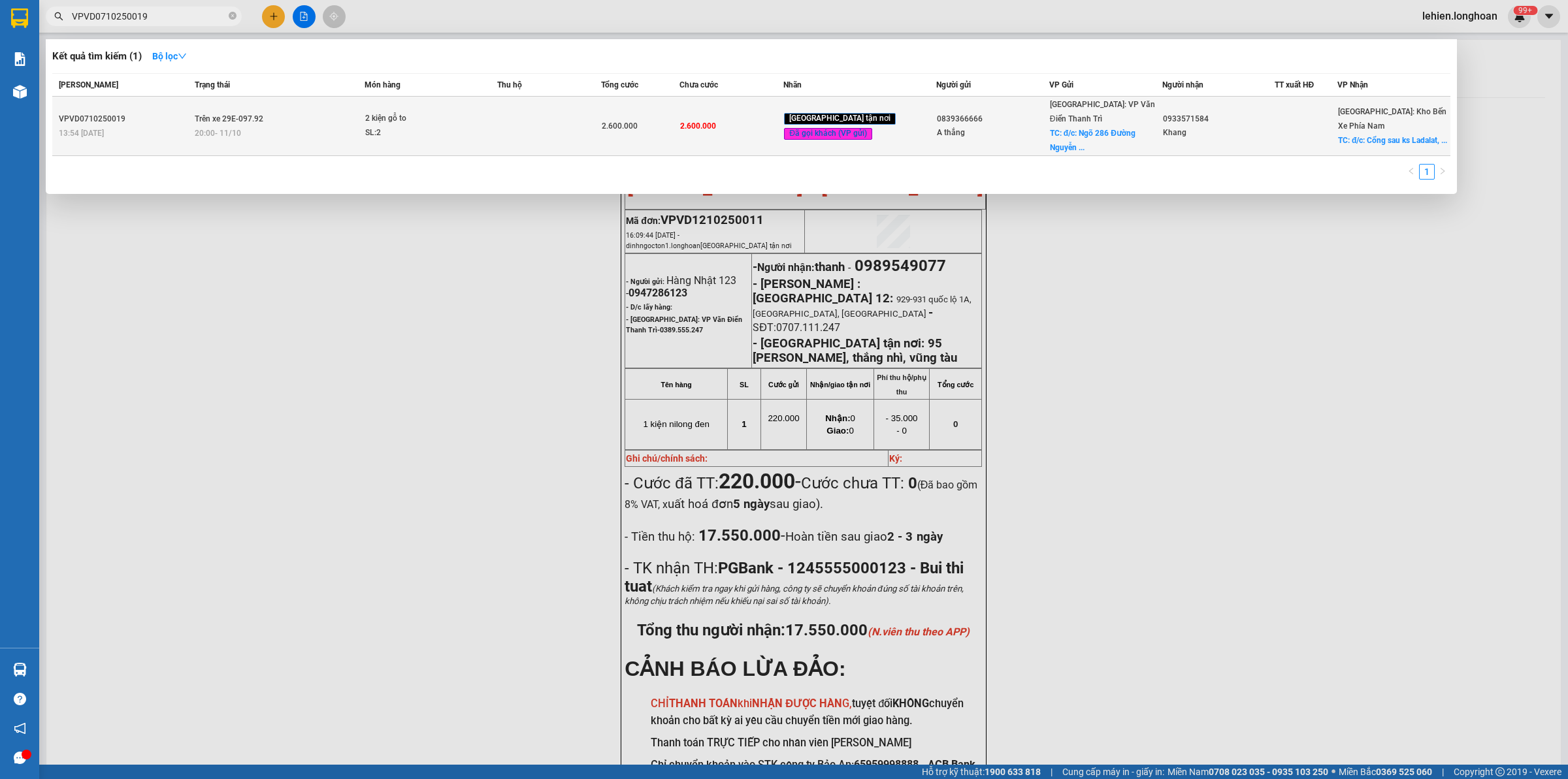
type input "VPVD0710250019"
click at [284, 116] on td "Trên xe 29E-097.92 20:00 - 11/10" at bounding box center [278, 127] width 174 height 59
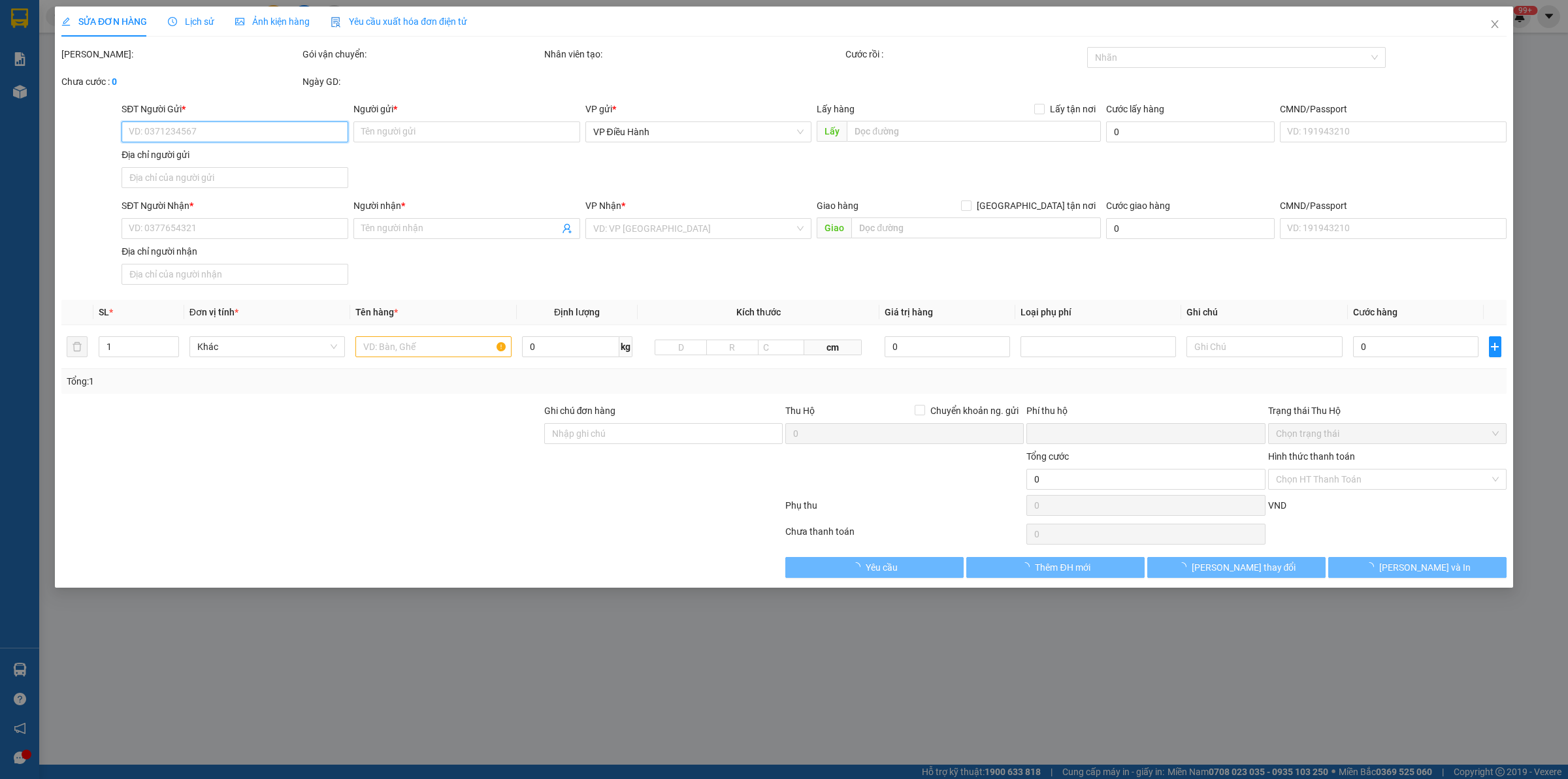
type input "0839366666"
type input "A thắng"
checkbox input "true"
type input "đ/c: Ngõ 286 Đường Nguyễn Xiển, Thanh Trì, Hà Nội"
type input "0933571584"
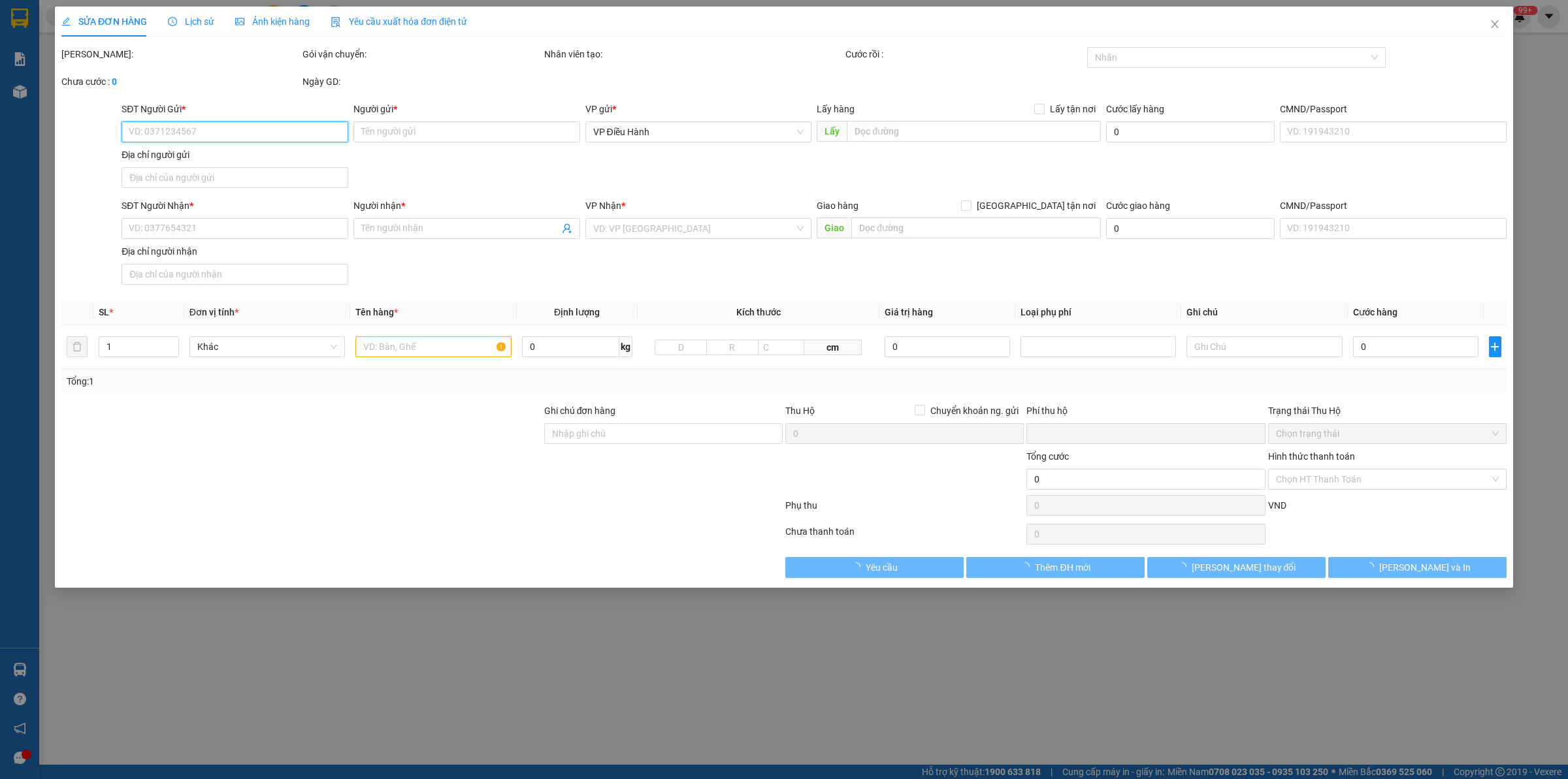
type input "Khang"
checkbox input "true"
type input "đ/c: Cổng sau ks Ladalat, Số 106A Mai Anh Đào, Phường Lâm Viên, Đà Lạt"
type input "hàng để nhầm kho nhận vào q12 cho quay đầu ra nha trang để đi đà lạt"
type input "0"
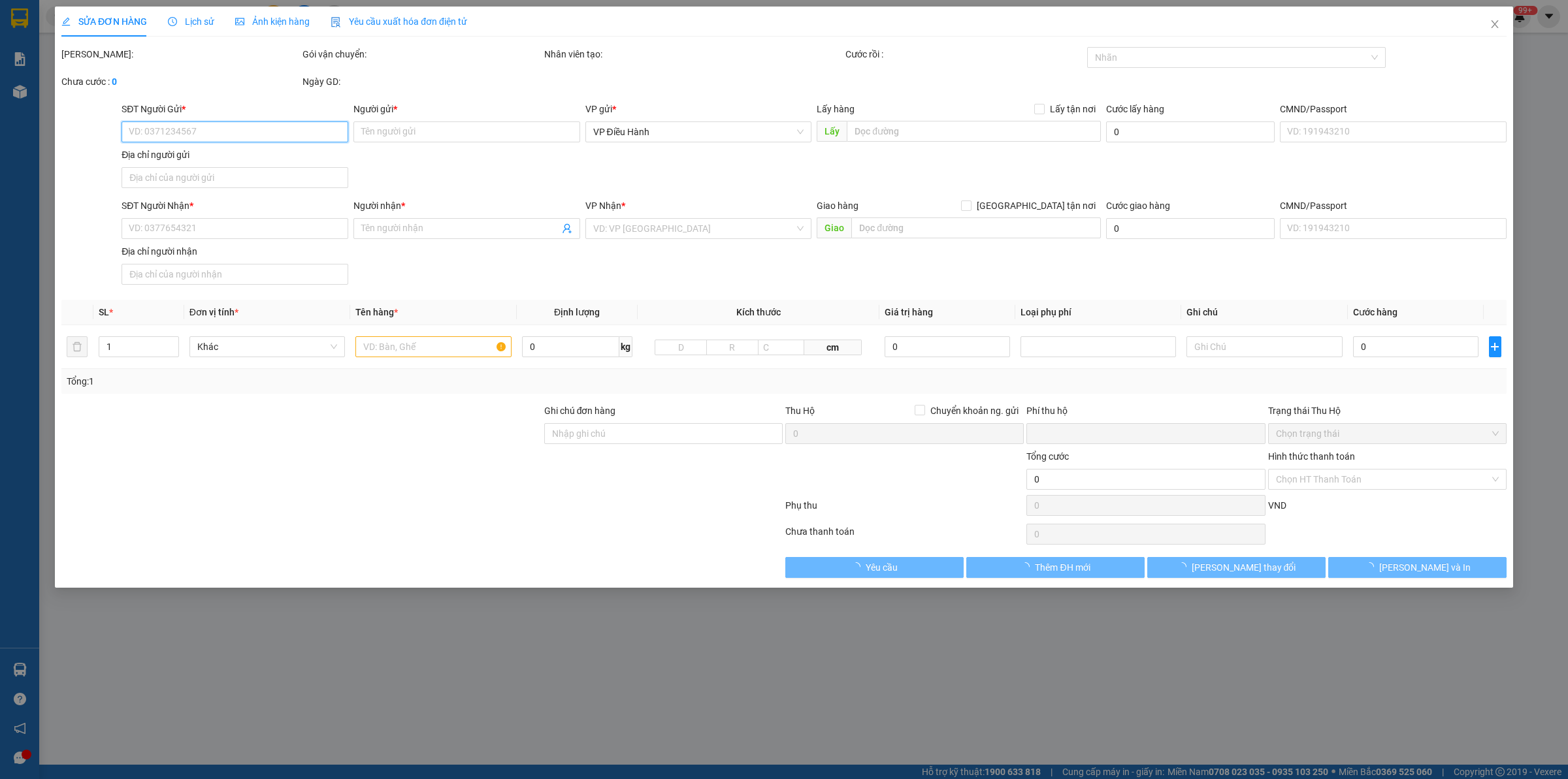
type input "2.600.000"
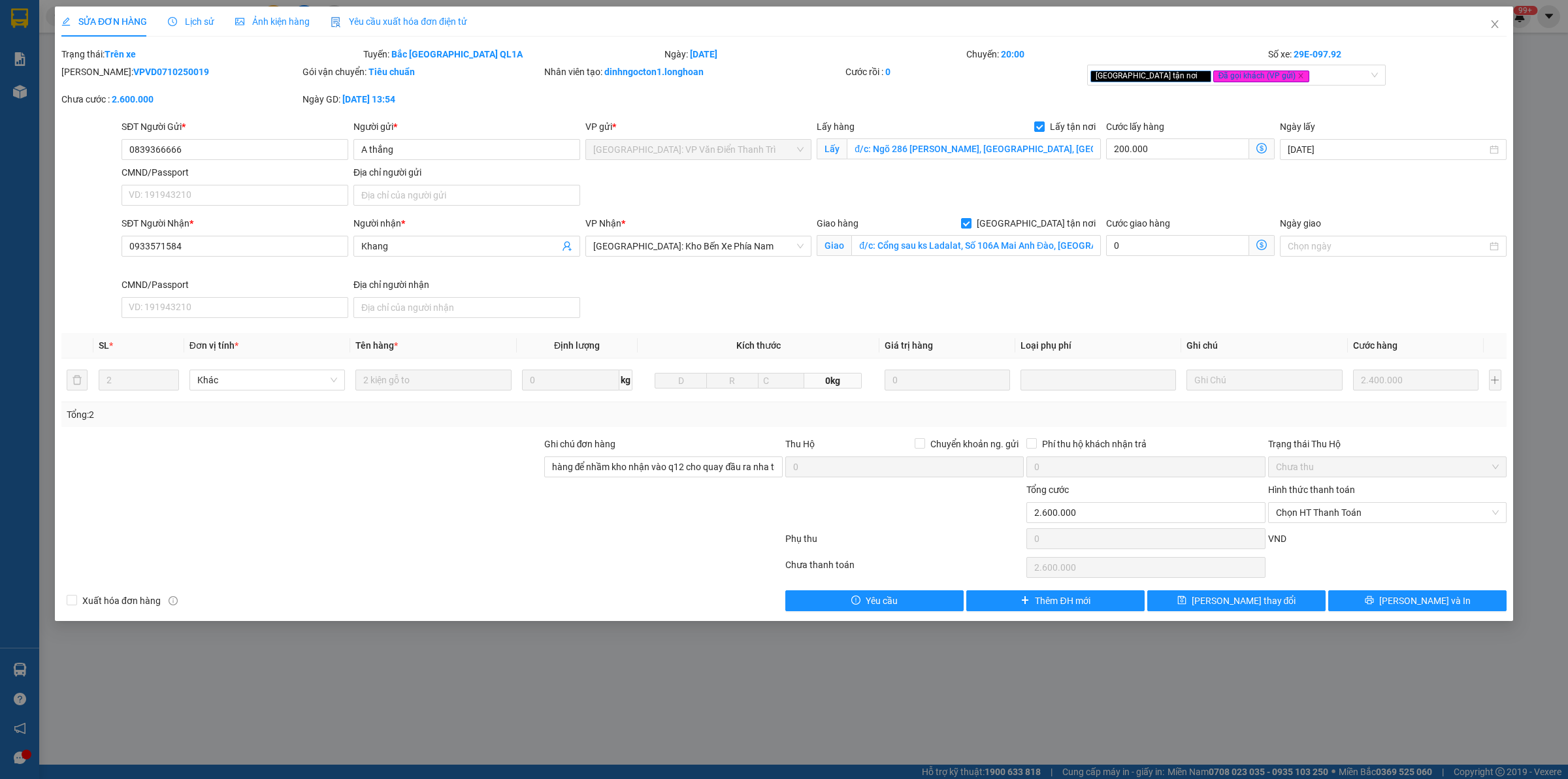
click at [181, 16] on span "Lịch sử" at bounding box center [191, 21] width 46 height 10
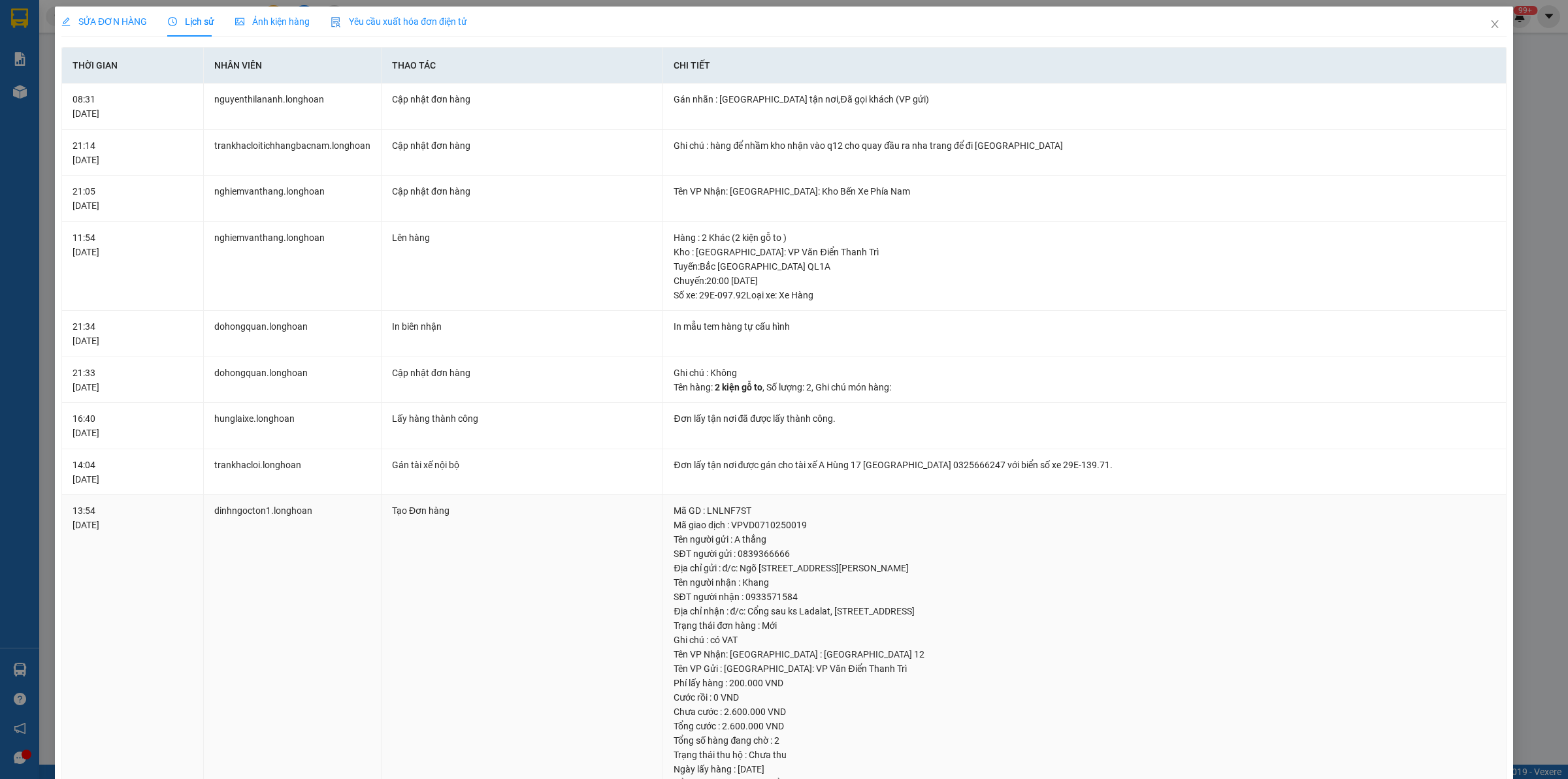
click at [1111, 575] on div "Địa chỉ gửi : đ/c: Ngõ 286 Đường Nguyễn Xiển, Thanh Trì, Hà Nội" at bounding box center [1084, 568] width 822 height 14
drag, startPoint x: 1481, startPoint y: 23, endPoint x: 1443, endPoint y: 24, distance: 38.0
click at [1490, 23] on icon "close" at bounding box center [1495, 24] width 10 height 10
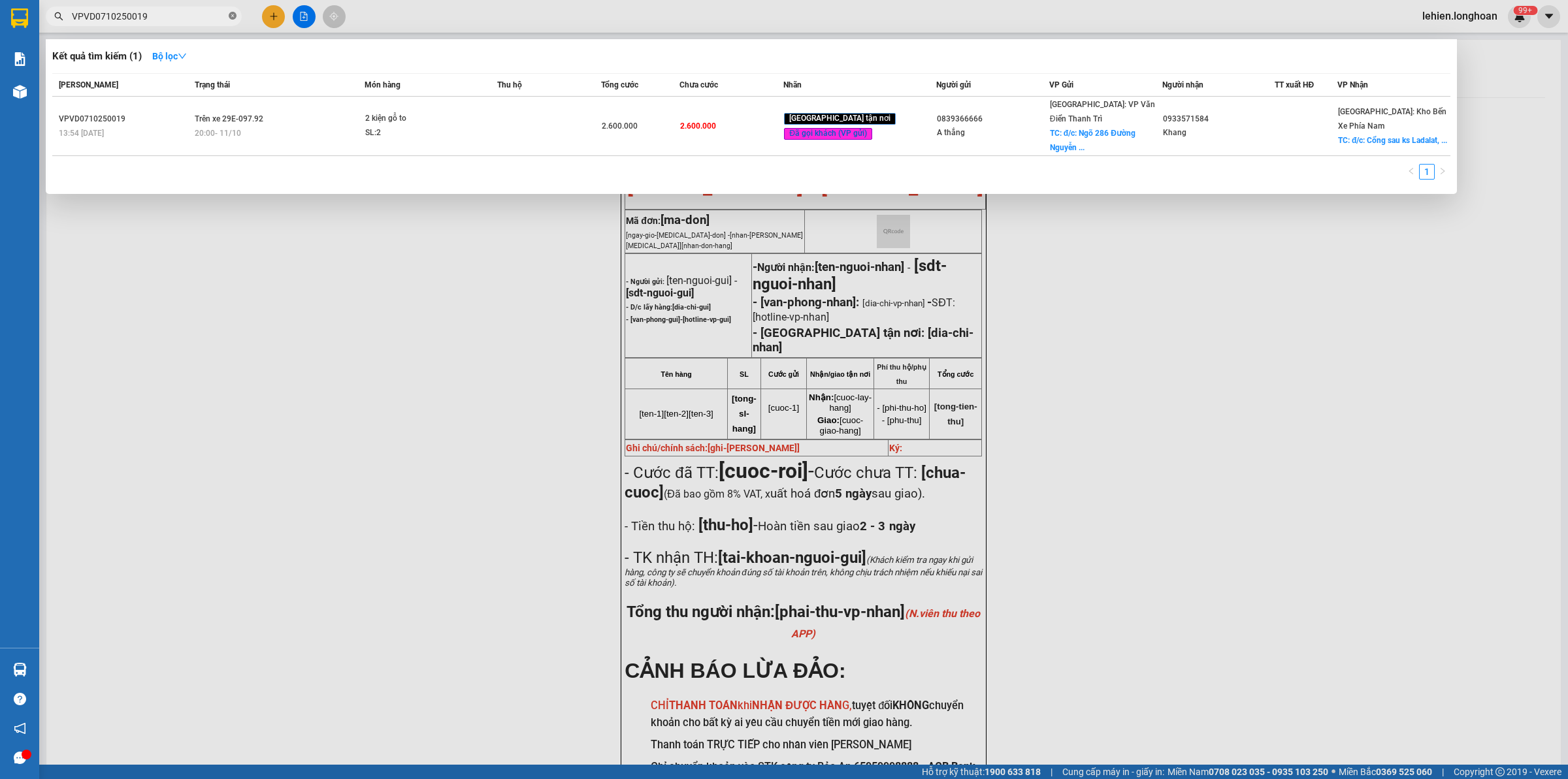
click at [235, 19] on icon "close-circle" at bounding box center [232, 15] width 8 height 8
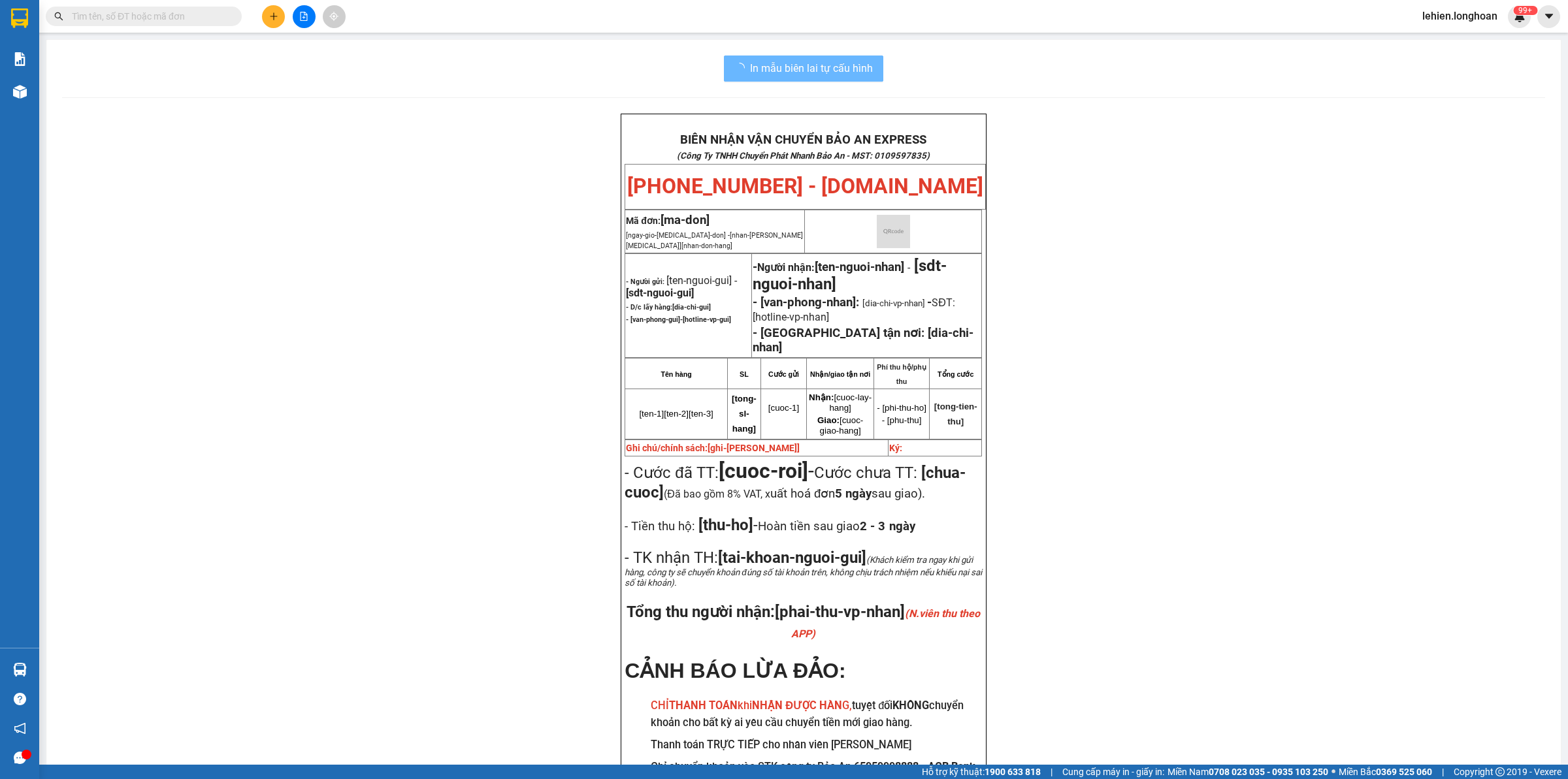
paste input "0967696531"
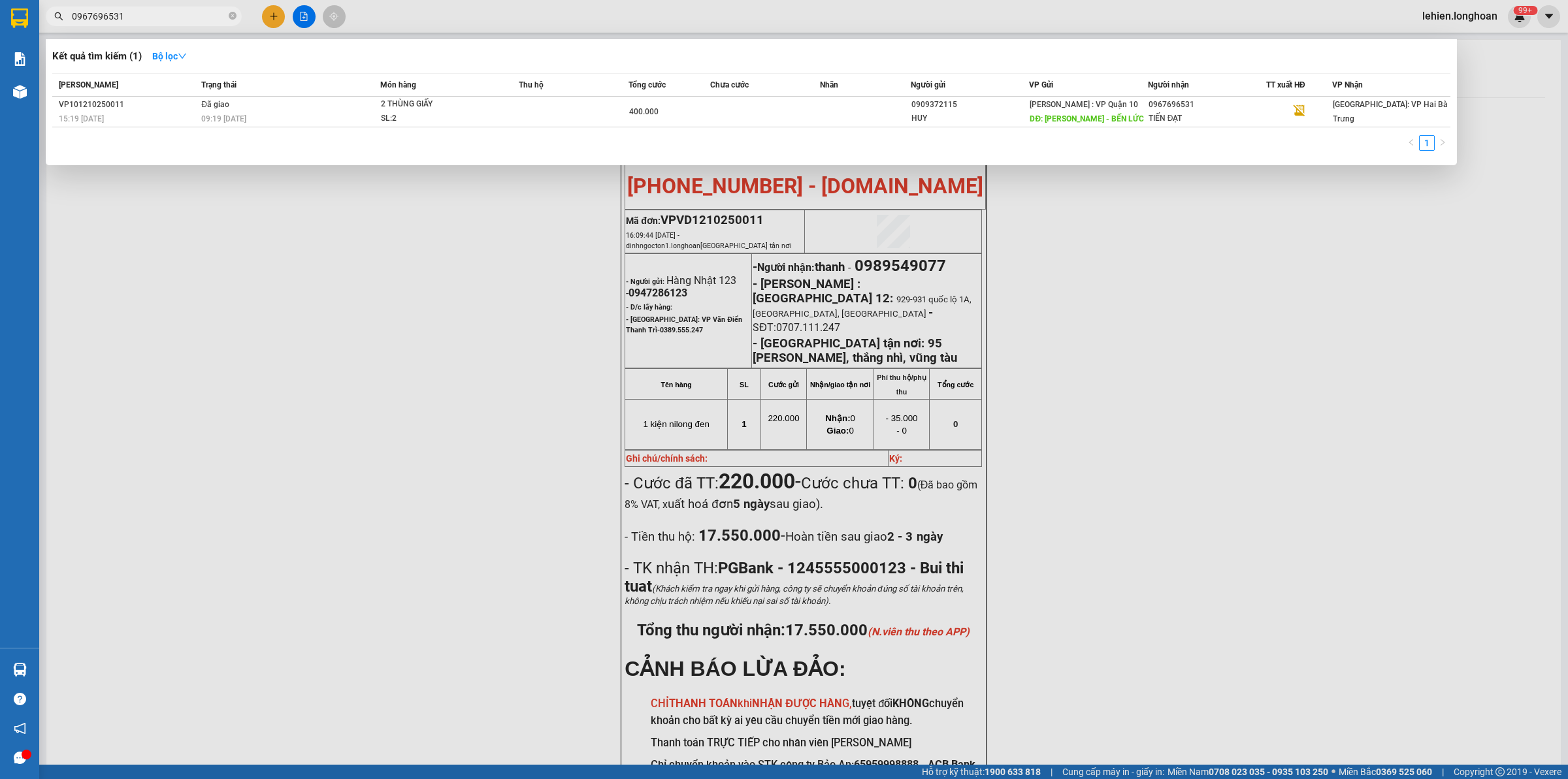
drag, startPoint x: 160, startPoint y: 14, endPoint x: 0, endPoint y: 13, distance: 160.0
click at [0, 13] on section "Kết quả tìm kiếm ( 1 ) Bộ lọc Mã ĐH Trạng thái Món hàng Thu hộ Tổng cước Chưa c…" at bounding box center [784, 389] width 1568 height 779
type input "0967696531"
click at [226, 19] on span "0967696531" at bounding box center [143, 16] width 196 height 19
click at [227, 11] on span "0967696531" at bounding box center [143, 16] width 196 height 19
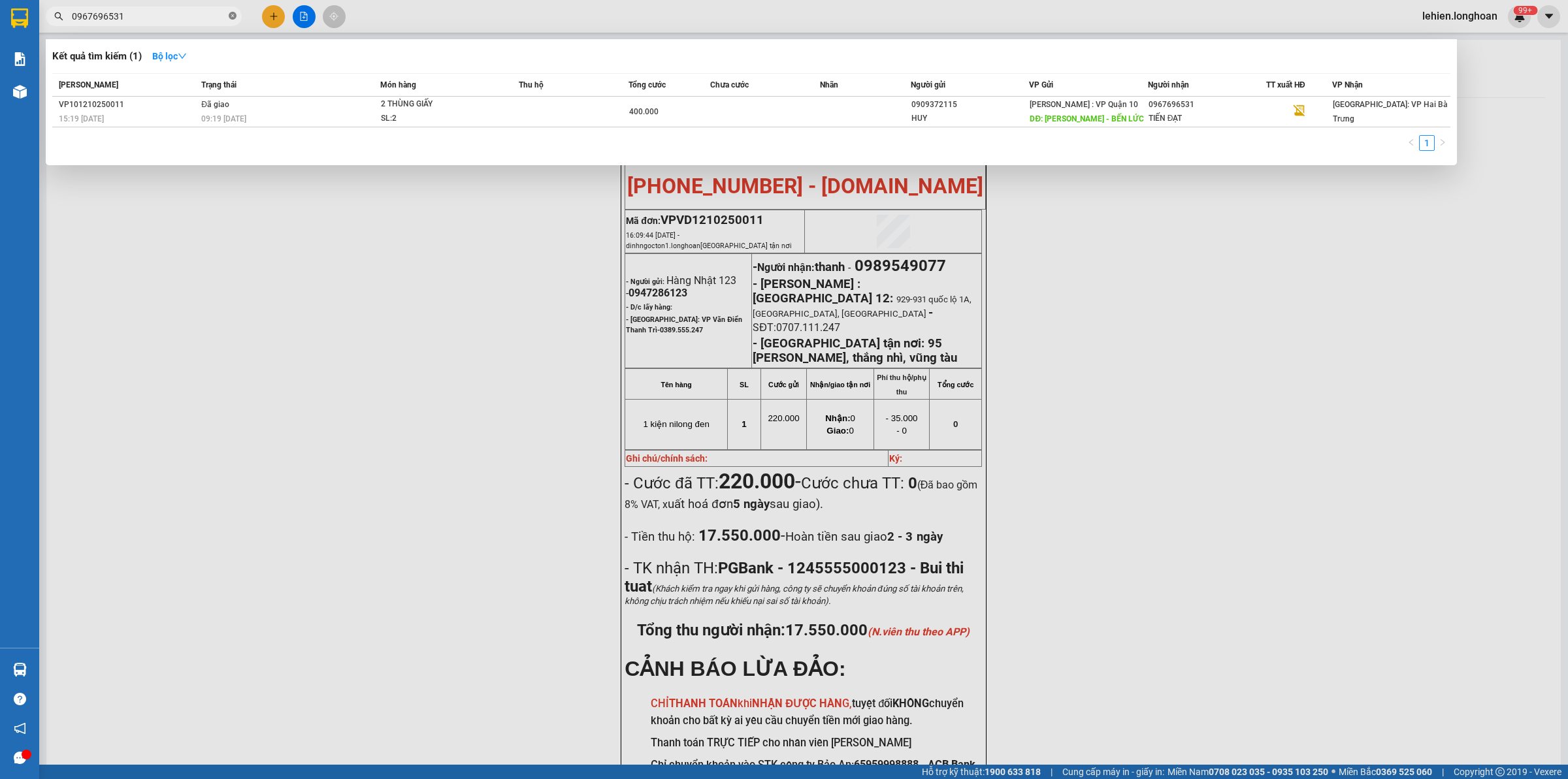
click at [233, 16] on icon "close-circle" at bounding box center [232, 15] width 8 height 8
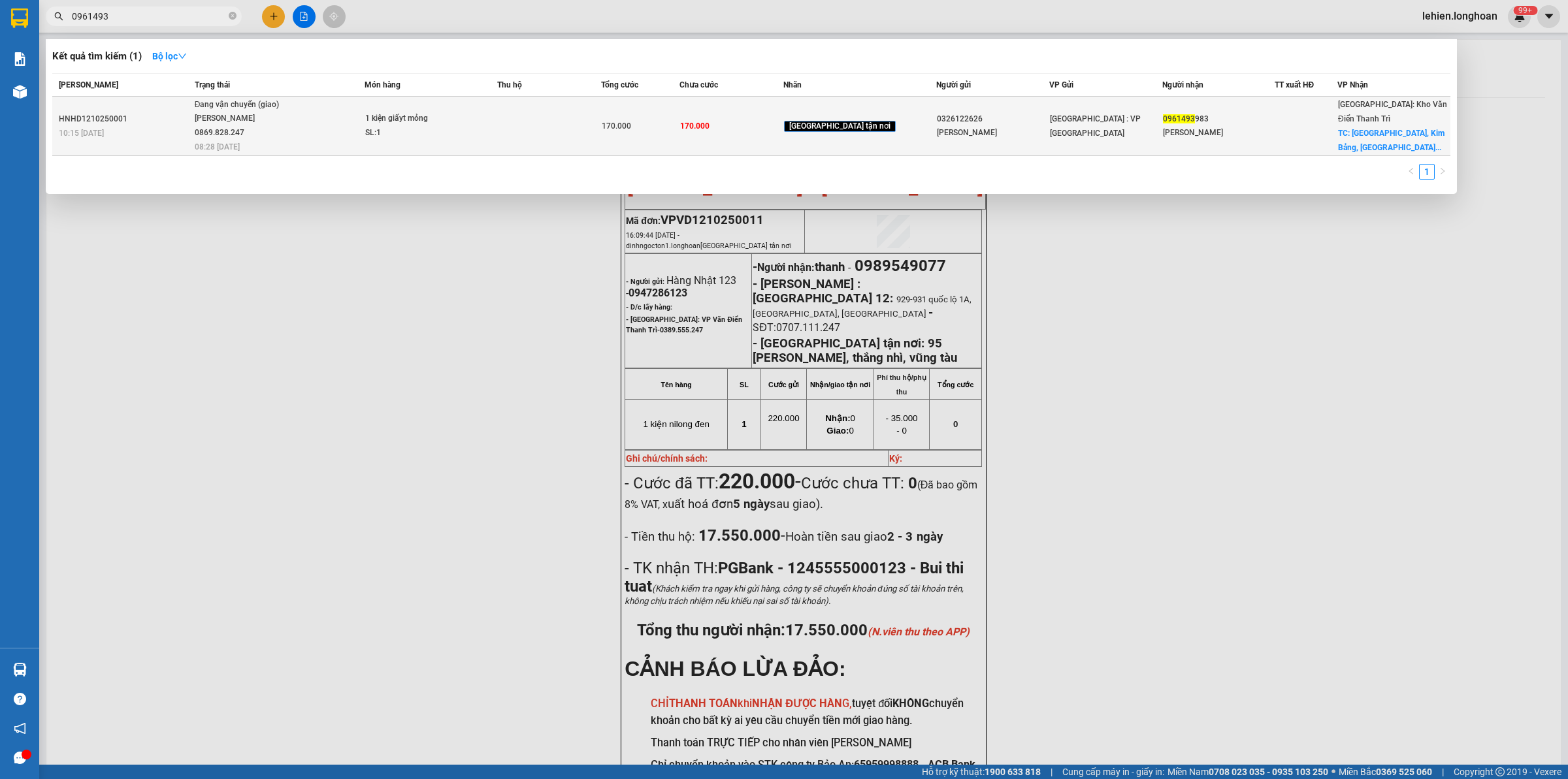
type input "0961493"
click at [396, 117] on div "1 kiện giấyt mỏng" at bounding box center [414, 118] width 98 height 14
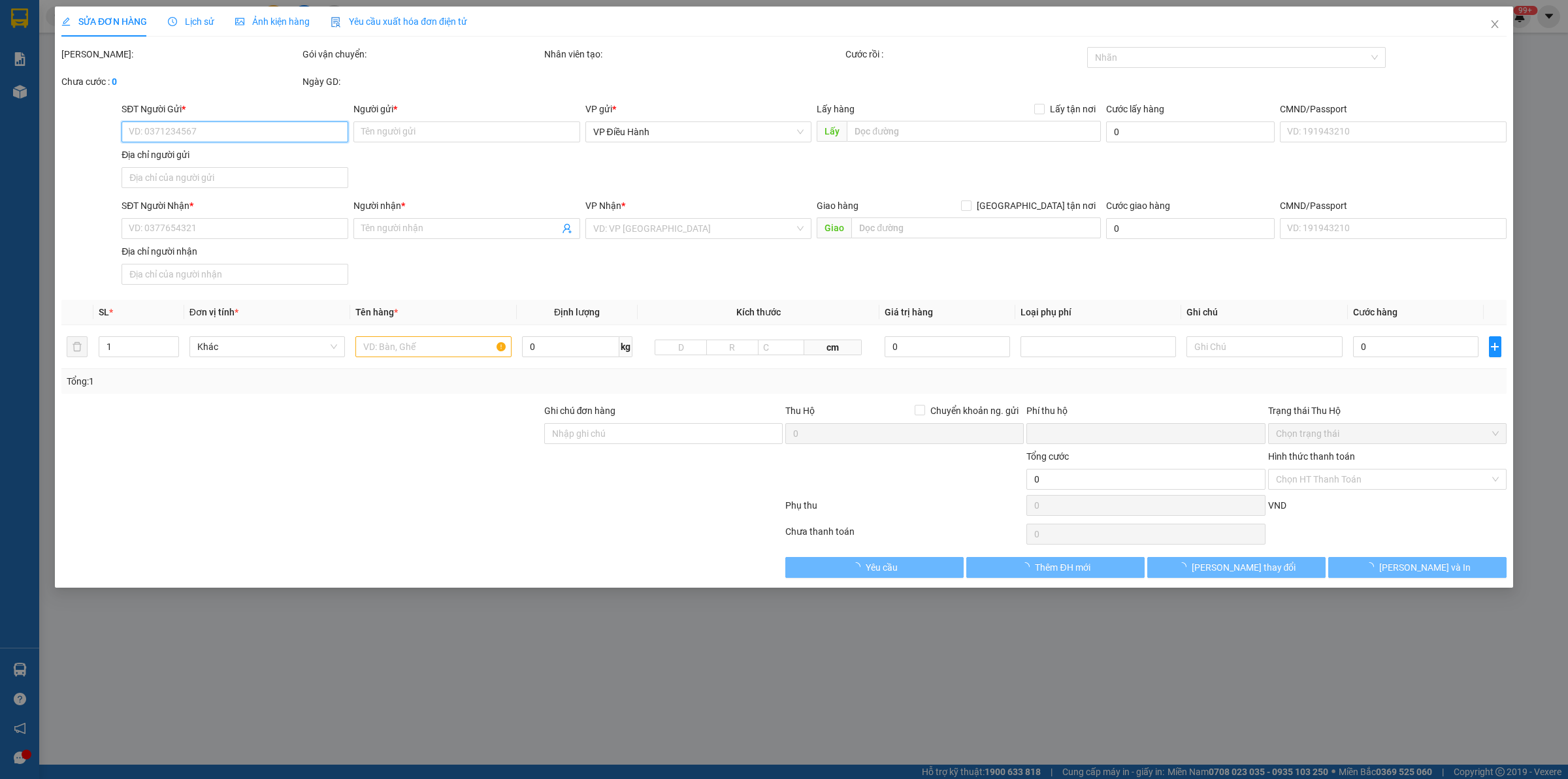
type input "0326122626"
type input "Linh"
type input "0961493983"
type input "Anh Vũ"
checkbox input "true"
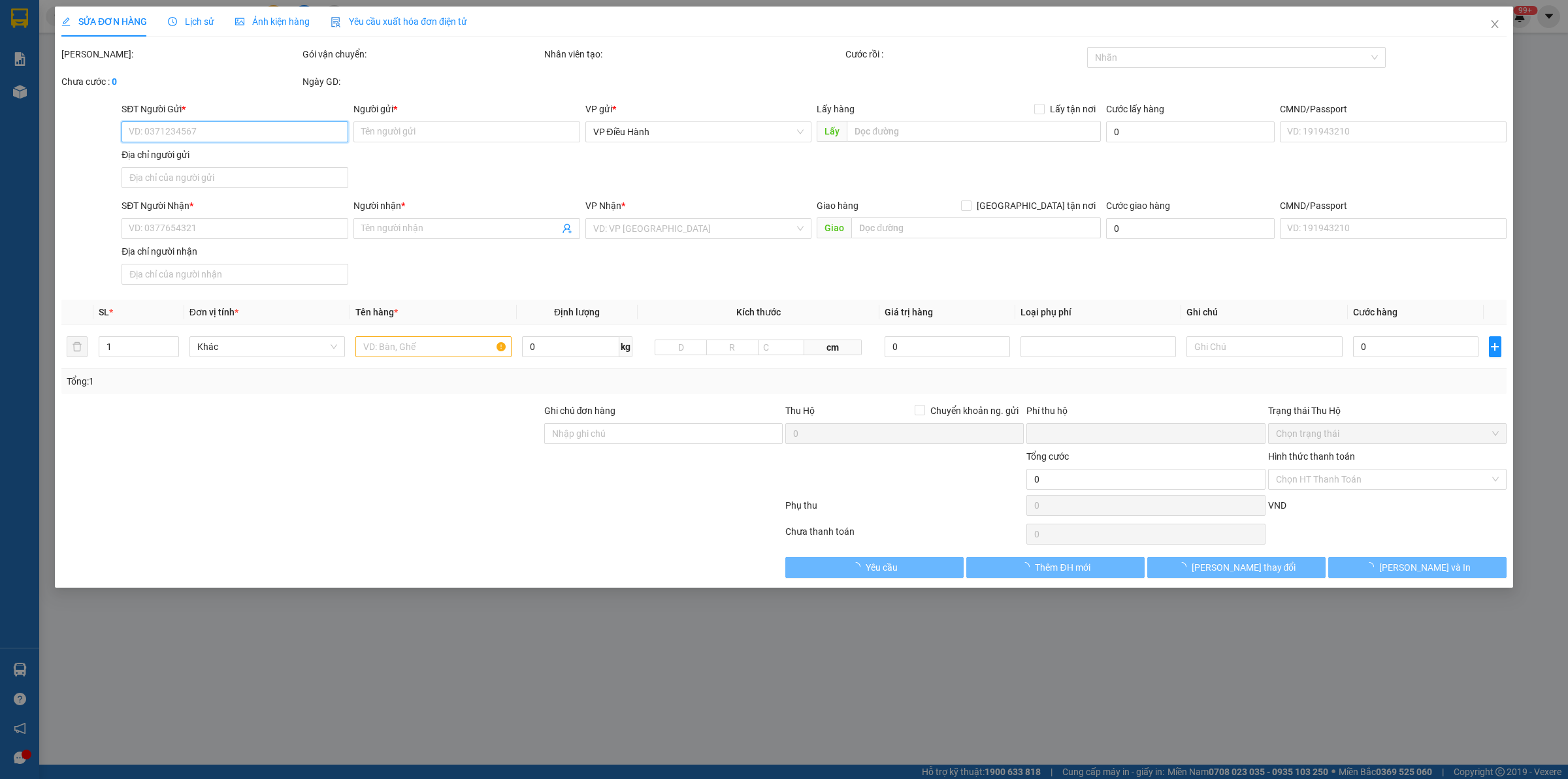
type input "Phường Quế, Kim Bảng, Hà Nam"
type input "Giao nguyên kiện - hư vỡ không đền"
type input "0"
type input "170.000"
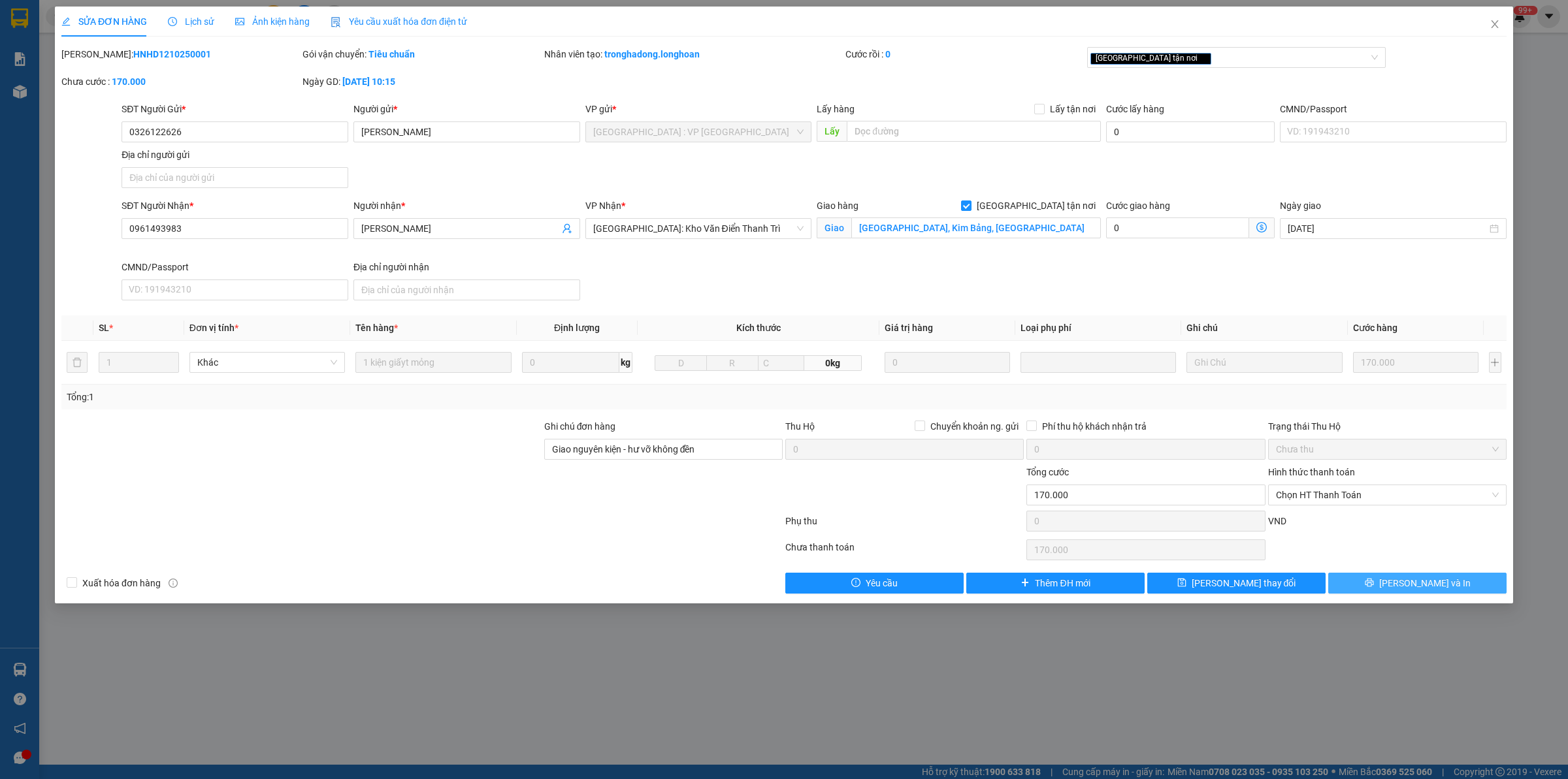
click at [1424, 588] on span "[PERSON_NAME] và In" at bounding box center [1425, 583] width 91 height 14
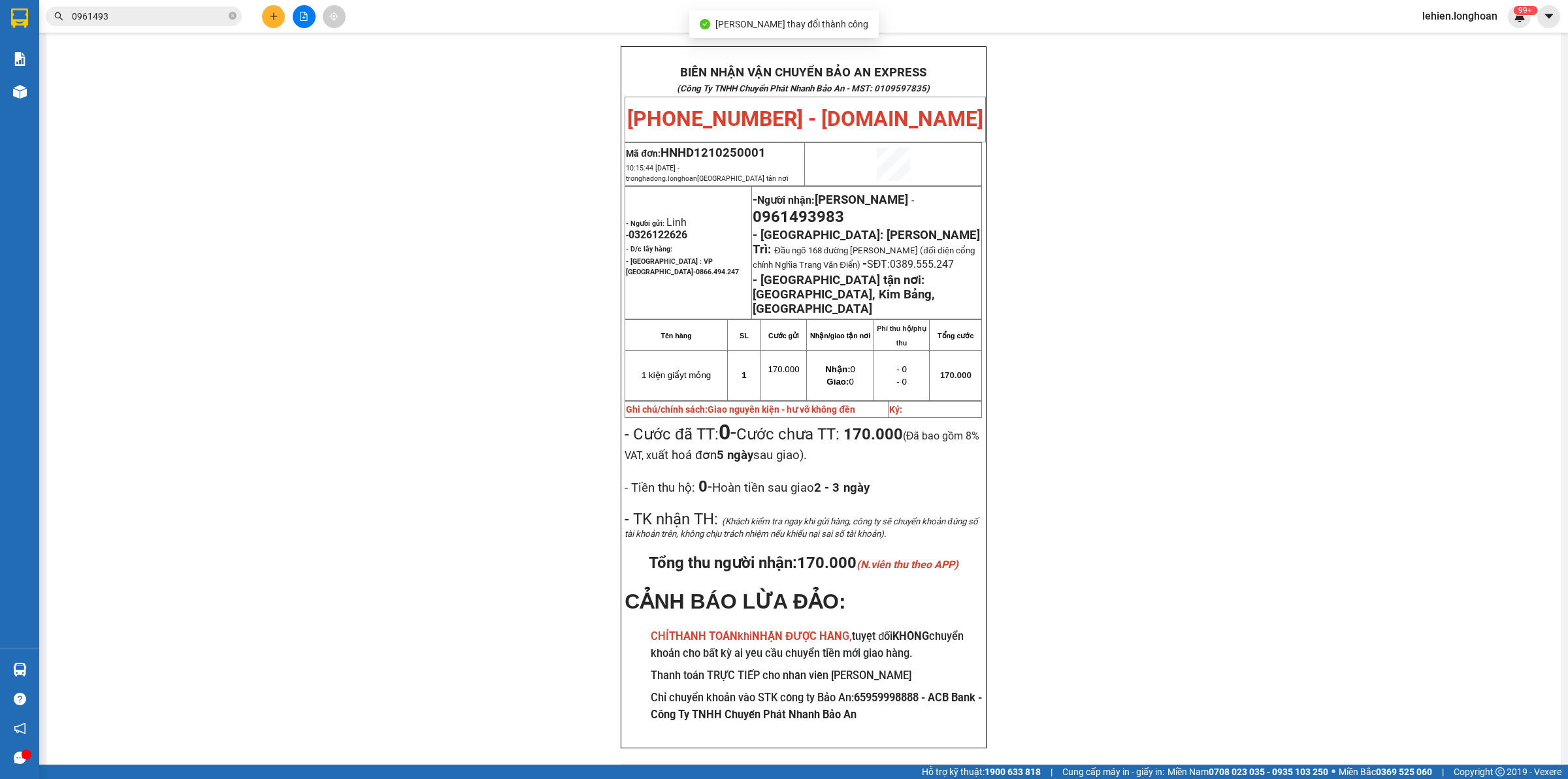
scroll to position [62, 0]
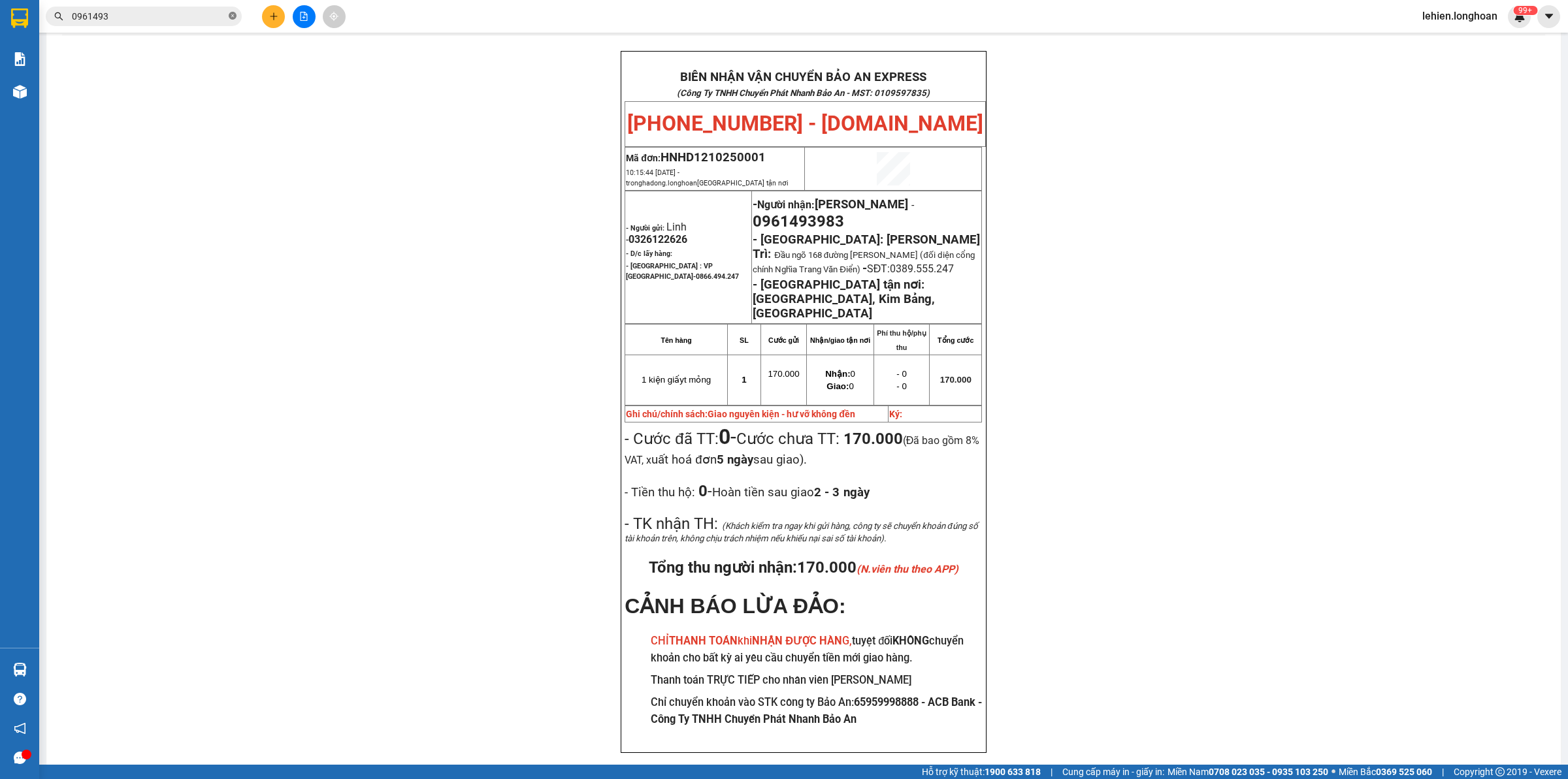
click at [233, 12] on icon "close-circle" at bounding box center [232, 15] width 8 height 8
paste input "0358320560"
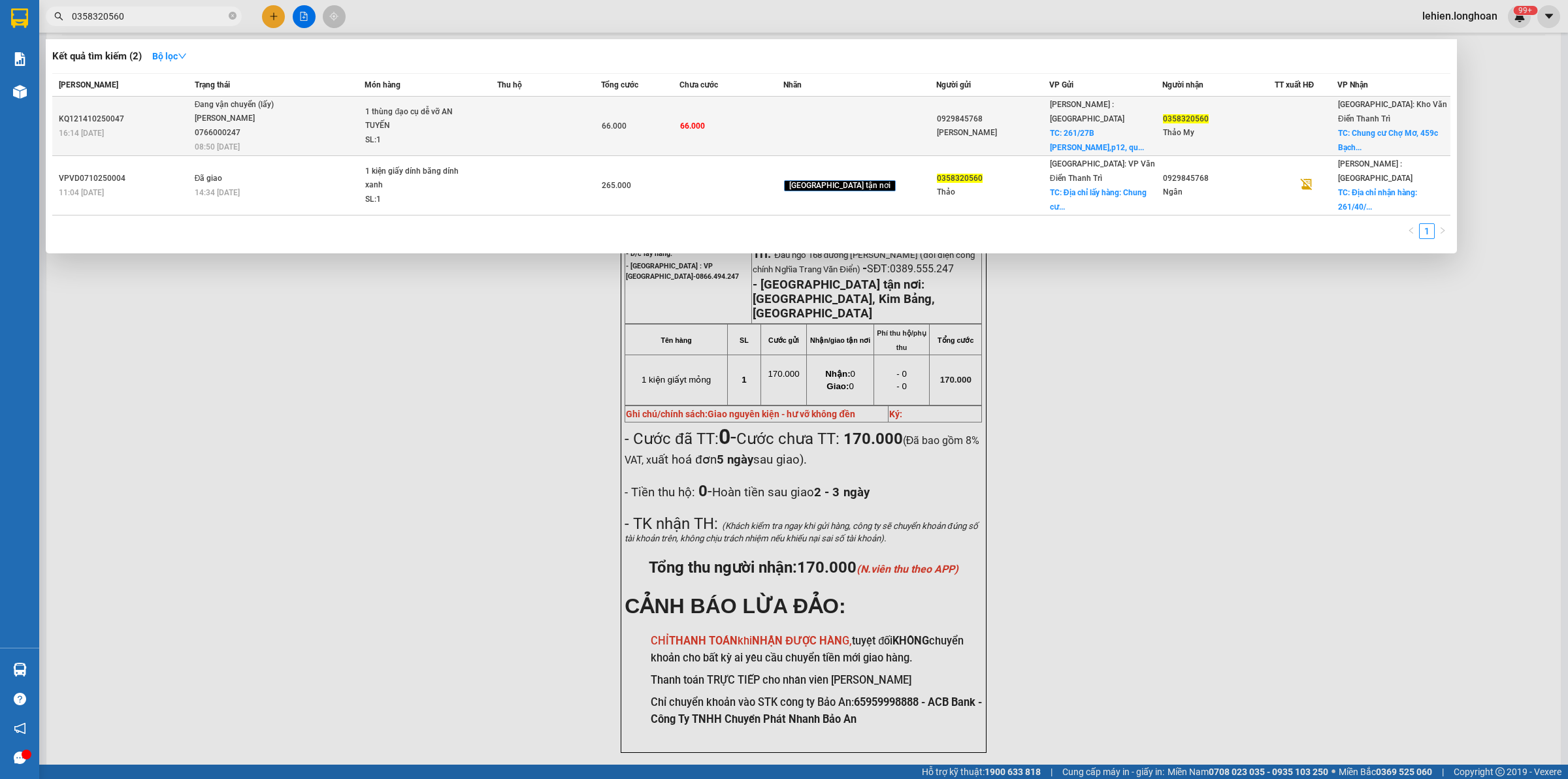
type input "0358320560"
click at [251, 127] on div "NGUYỄN MINH TUYẾN 0766000247" at bounding box center [244, 125] width 98 height 28
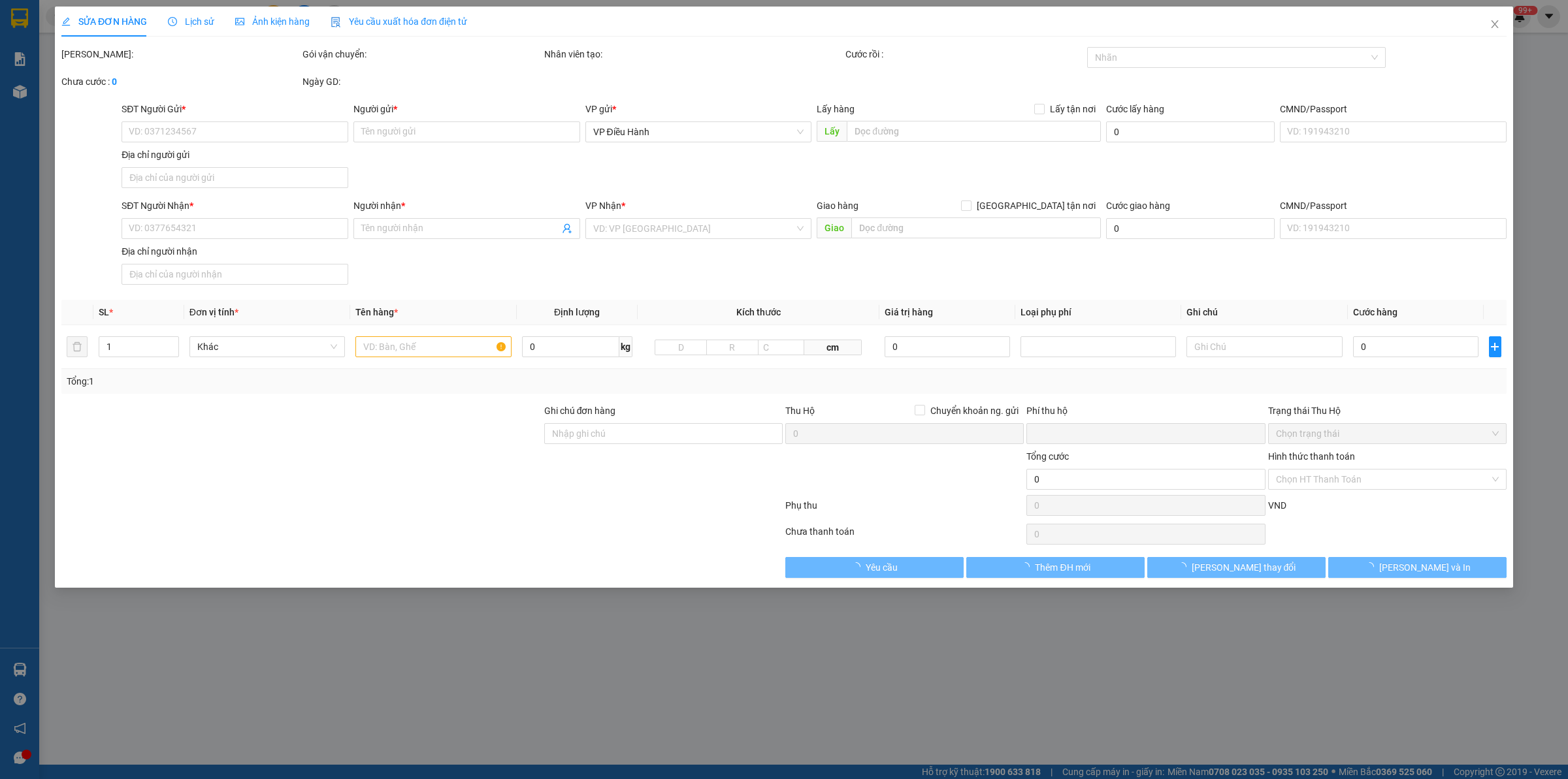
type input "0929845768"
type input "Kim Ngân"
checkbox input "true"
type input "261/27B chu văn an,p12, quận Bình thạnh , Hcm"
type input "0358320560"
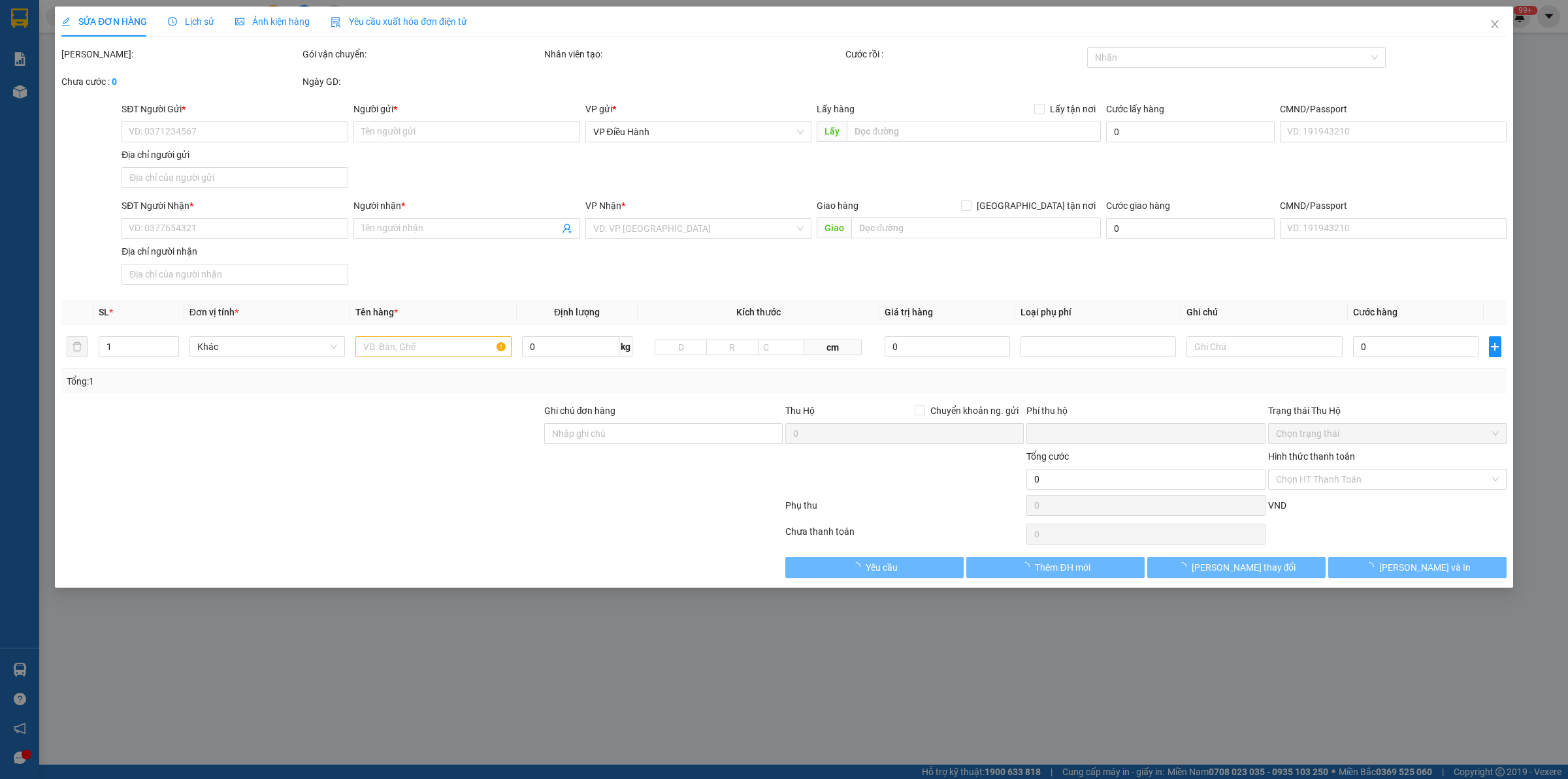
type input "Thảo My"
checkbox input "true"
type input "Chung cư Chợ Mơ, 459c Bạch Mai, phường Trương Định, quận Hai Bà Trưng, Hà Nội"
type input "0"
type input "66.000"
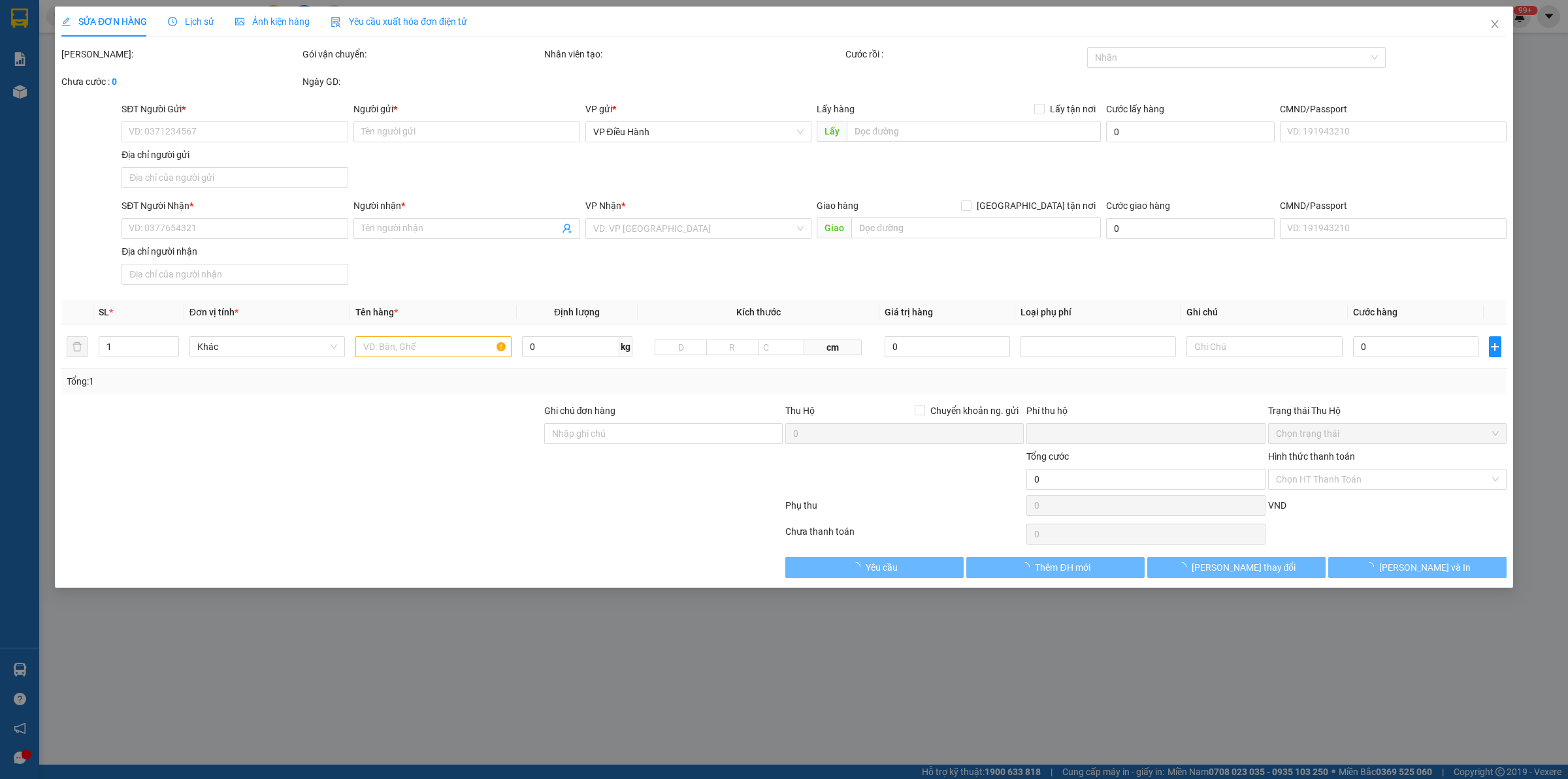
type input "66.000"
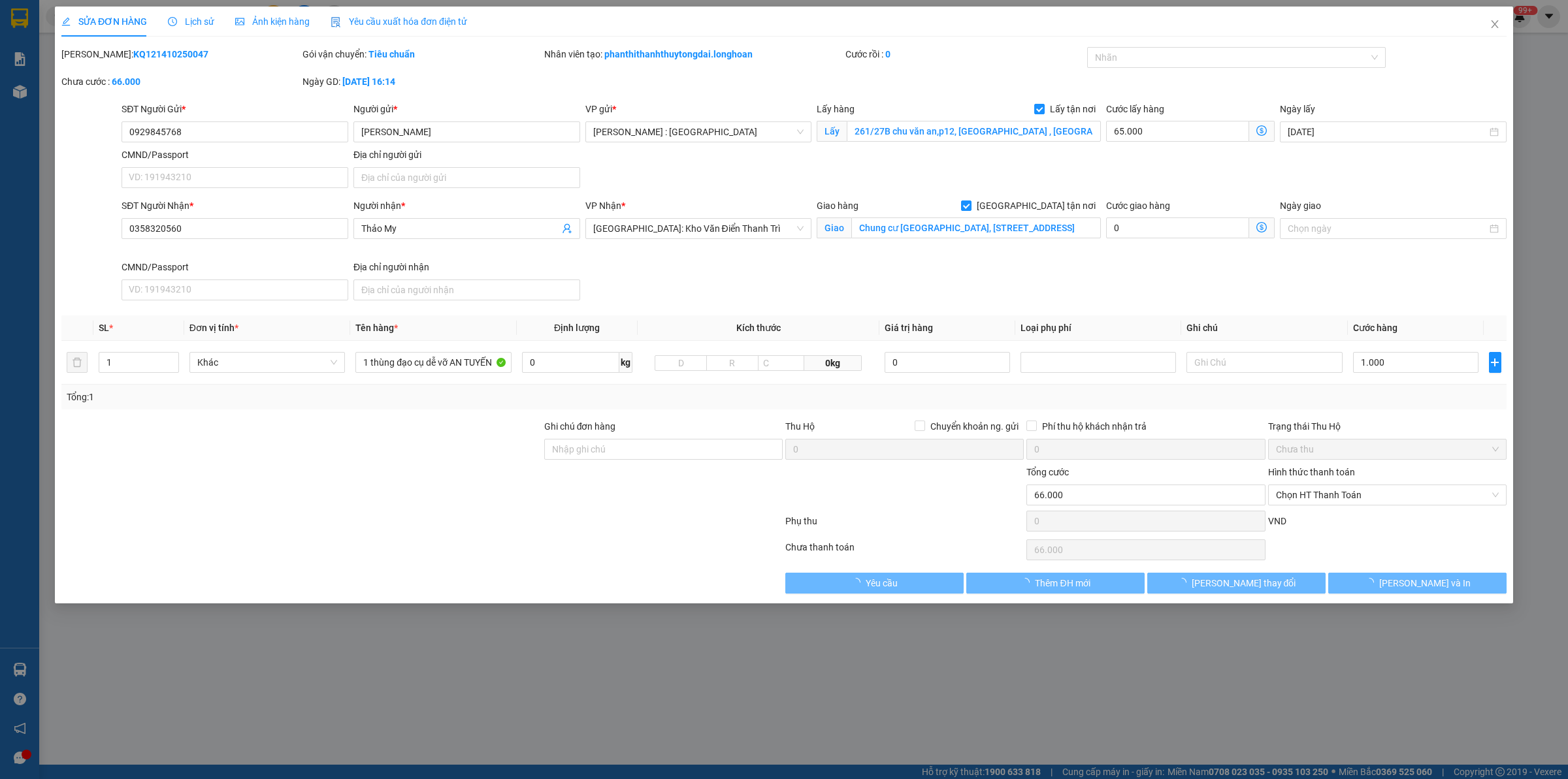
click at [185, 28] on div "Lịch sử" at bounding box center [191, 21] width 46 height 14
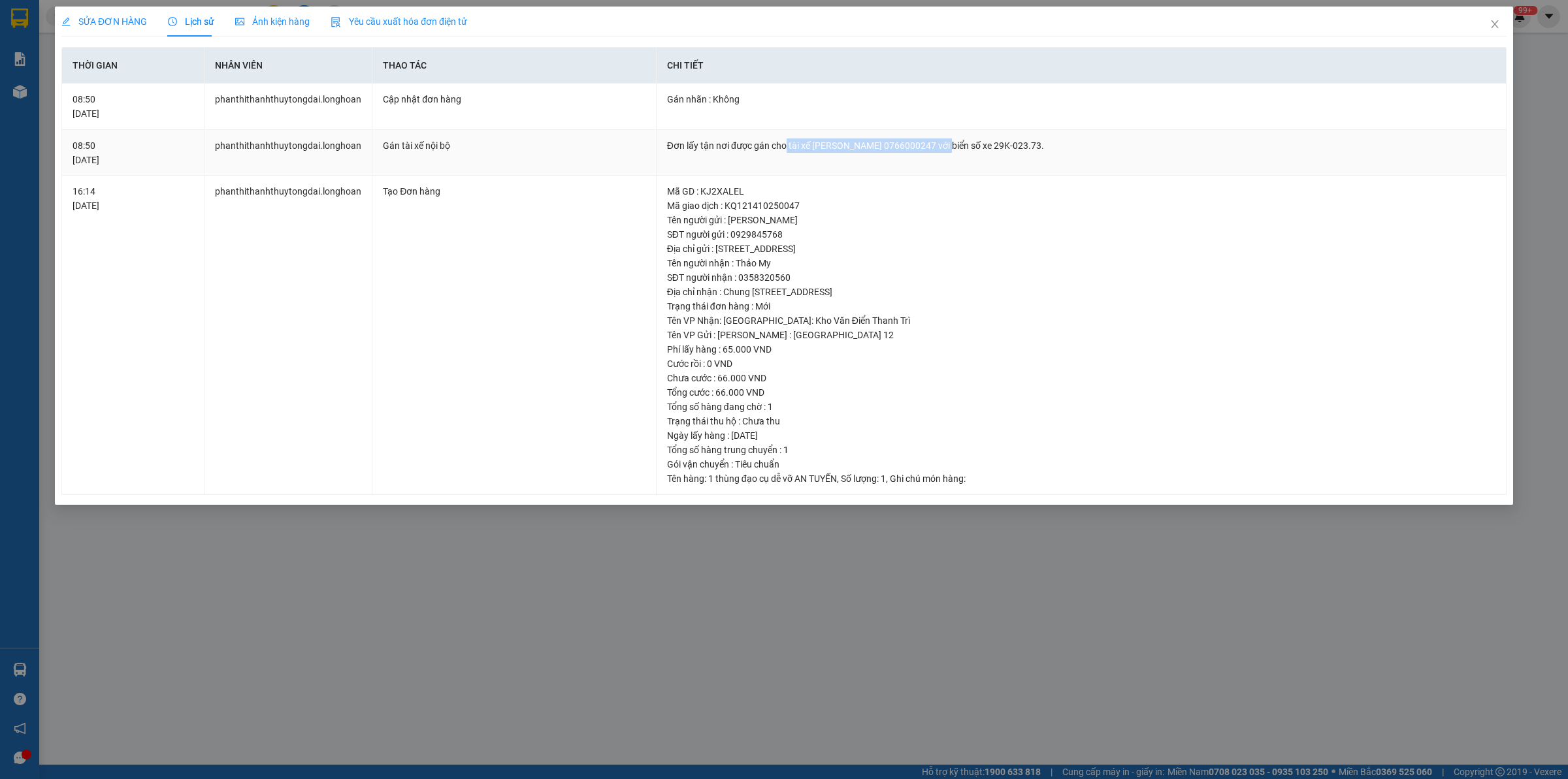
drag, startPoint x: 785, startPoint y: 145, endPoint x: 958, endPoint y: 157, distance: 173.4
click at [958, 157] on td "Đơn lấy tận nơi được gán cho tài xế NGUYỄN MINH TUYẾN 0766000247 với biển số xe…" at bounding box center [1081, 153] width 850 height 46
copy div "tài xế NGUYỄN MINH TUYẾN 0766000247"
click at [655, 622] on div "SỬA ĐƠN HÀNG Lịch sử Ảnh kiện hàng Yêu cầu xuất hóa đơn điện tử Total Paid Fee …" at bounding box center [784, 389] width 1568 height 779
click at [1501, 28] on span "Close" at bounding box center [1494, 24] width 36 height 36
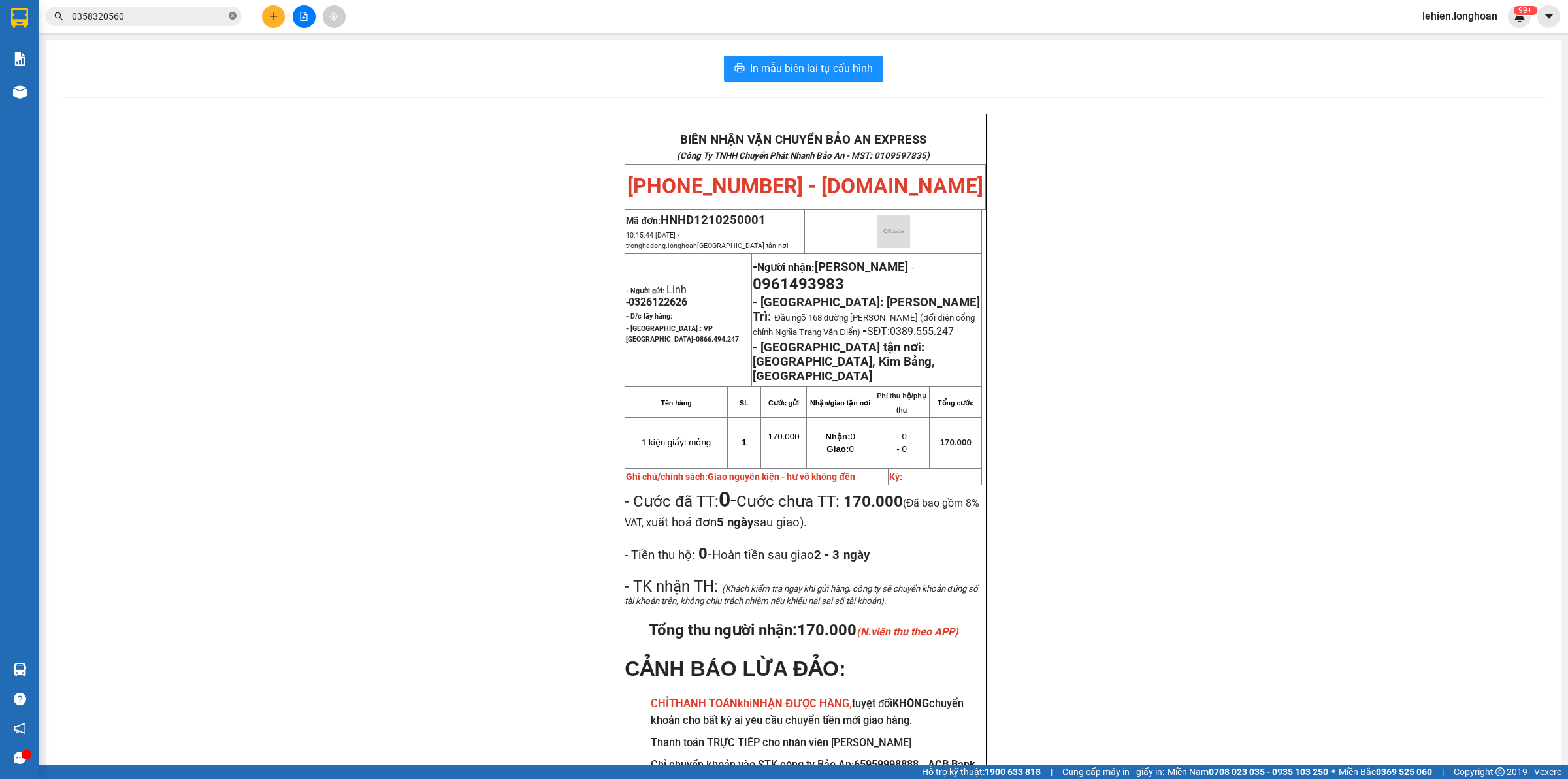
click at [235, 22] on span at bounding box center [232, 16] width 8 height 13
paste input "0985439480"
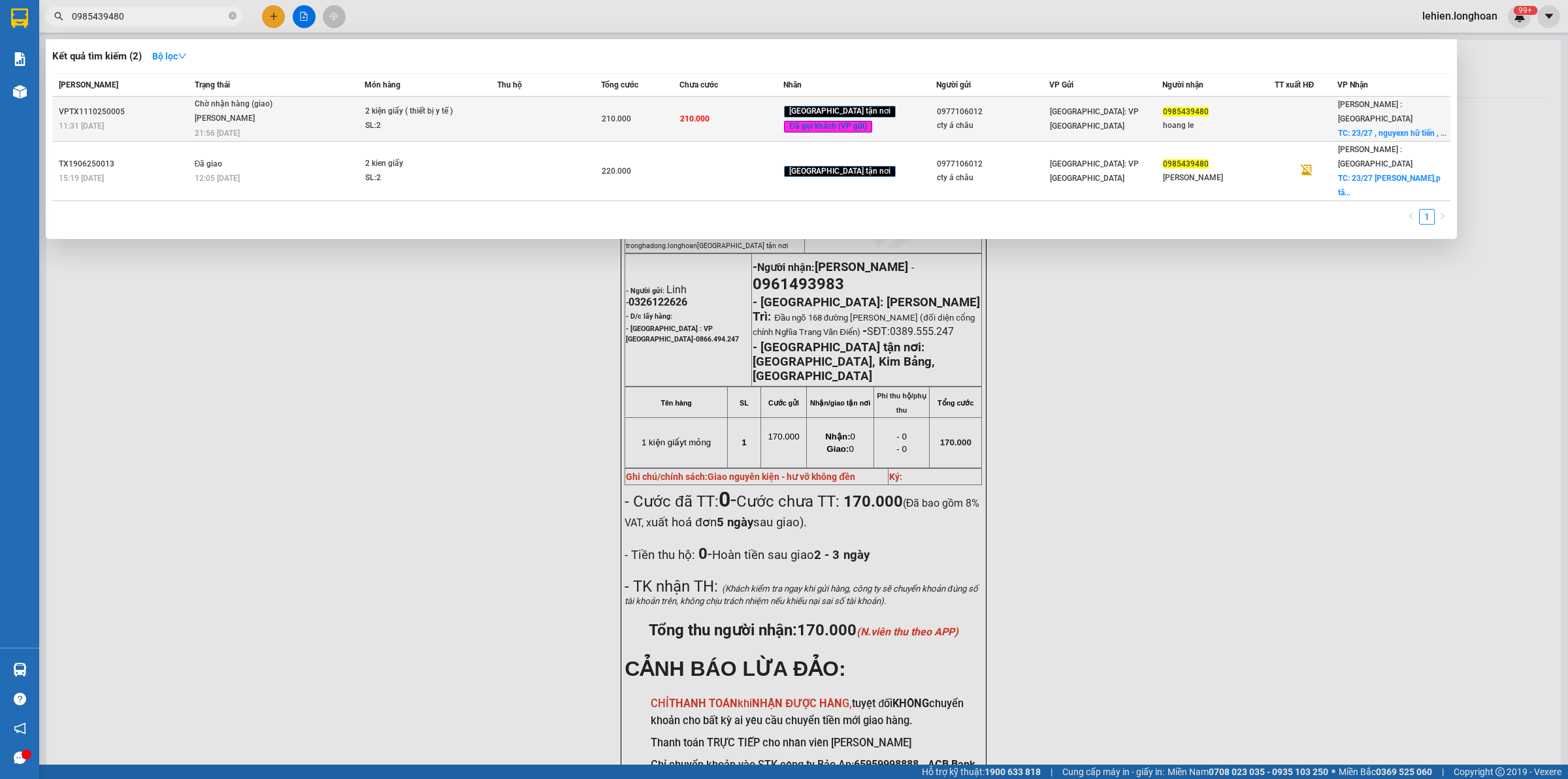
type input "0985439480"
click at [314, 118] on span "Chờ nhận hàng (giao) Nguyễn Văn Nghĩa 21:56 - 14/10" at bounding box center [279, 116] width 170 height 40
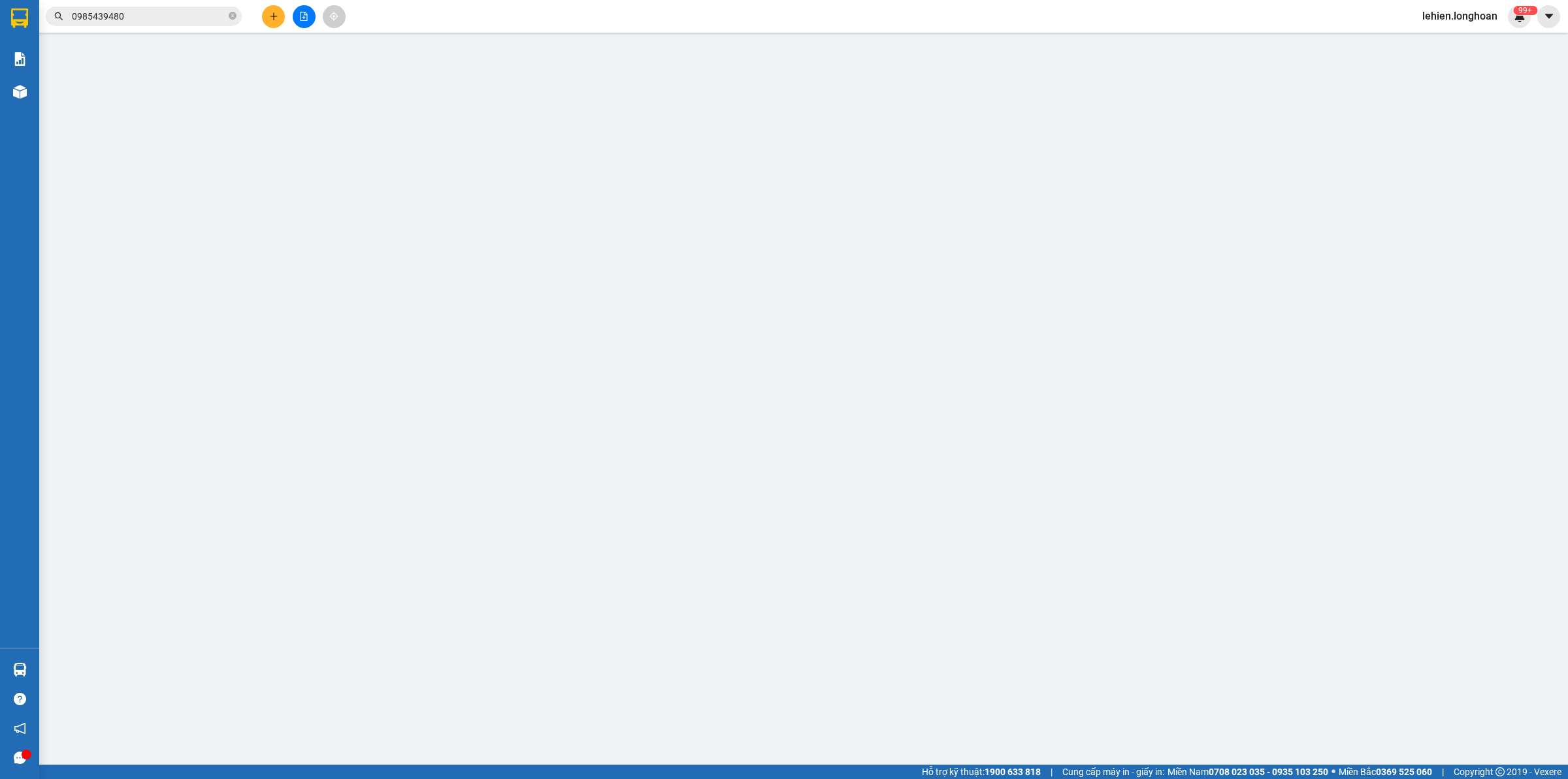
type input "0977106012"
type input "cty á châu"
type input "0985439480"
type input "hoang le"
checkbox input "true"
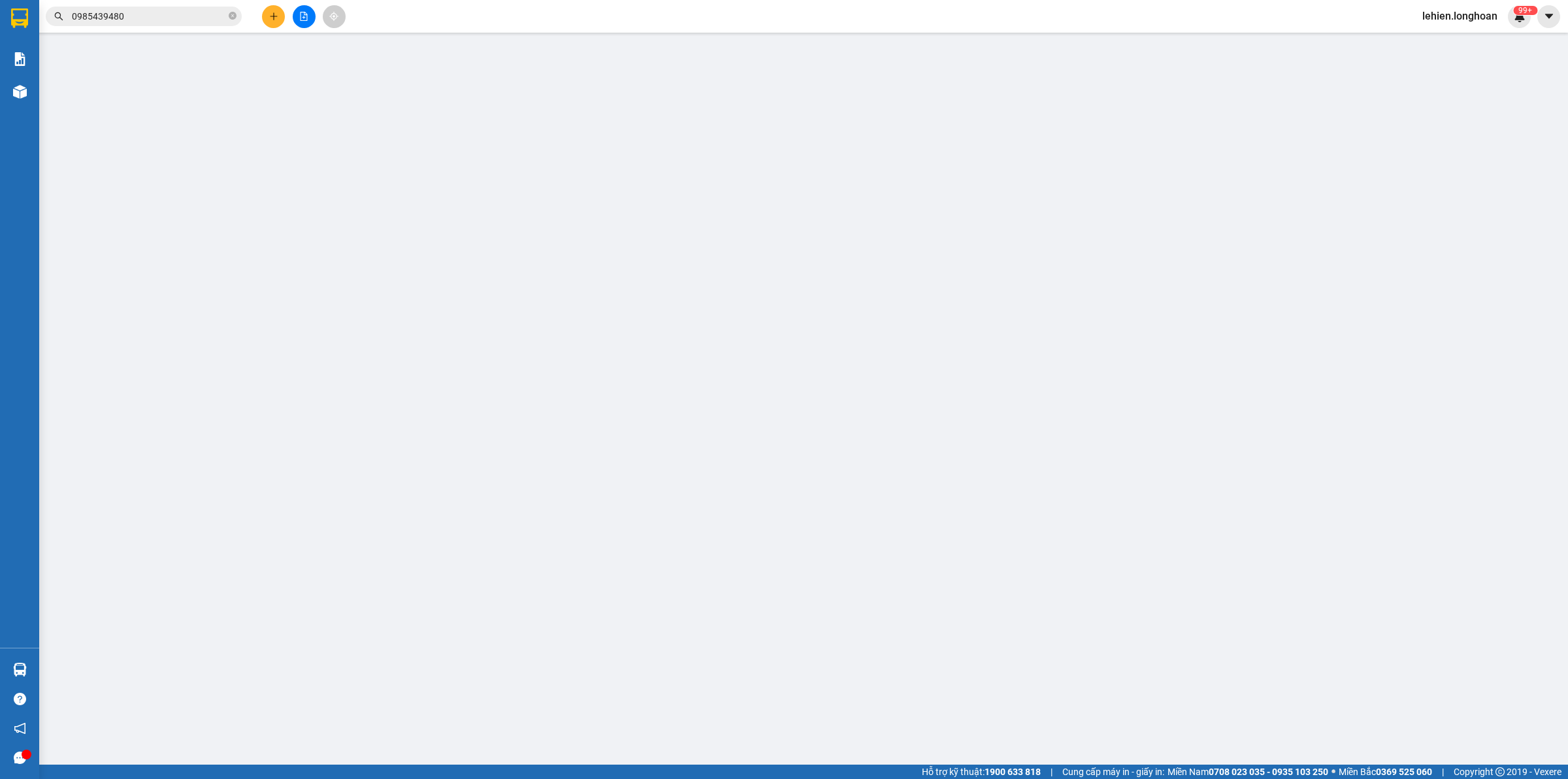
type input "23/27 , nguyexn hữ tiến , tây thạnh , tphcm"
type input "nhận nguyên kiện bể vỡ không đền"
type input "0"
type input "210.000"
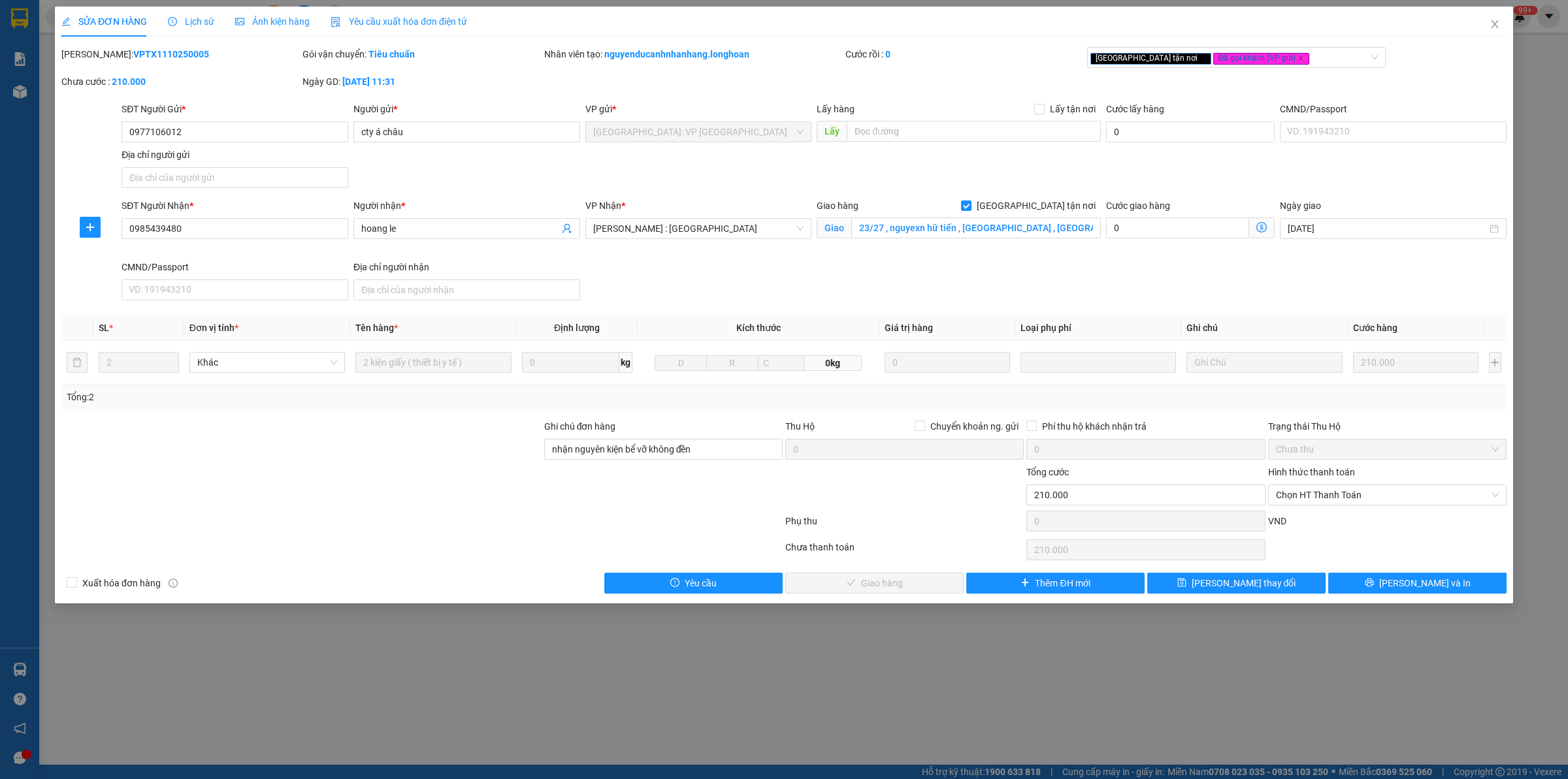
click at [199, 28] on div "Lịch sử" at bounding box center [191, 21] width 46 height 14
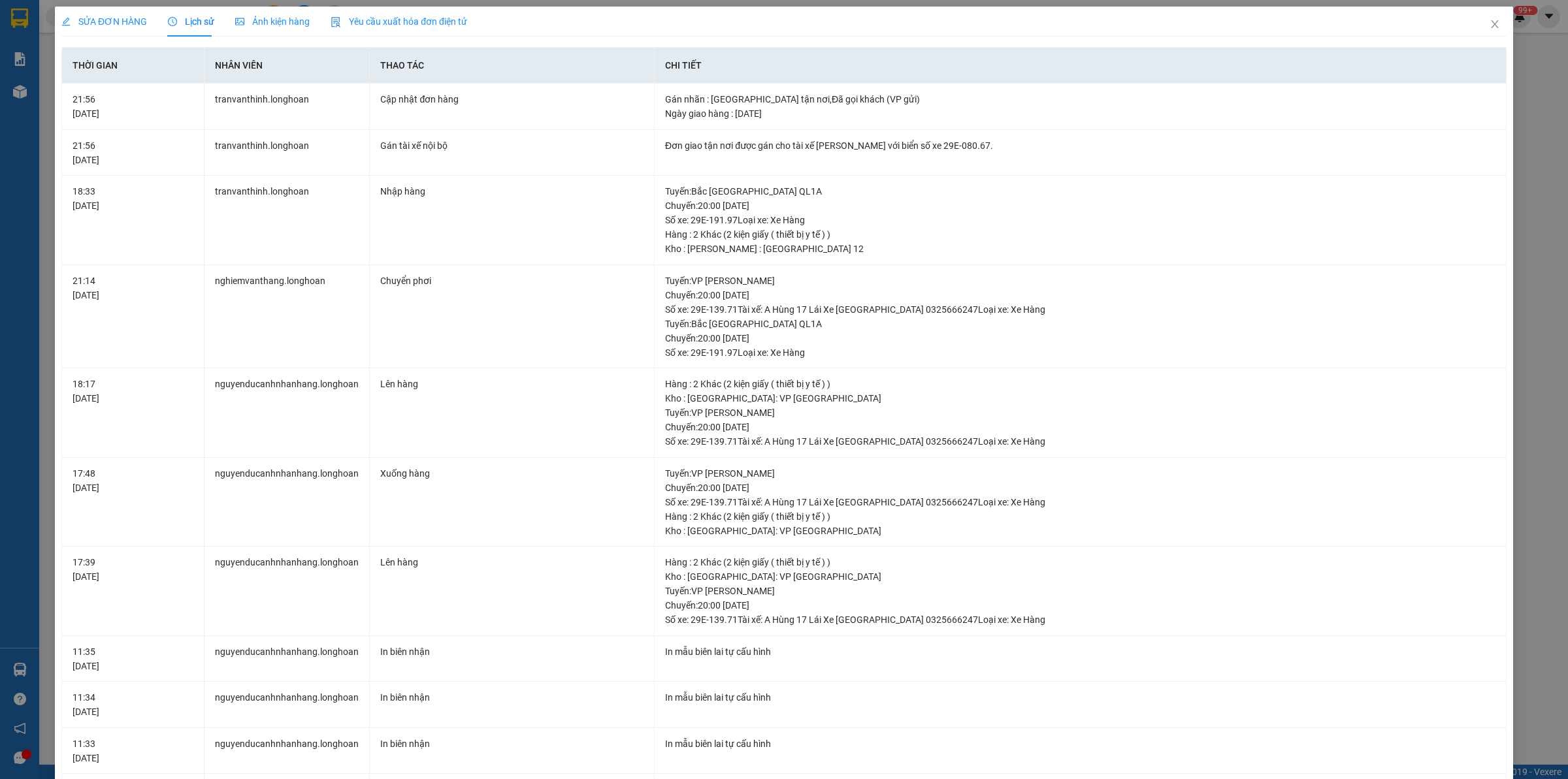
click at [100, 17] on span "SỬA ĐƠN HÀNG" at bounding box center [104, 21] width 85 height 10
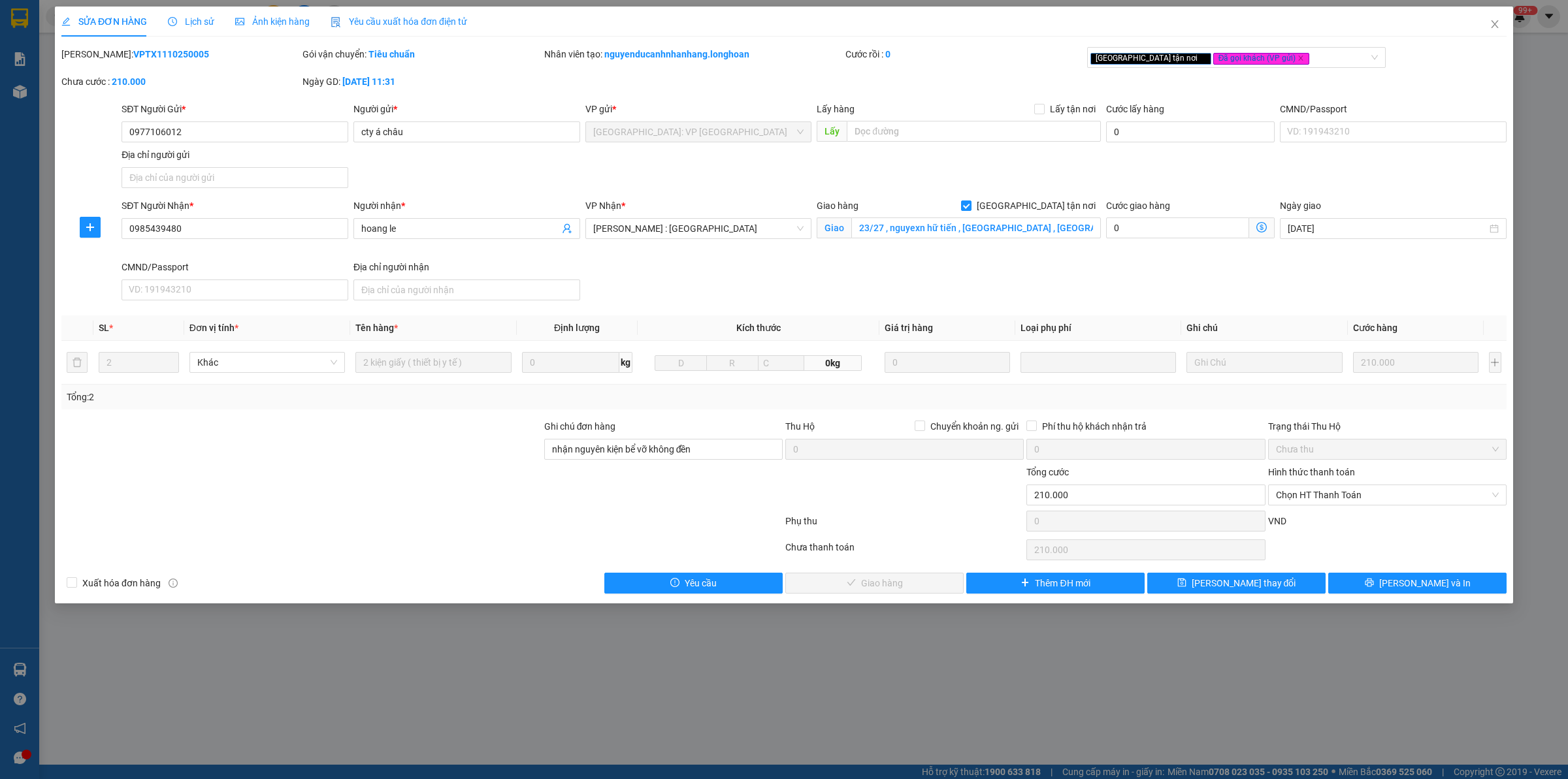
click at [194, 17] on span "Lịch sử" at bounding box center [191, 21] width 46 height 10
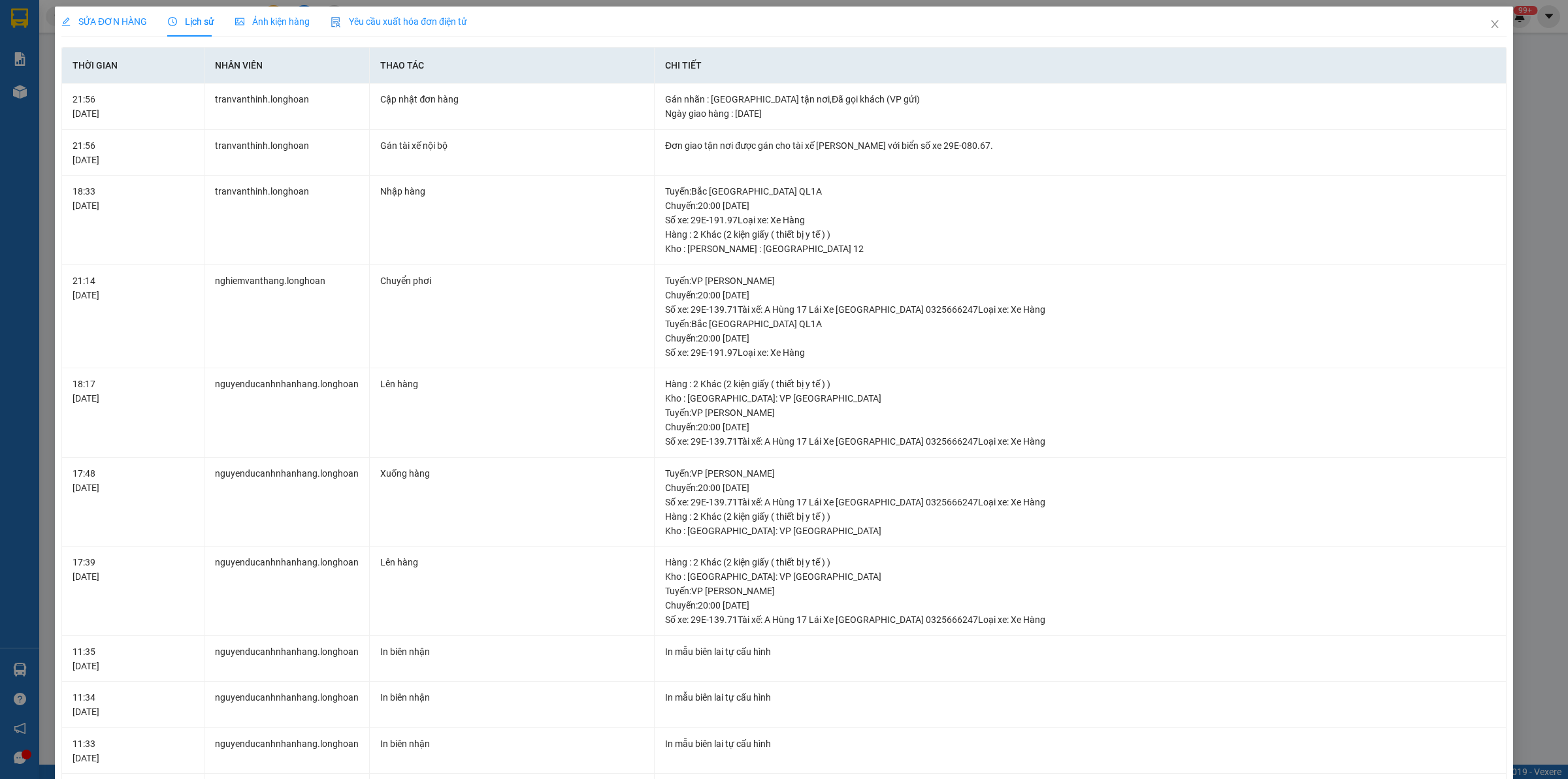
click at [129, 16] on span "SỬA ĐƠN HÀNG" at bounding box center [104, 21] width 85 height 10
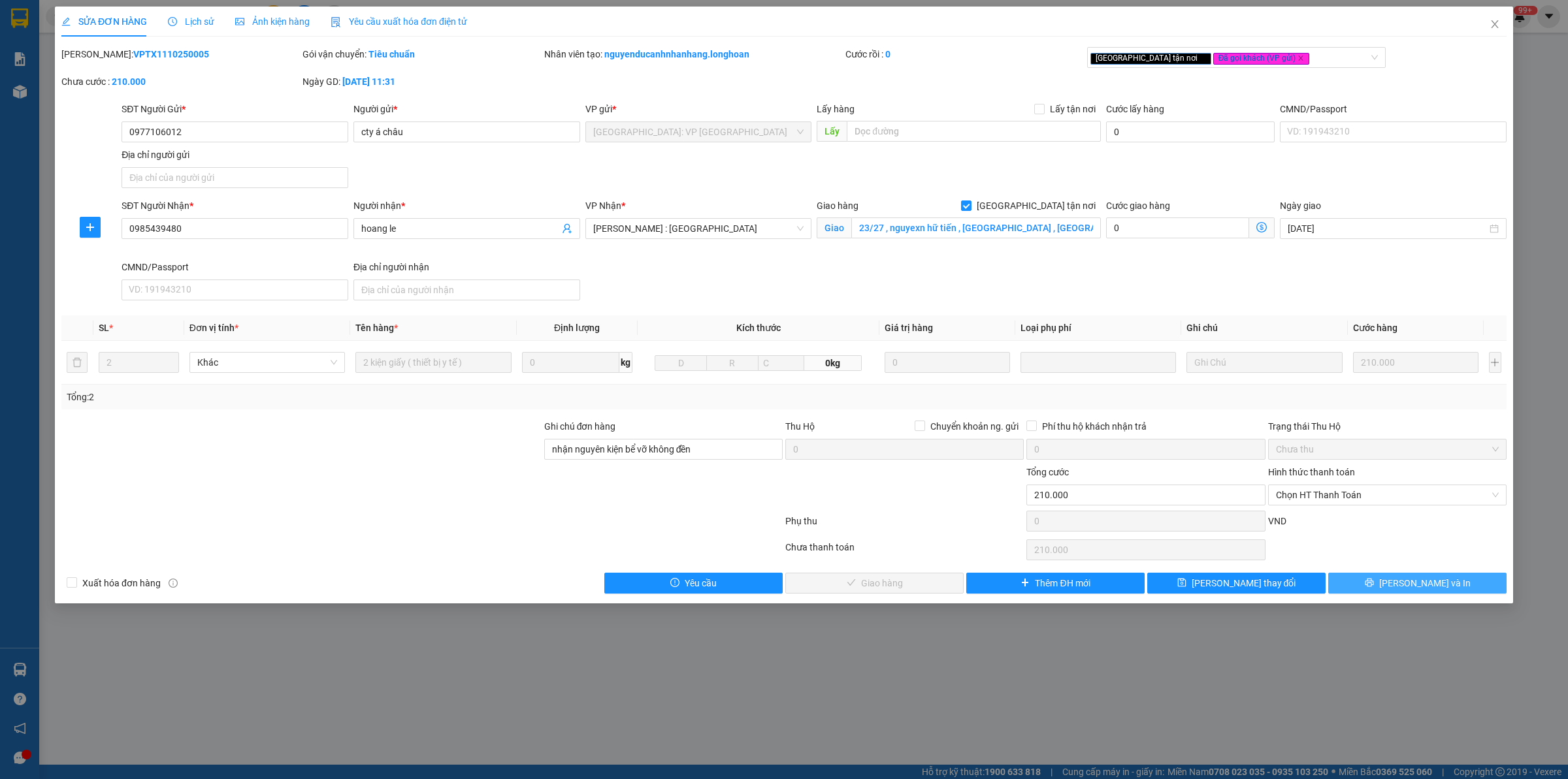
click at [1395, 580] on button "[PERSON_NAME] và In" at bounding box center [1416, 583] width 178 height 21
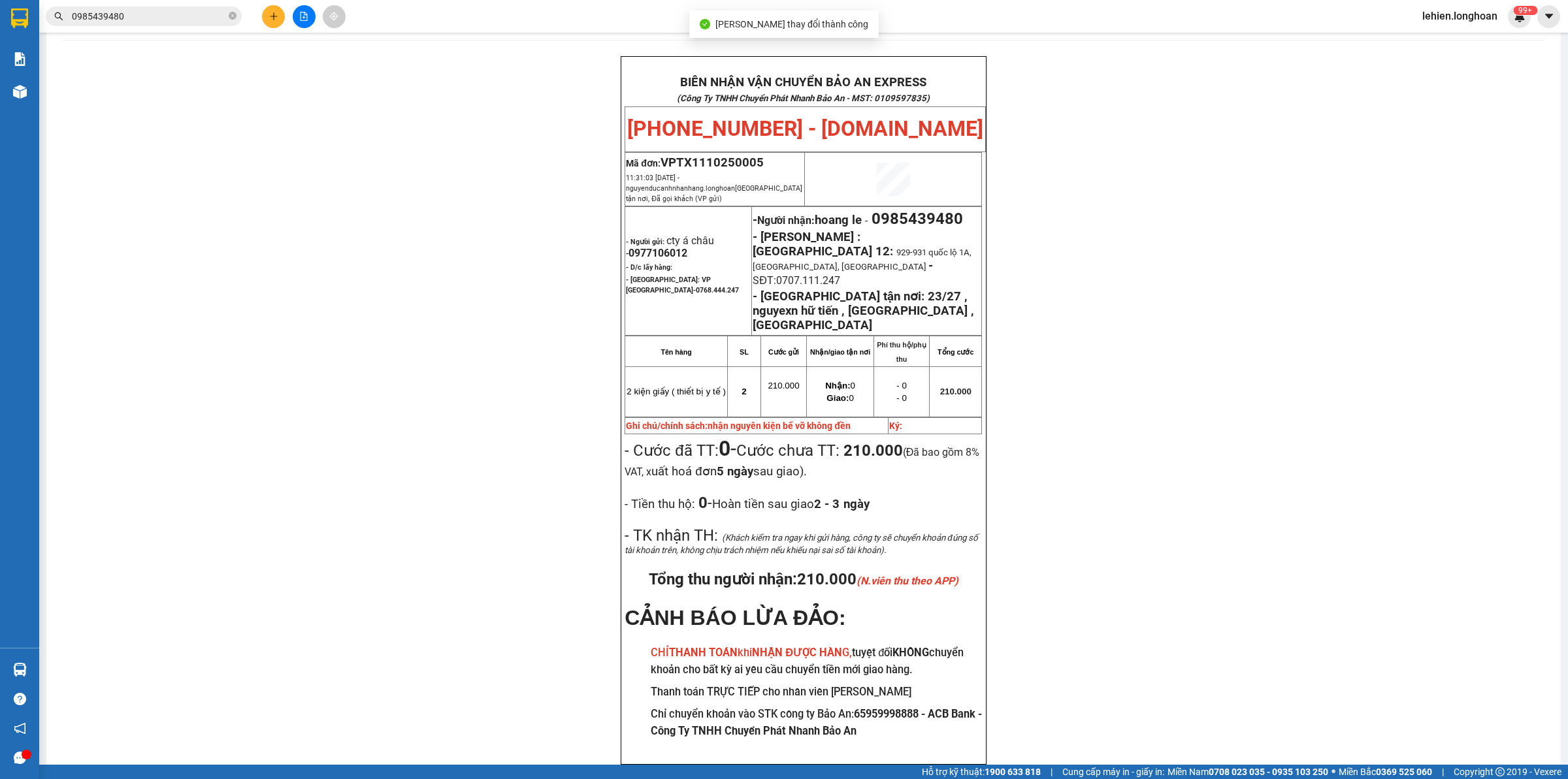
scroll to position [57, 0]
click at [232, 18] on icon "close-circle" at bounding box center [232, 15] width 8 height 8
paste input "0902185499"
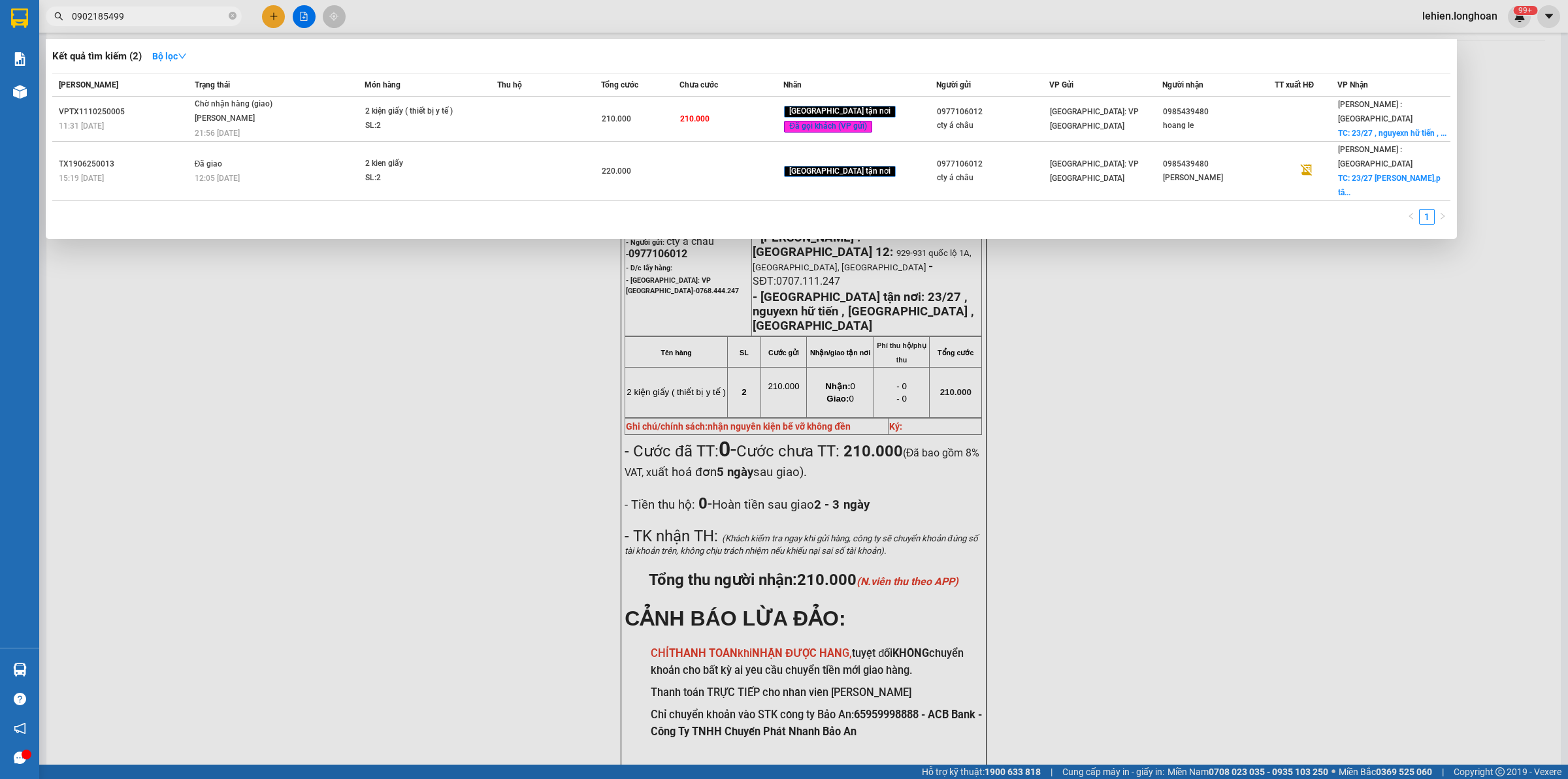
type input "0902185499"
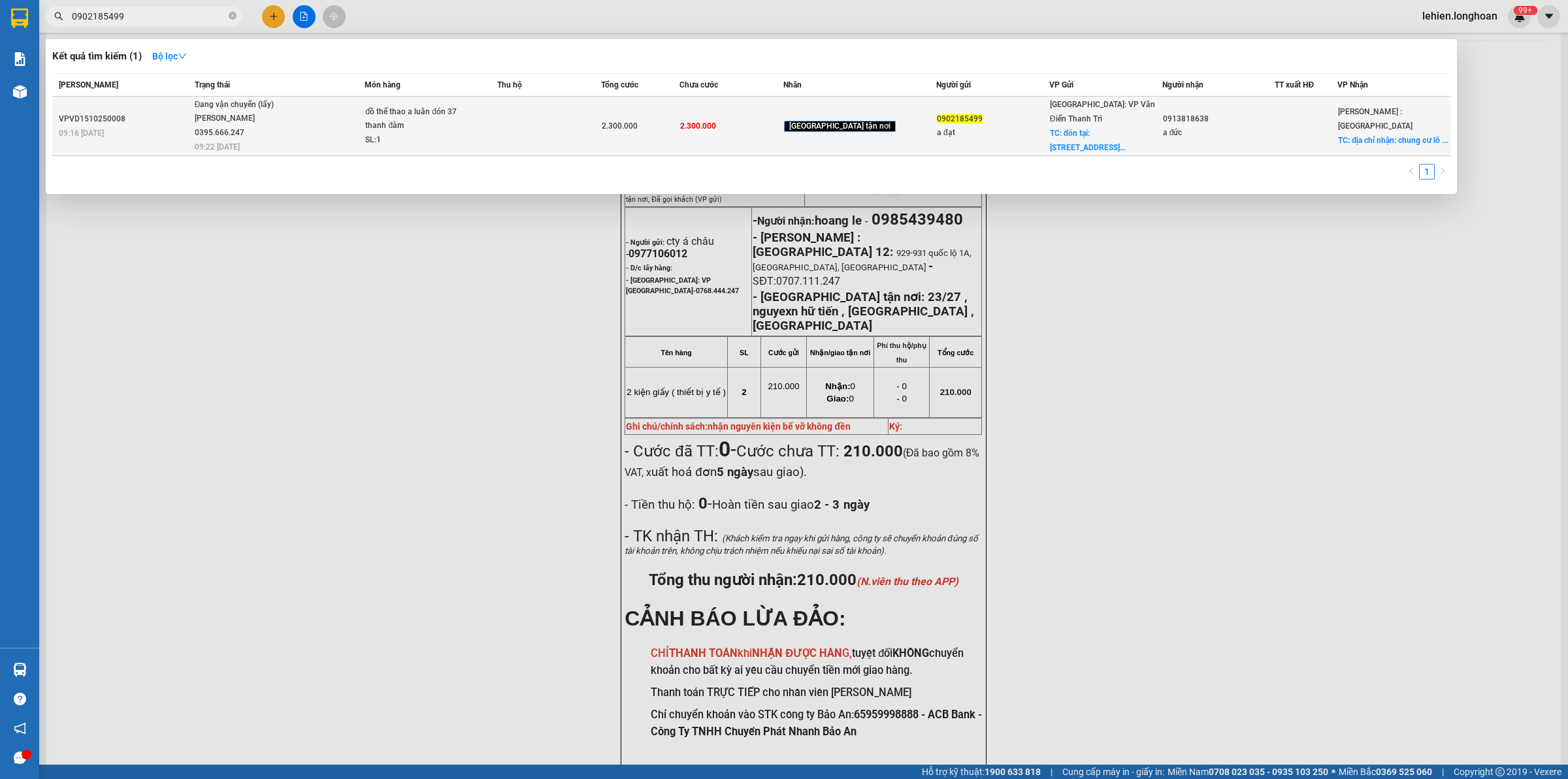
click at [276, 112] on div "Phạm Thế Luân 0395.666.247" at bounding box center [244, 125] width 98 height 28
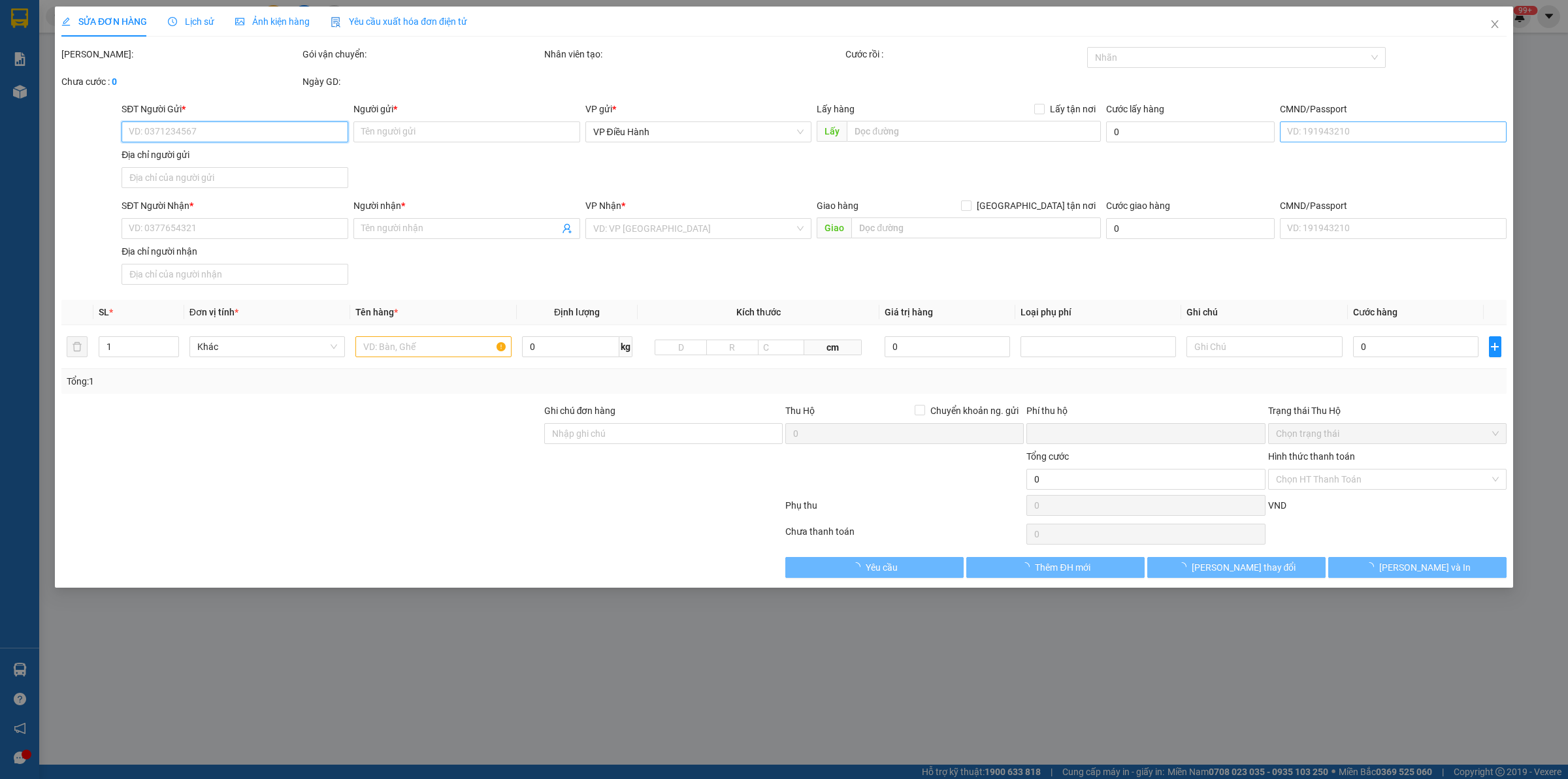
type input "0902185499"
type input "a đạt"
checkbox input "true"
type input "đón tại: 37 thanh đàm , Hoàng Mai"
type input "0913818638"
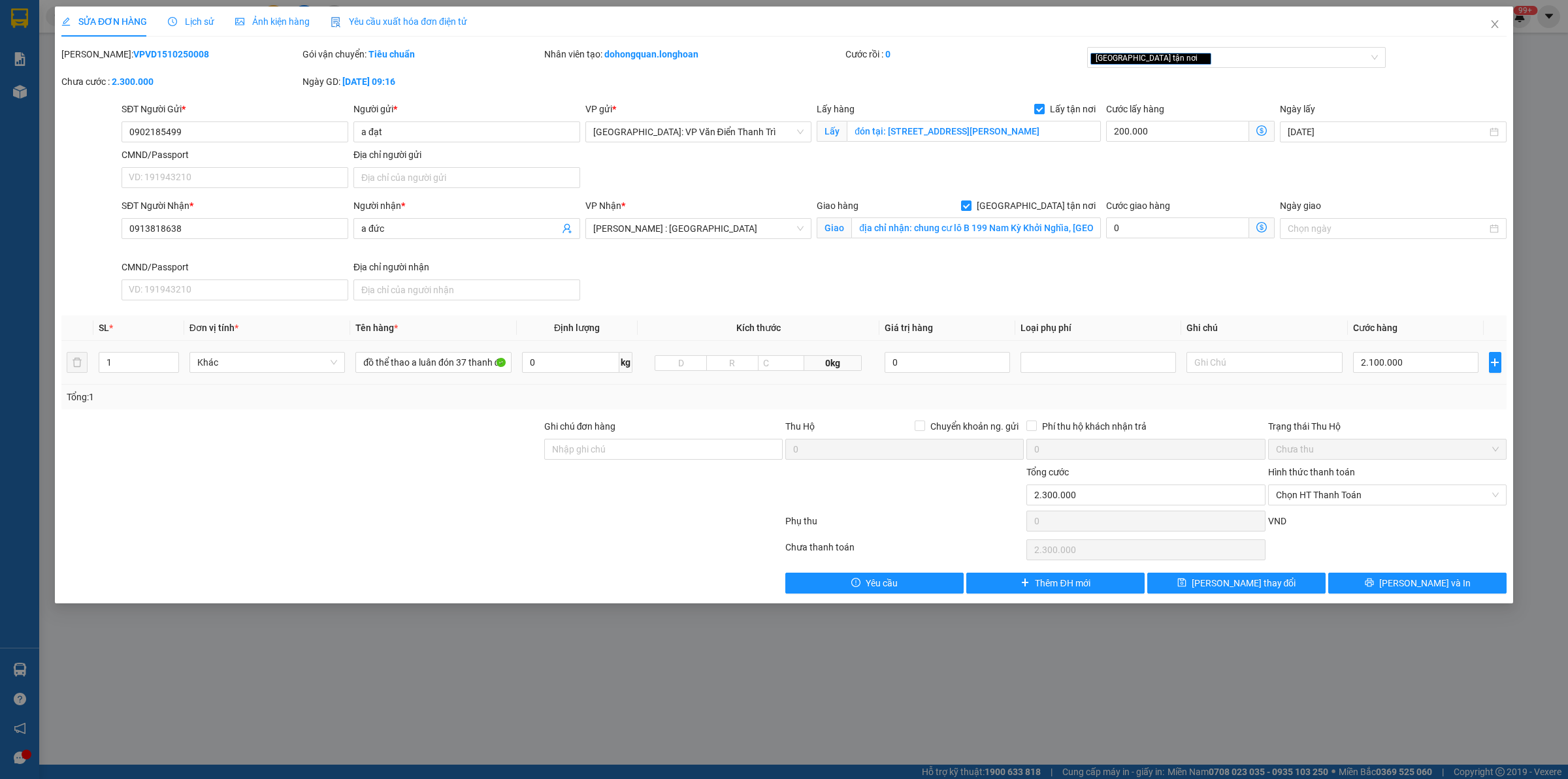
click at [299, 464] on div at bounding box center [301, 442] width 483 height 46
click at [1504, 15] on span "Close" at bounding box center [1494, 24] width 36 height 36
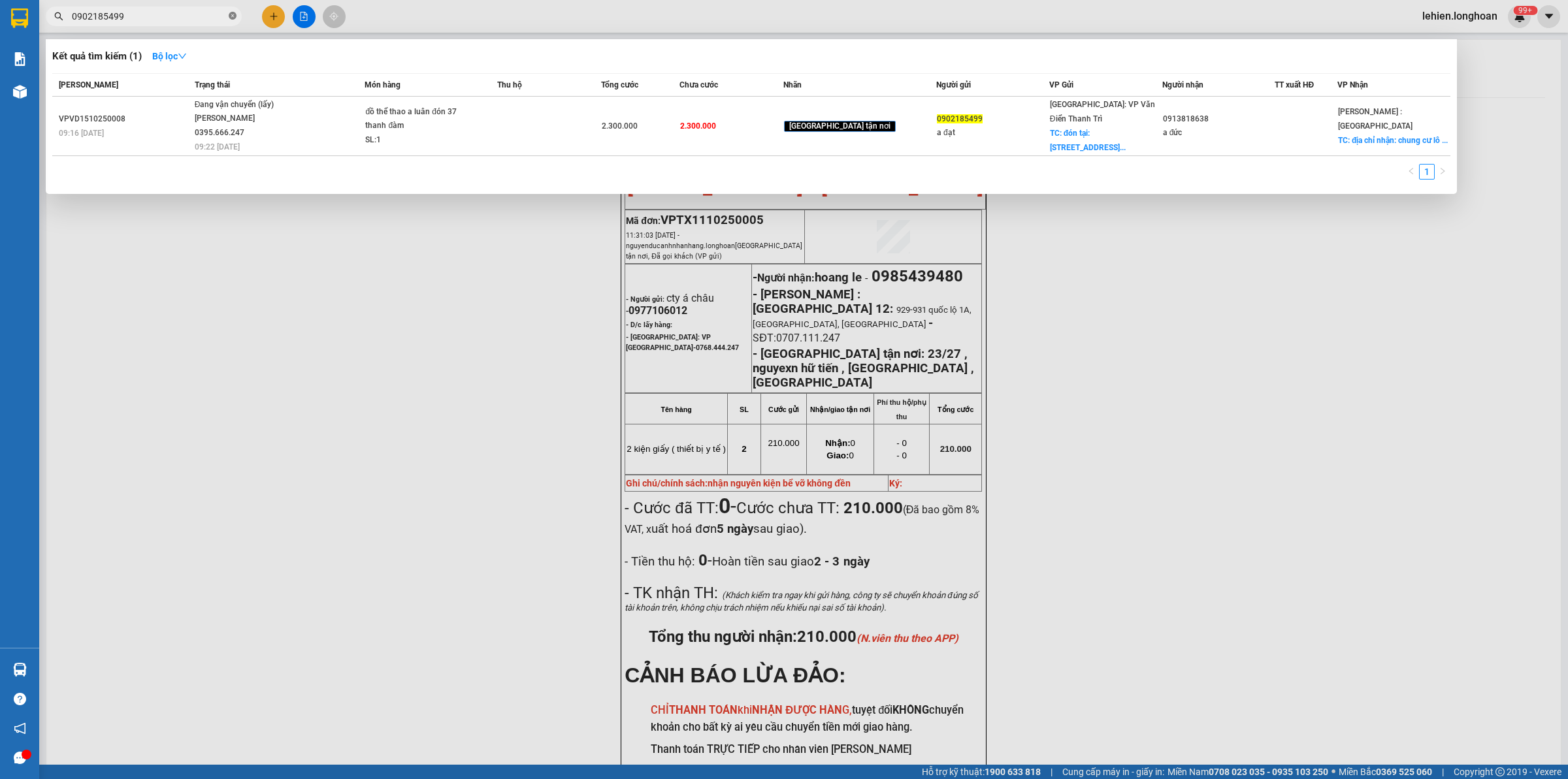
click at [233, 11] on span at bounding box center [232, 16] width 8 height 13
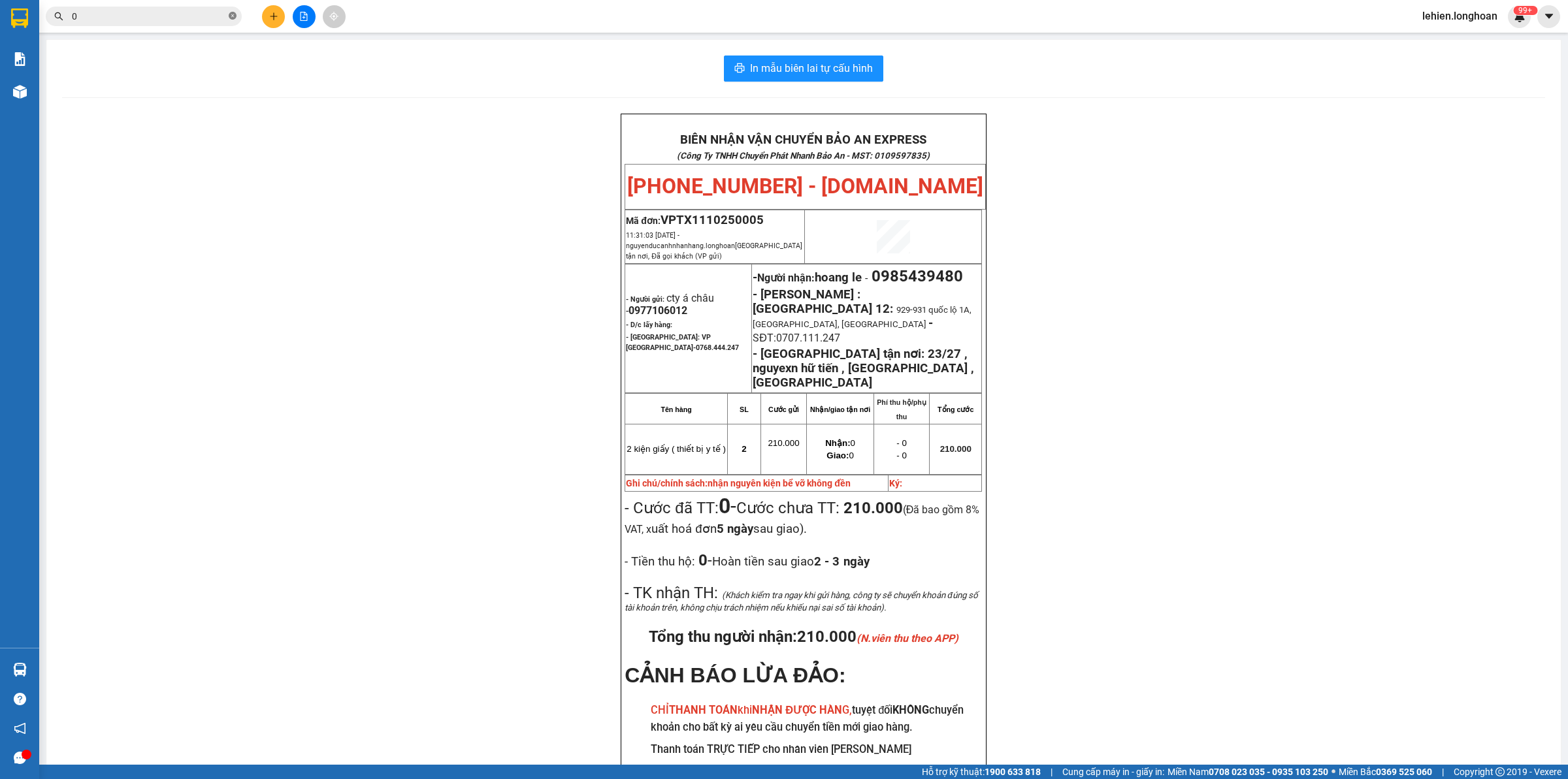
click at [235, 17] on icon "close-circle" at bounding box center [232, 15] width 8 height 8
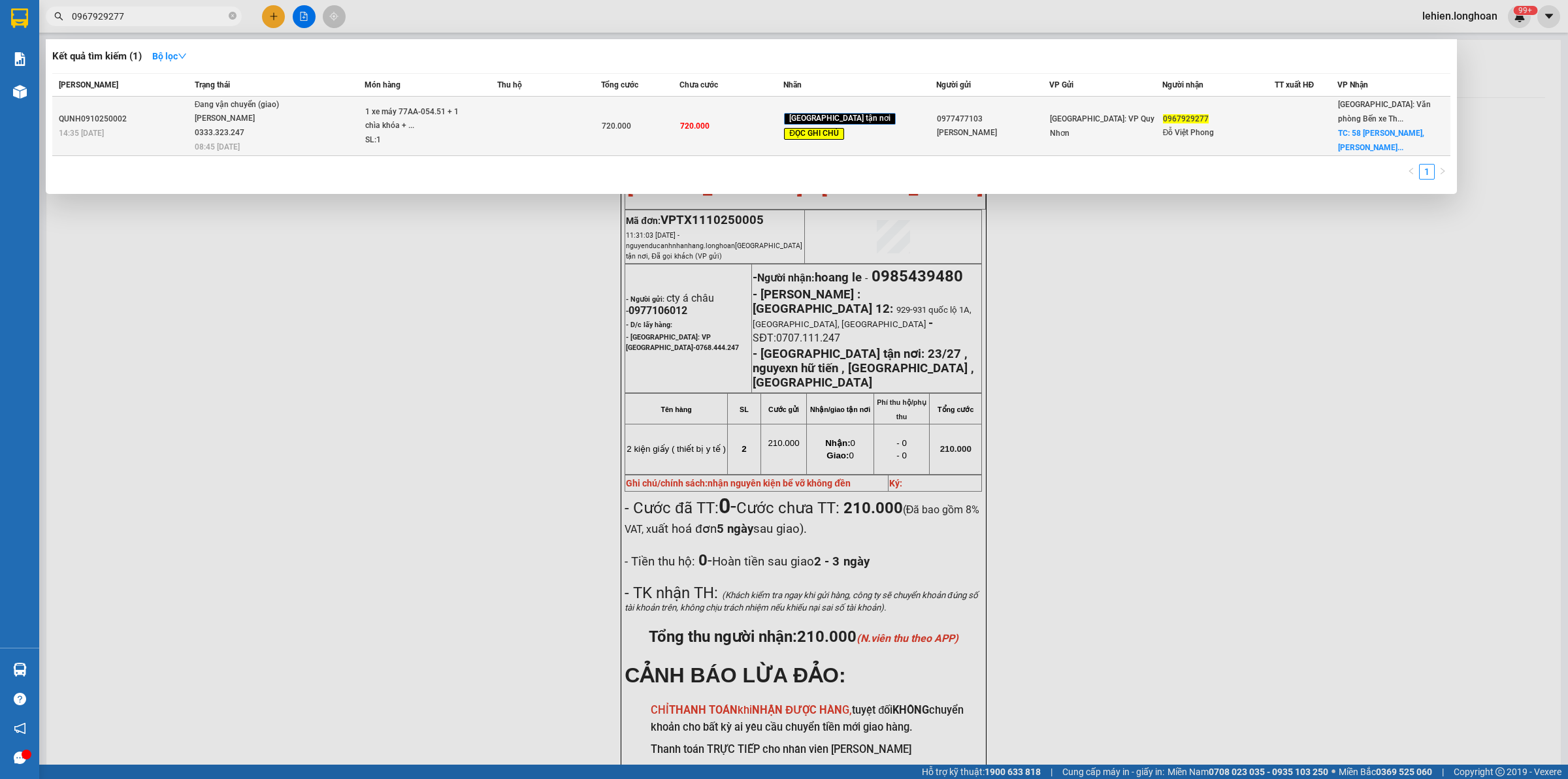
click at [365, 121] on span "Đang vận chuyển (giao) nguyễn hoàng lưu 0333.323.247 08:45 - 15/10" at bounding box center [279, 125] width 170 height 54
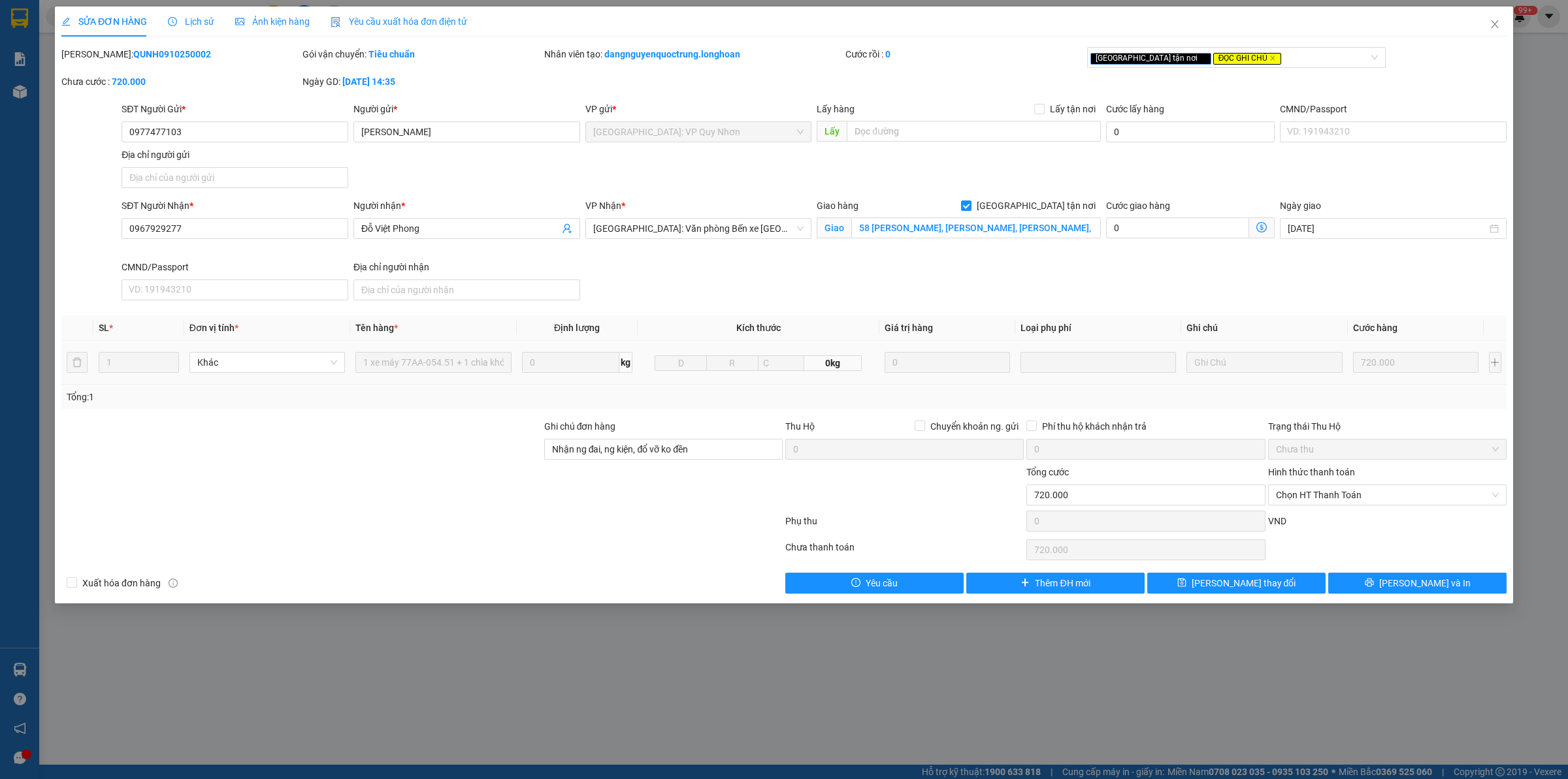
click at [351, 520] on div at bounding box center [422, 523] width 724 height 26
click at [195, 22] on span "Lịch sử" at bounding box center [191, 21] width 46 height 10
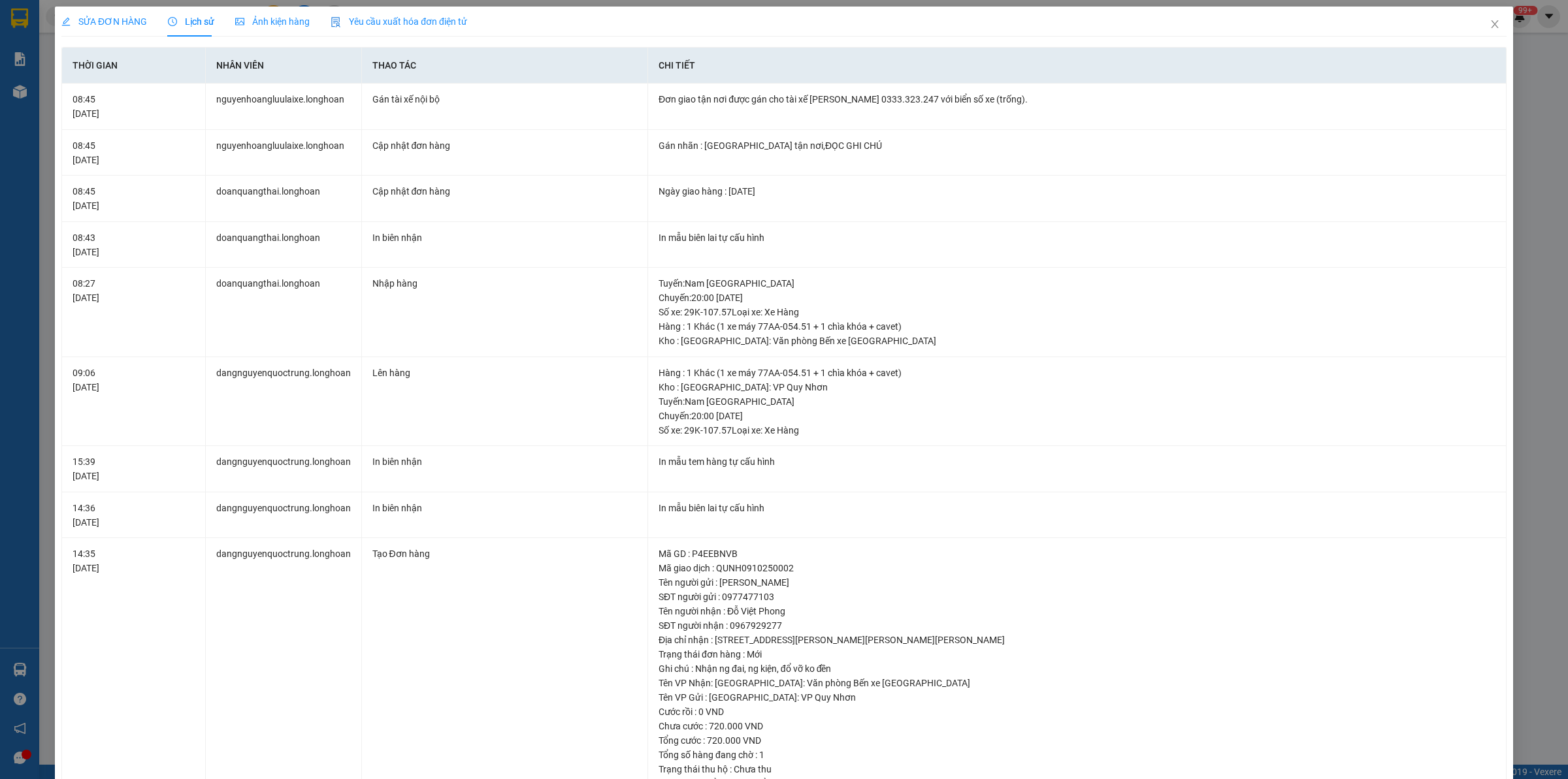
click at [86, 11] on div "SỬA ĐƠN HÀNG" at bounding box center [104, 22] width 85 height 30
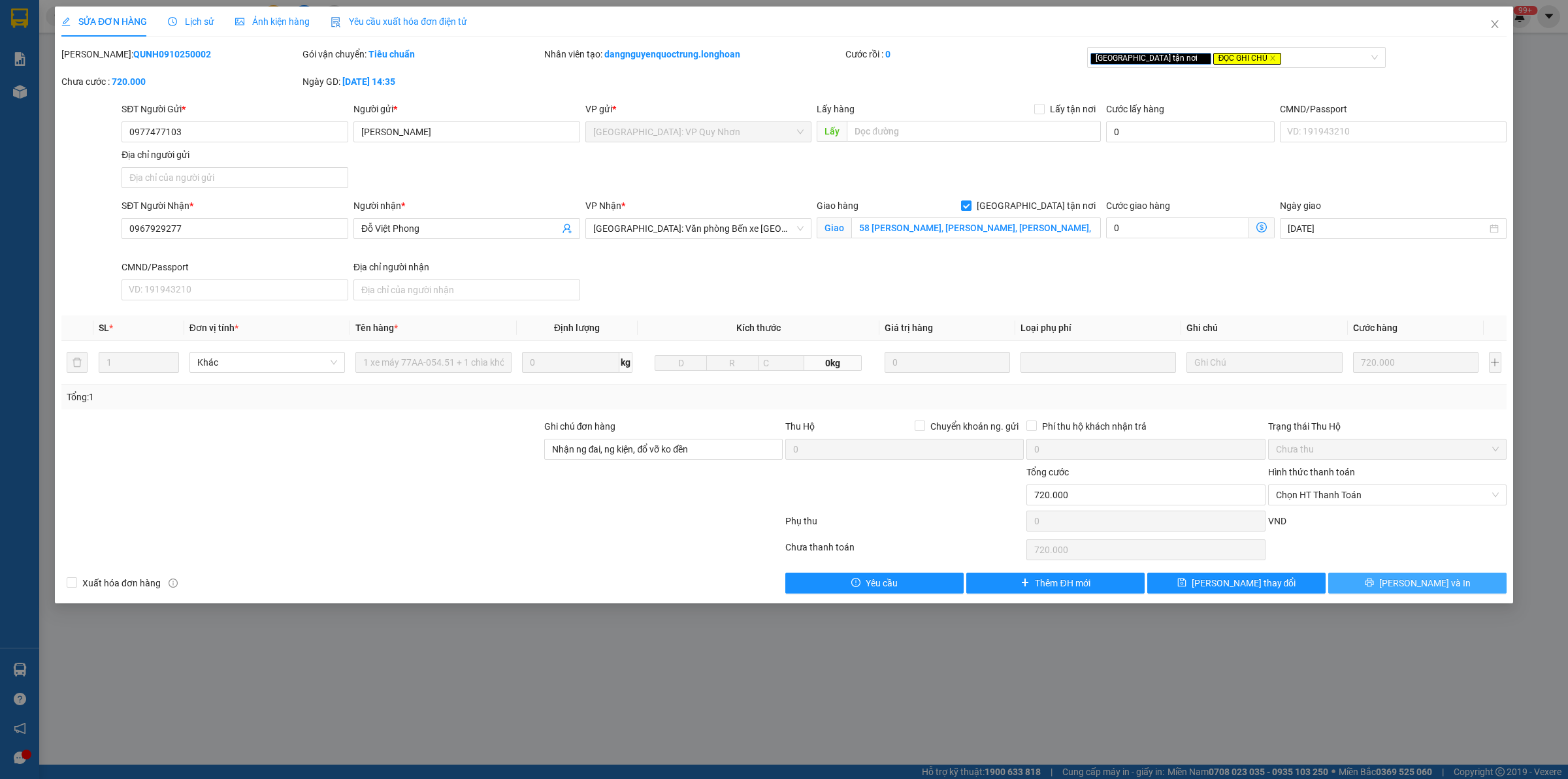
click at [1420, 580] on span "[PERSON_NAME] và In" at bounding box center [1425, 583] width 91 height 14
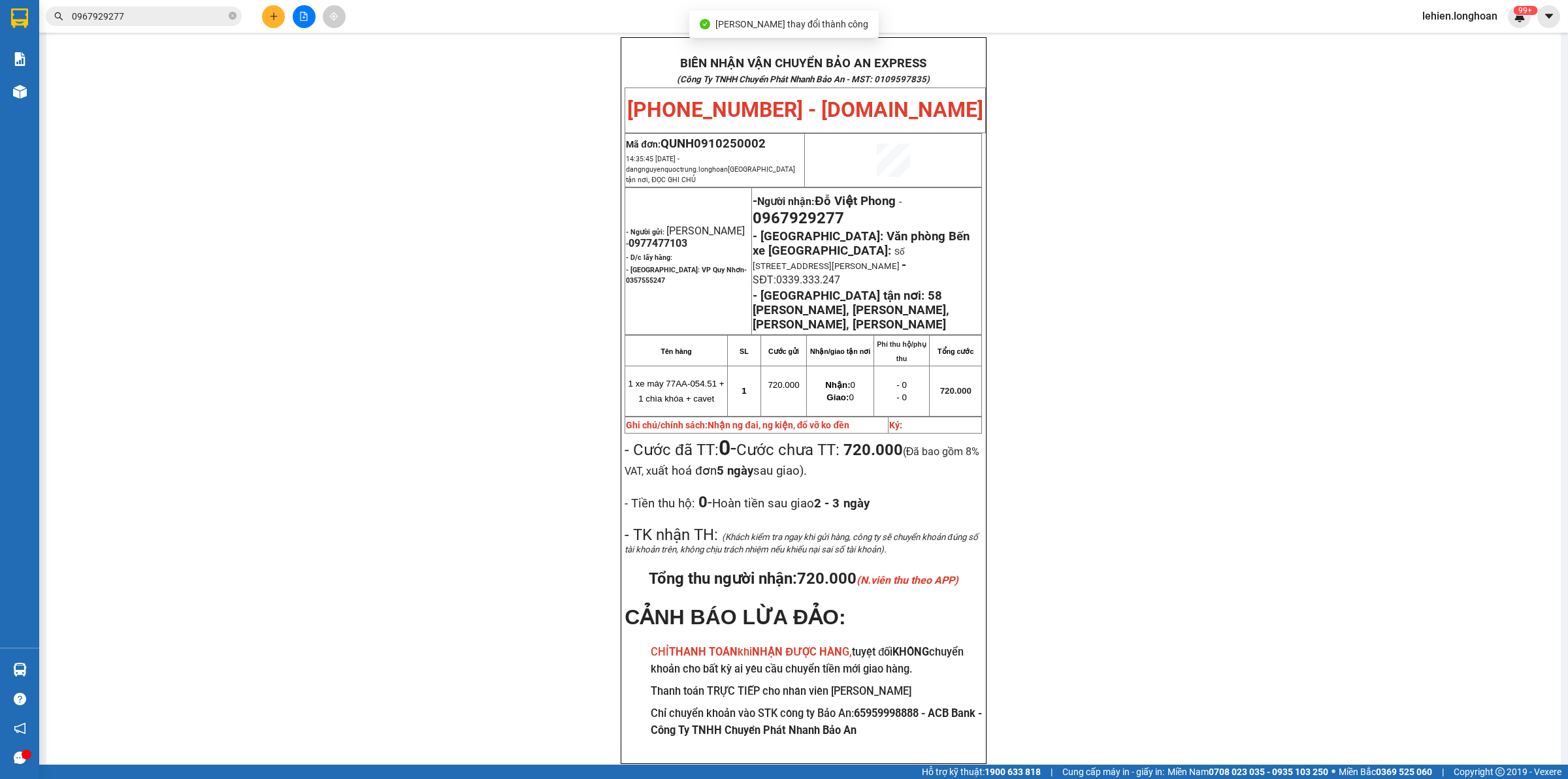
scroll to position [73, 0]
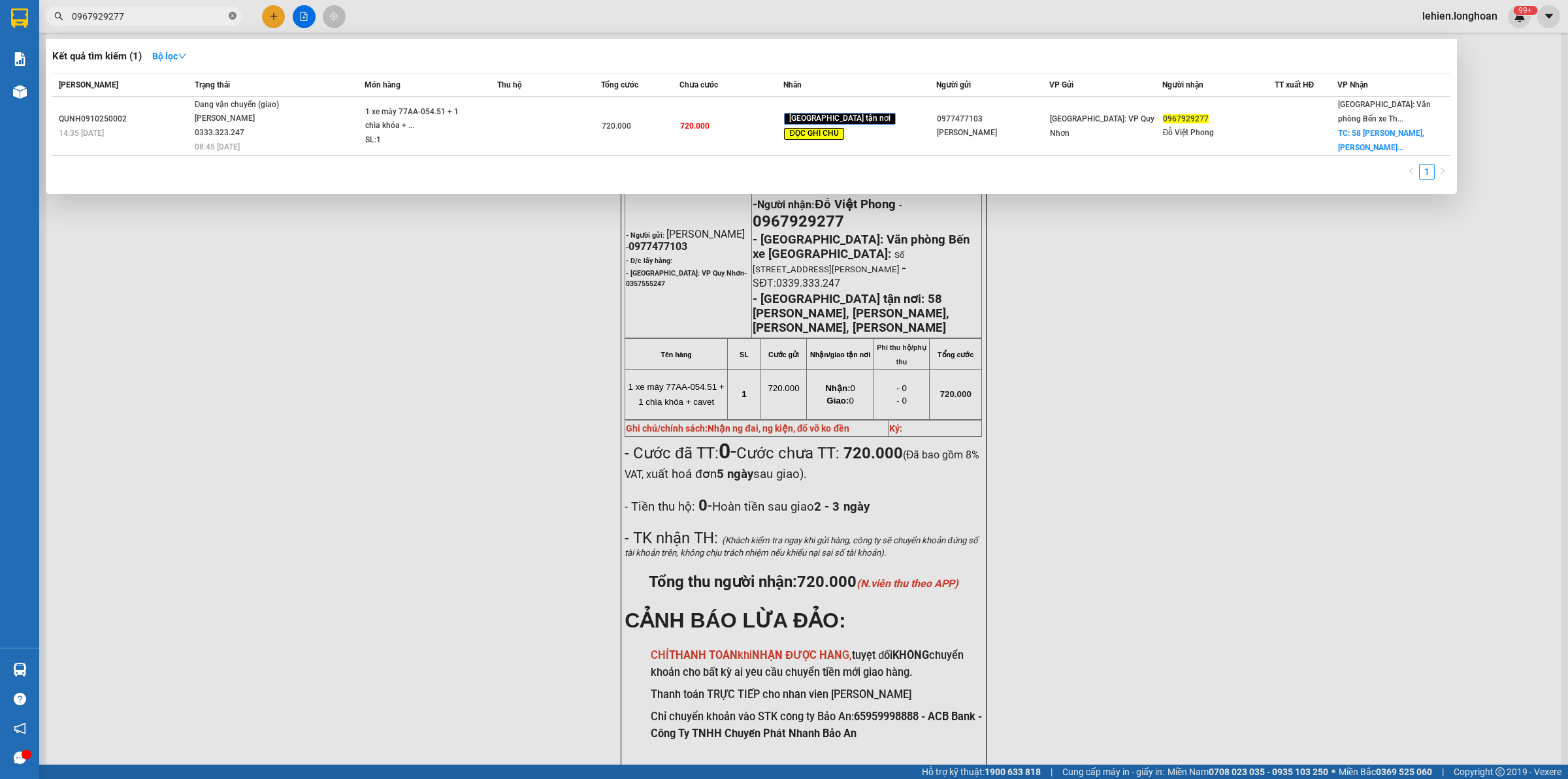
click at [233, 20] on span at bounding box center [232, 16] width 8 height 13
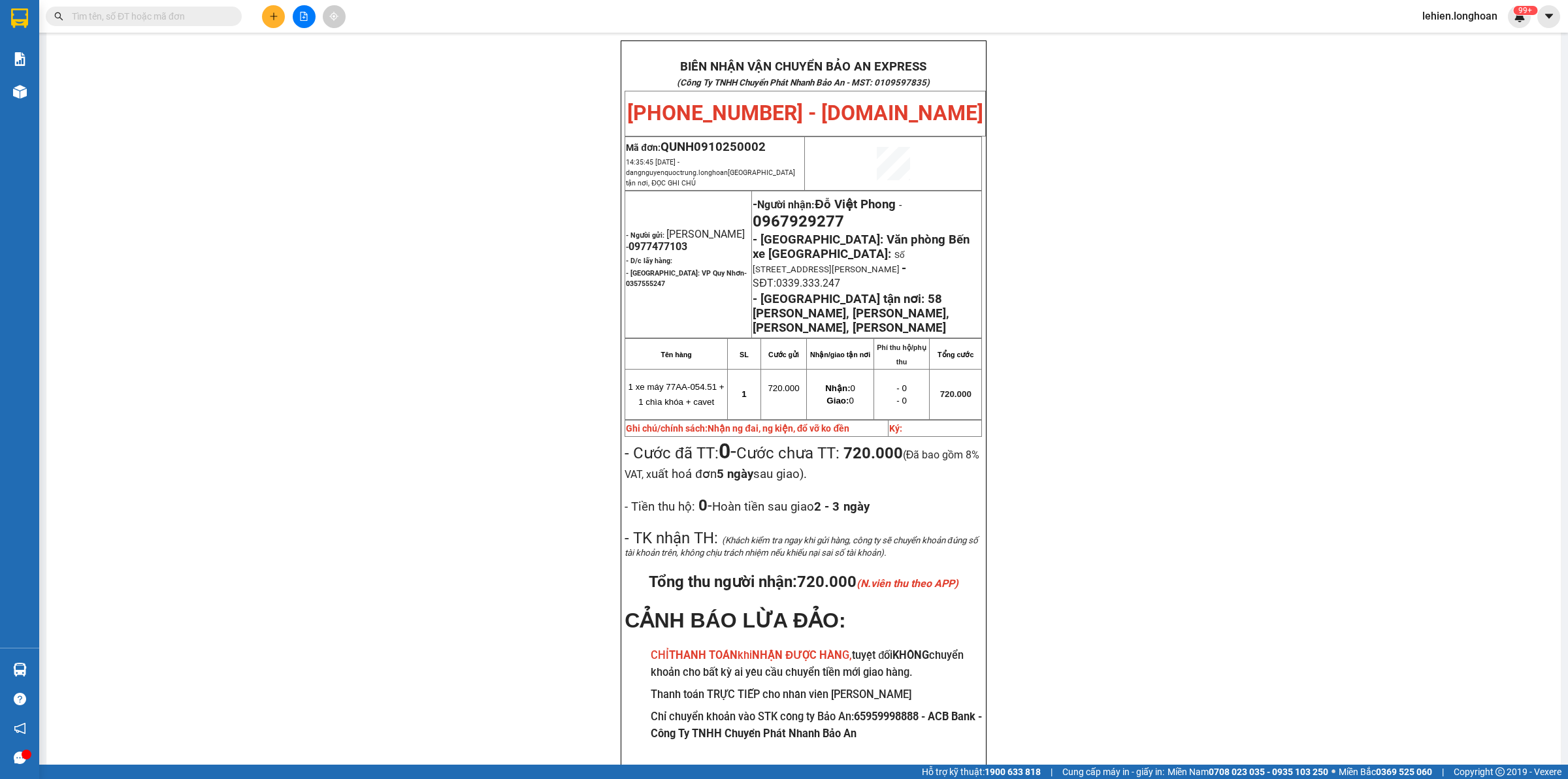
paste input "0987702600"
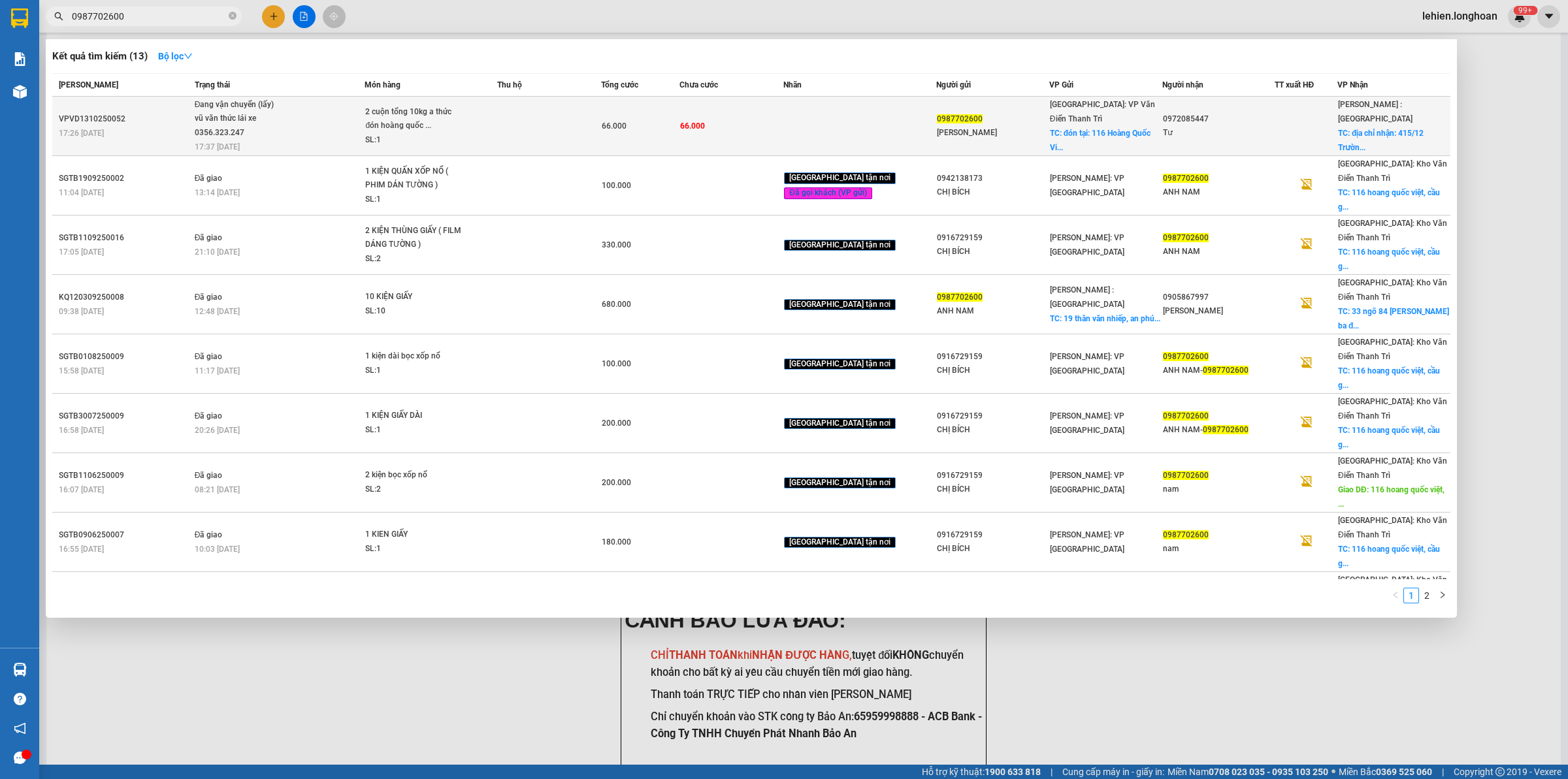
click at [522, 121] on td at bounding box center [549, 127] width 105 height 59
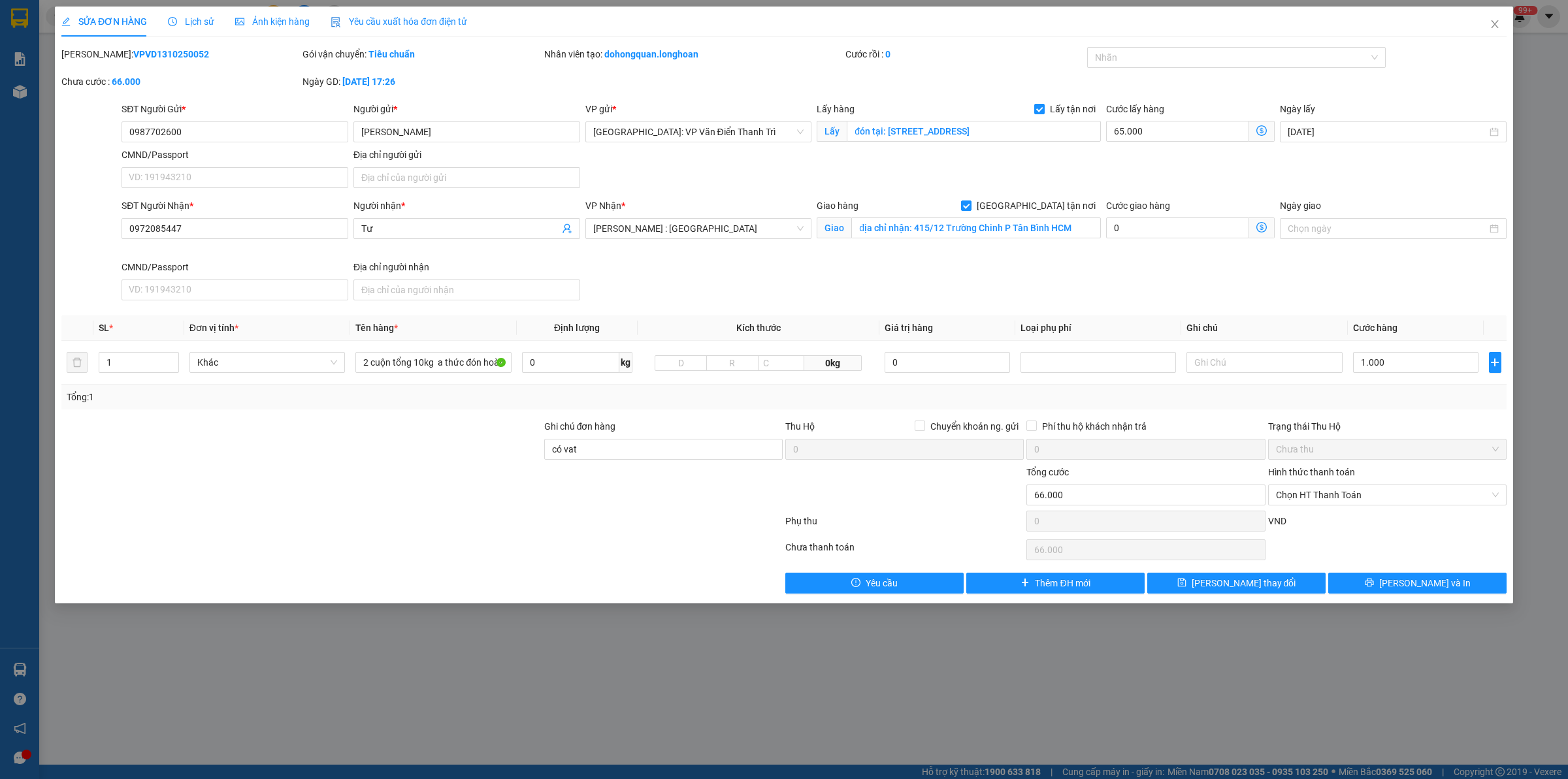
click at [192, 14] on div "Lịch sử" at bounding box center [191, 21] width 46 height 14
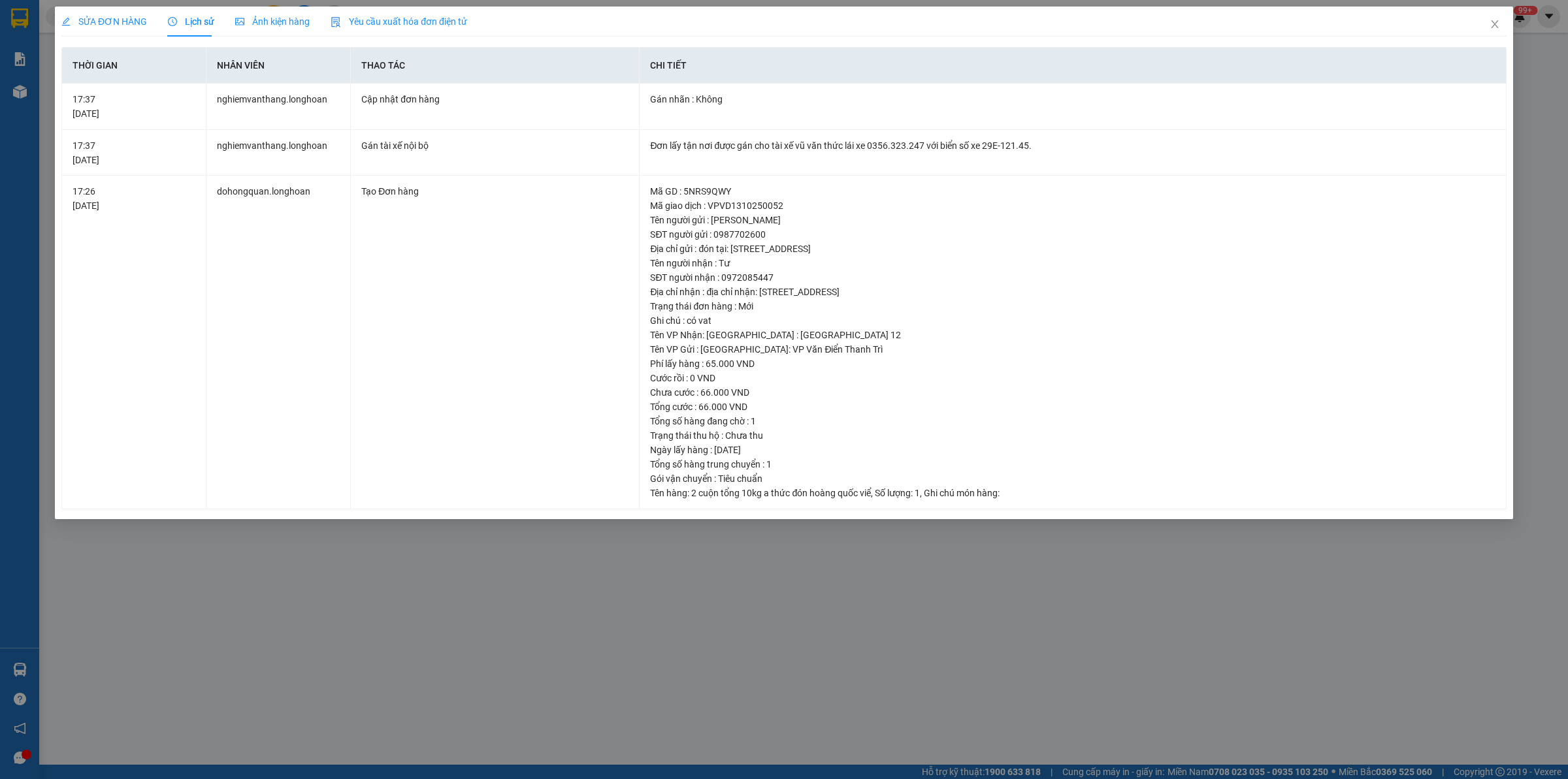
click at [116, 21] on span "SỬA ĐƠN HÀNG" at bounding box center [104, 21] width 85 height 10
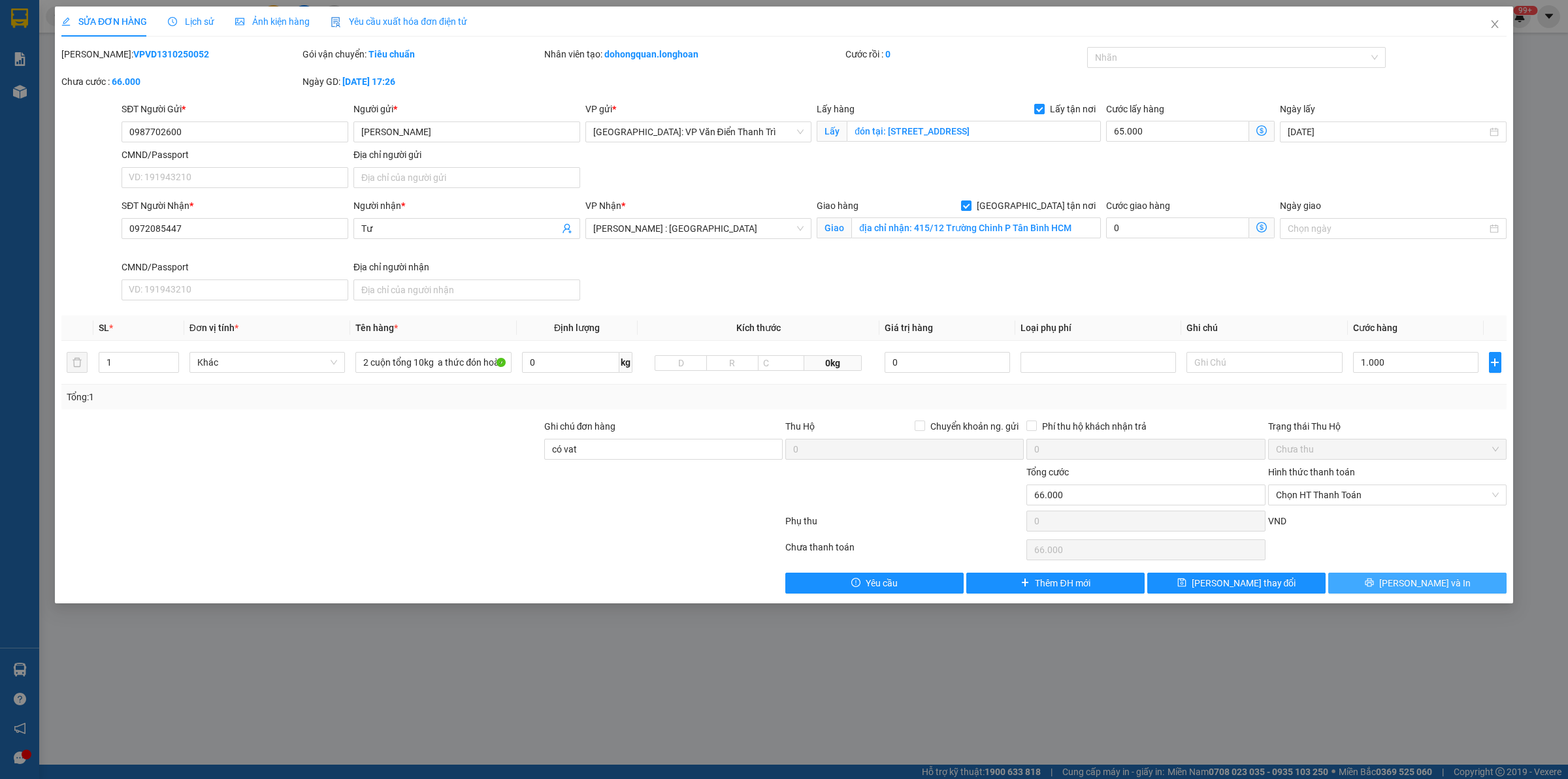
click at [1425, 583] on span "[PERSON_NAME] và In" at bounding box center [1425, 583] width 91 height 14
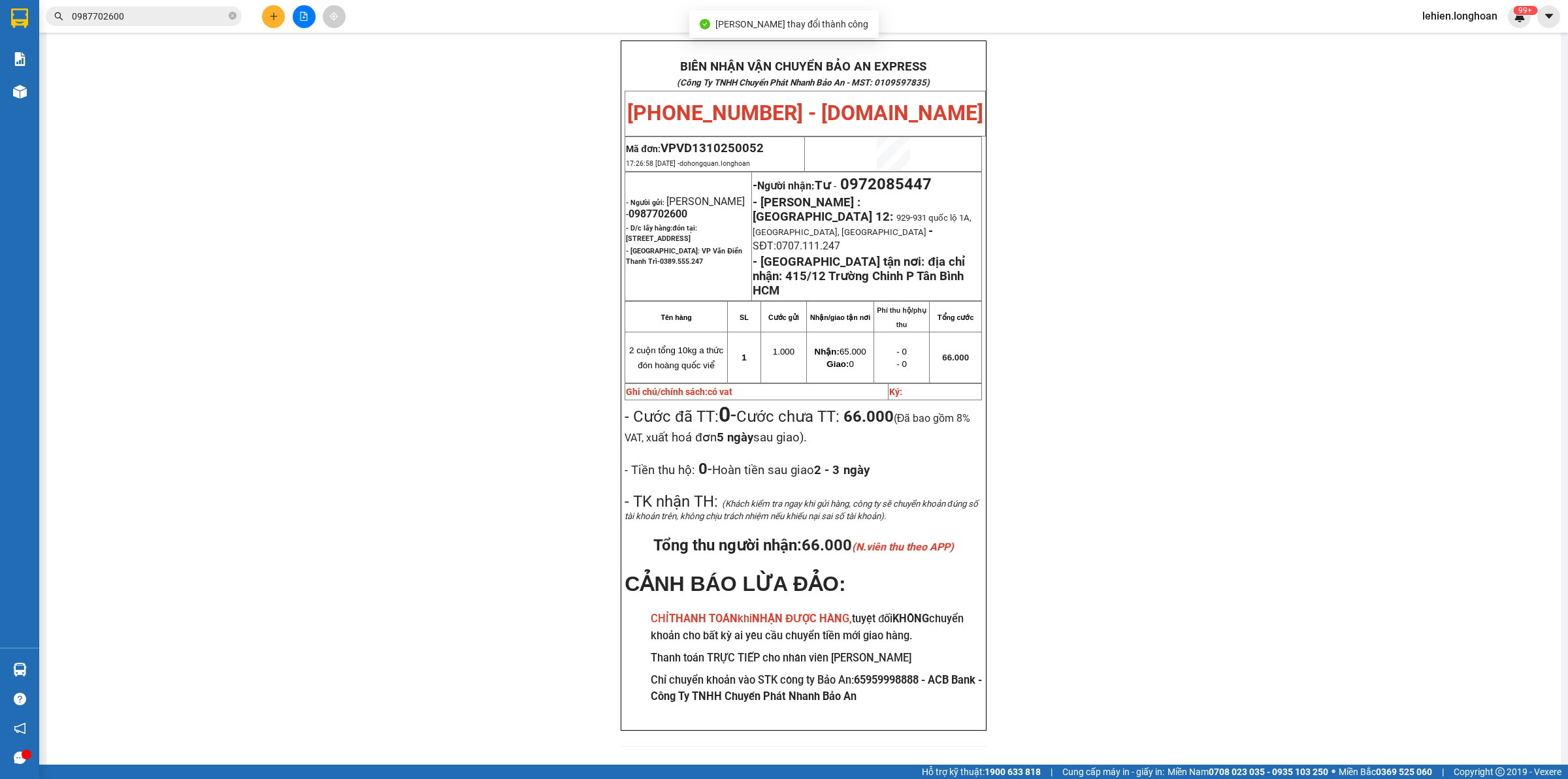
scroll to position [62, 0]
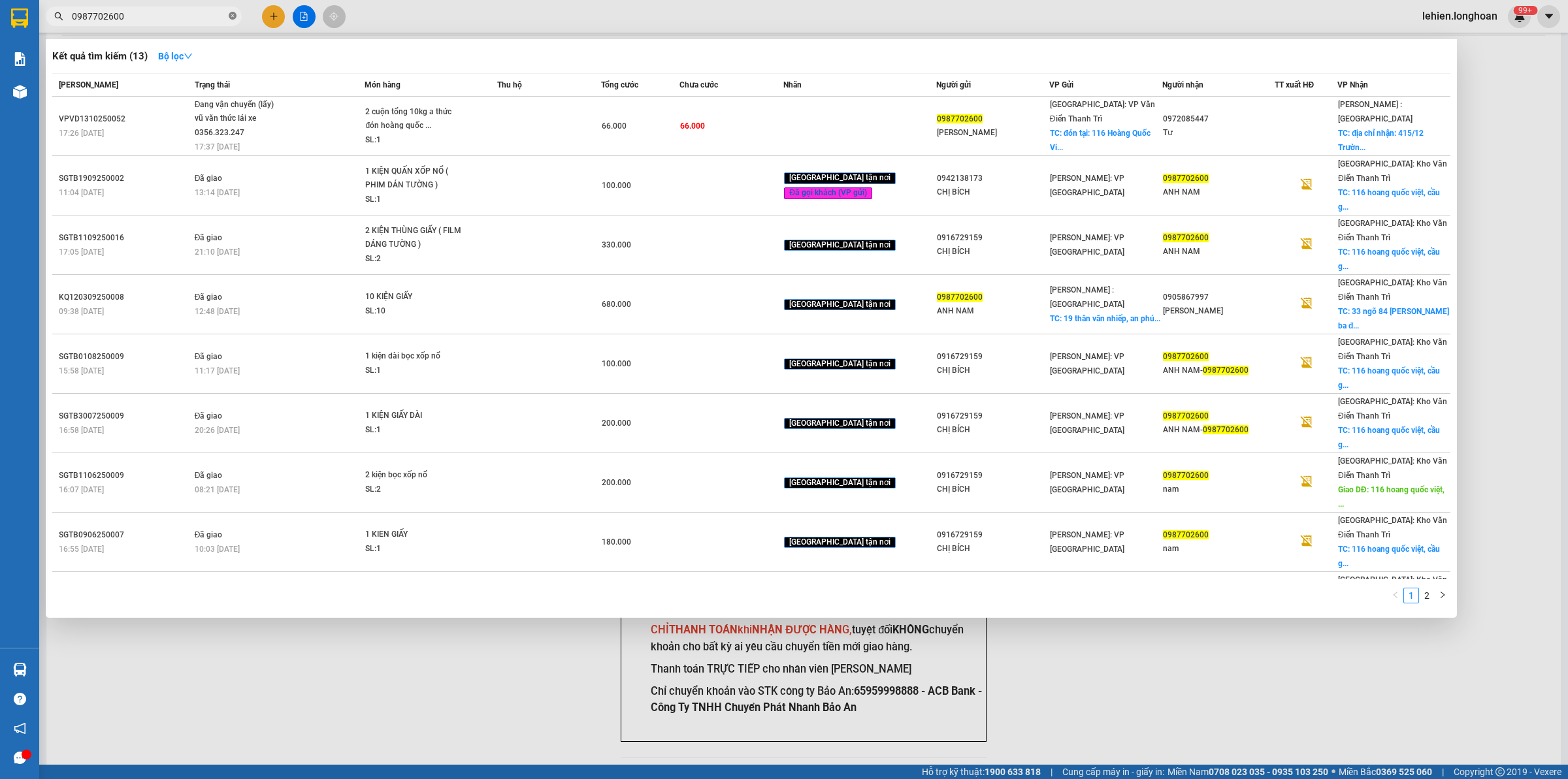
click at [235, 13] on icon "close-circle" at bounding box center [232, 15] width 8 height 8
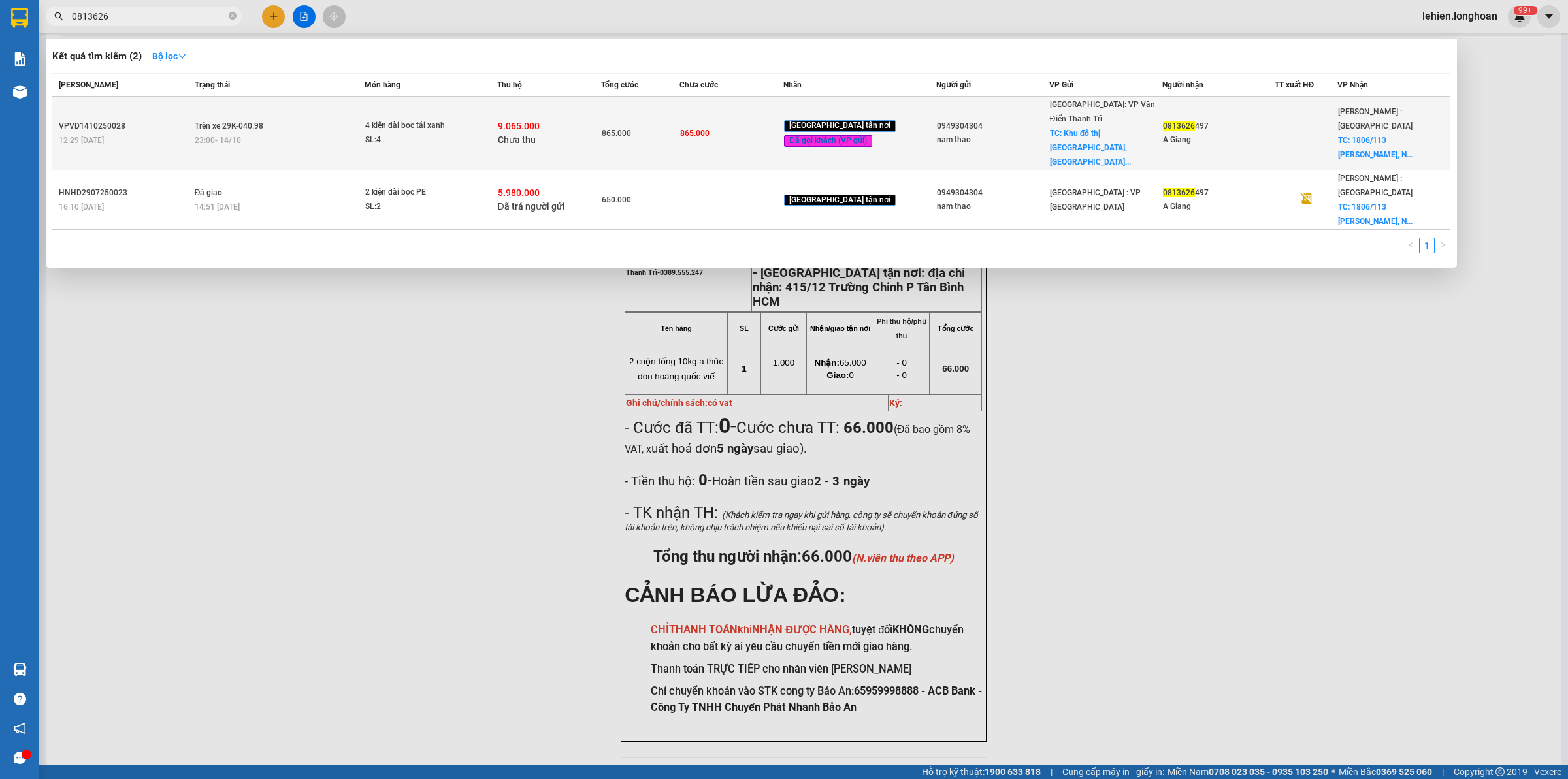
click at [305, 133] on div "23:00 [DATE]" at bounding box center [279, 140] width 170 height 14
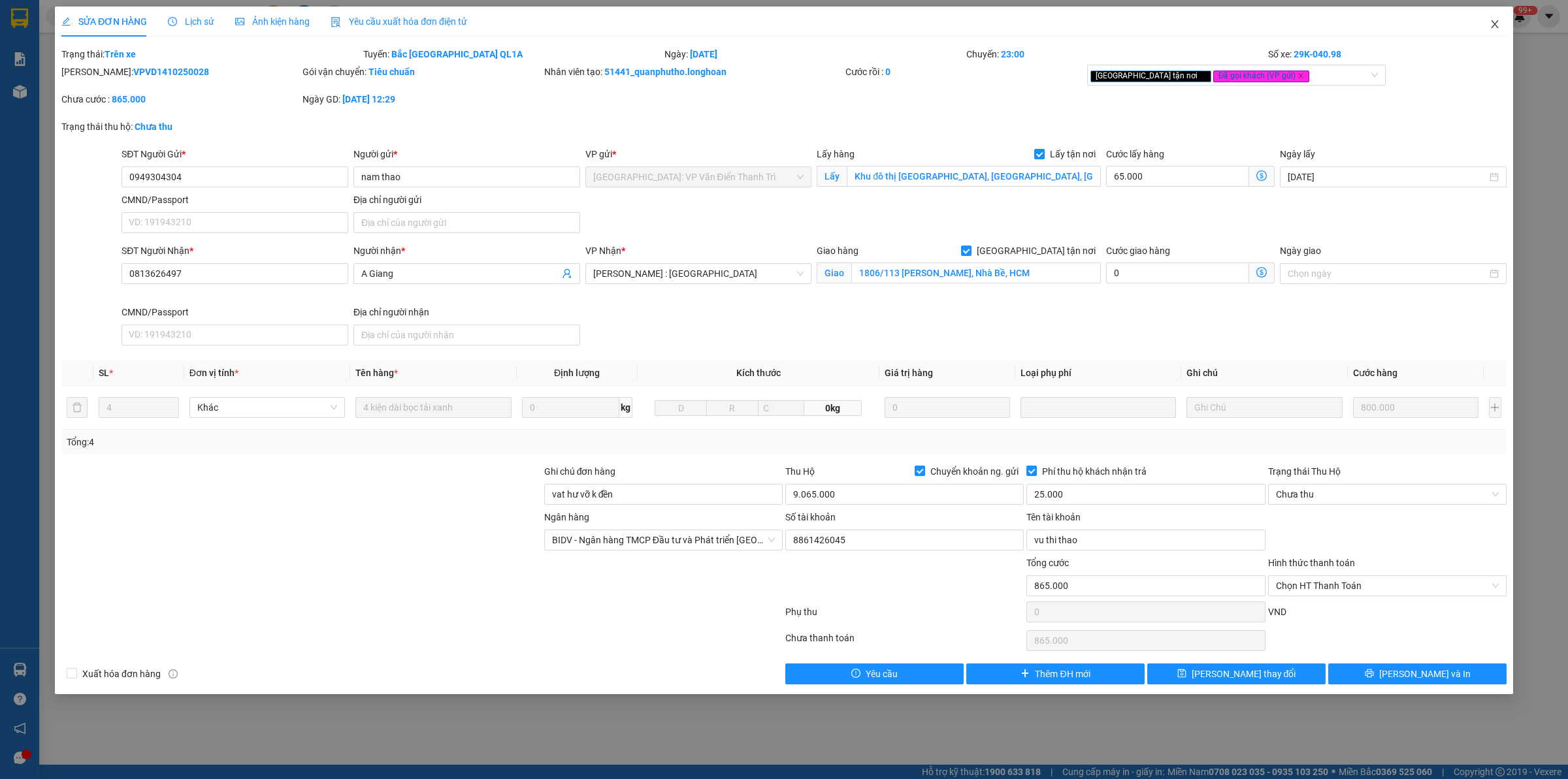
click at [1493, 30] on span "Close" at bounding box center [1494, 24] width 36 height 36
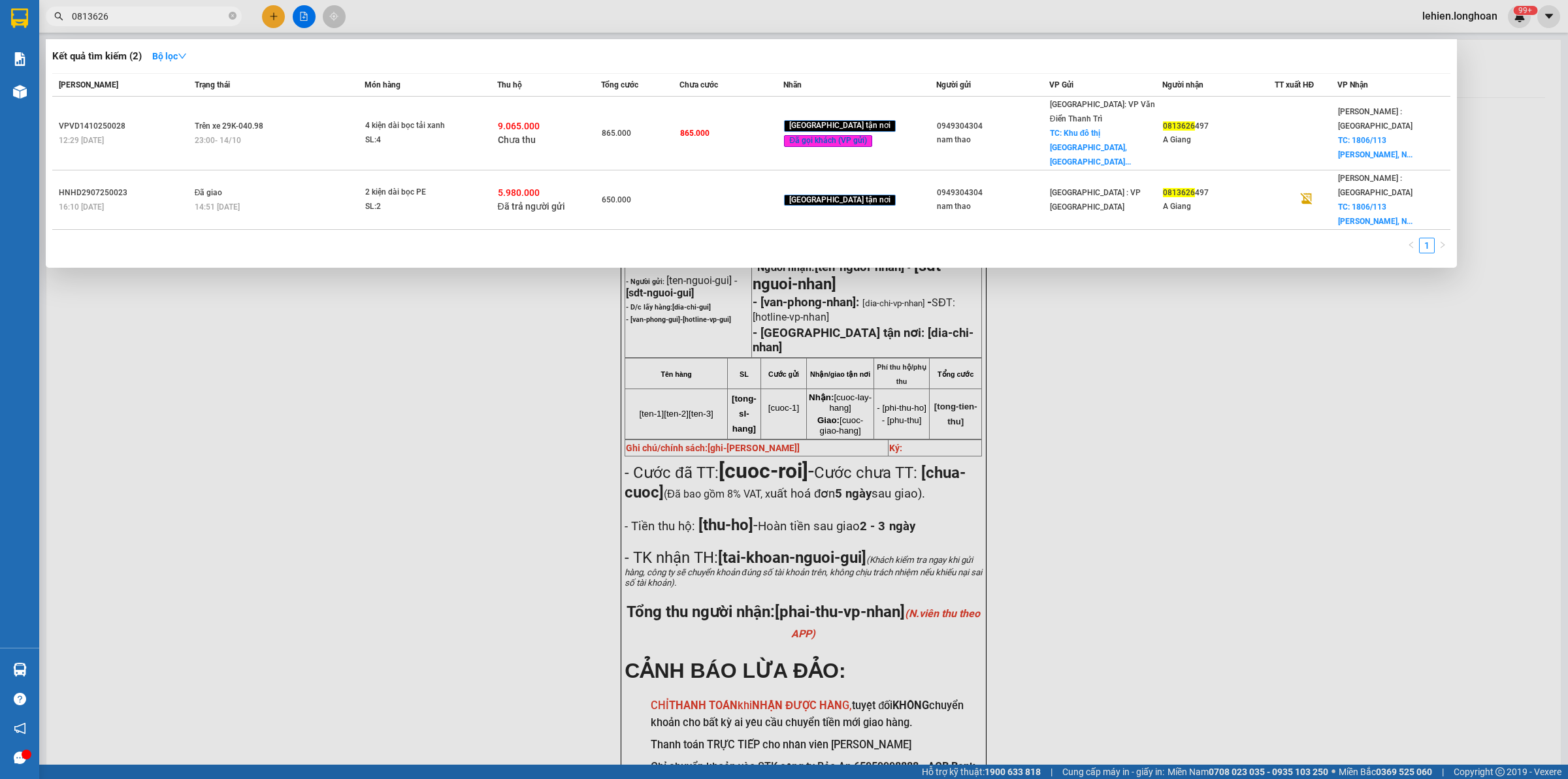
click at [235, 9] on span at bounding box center [232, 16] width 8 height 14
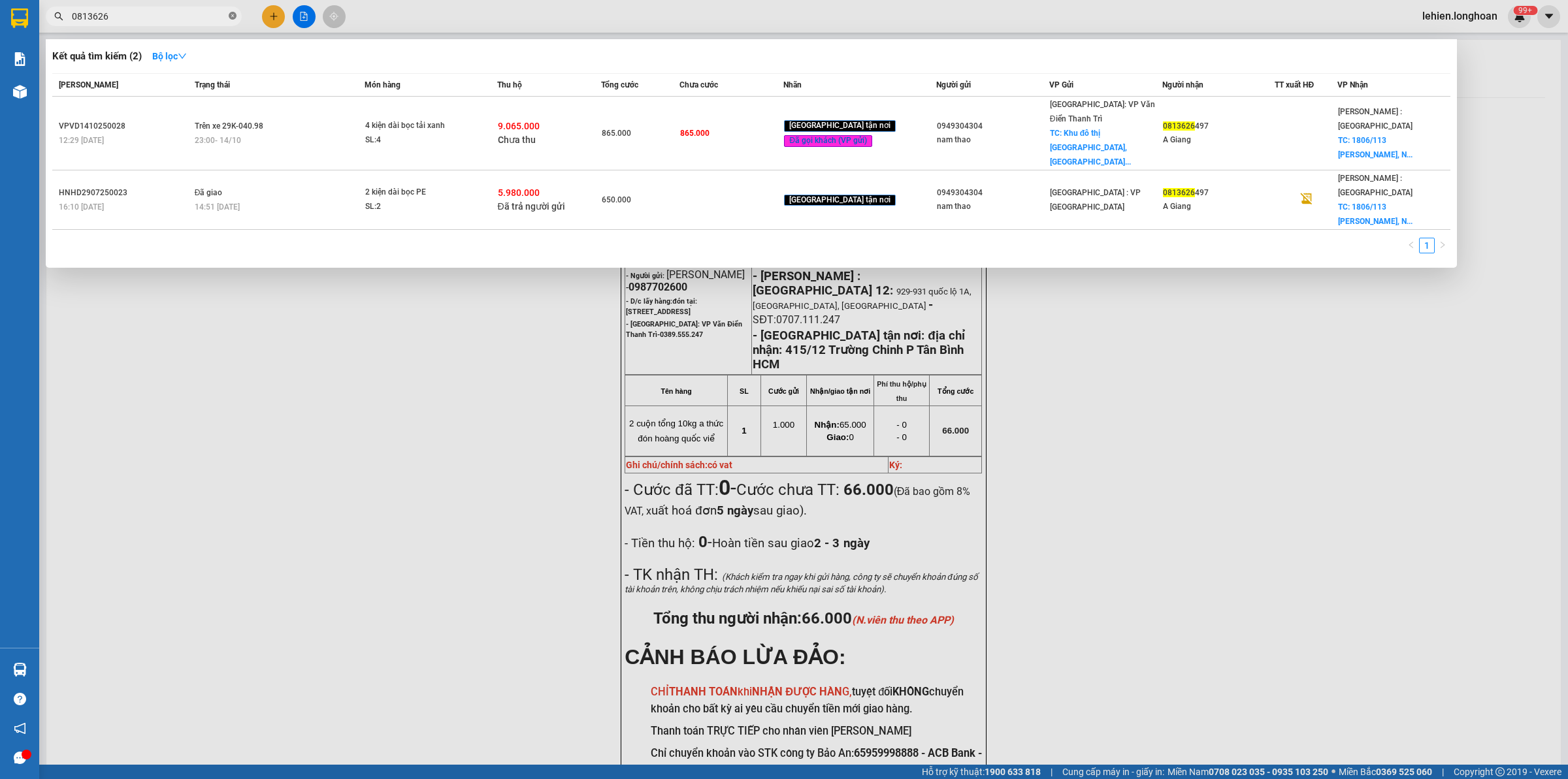
click at [233, 19] on icon "close-circle" at bounding box center [232, 15] width 8 height 8
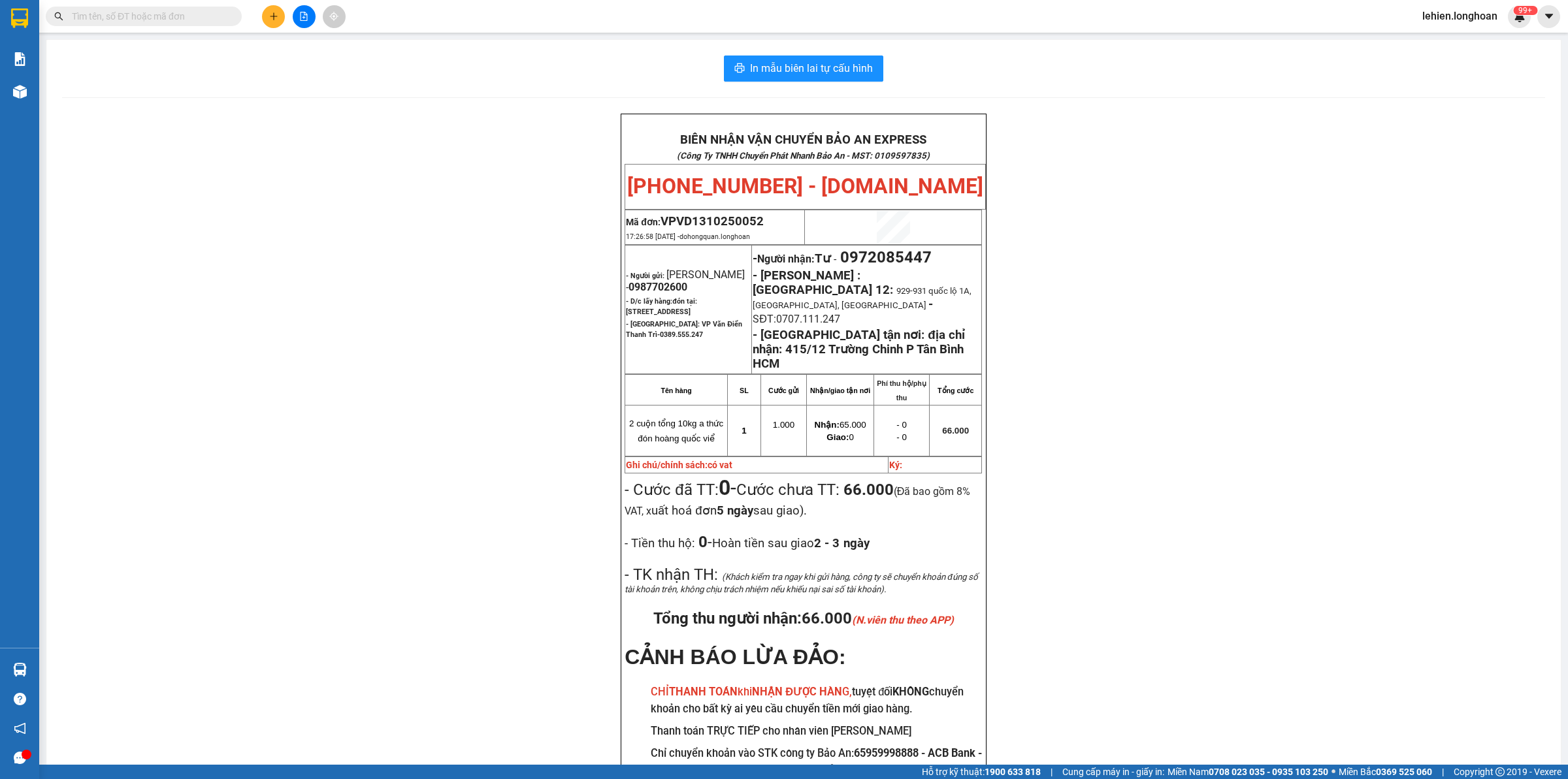
paste input "0985562556"
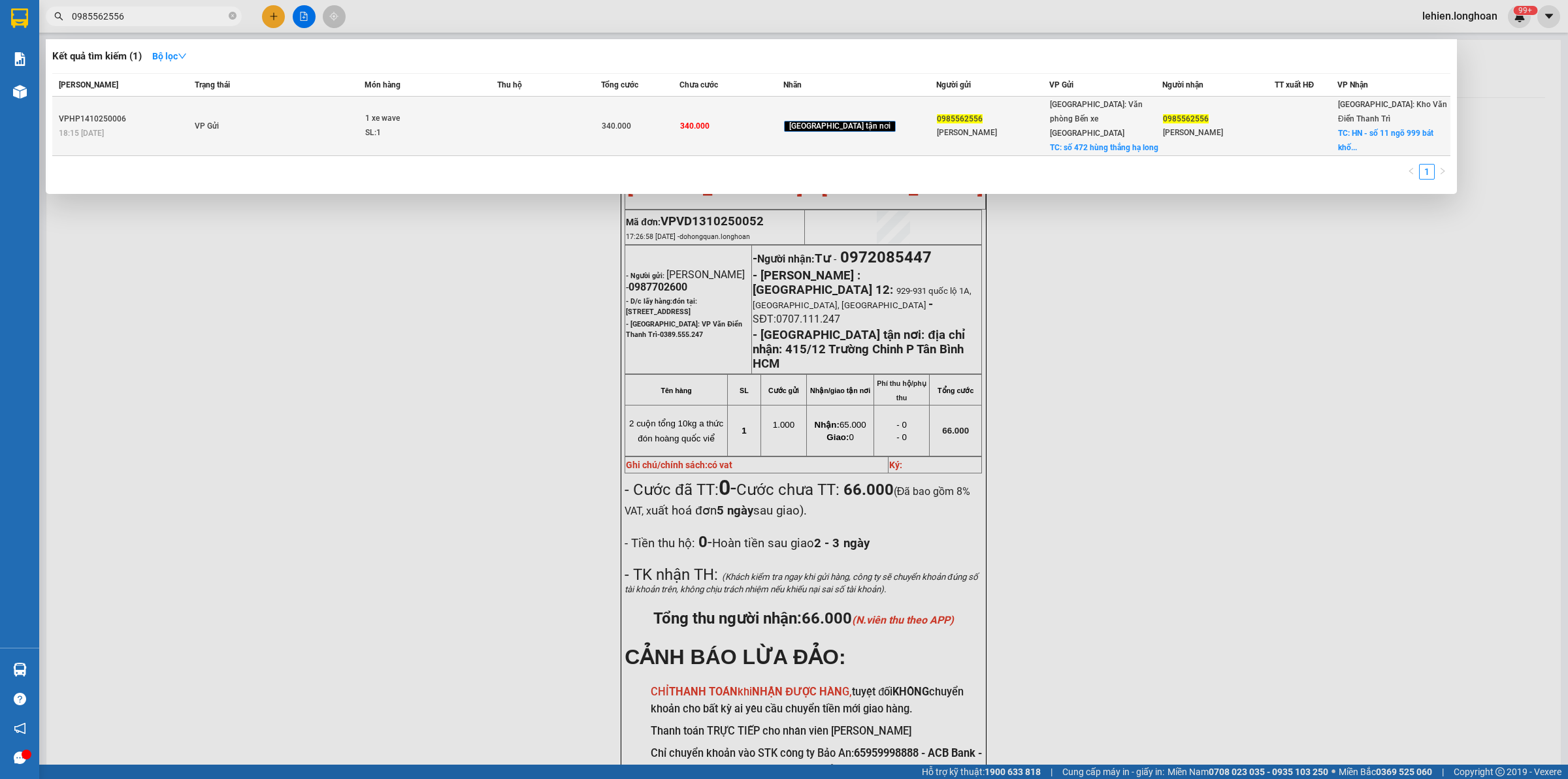
click at [351, 117] on td "VP Gửi" at bounding box center [278, 127] width 174 height 59
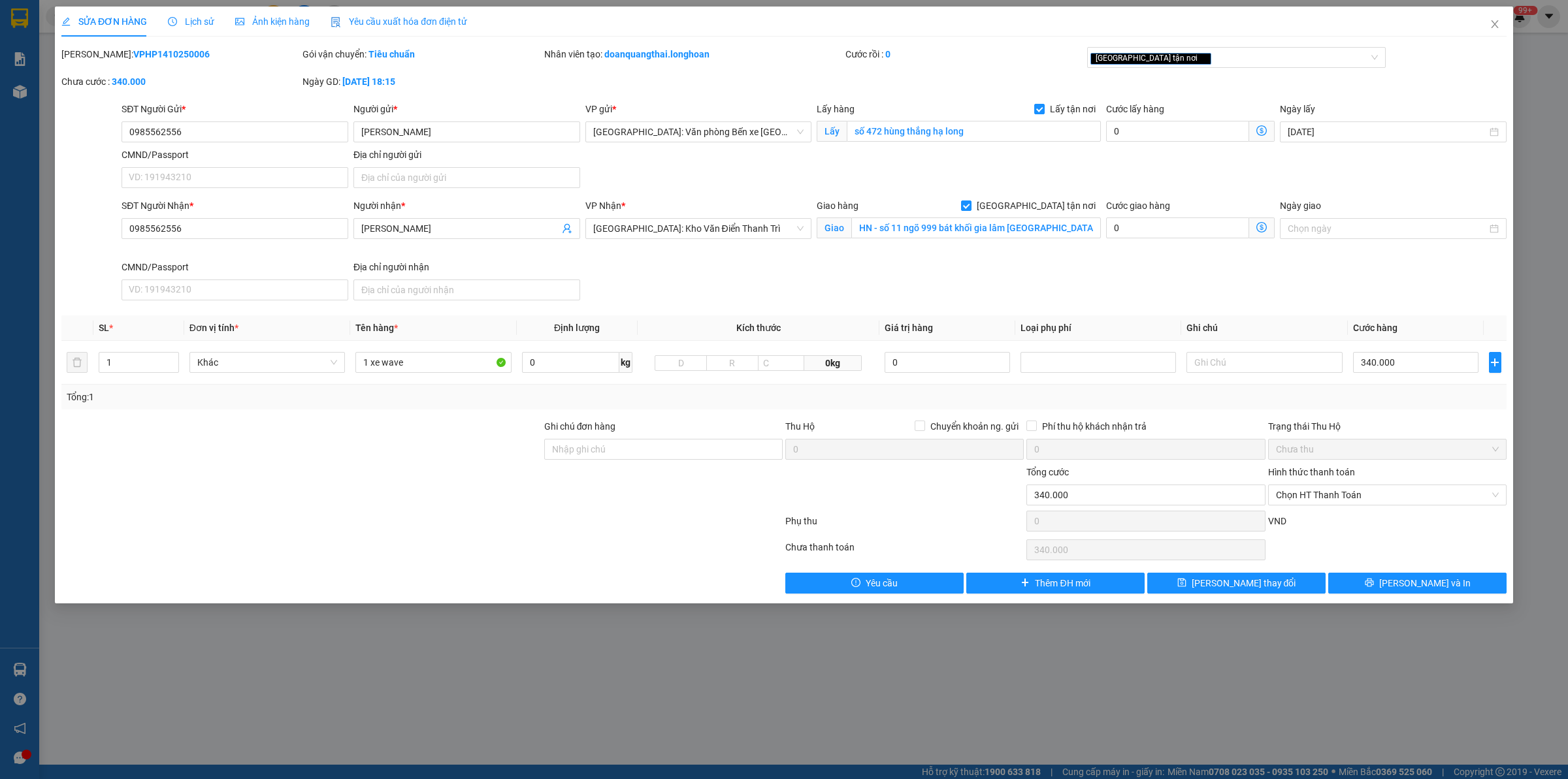
click at [190, 24] on span "Lịch sử" at bounding box center [191, 21] width 46 height 10
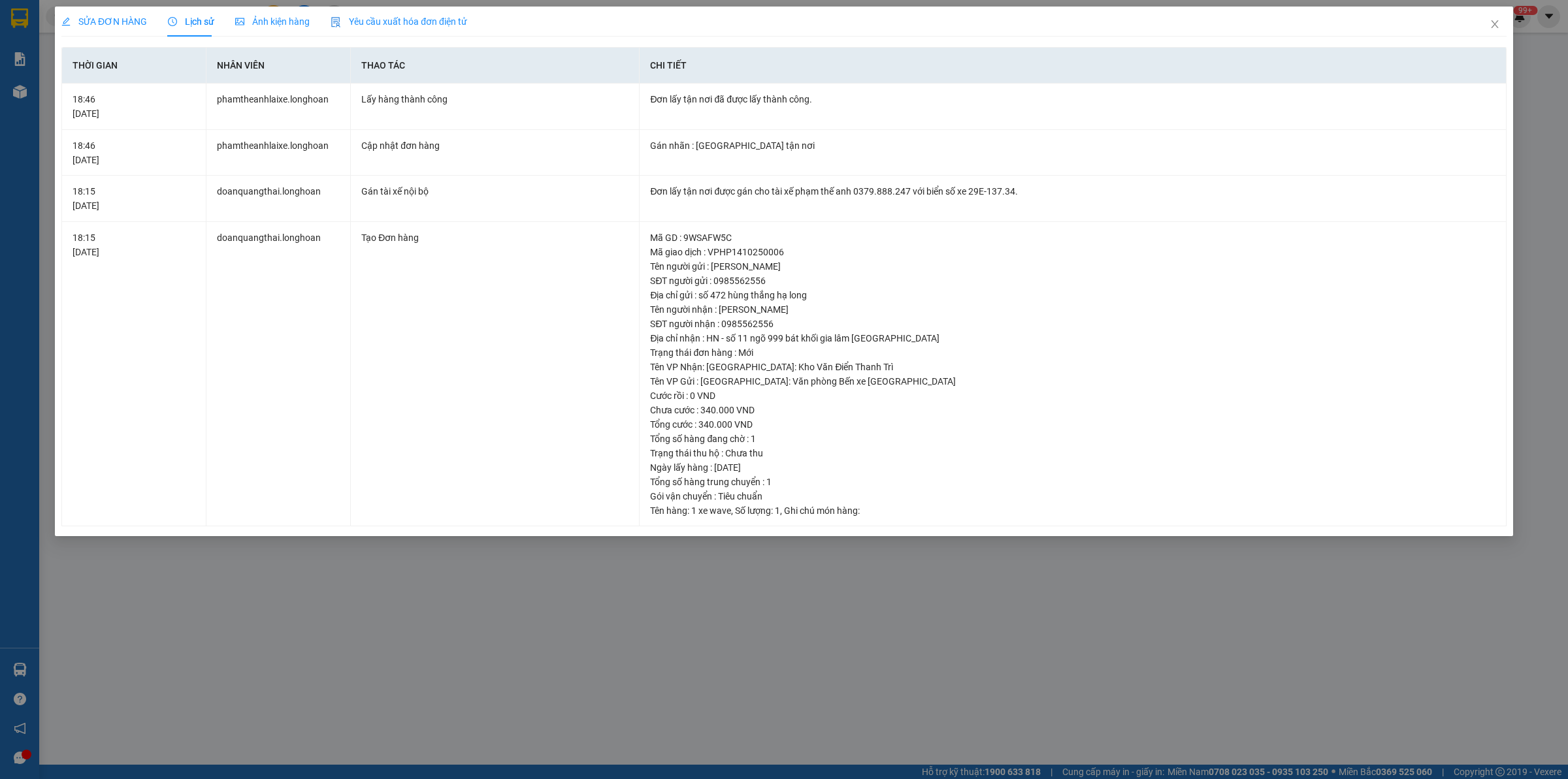
click at [116, 24] on span "SỬA ĐƠN HÀNG" at bounding box center [104, 21] width 85 height 10
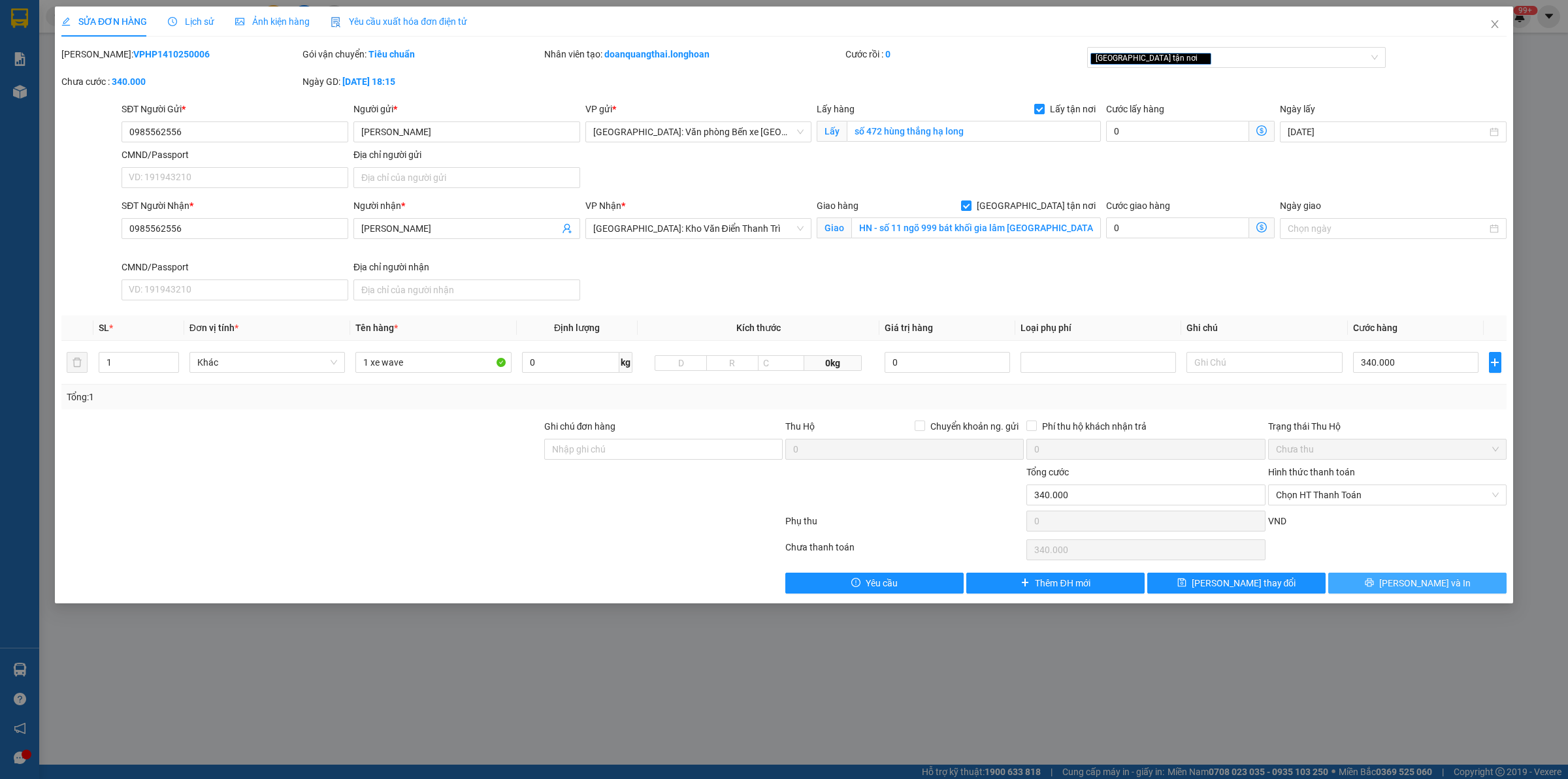
click at [1425, 582] on span "[PERSON_NAME] và In" at bounding box center [1425, 583] width 91 height 14
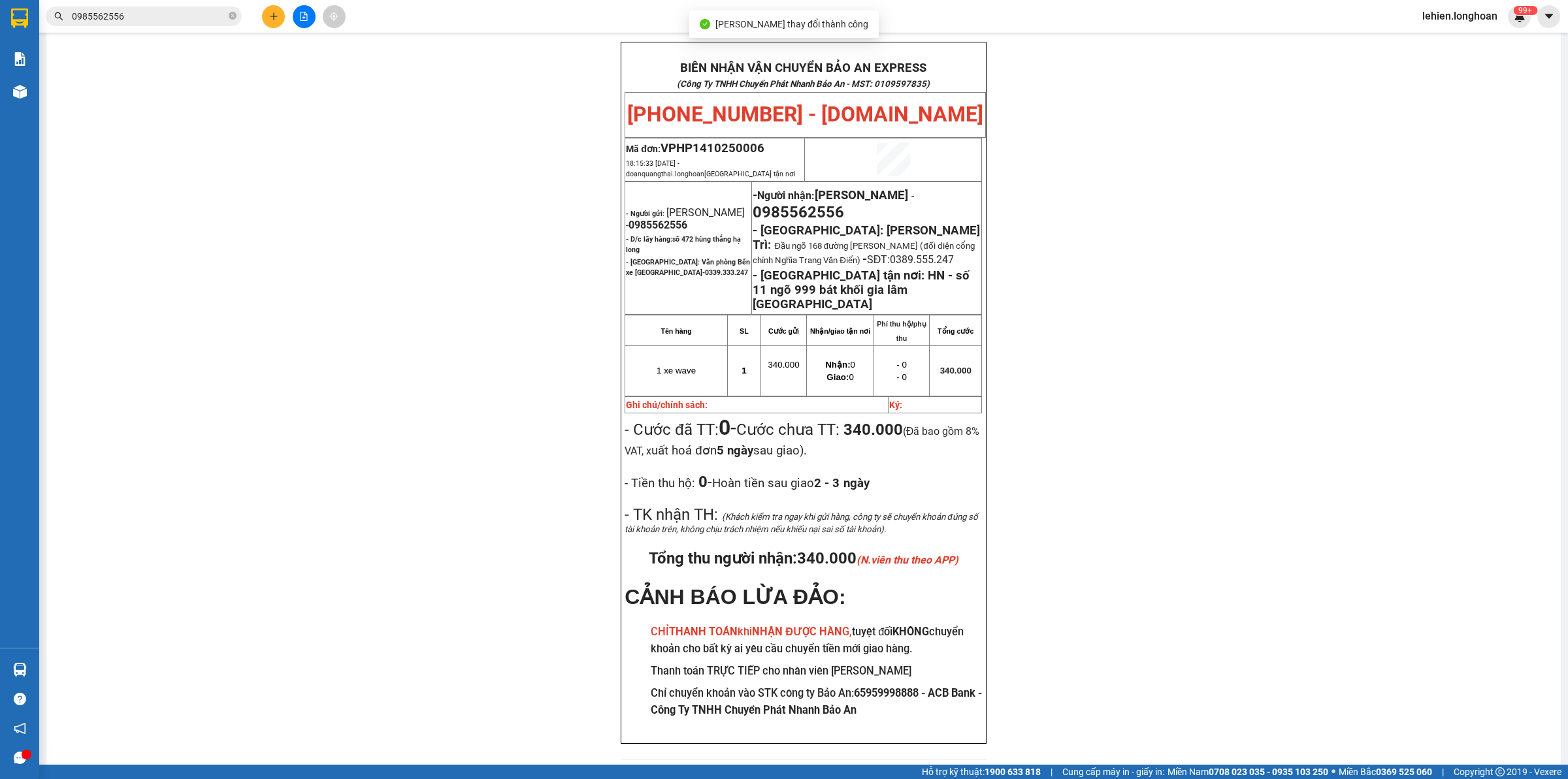
scroll to position [73, 0]
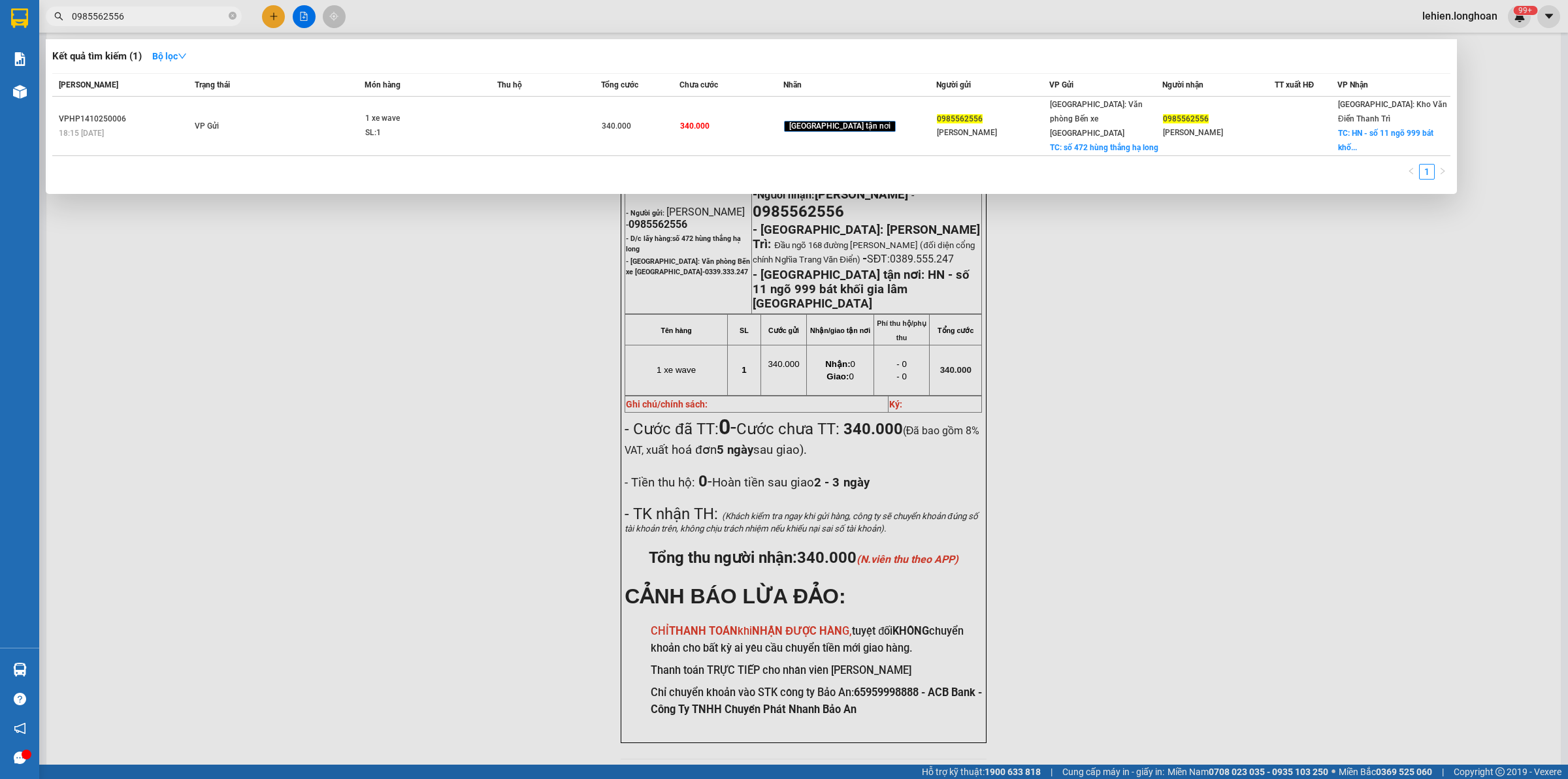
click at [187, 11] on input "0985562556" at bounding box center [149, 16] width 154 height 14
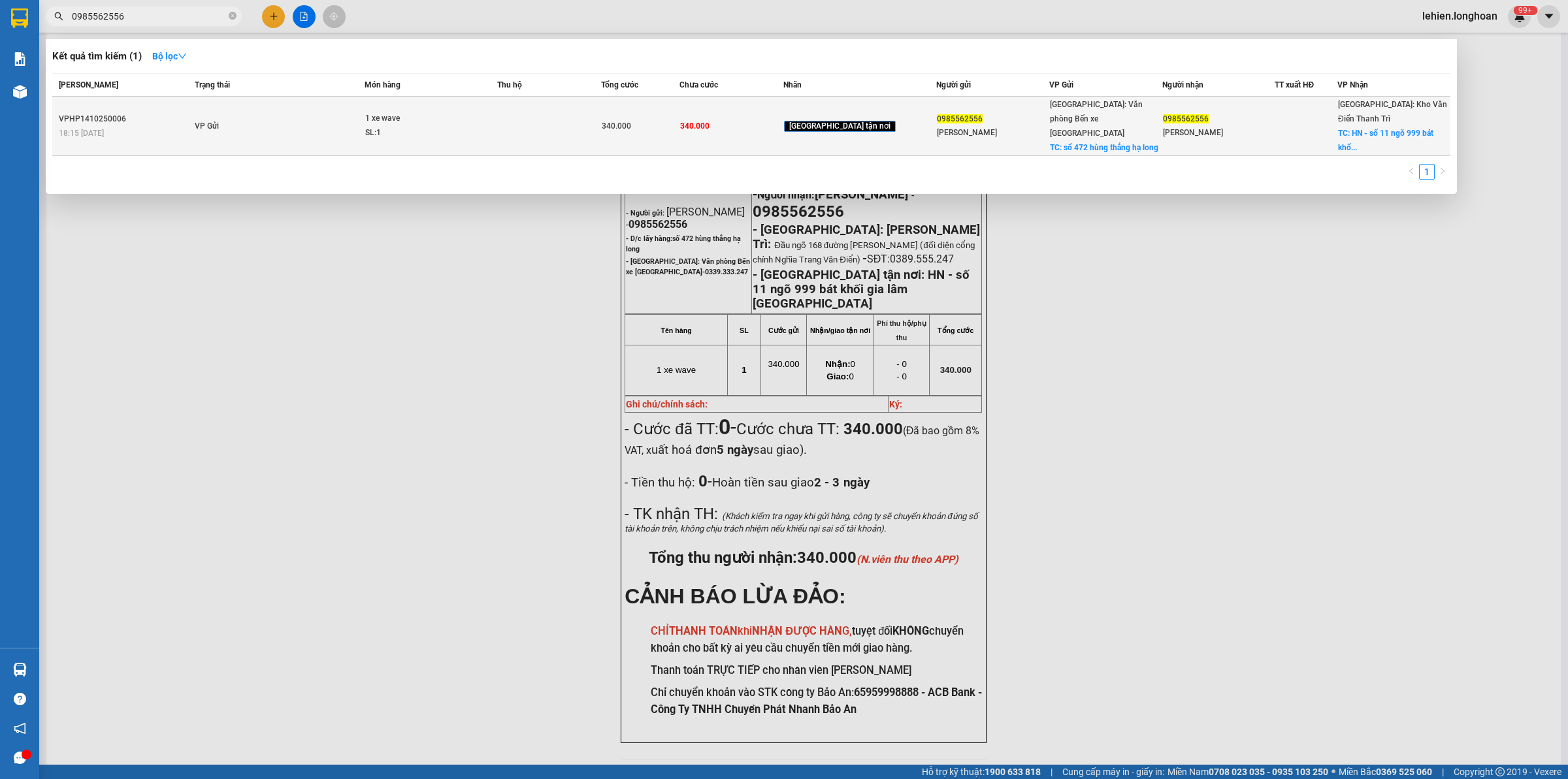
click at [248, 126] on td "VP Gửi" at bounding box center [278, 127] width 174 height 59
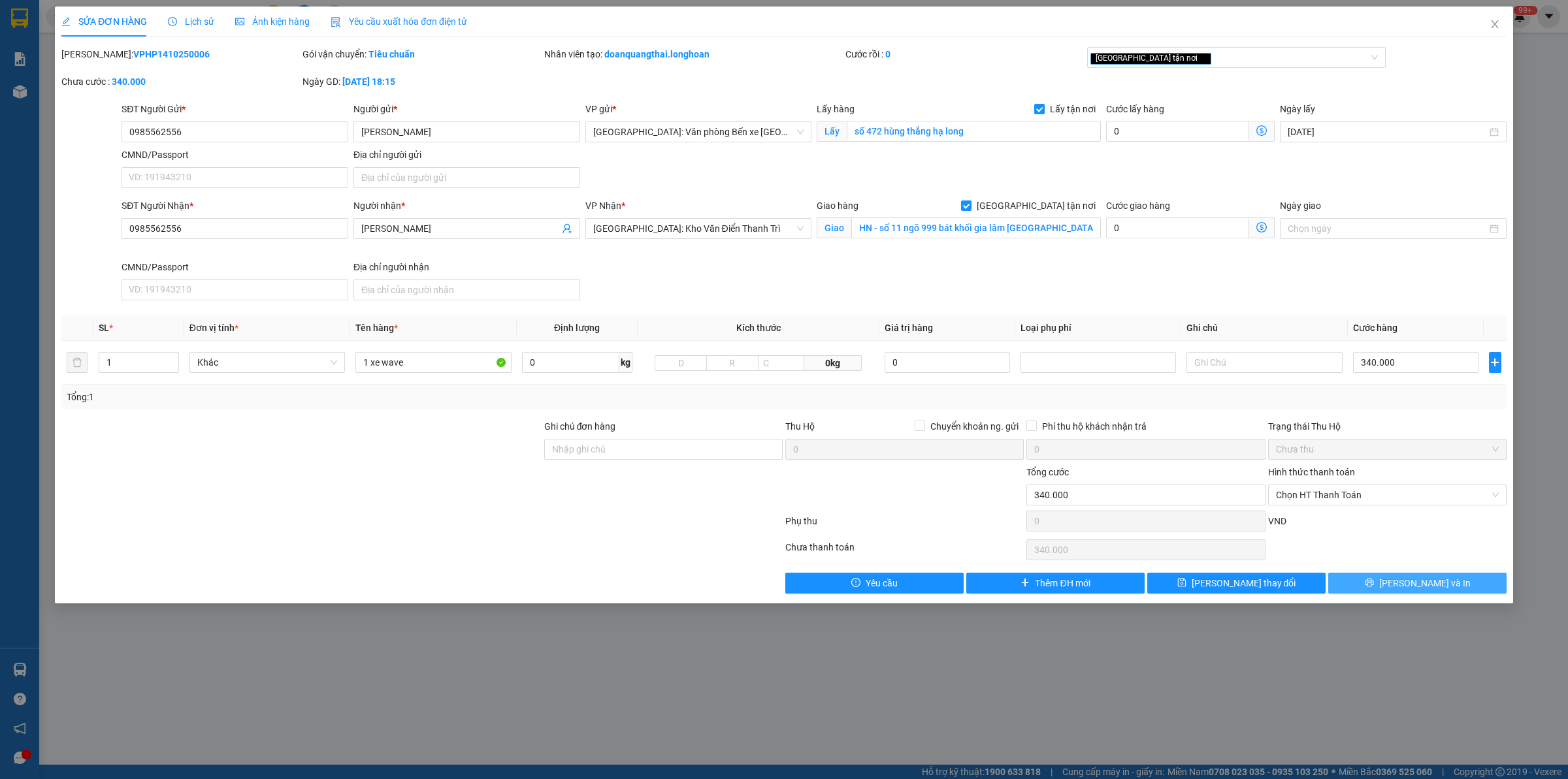
click at [1442, 583] on button "[PERSON_NAME] và In" at bounding box center [1416, 583] width 178 height 21
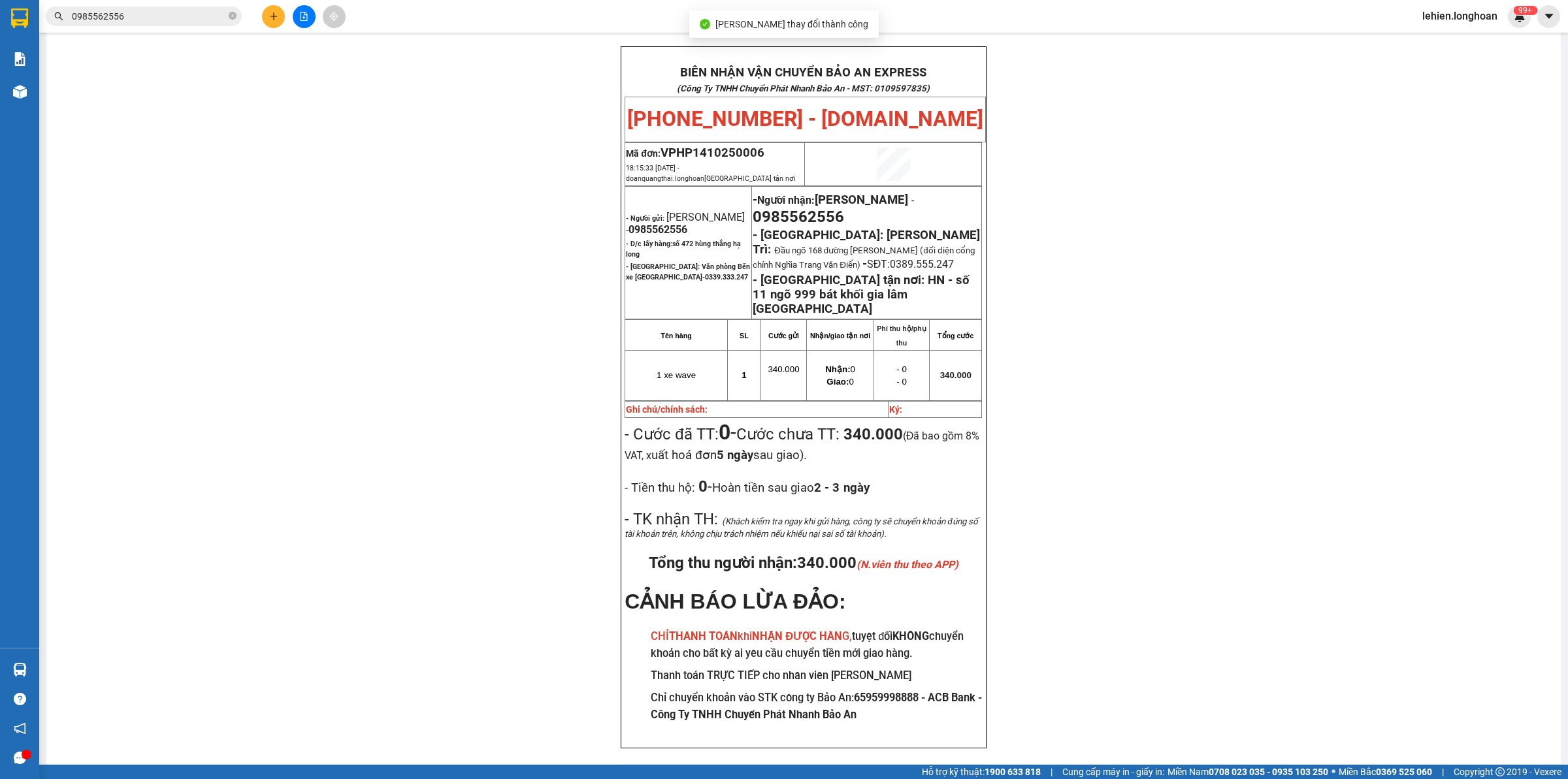
scroll to position [75, 0]
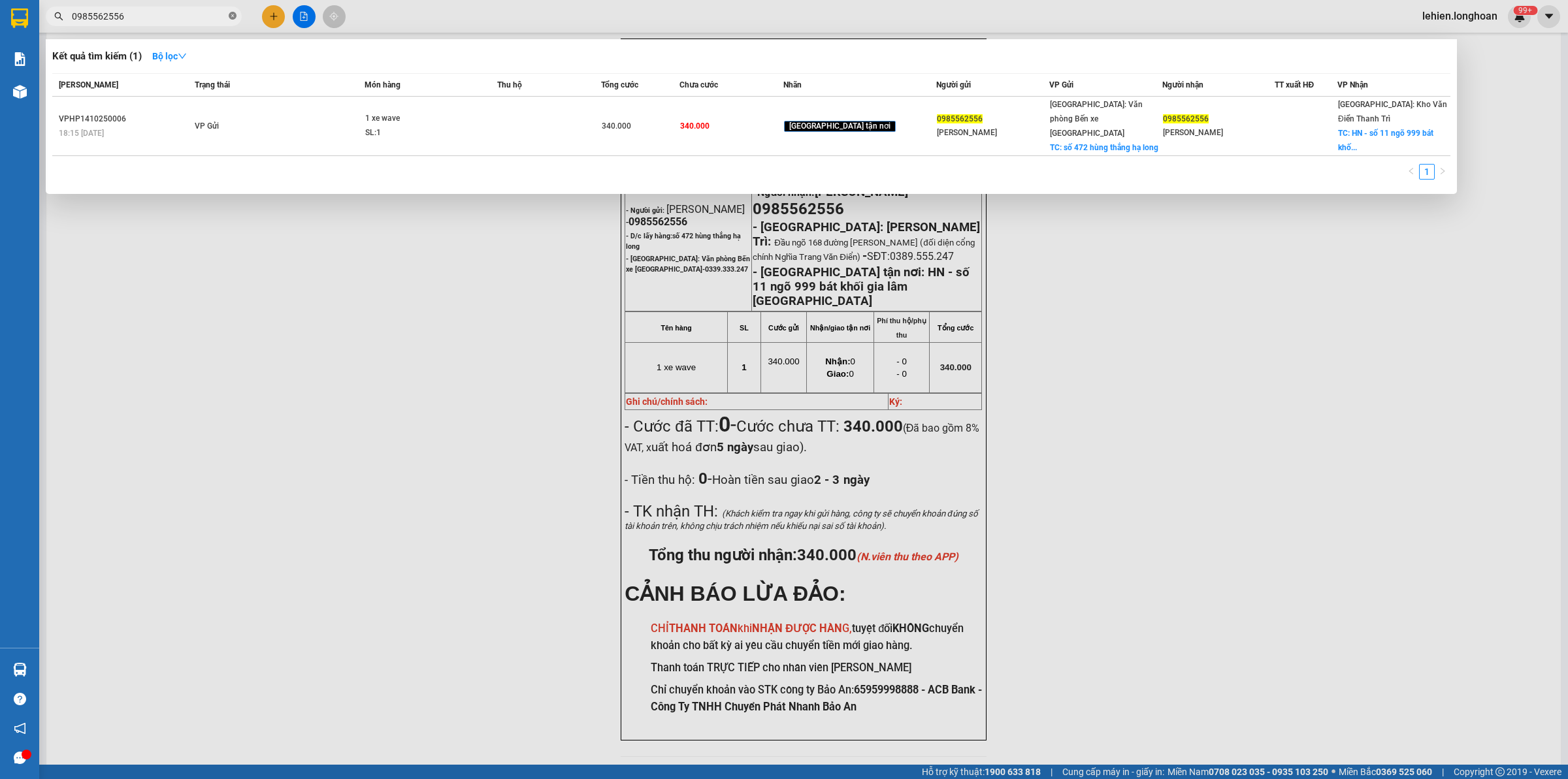
click at [235, 16] on icon "close-circle" at bounding box center [232, 15] width 8 height 8
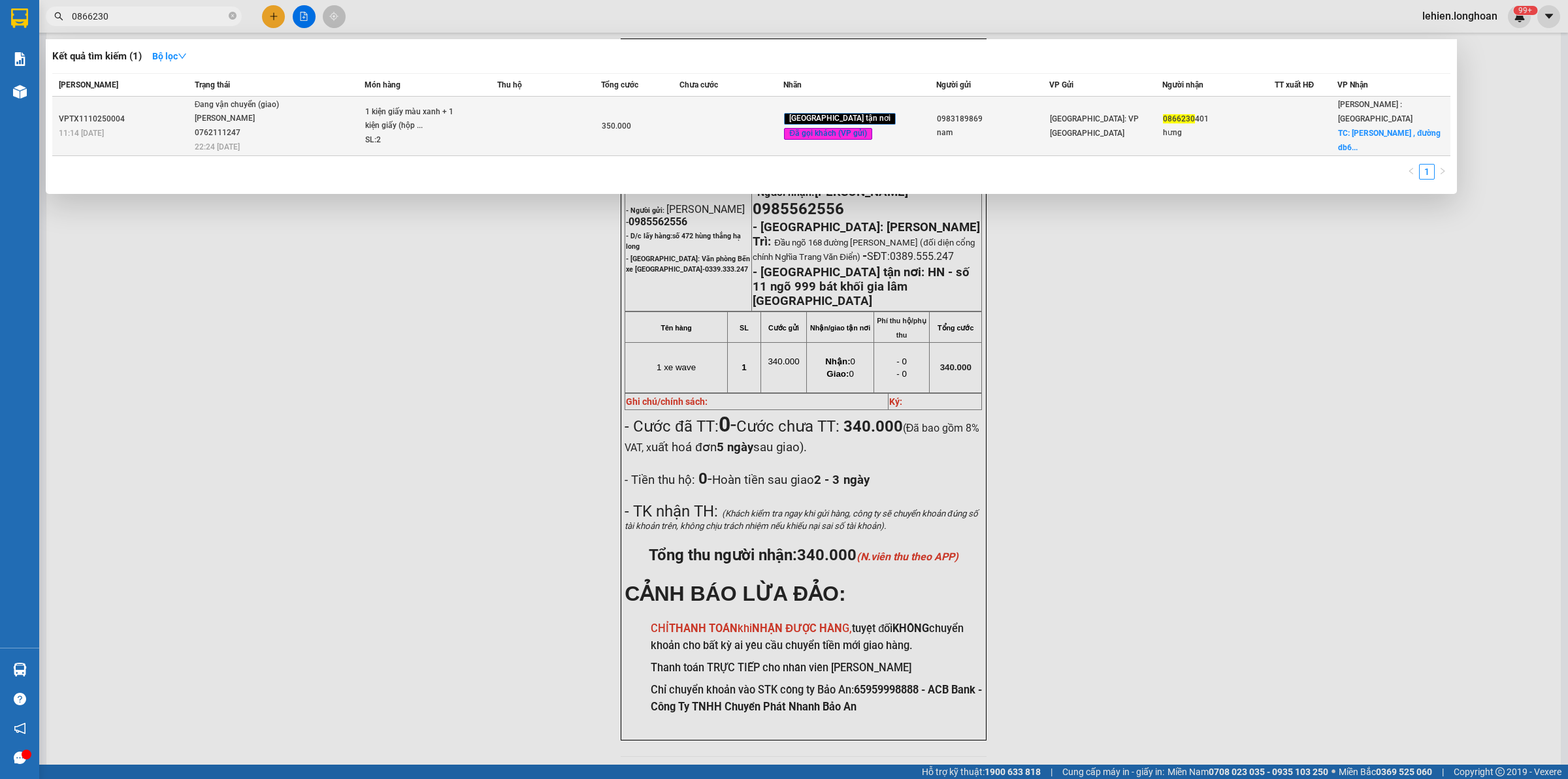
click at [331, 124] on span "Đang vận chuyển (giao) ĐINH HÒA TRÍ 0762111247 22:24 - 14/10" at bounding box center [279, 125] width 170 height 54
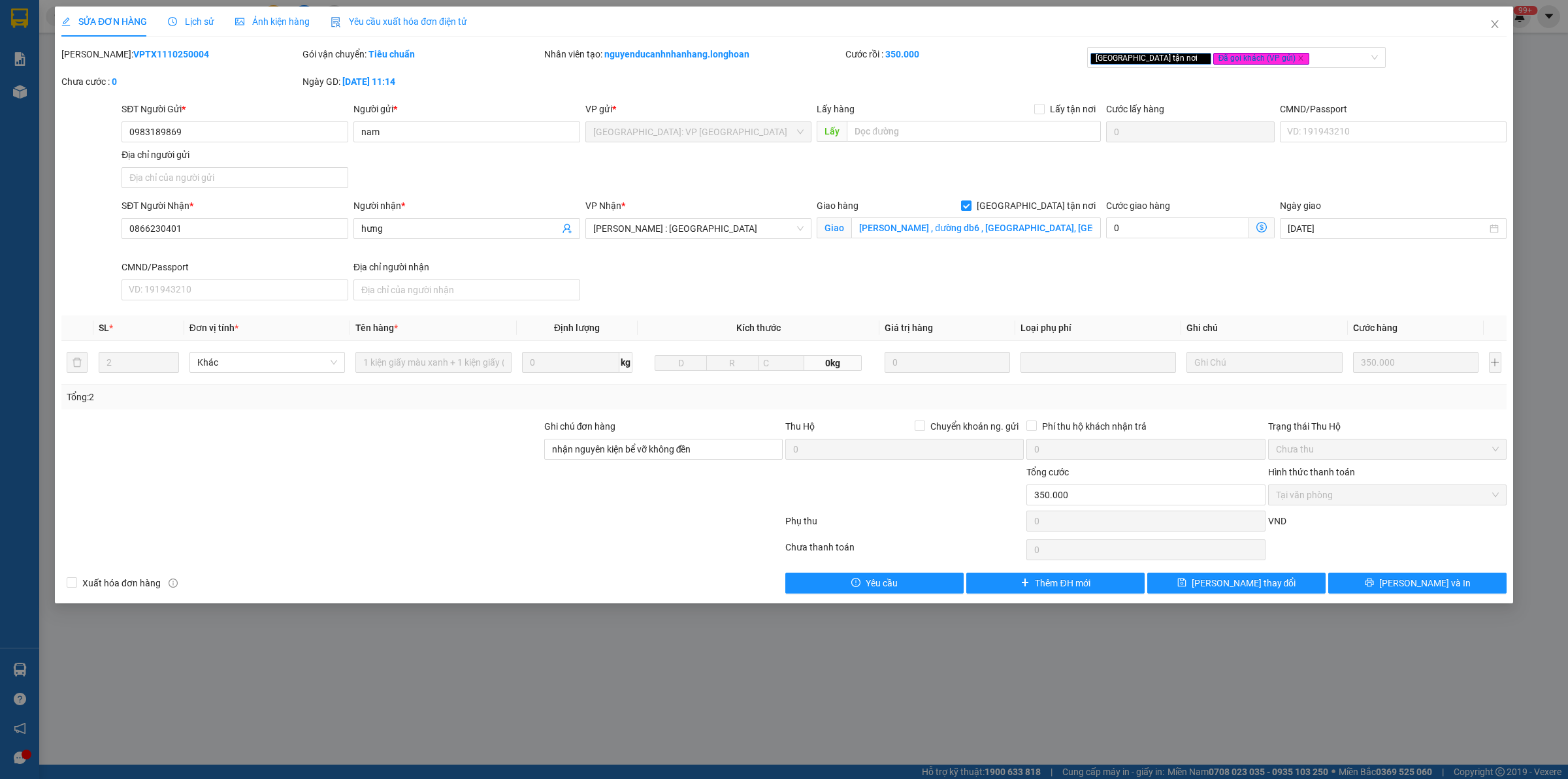
click at [188, 22] on span "Lịch sử" at bounding box center [191, 21] width 46 height 10
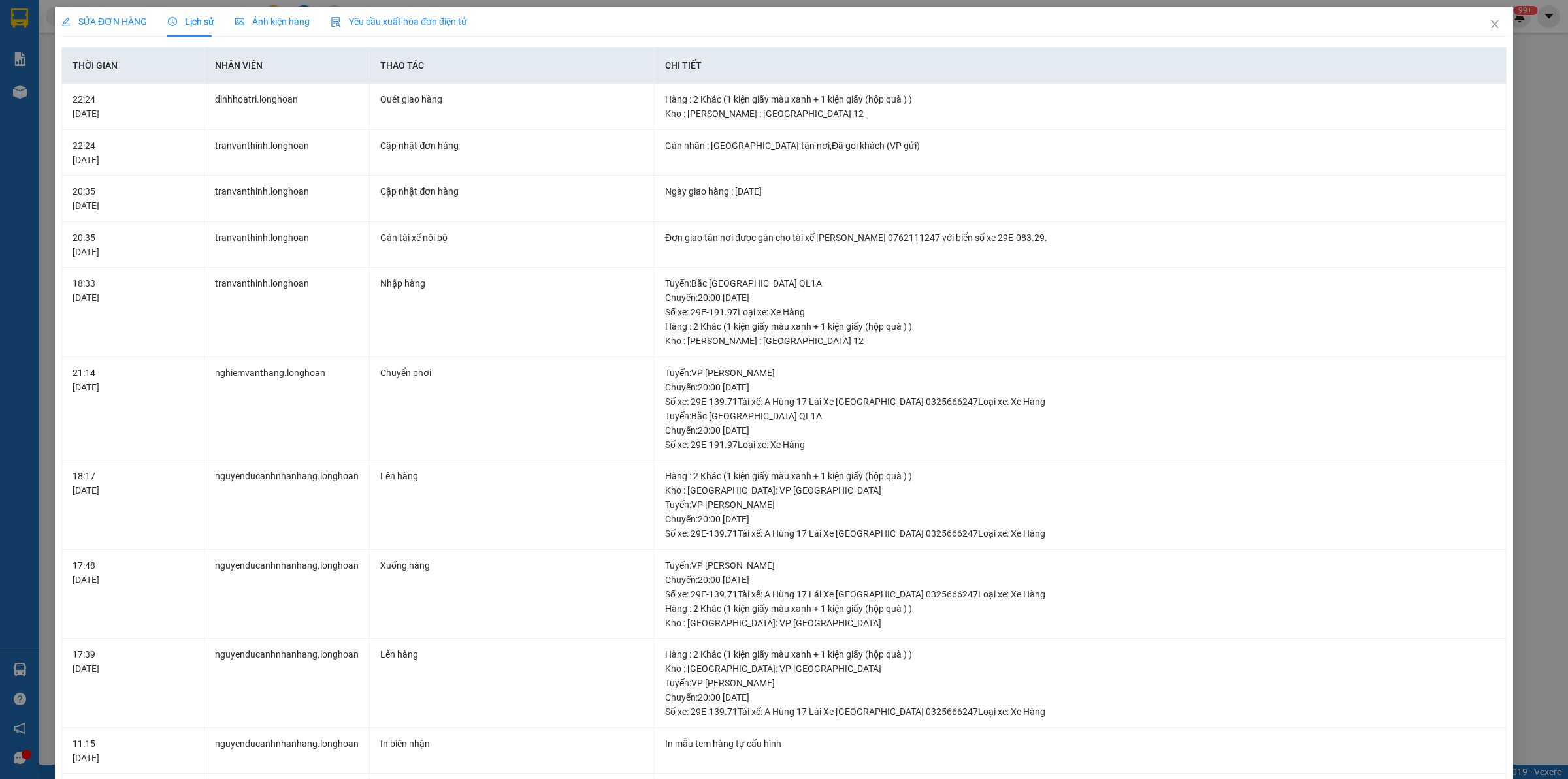
click at [136, 20] on span "SỬA ĐƠN HÀNG" at bounding box center [104, 21] width 85 height 10
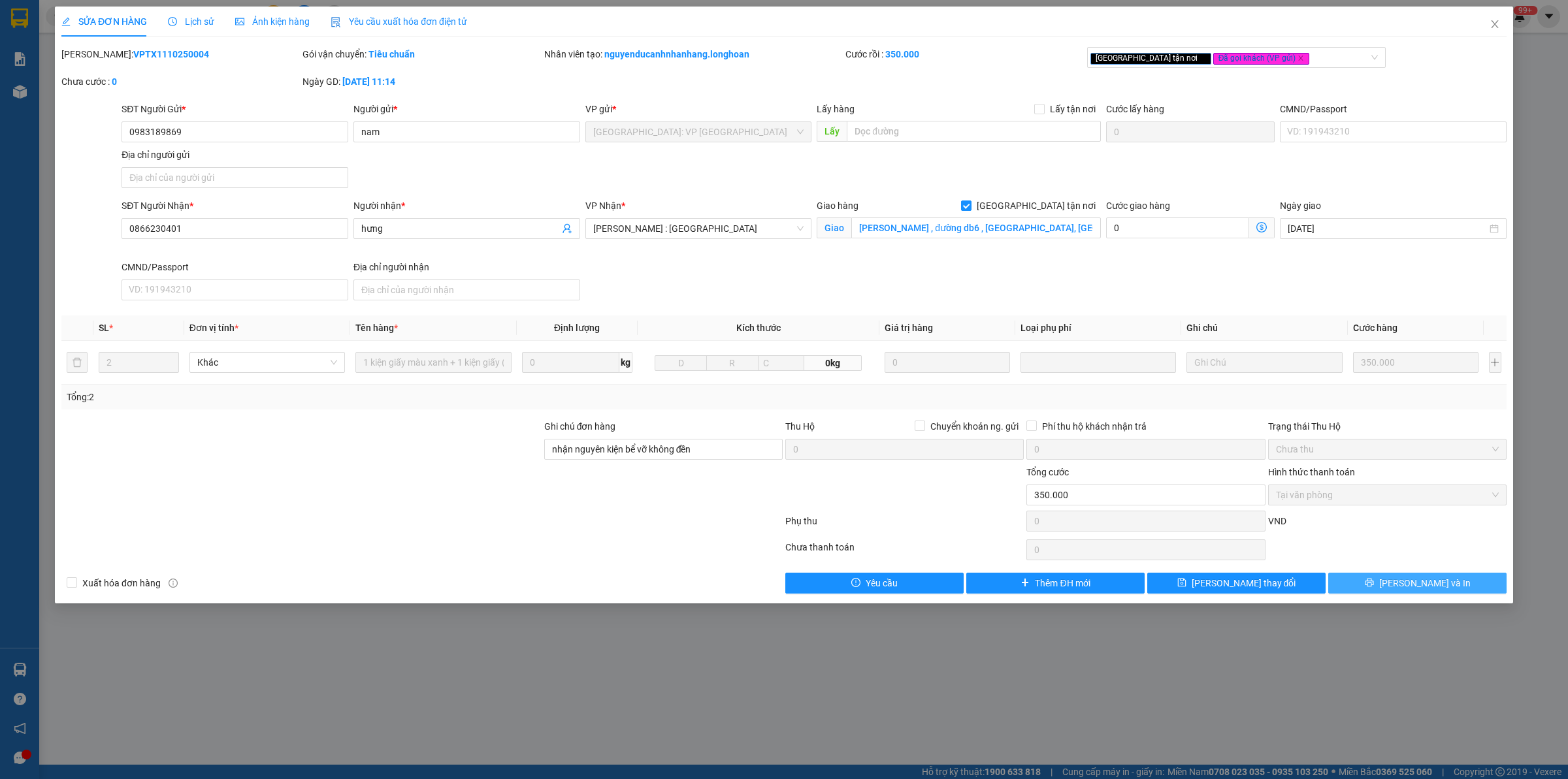
click at [1386, 593] on button "[PERSON_NAME] và In" at bounding box center [1416, 583] width 178 height 21
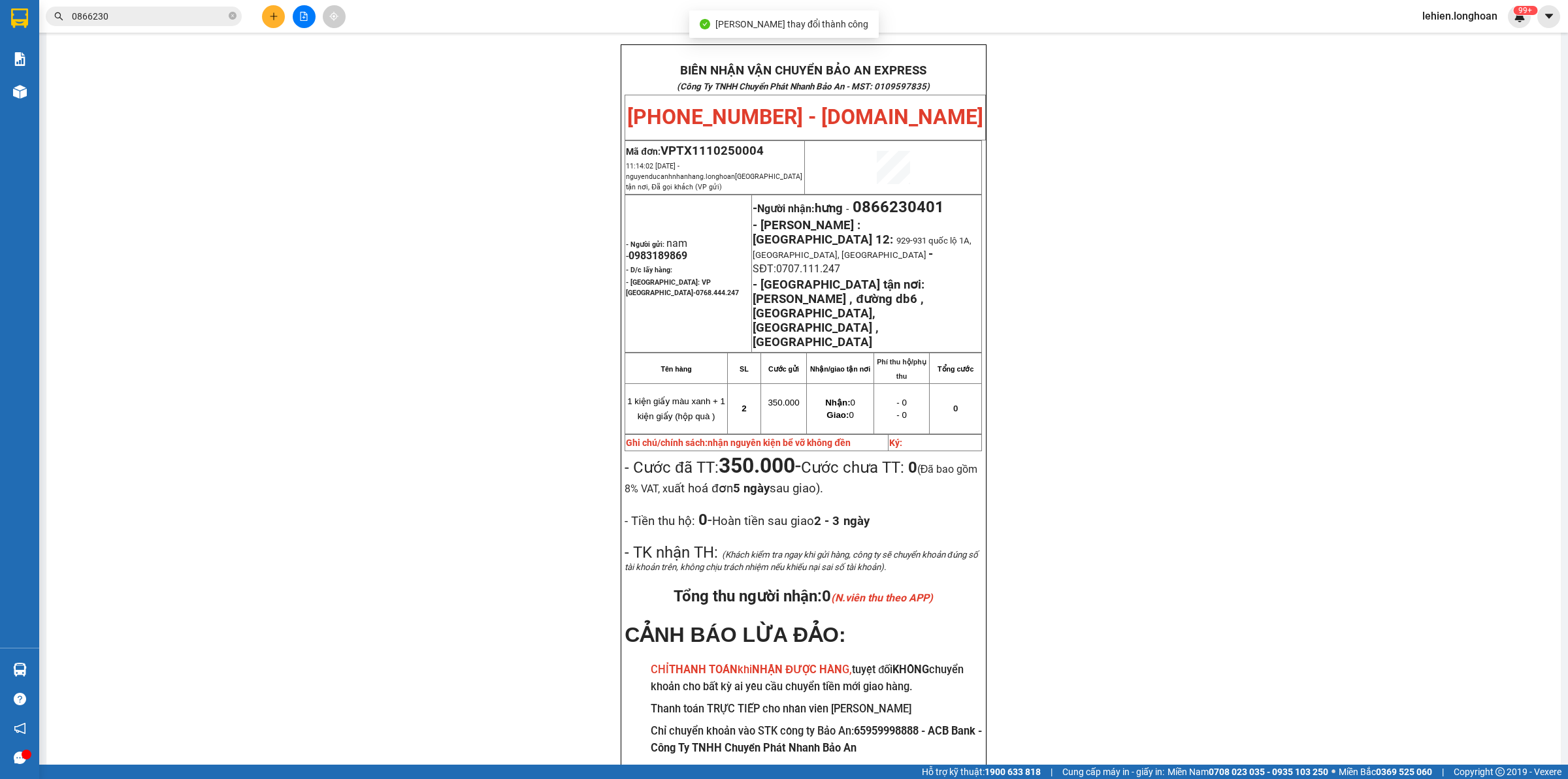
scroll to position [68, 0]
click at [1150, 592] on div "BIÊN NHẬN VẬN CHUYỂN BẢO AN EXPRESS (Công Ty TNHH Chuyển Phát Nhanh Bảo An - MS…" at bounding box center [803, 430] width 1483 height 770
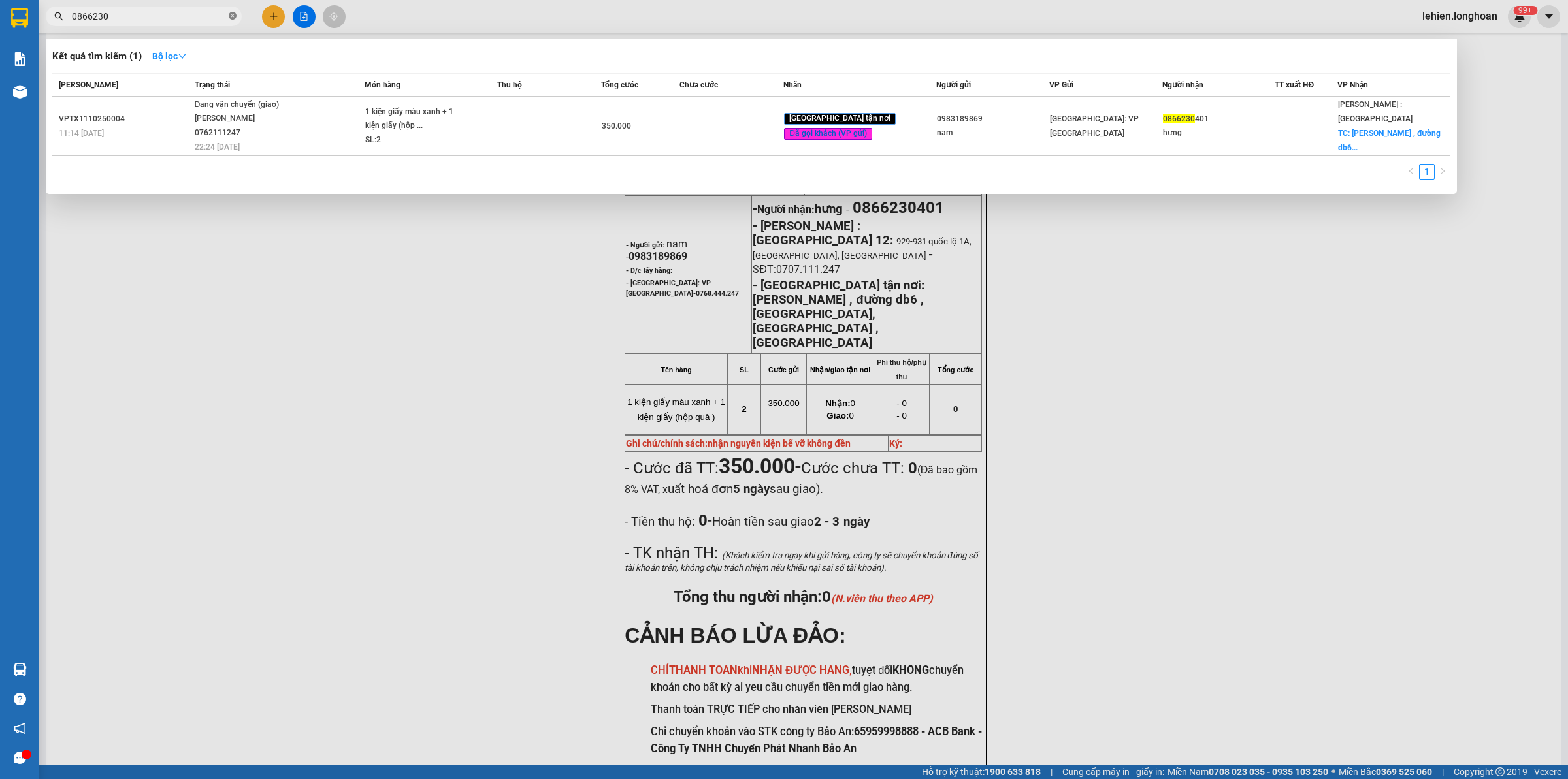
click at [233, 17] on icon "close-circle" at bounding box center [232, 15] width 8 height 8
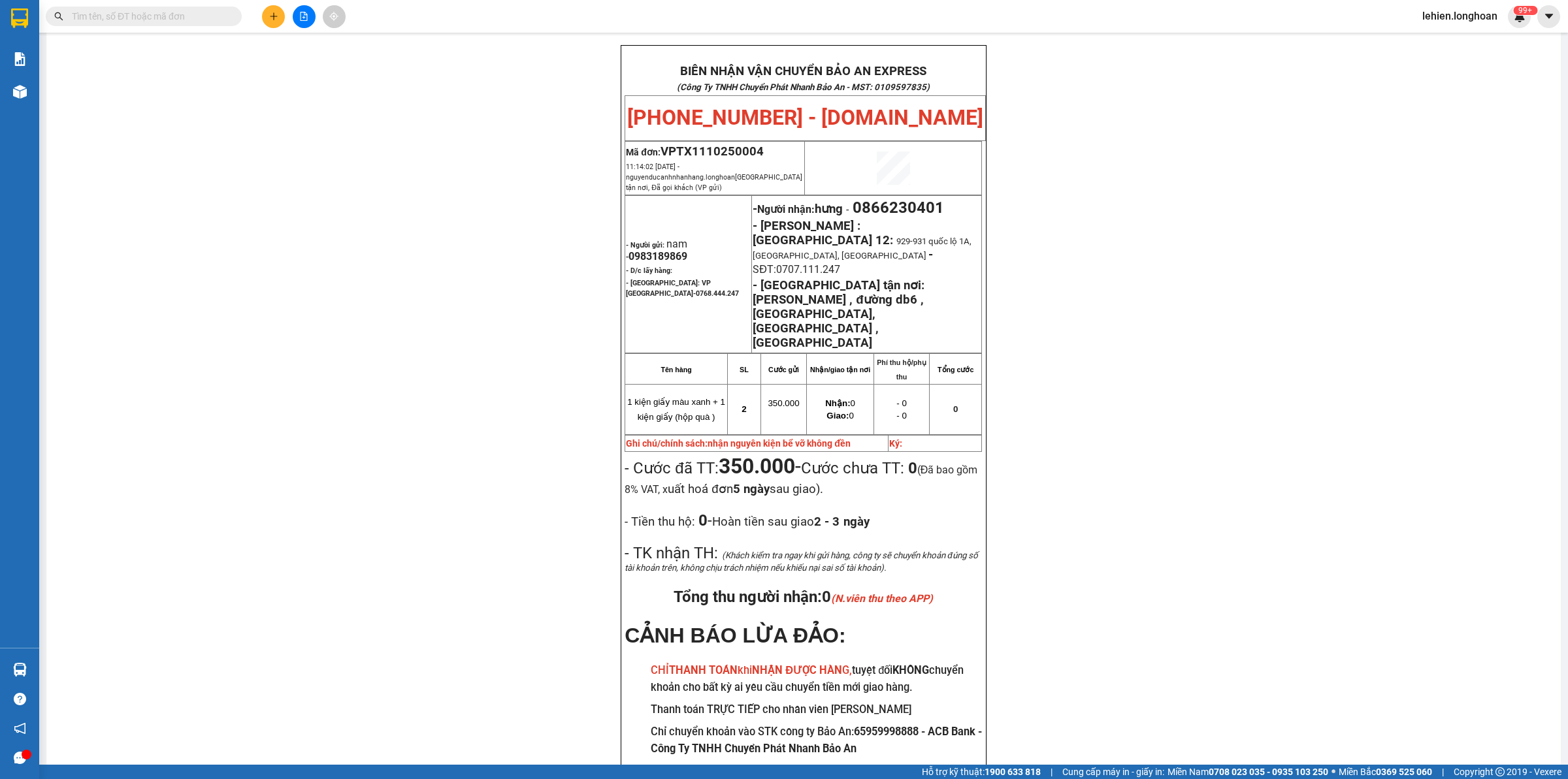
paste input "0987335555"
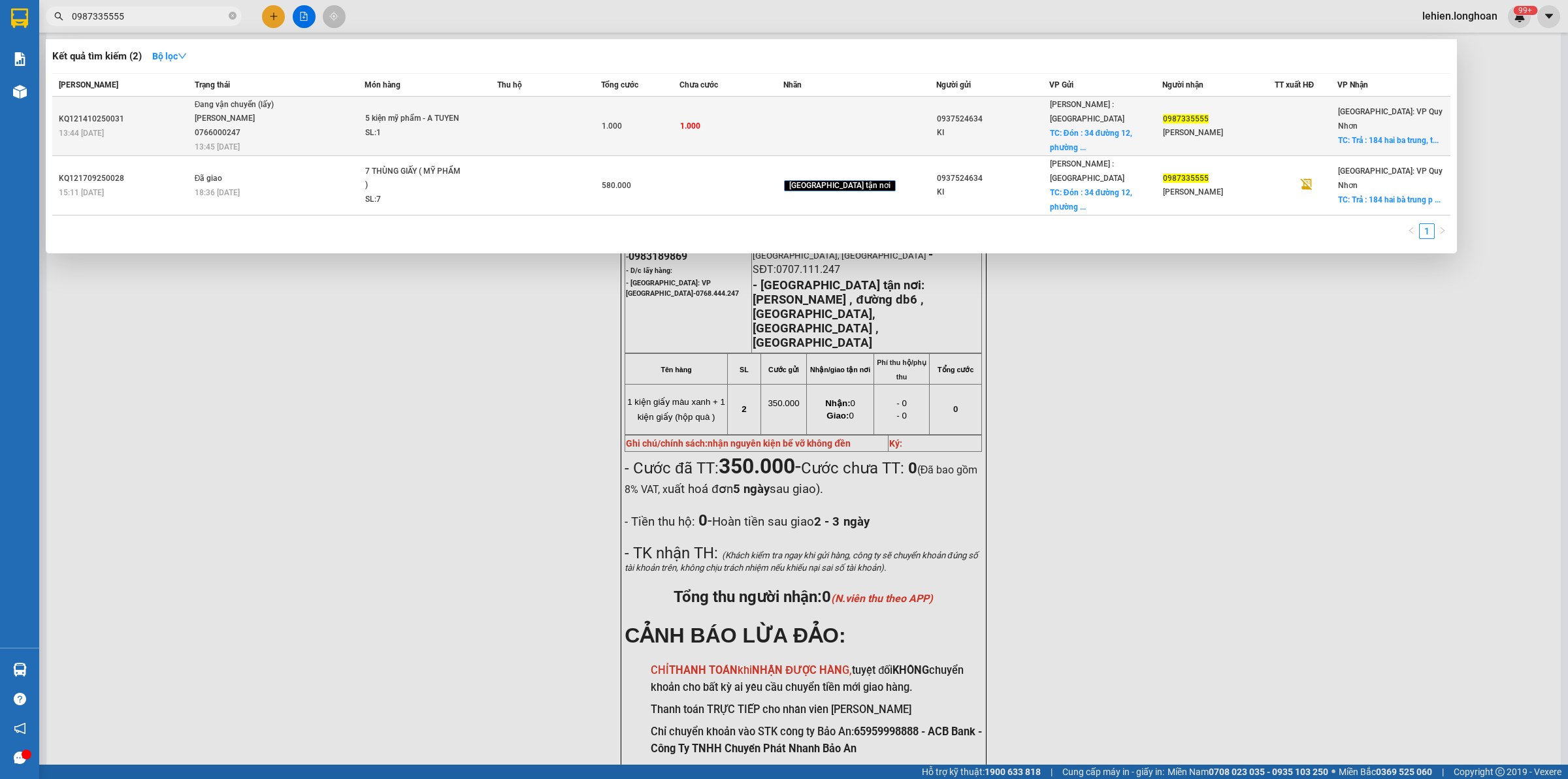
click at [365, 112] on span "Đang vận chuyển (lấy) NGUYỄN MINH TUYẾN 0766000247 13:45 - 14/10" at bounding box center [279, 125] width 170 height 54
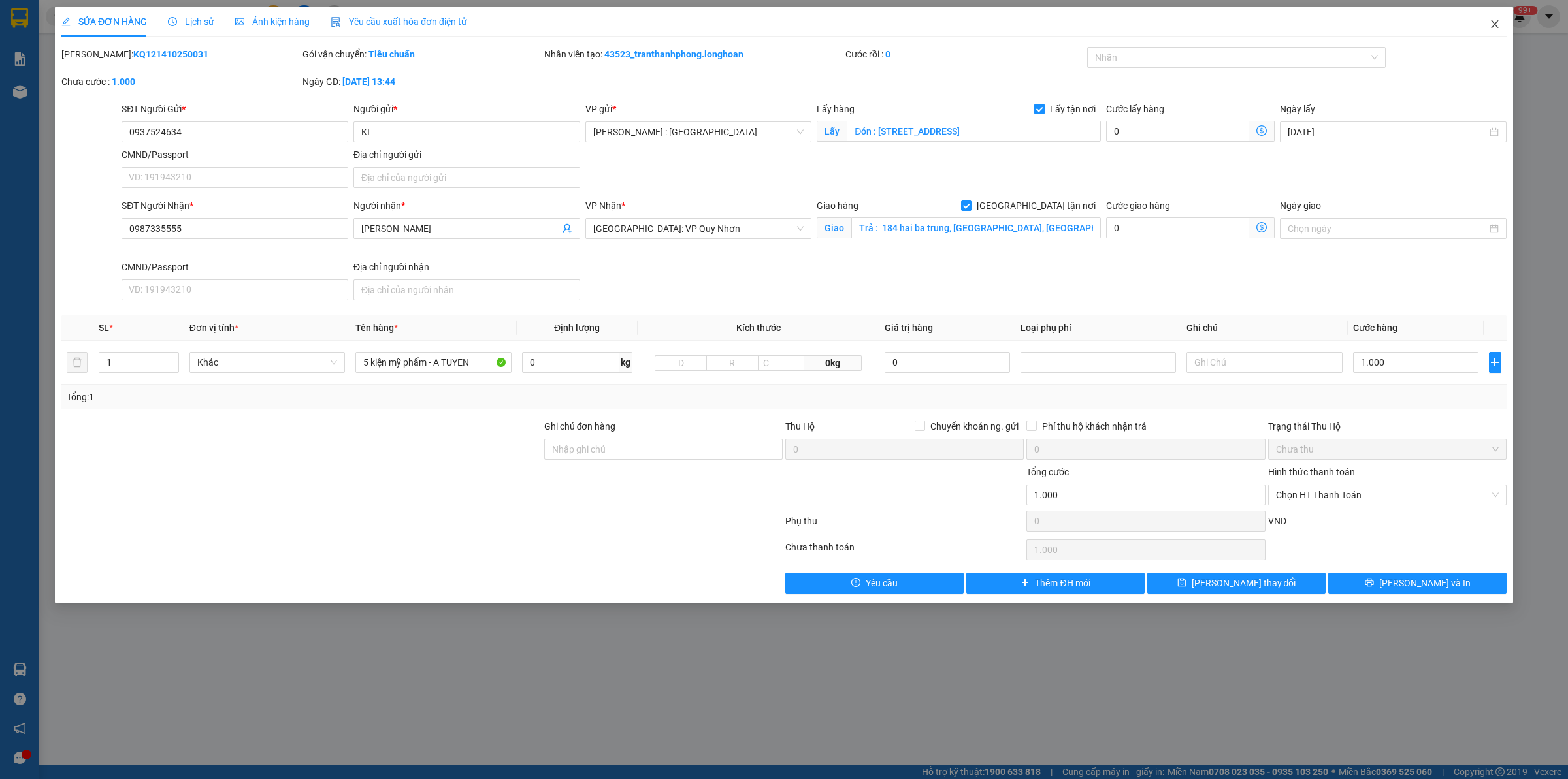
click at [1490, 30] on span "Close" at bounding box center [1494, 24] width 36 height 36
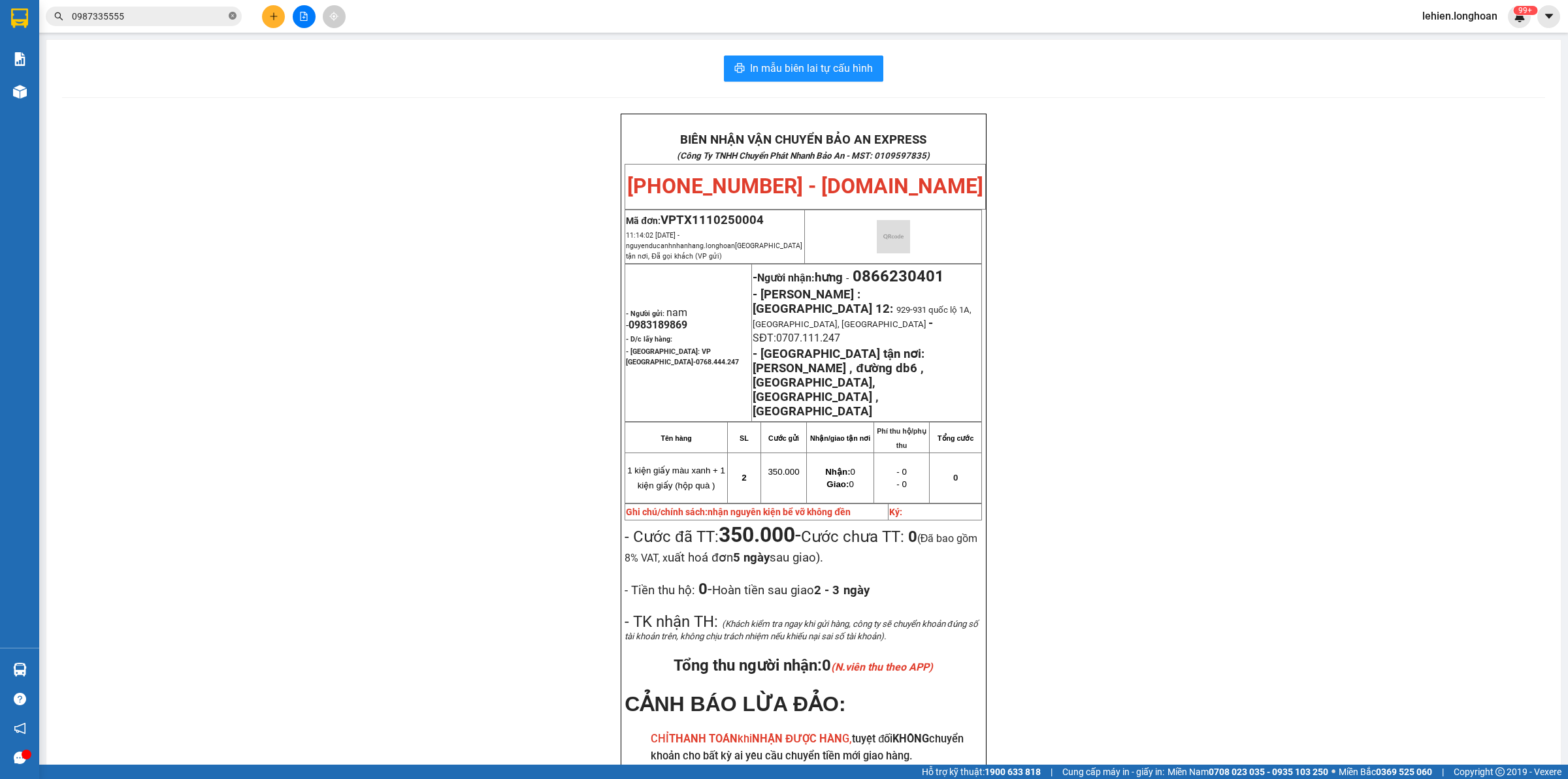
click at [234, 15] on icon "close-circle" at bounding box center [232, 15] width 8 height 8
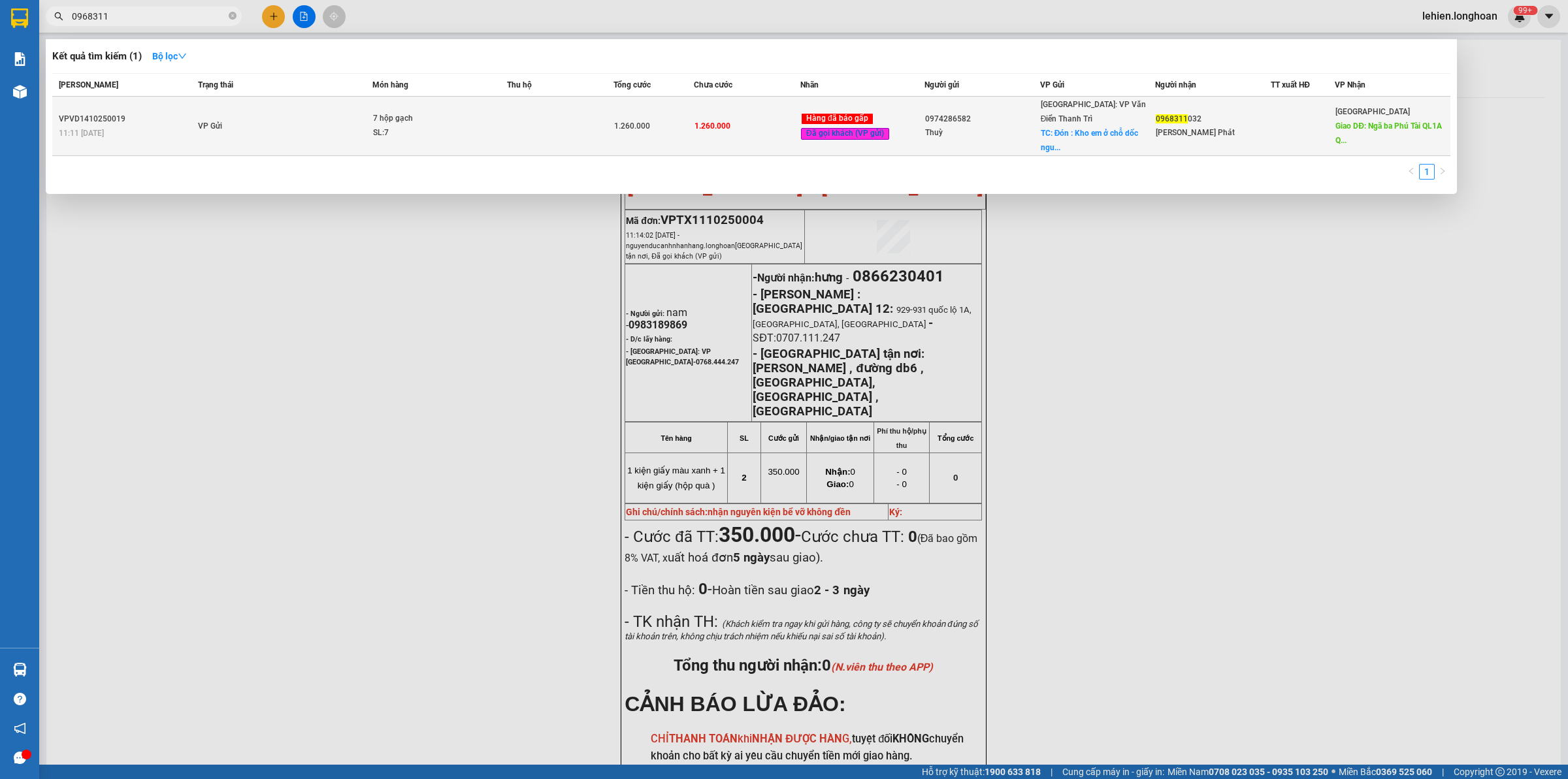
click at [360, 134] on td "VP Gửi" at bounding box center [284, 127] width 178 height 59
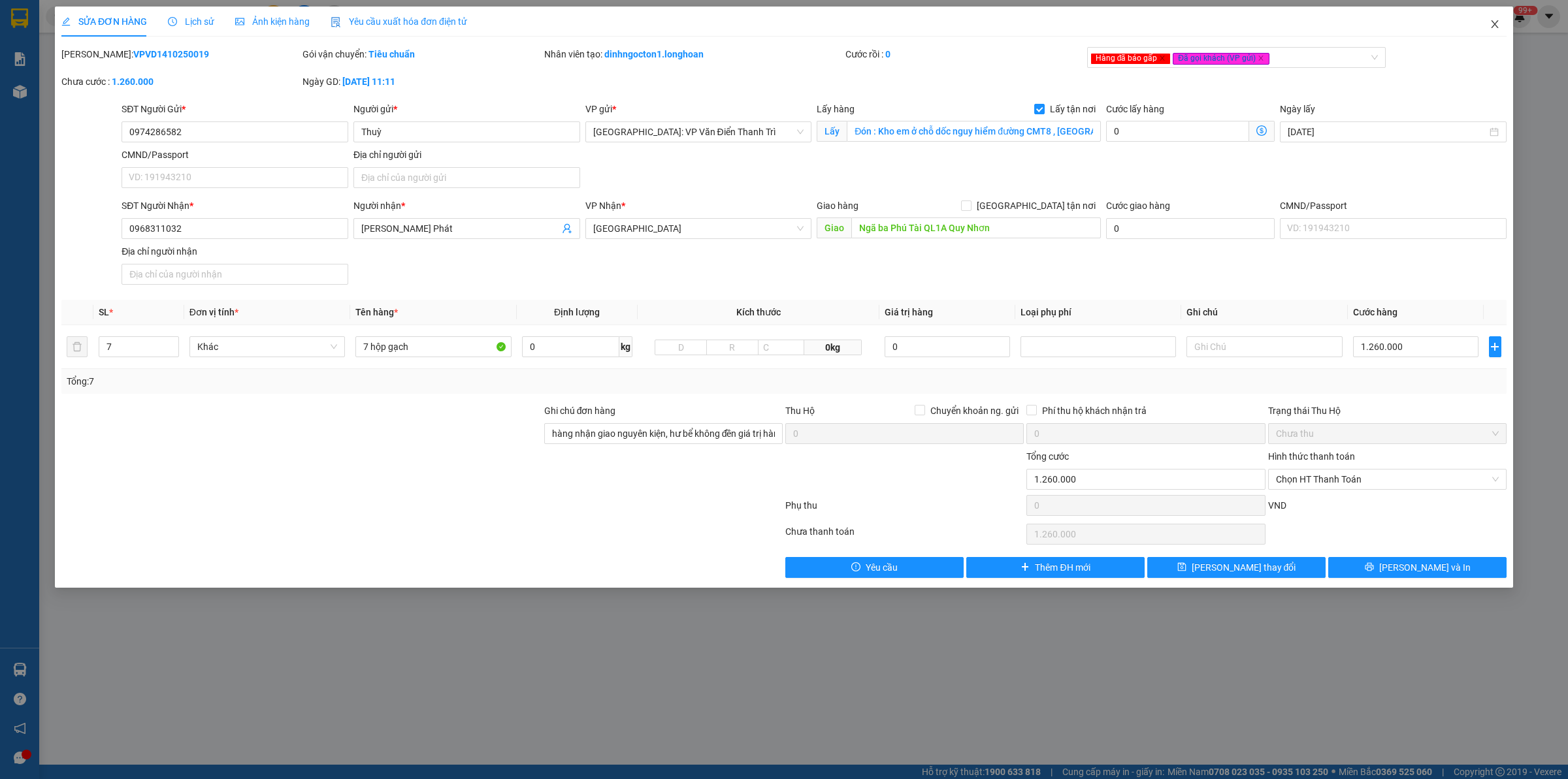
click at [1494, 28] on icon "close" at bounding box center [1495, 24] width 10 height 10
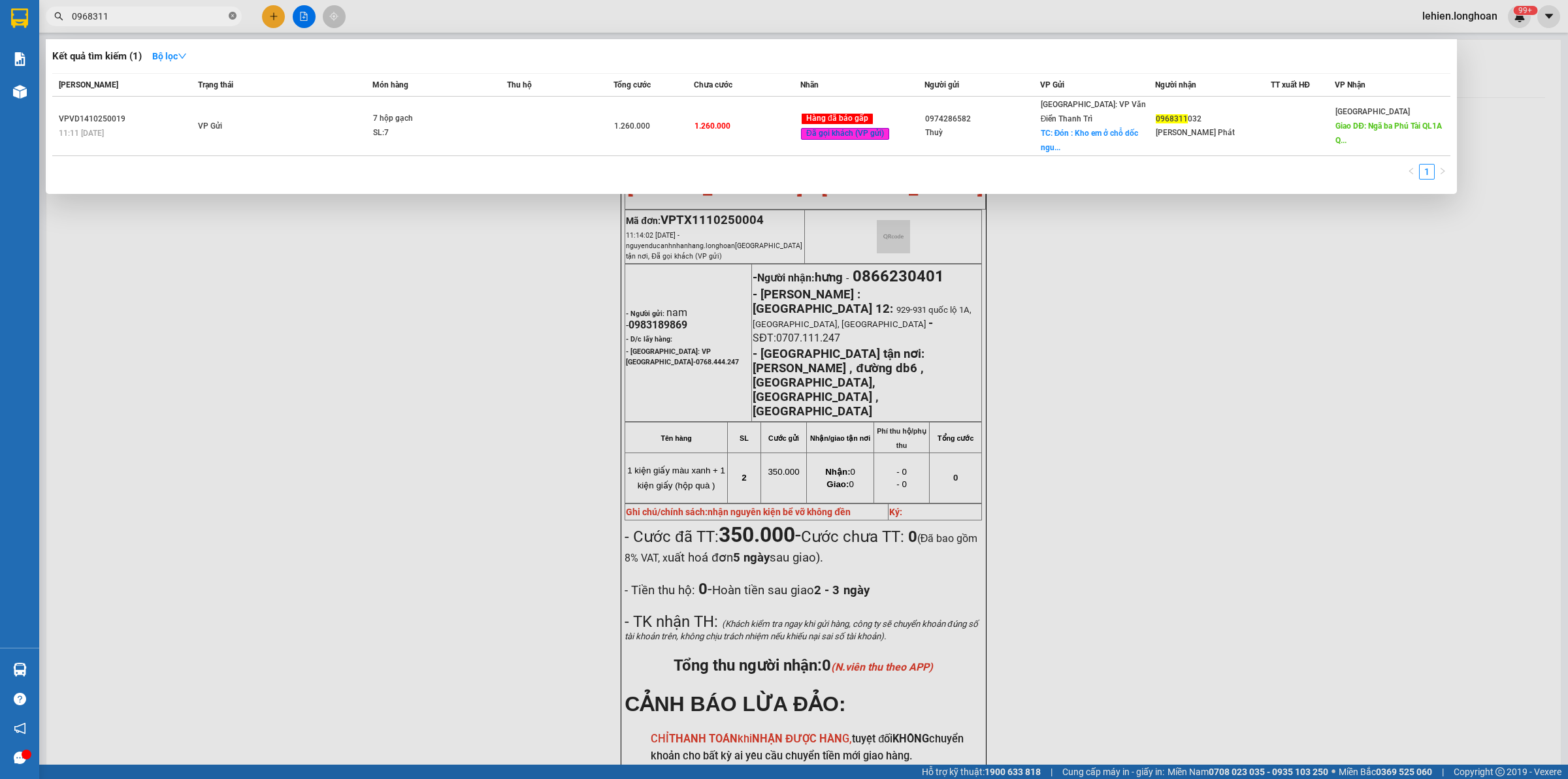
click at [230, 13] on icon "close-circle" at bounding box center [232, 15] width 8 height 8
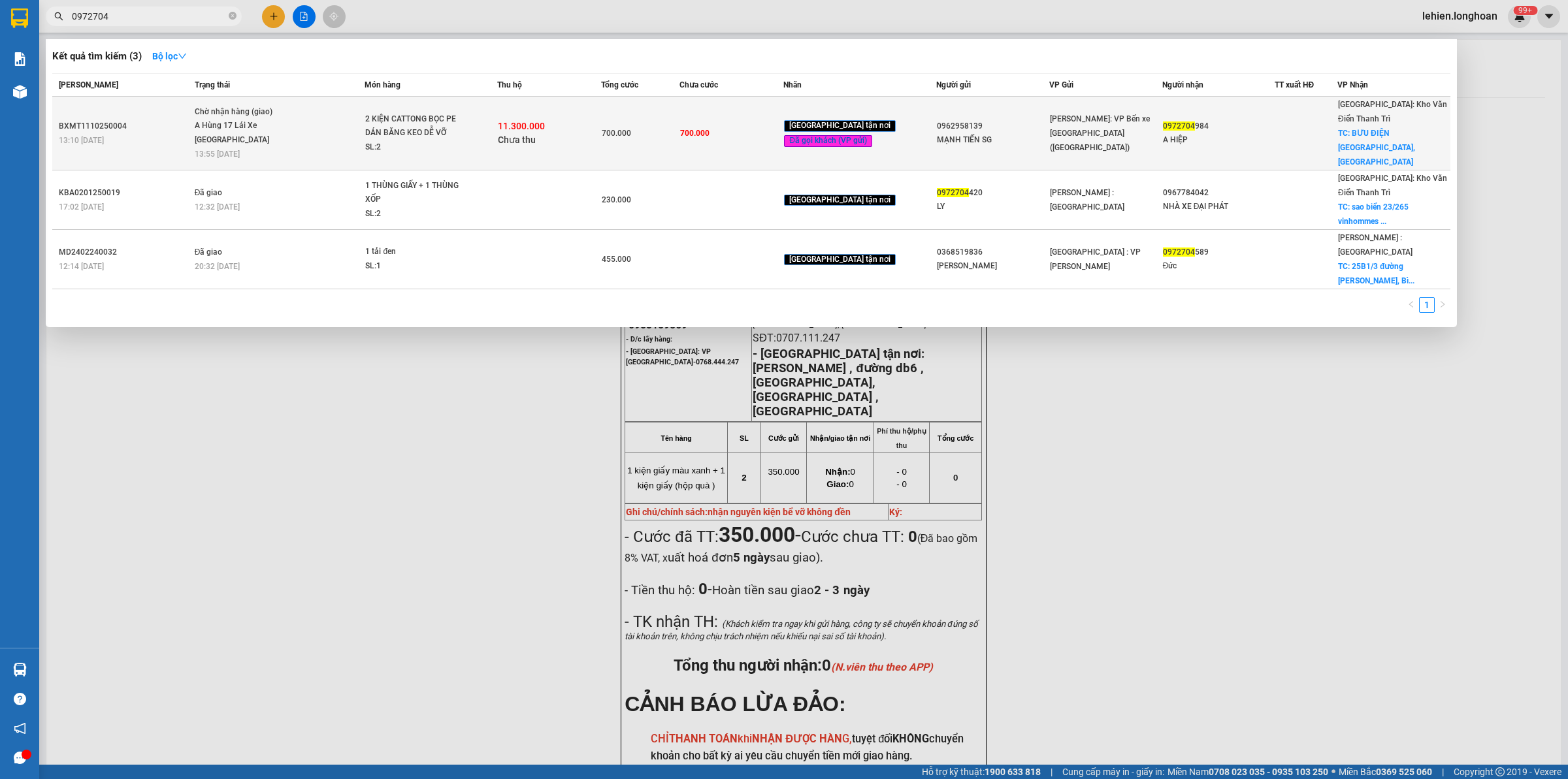
click at [419, 131] on div "2 KIỆN CATTONG BỌC PE DÁN BĂNG KEO DỄ VỠ" at bounding box center [414, 126] width 98 height 28
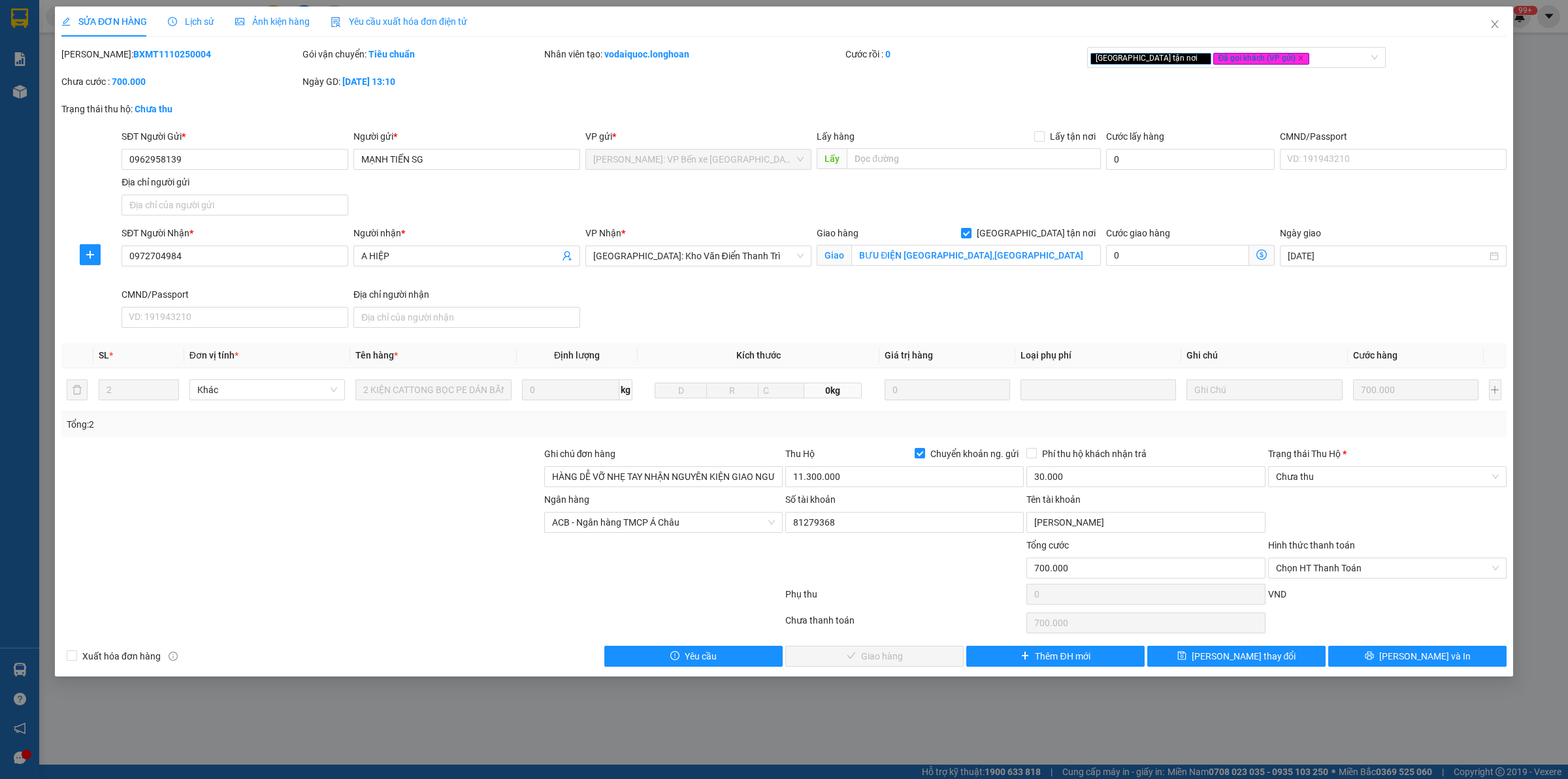
click at [203, 20] on span "Lịch sử" at bounding box center [191, 21] width 46 height 10
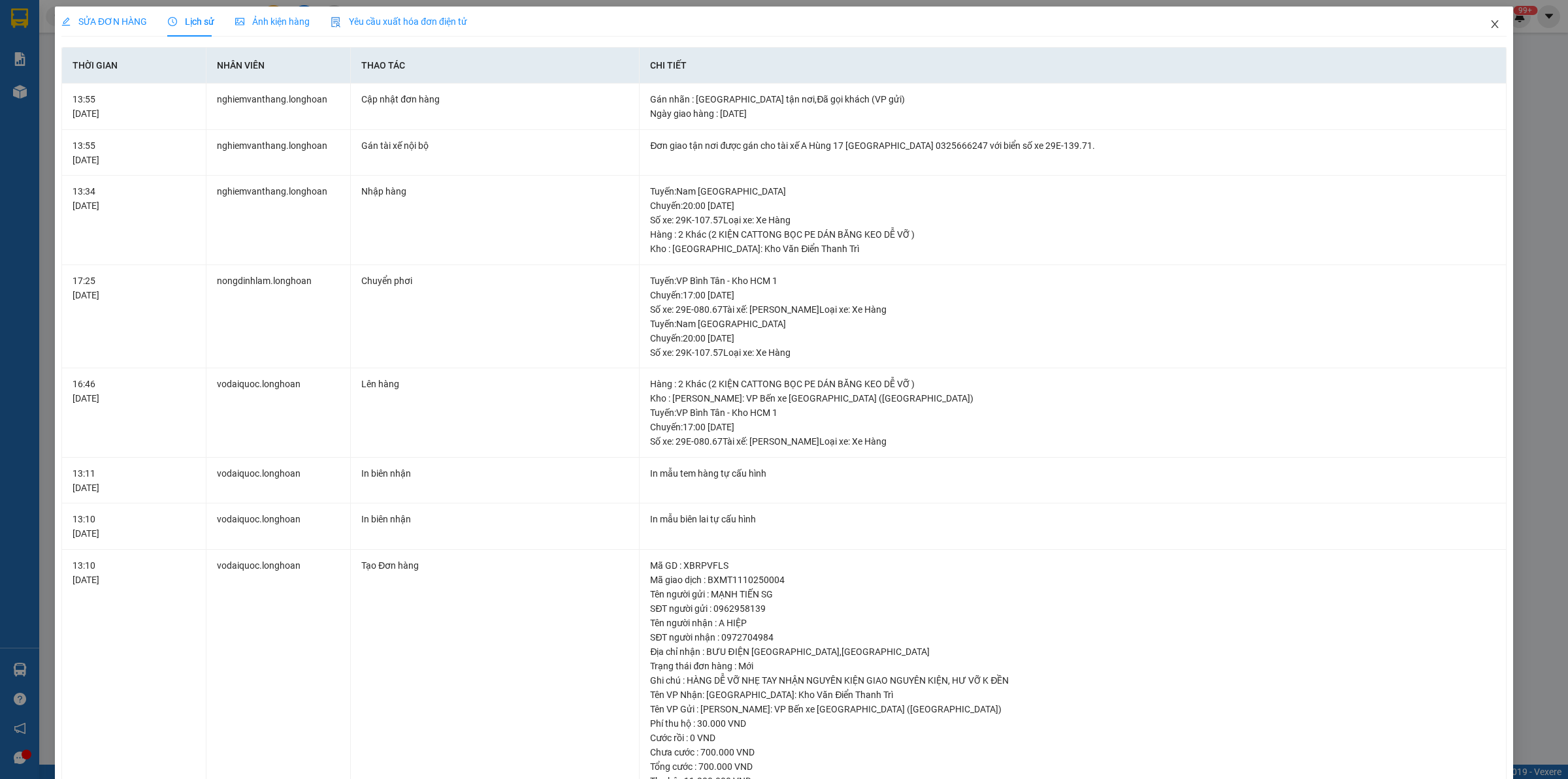
click at [1476, 27] on span "Close" at bounding box center [1494, 24] width 36 height 36
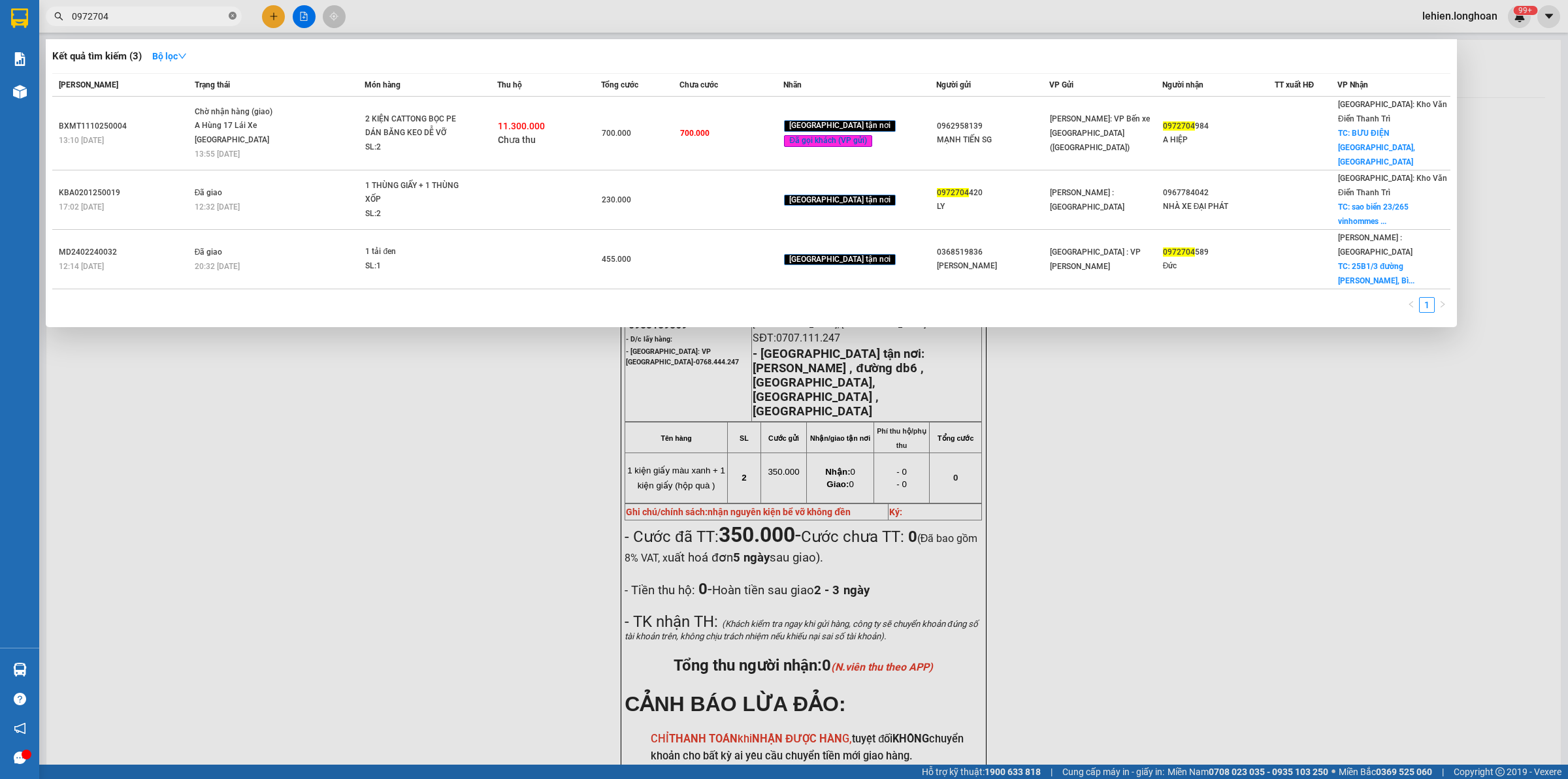
click at [230, 14] on icon "close-circle" at bounding box center [232, 15] width 8 height 8
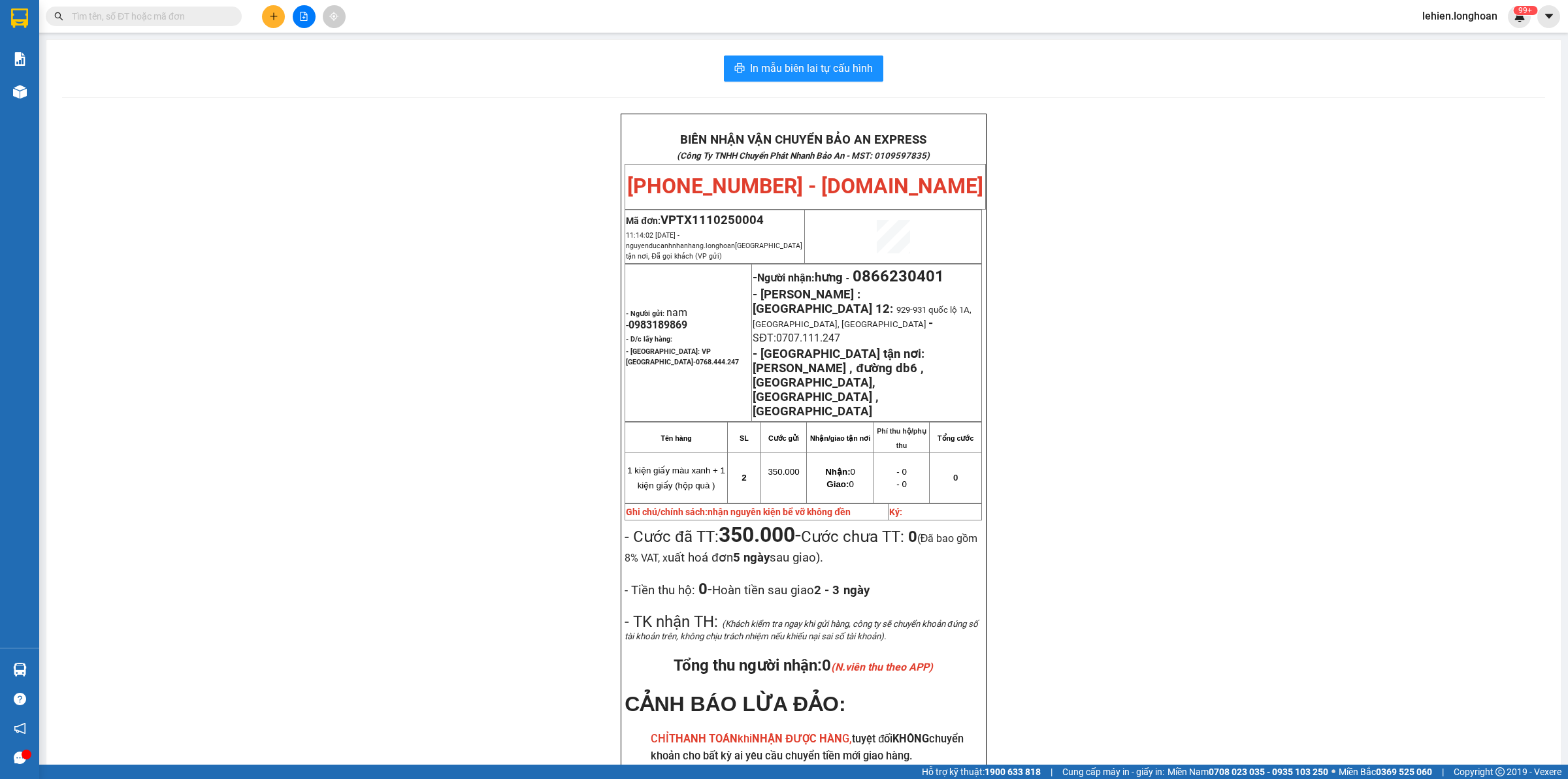
paste input "0988210070"
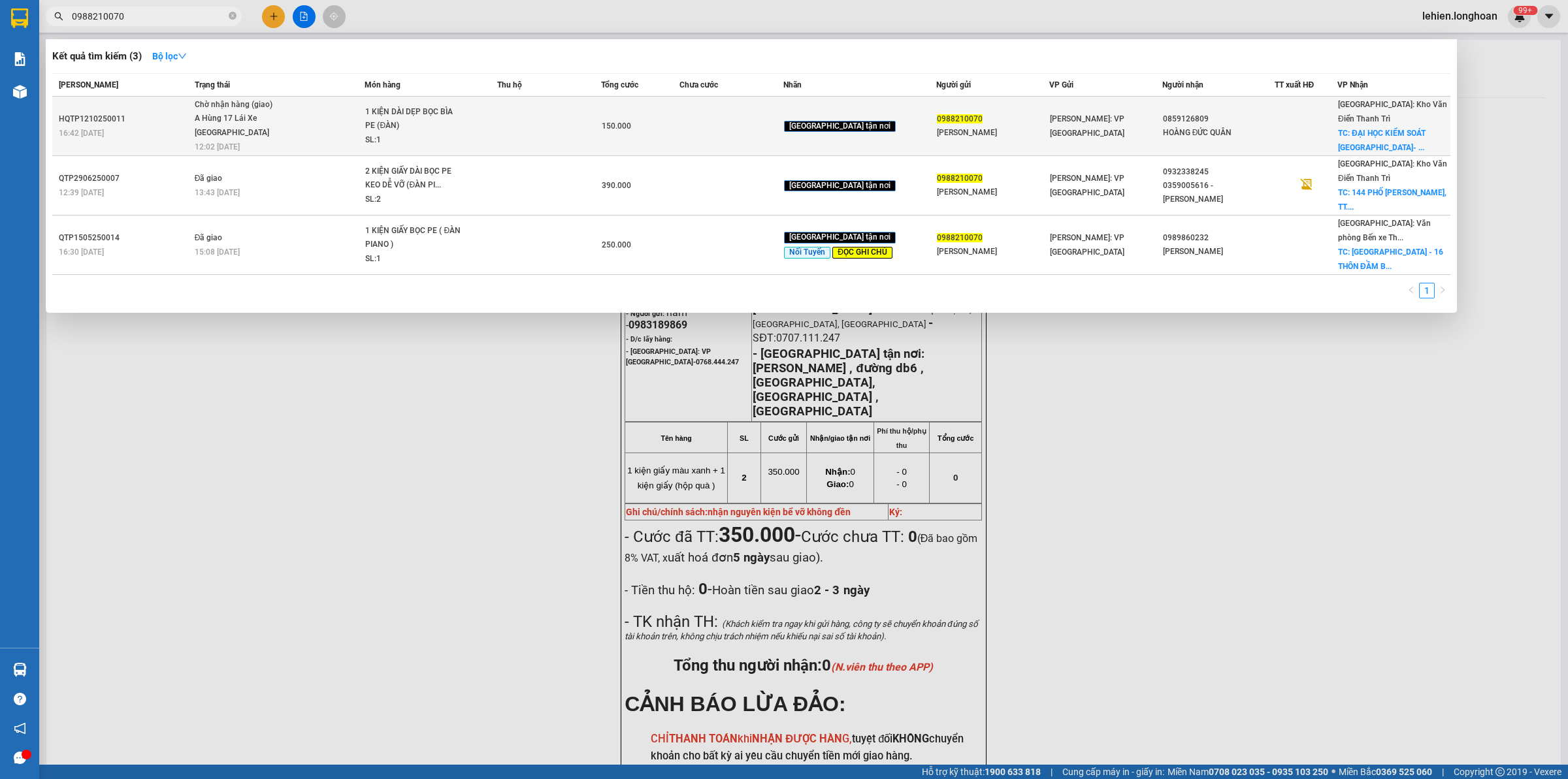
click at [278, 110] on div "Chờ nhận hàng (giao)" at bounding box center [244, 105] width 98 height 14
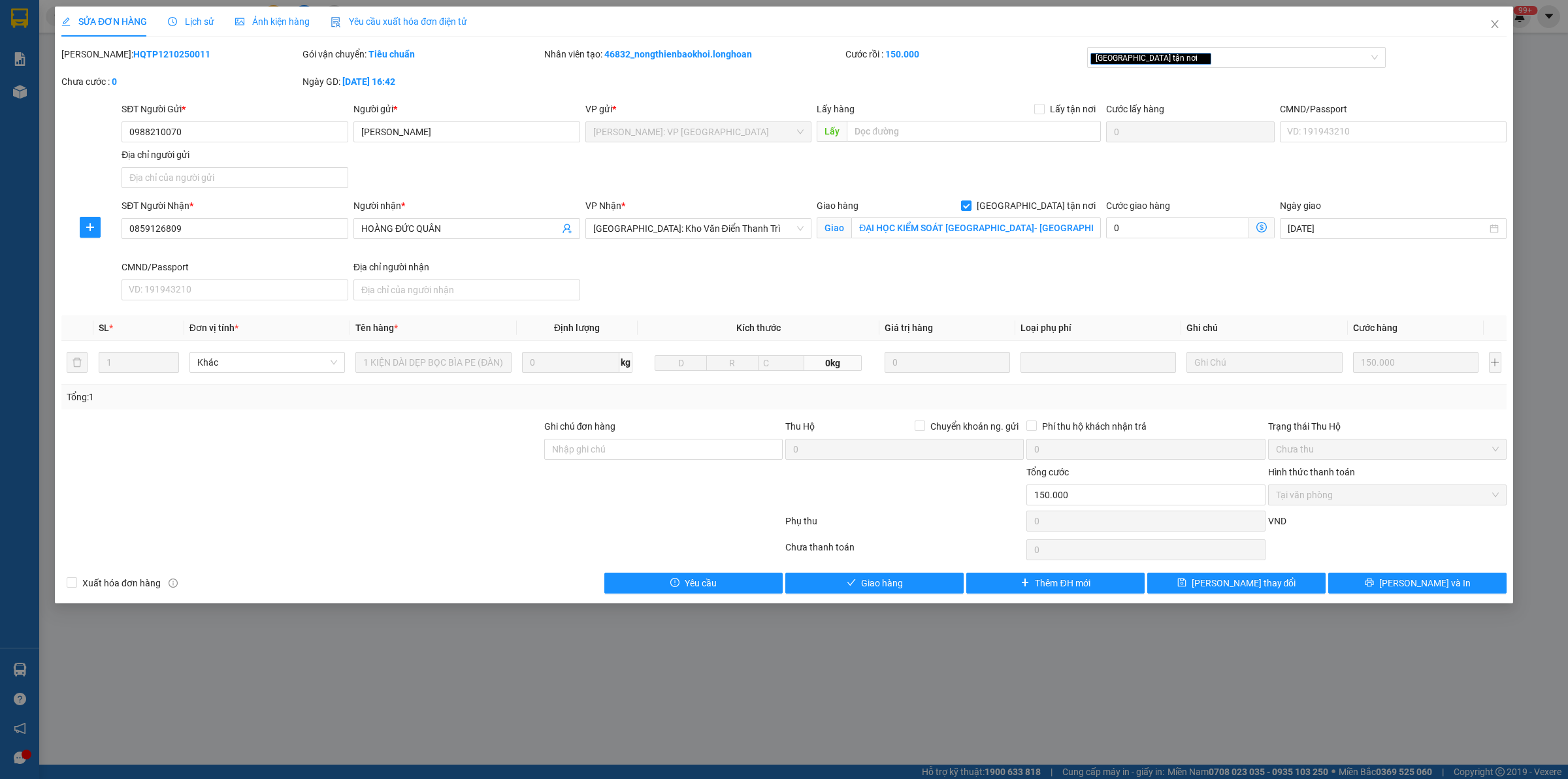
click at [187, 16] on span "Lịch sử" at bounding box center [191, 21] width 46 height 10
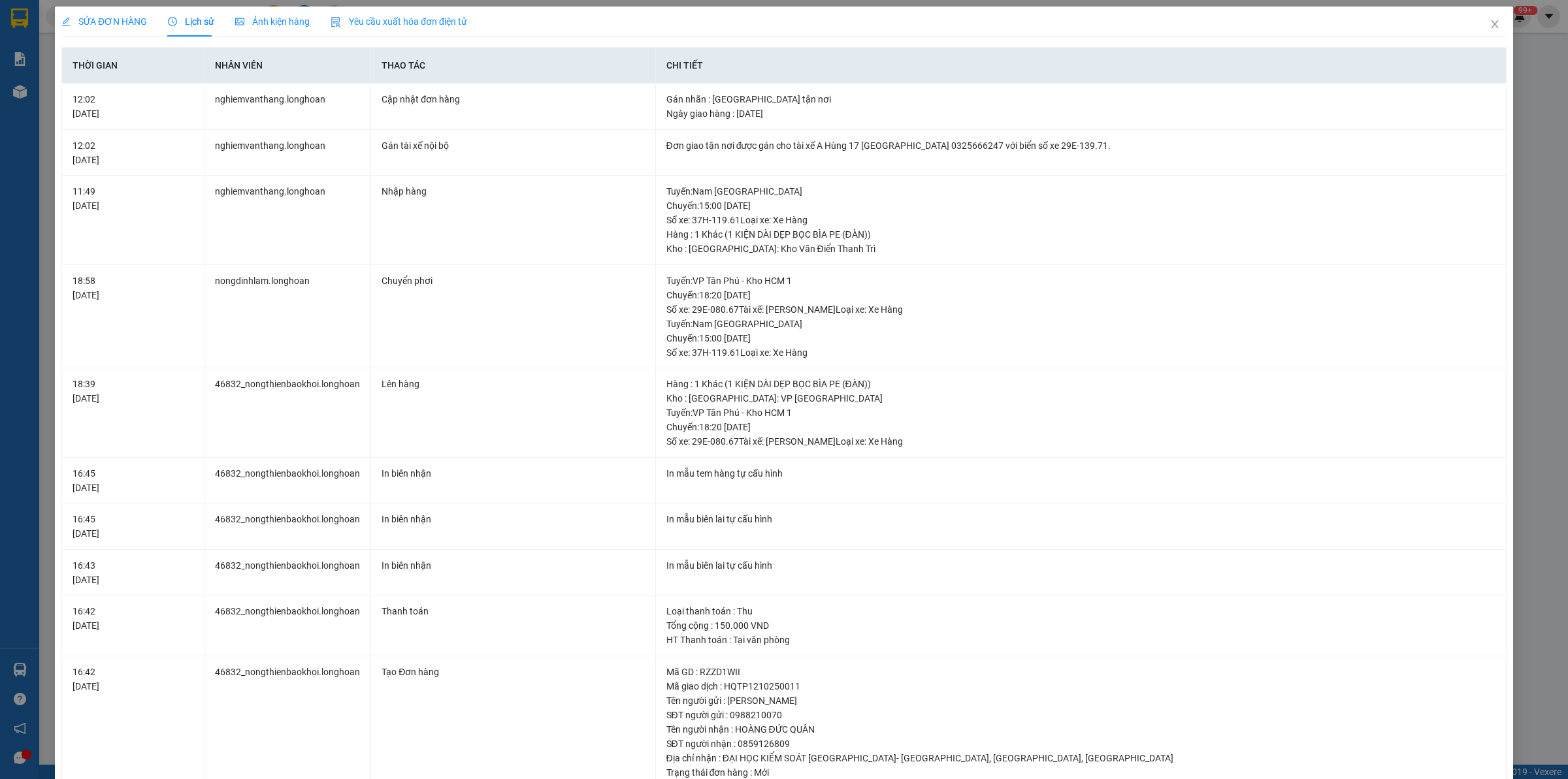
click at [95, 21] on span "SỬA ĐƠN HÀNG" at bounding box center [104, 21] width 85 height 10
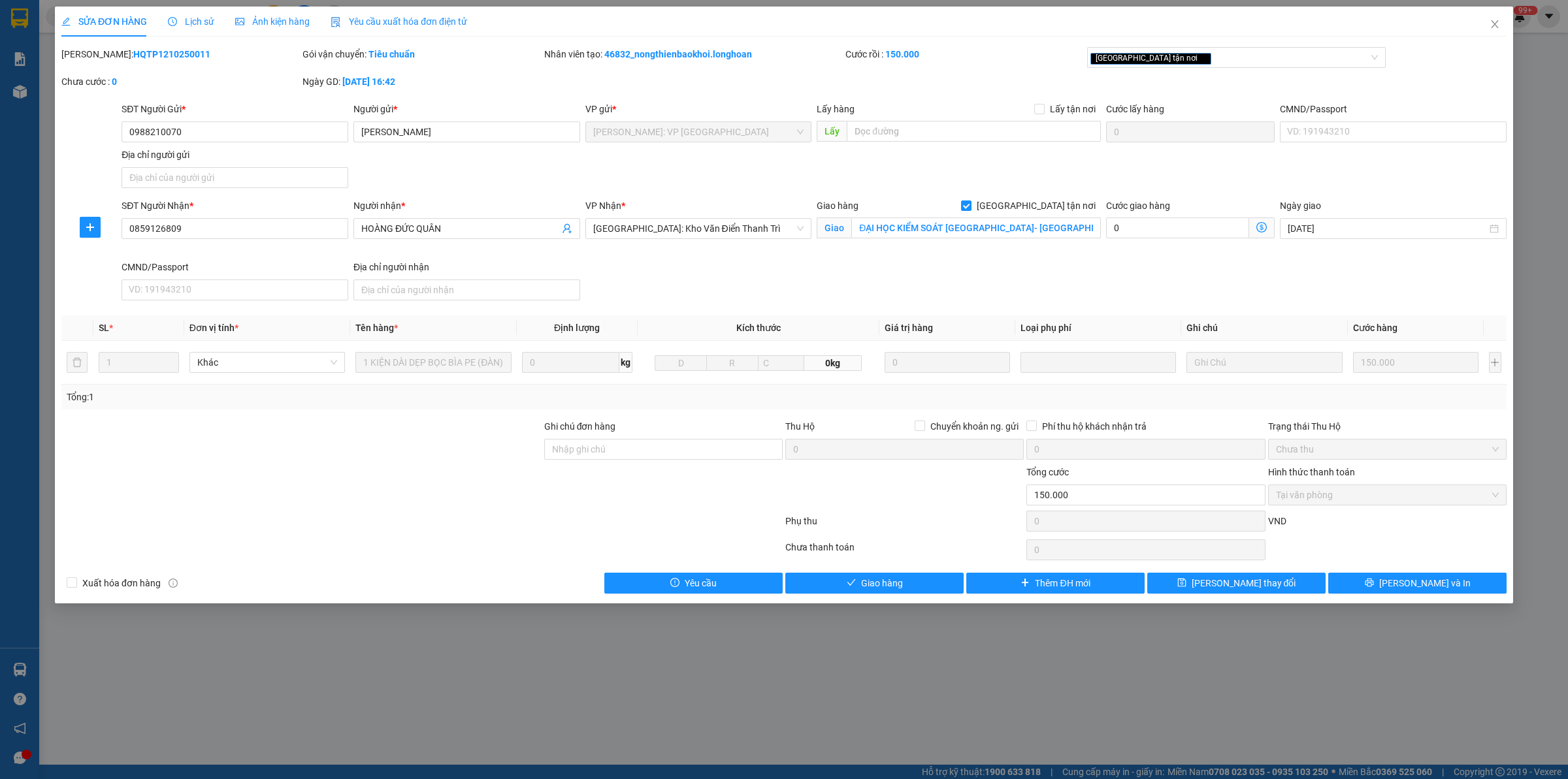
drag, startPoint x: 316, startPoint y: 461, endPoint x: 307, endPoint y: 50, distance: 411.1
click at [316, 457] on div at bounding box center [301, 442] width 483 height 46
click at [1500, 22] on span "Close" at bounding box center [1494, 24] width 36 height 36
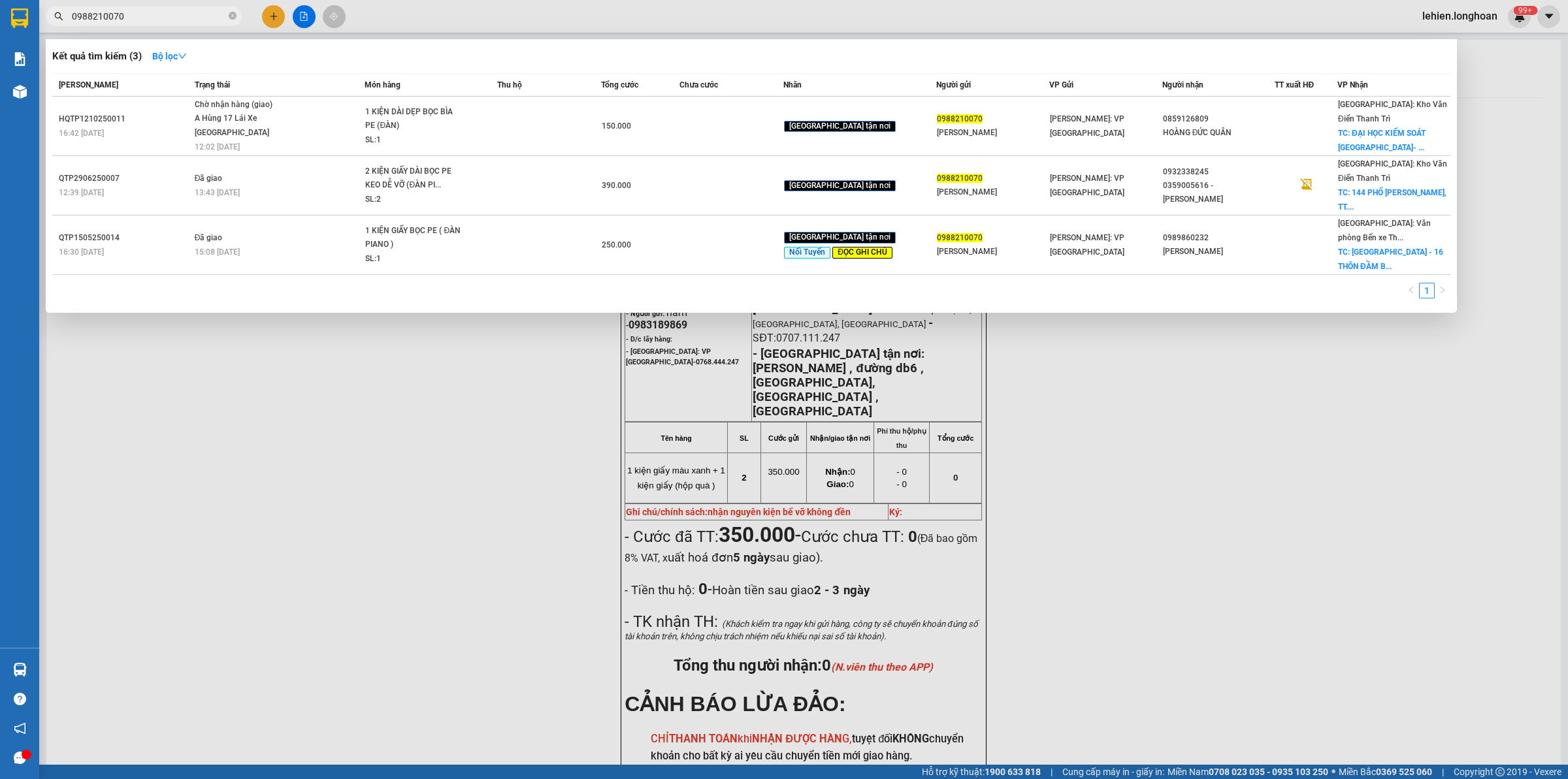
click at [227, 17] on span "0988210070" at bounding box center [143, 16] width 196 height 19
click at [230, 12] on icon "close-circle" at bounding box center [232, 15] width 8 height 8
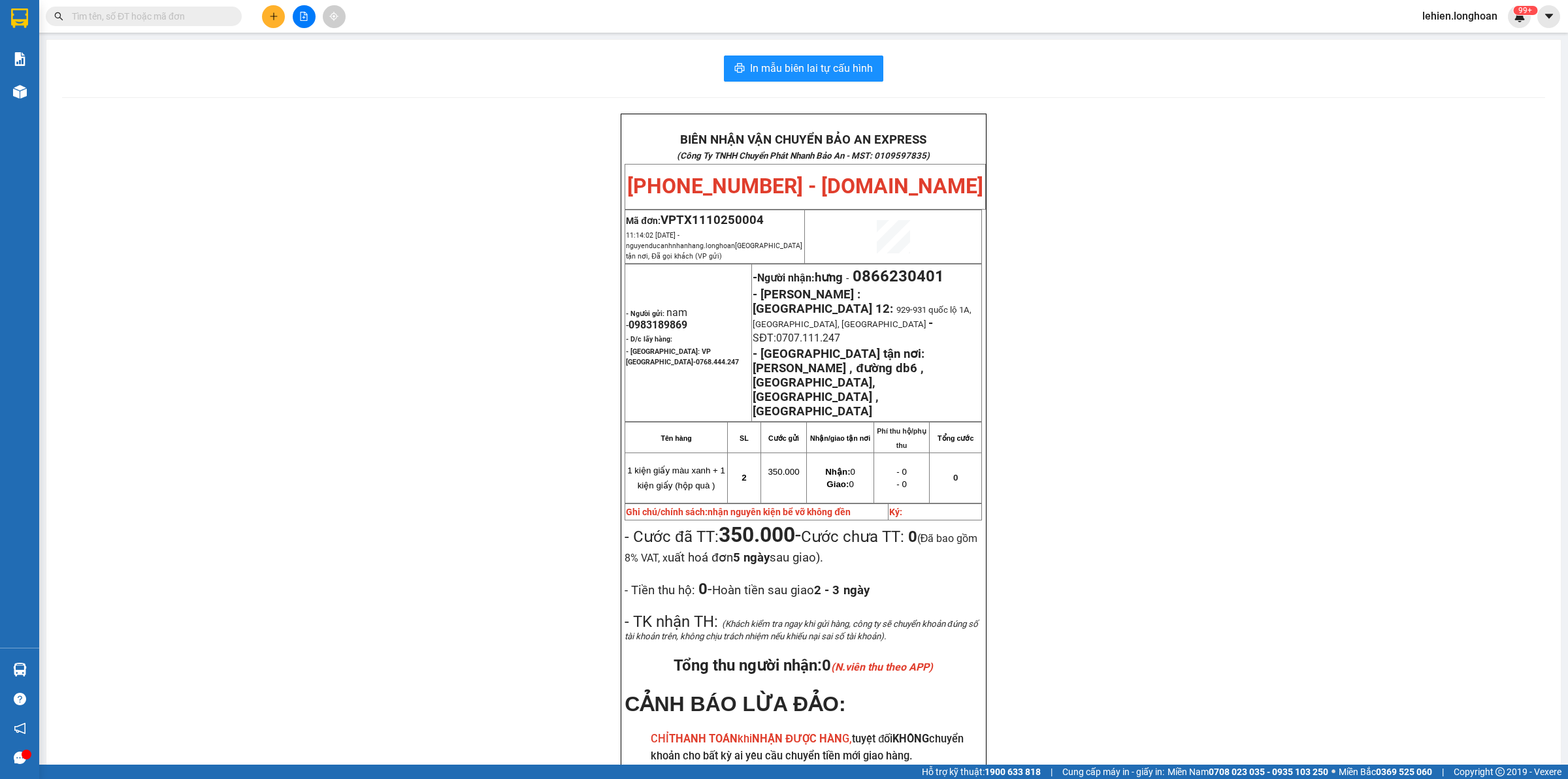
paste input "0937524634"
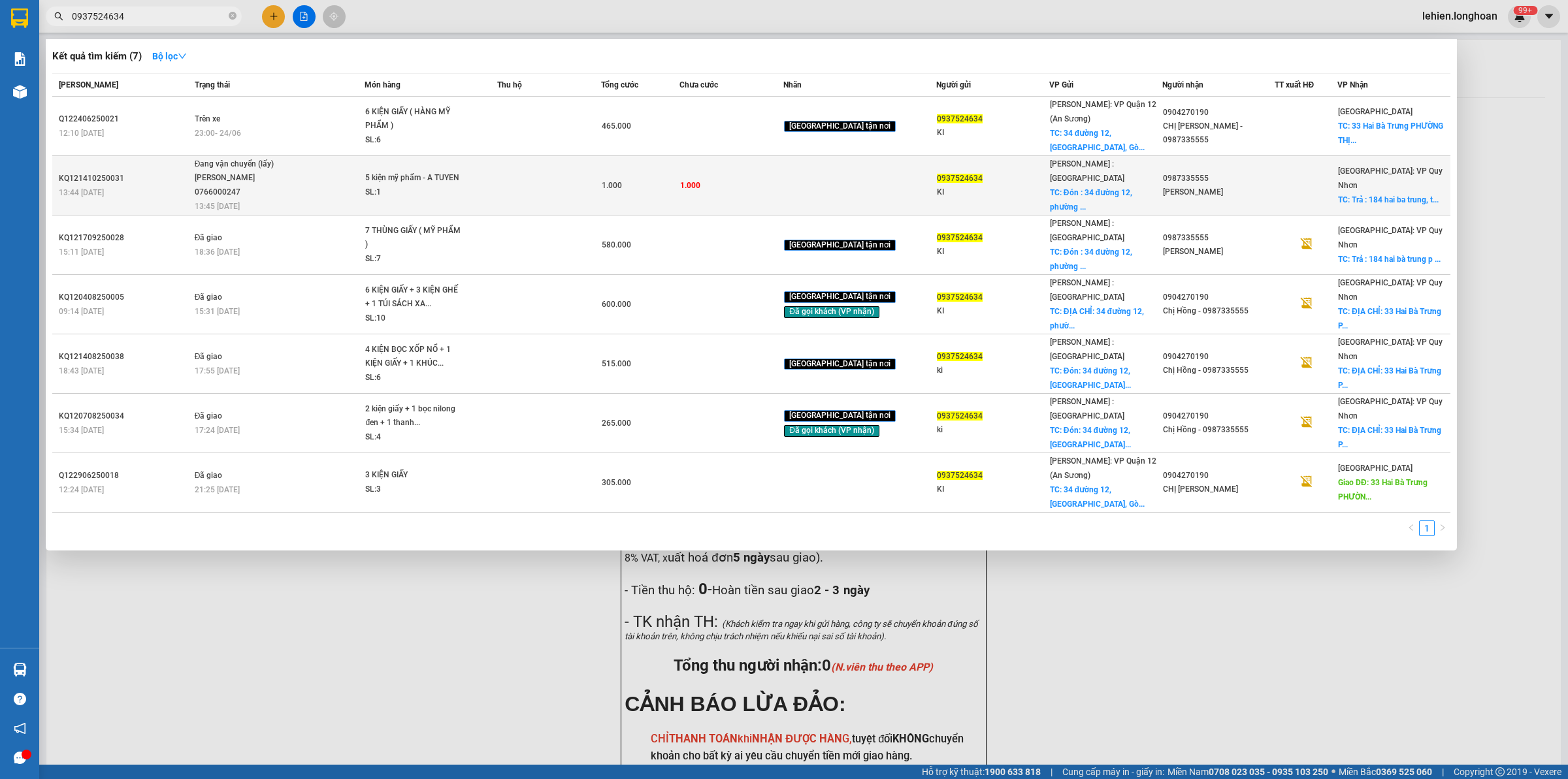
click at [286, 171] on div "NGUYỄN MINH TUYẾN 0766000247" at bounding box center [244, 185] width 98 height 28
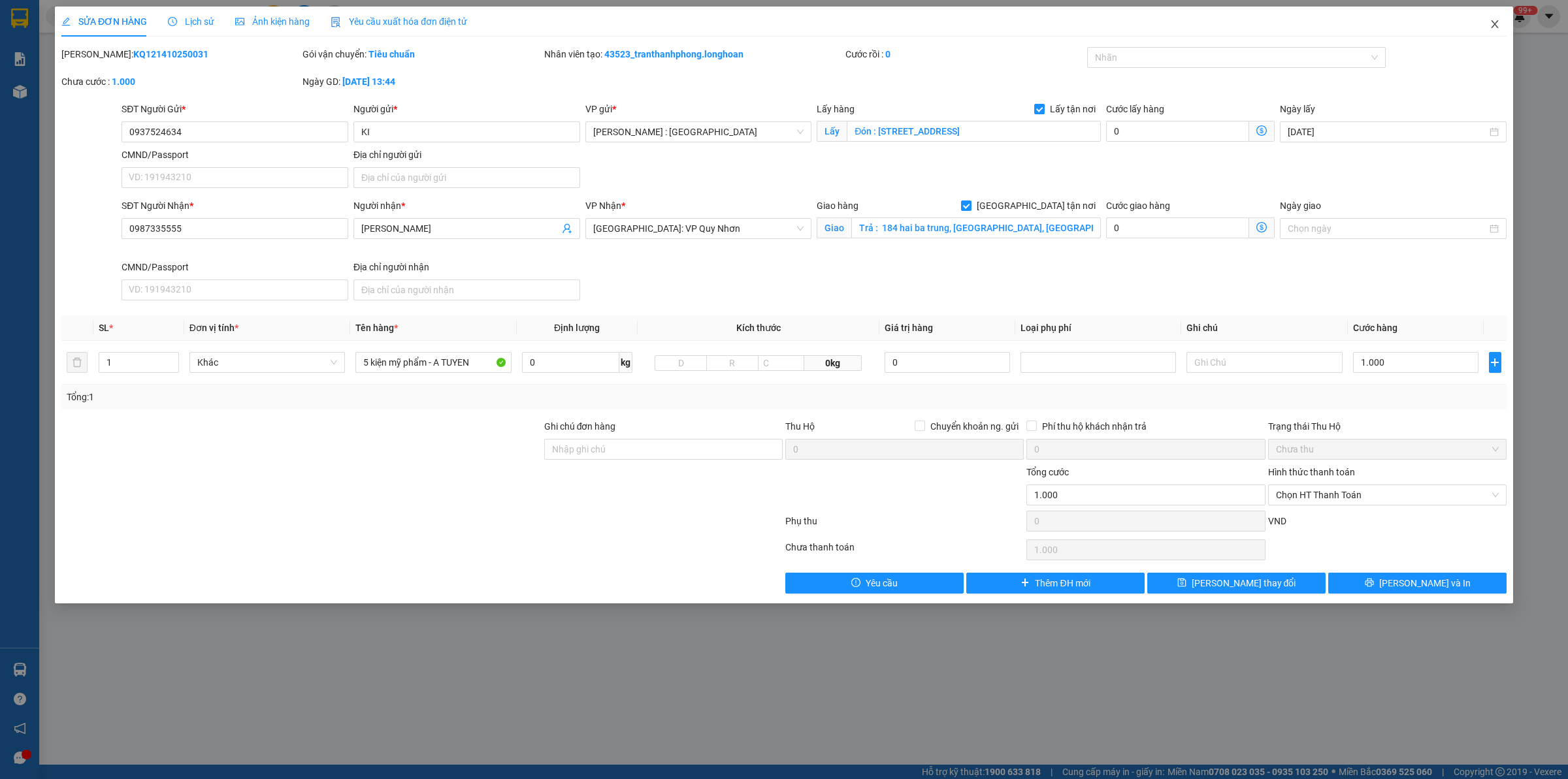
click at [1502, 19] on span "Close" at bounding box center [1494, 24] width 36 height 36
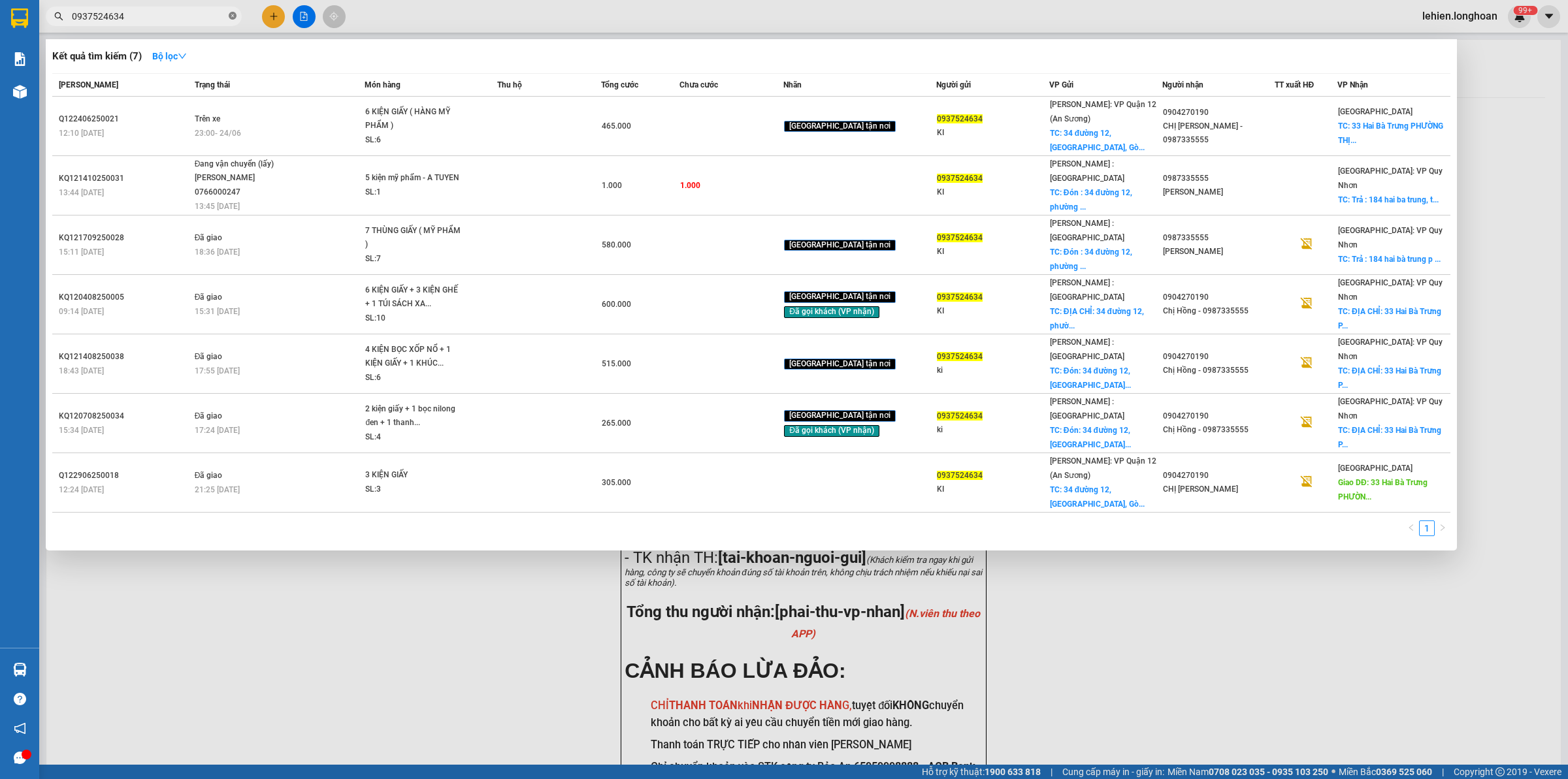
click at [230, 14] on icon "close-circle" at bounding box center [232, 15] width 8 height 8
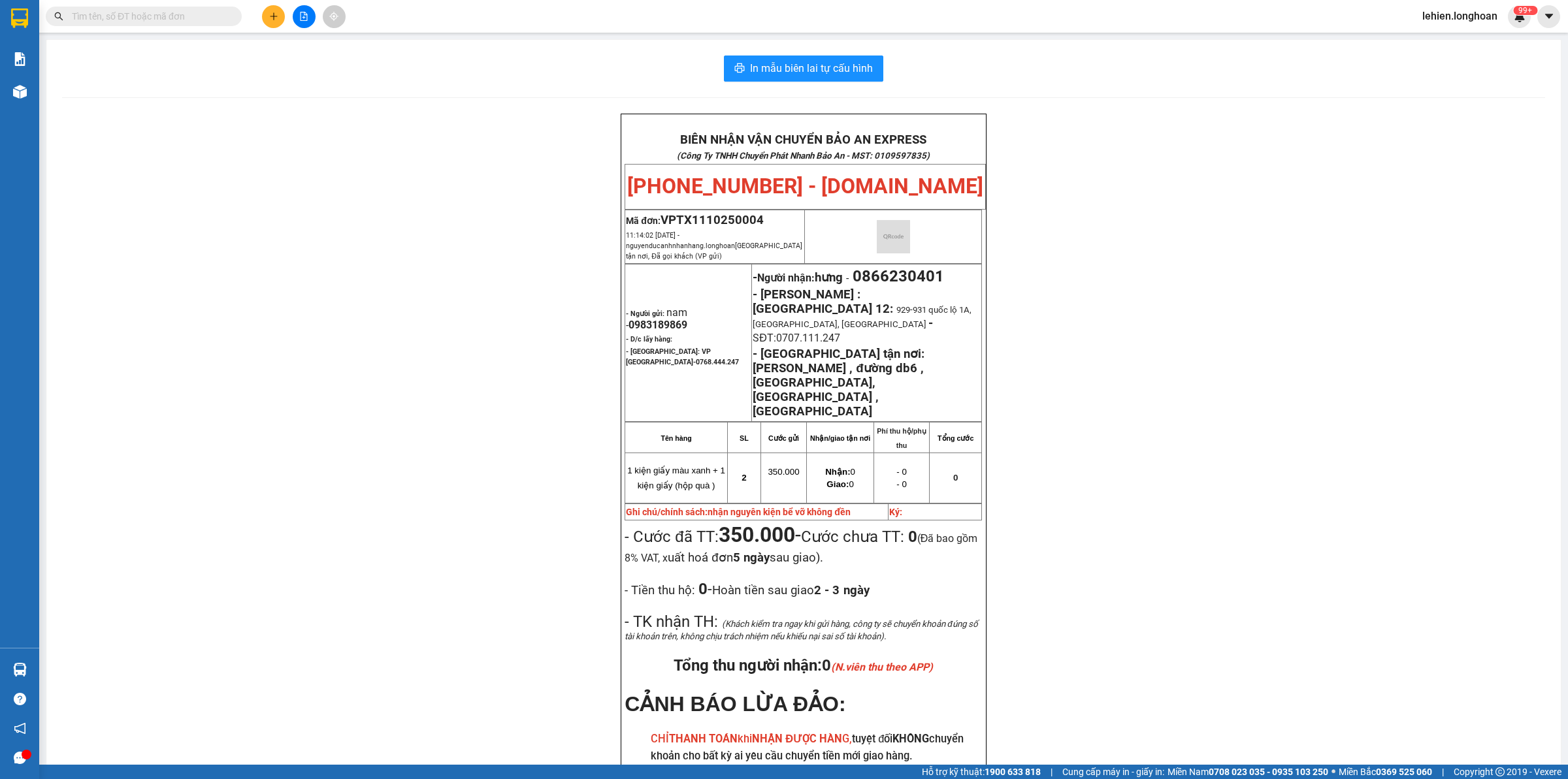
paste input "086 8989142"
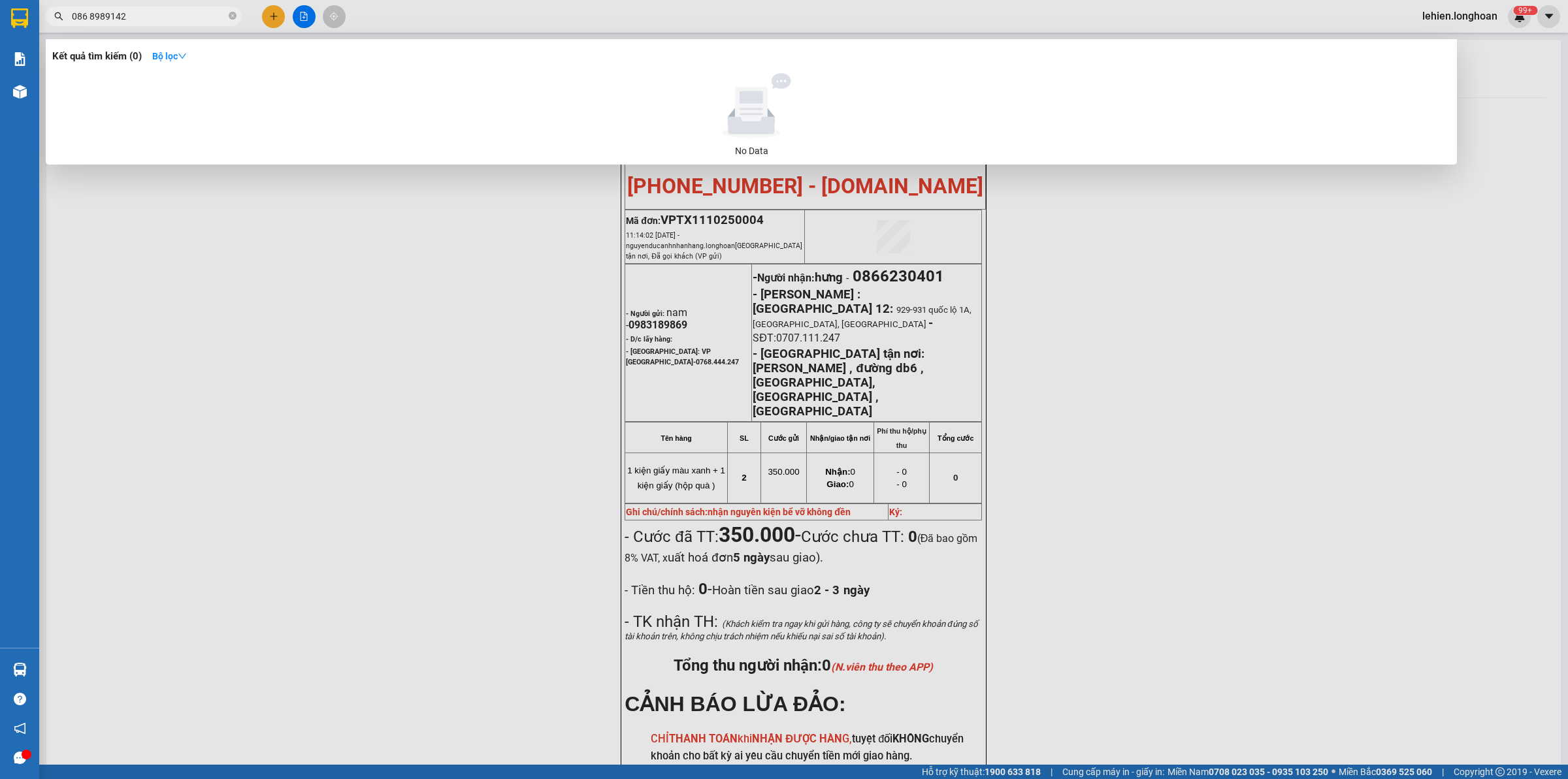
click at [89, 12] on input "086 8989142" at bounding box center [149, 16] width 154 height 14
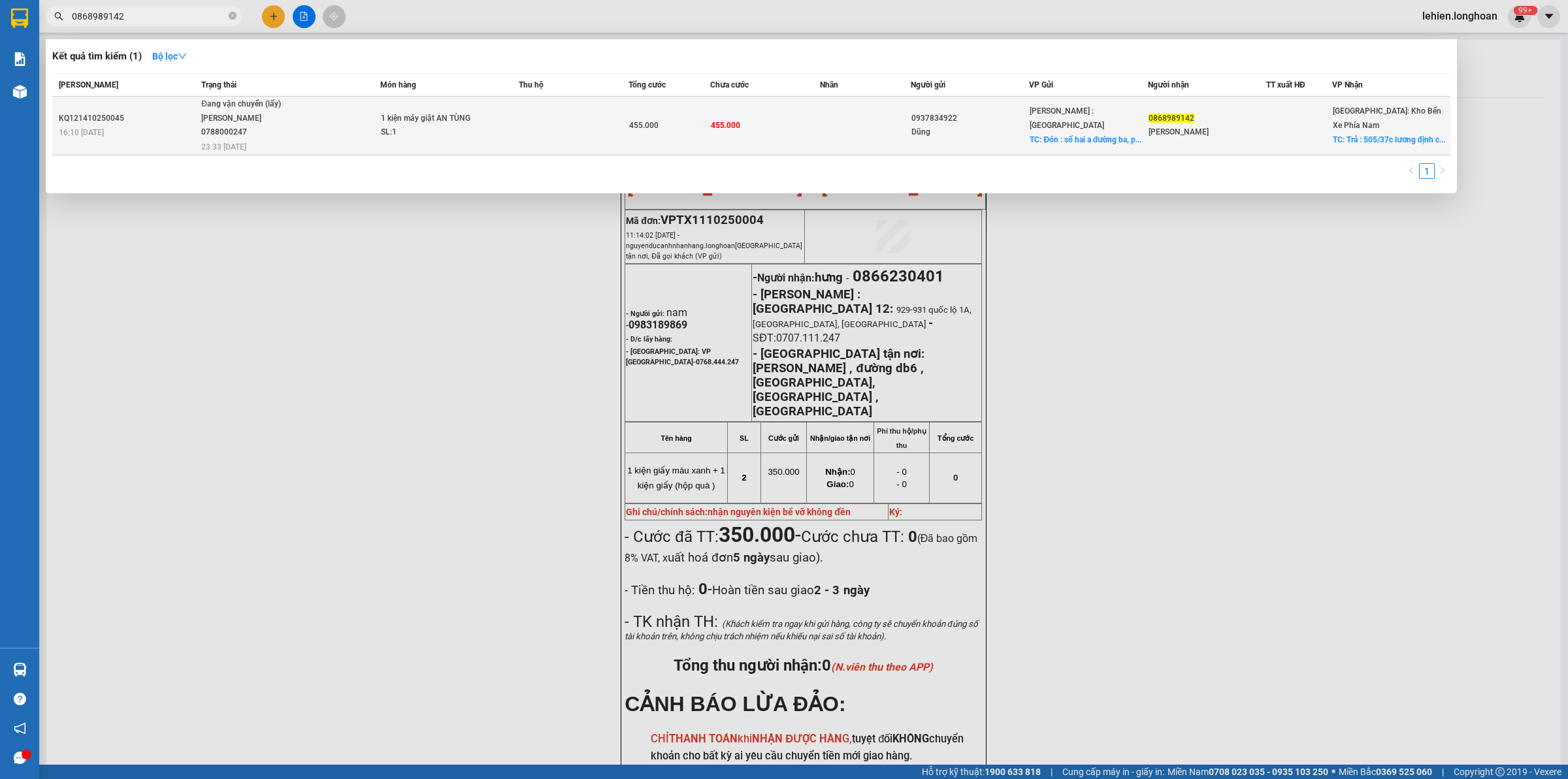
click at [443, 111] on div "1 kiện máy giặt AN TÙNG" at bounding box center [430, 118] width 98 height 14
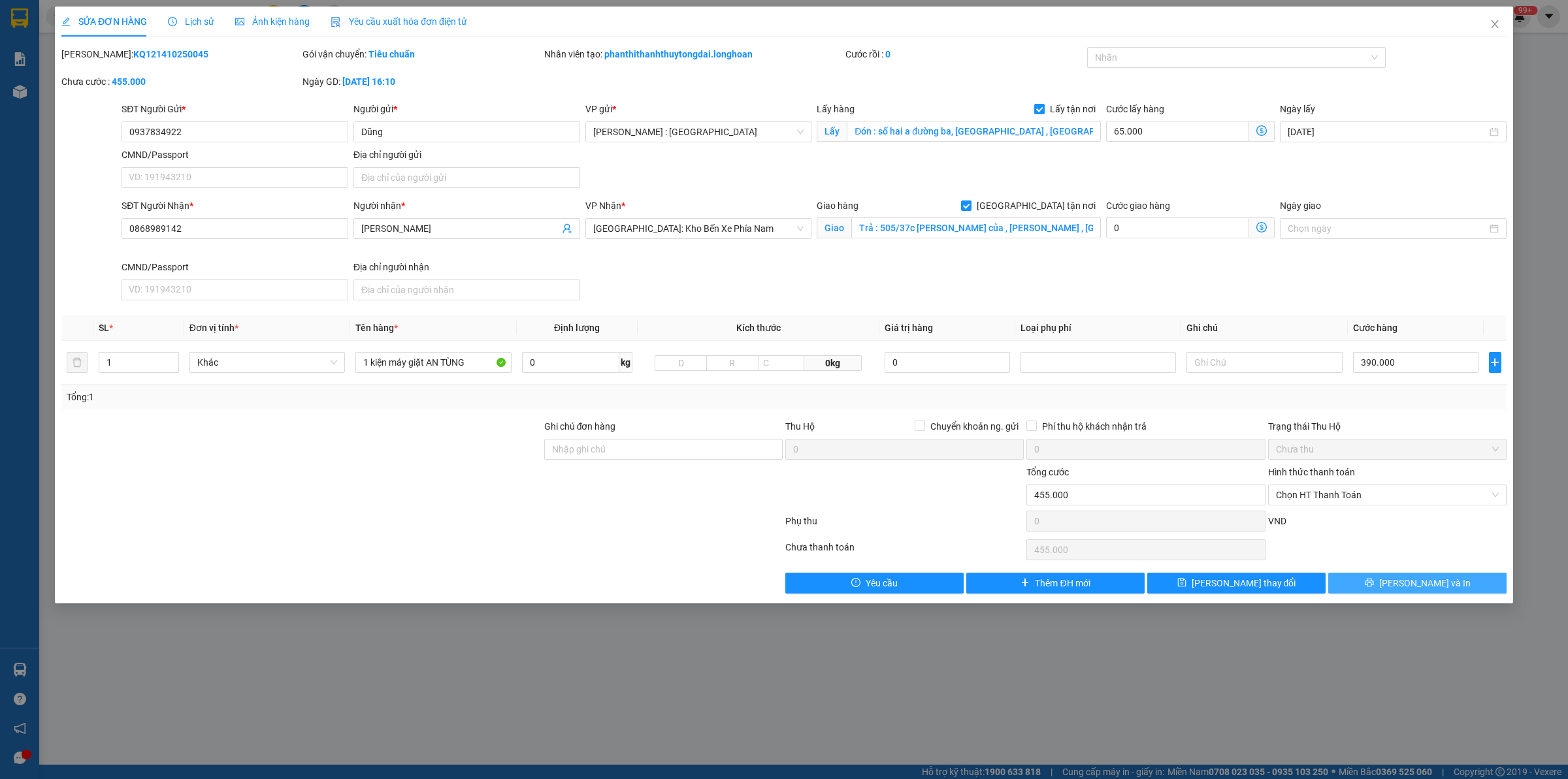
click at [1438, 582] on span "[PERSON_NAME] và In" at bounding box center [1425, 583] width 91 height 14
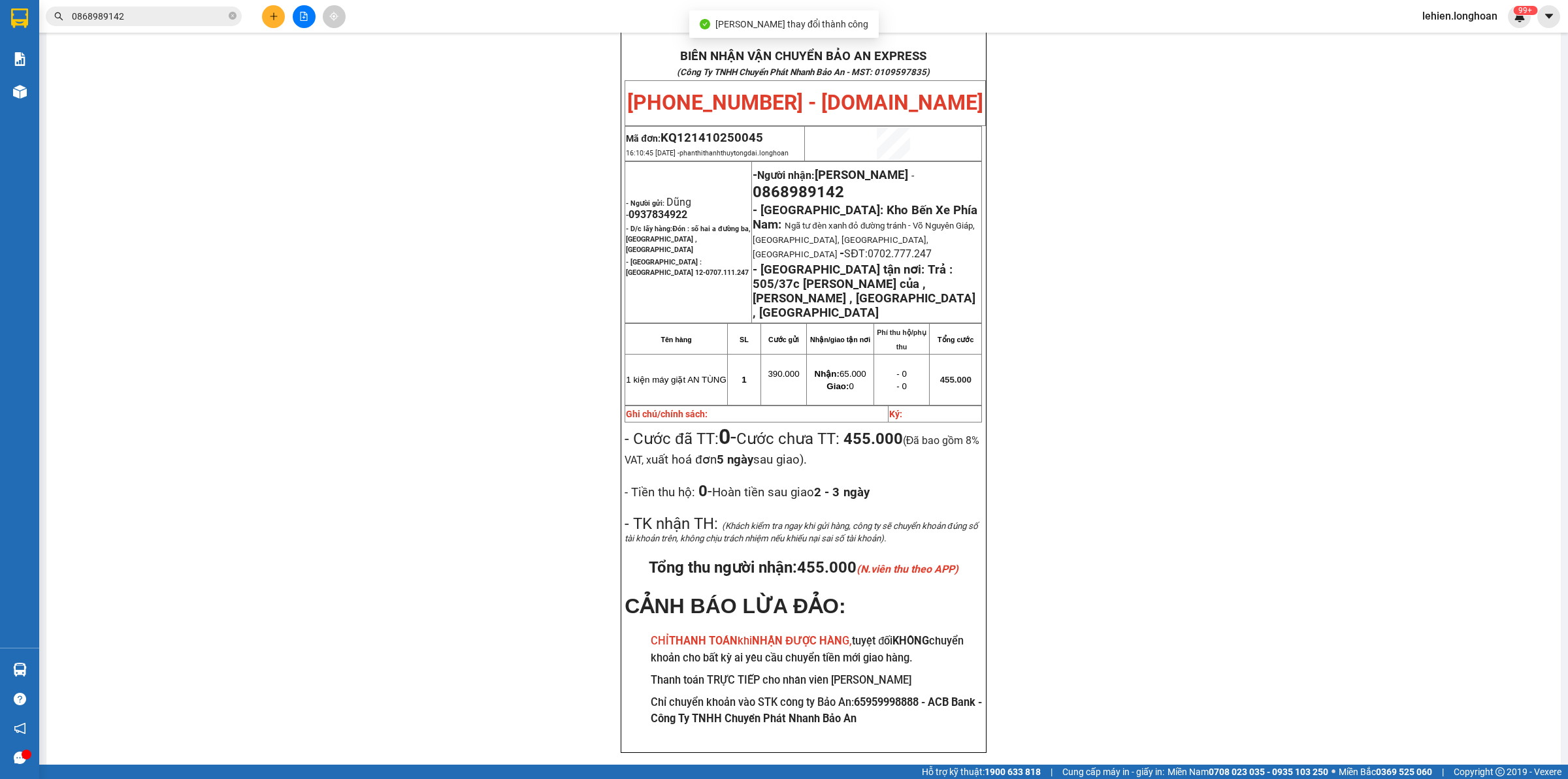
scroll to position [73, 0]
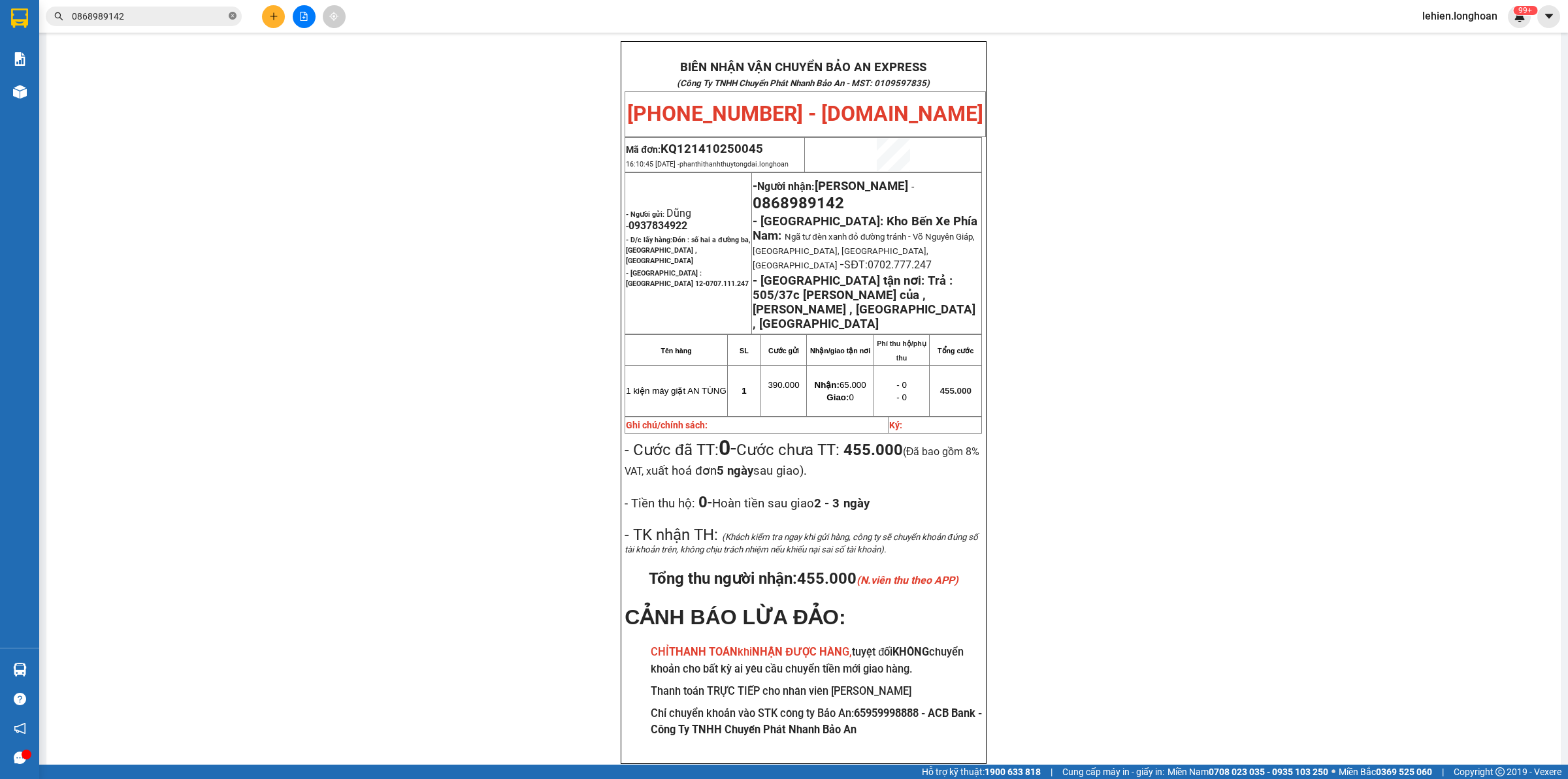
click at [230, 14] on icon "close-circle" at bounding box center [232, 15] width 8 height 8
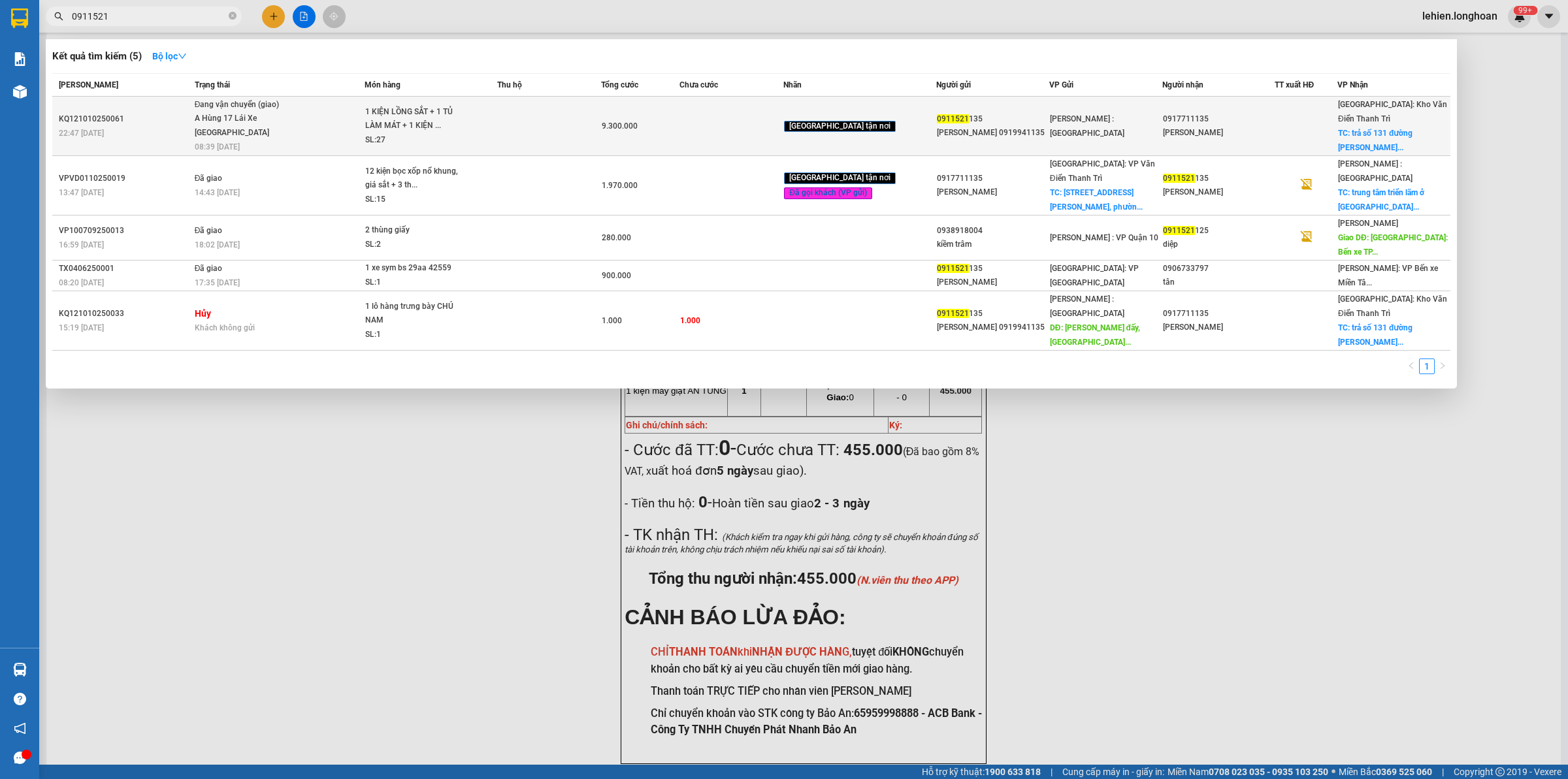
click at [322, 120] on span "Đang vận chuyển (giao) A Hùng 17 Lái Xe Hà Nội 0325666247 08:39 - 15/10" at bounding box center [279, 125] width 170 height 54
